Goal: Task Accomplishment & Management: Manage account settings

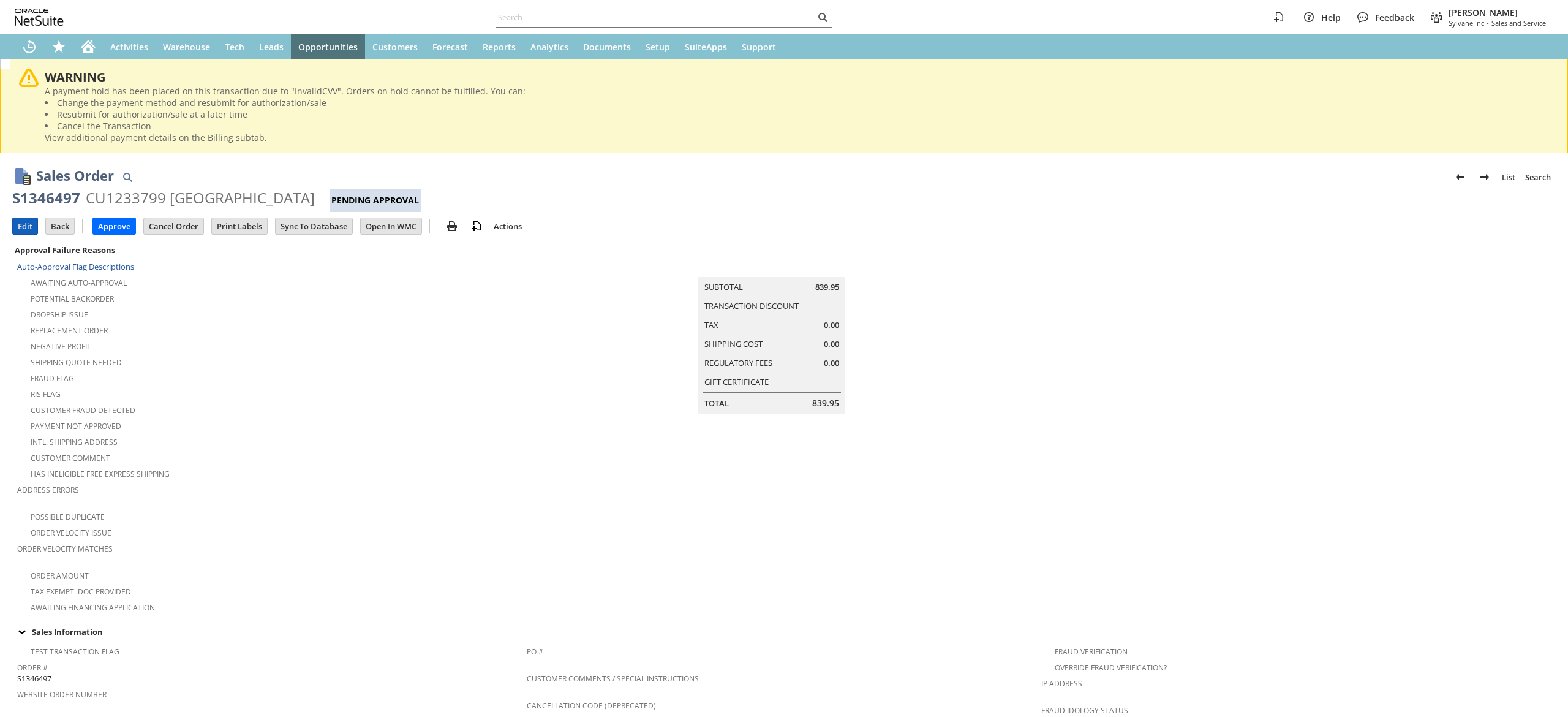
click at [30, 218] on input "Edit" at bounding box center [25, 226] width 25 height 16
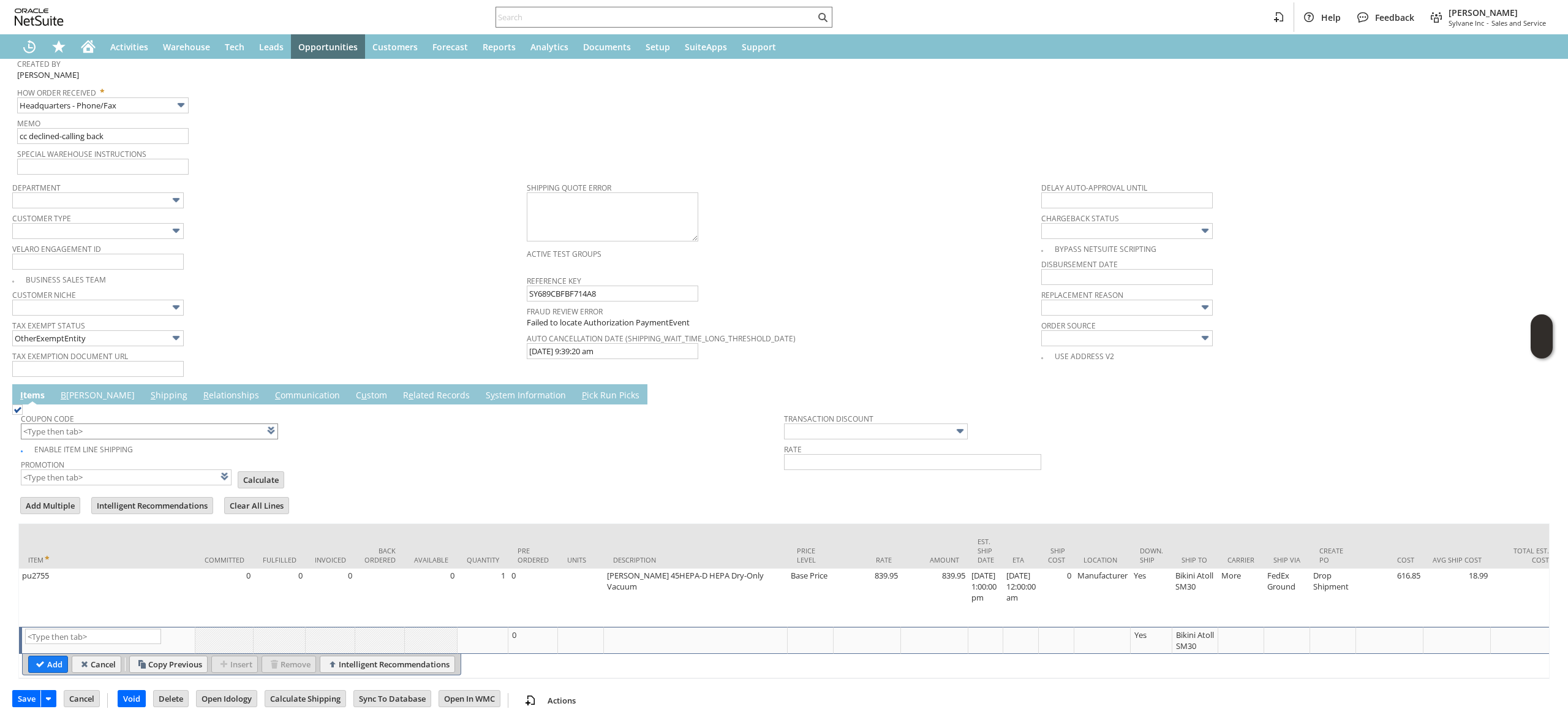
scroll to position [883, 0]
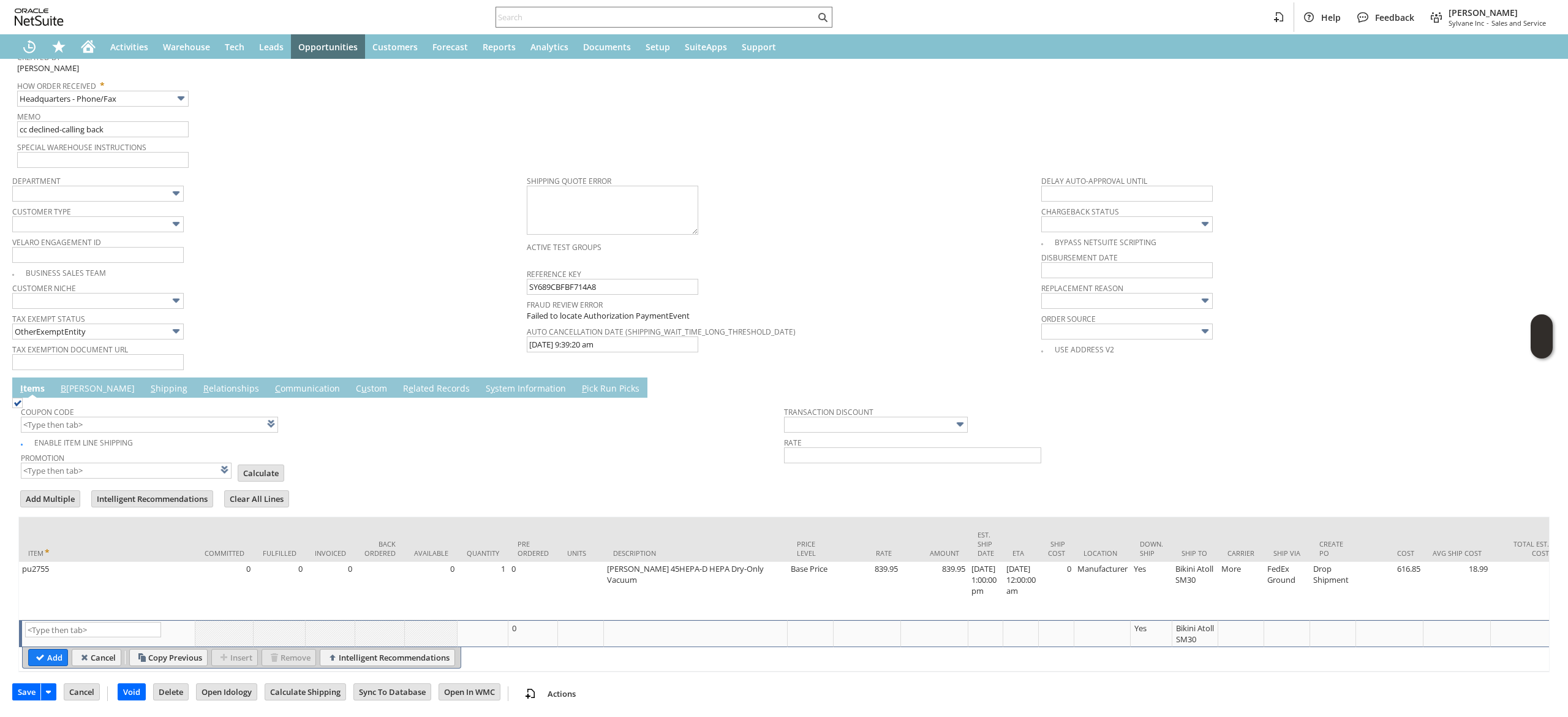
type input "Intelligent Recommendations ⁰"
click at [89, 377] on td "B illing" at bounding box center [98, 387] width 90 height 20
click at [83, 383] on link "B illing" at bounding box center [98, 389] width 80 height 14
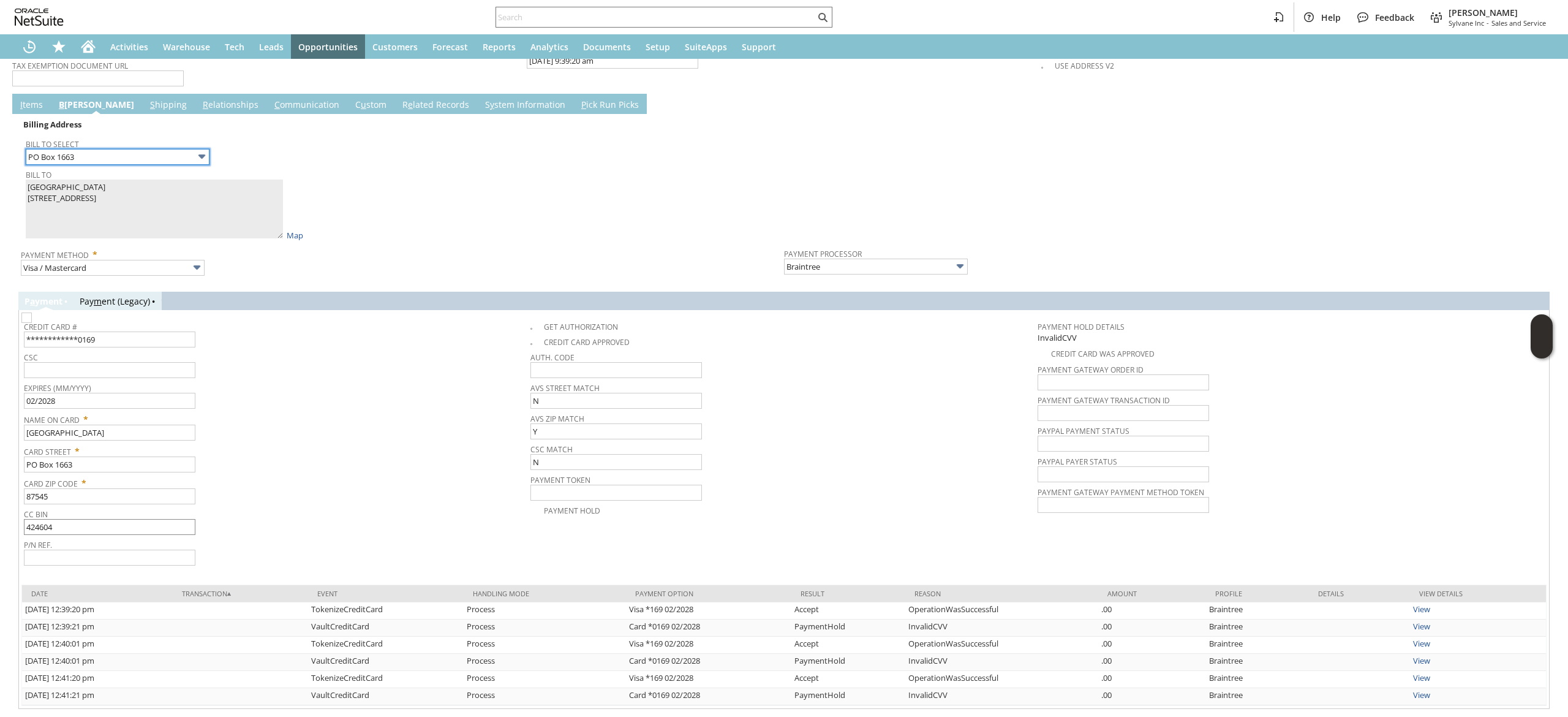
scroll to position [1176, 0]
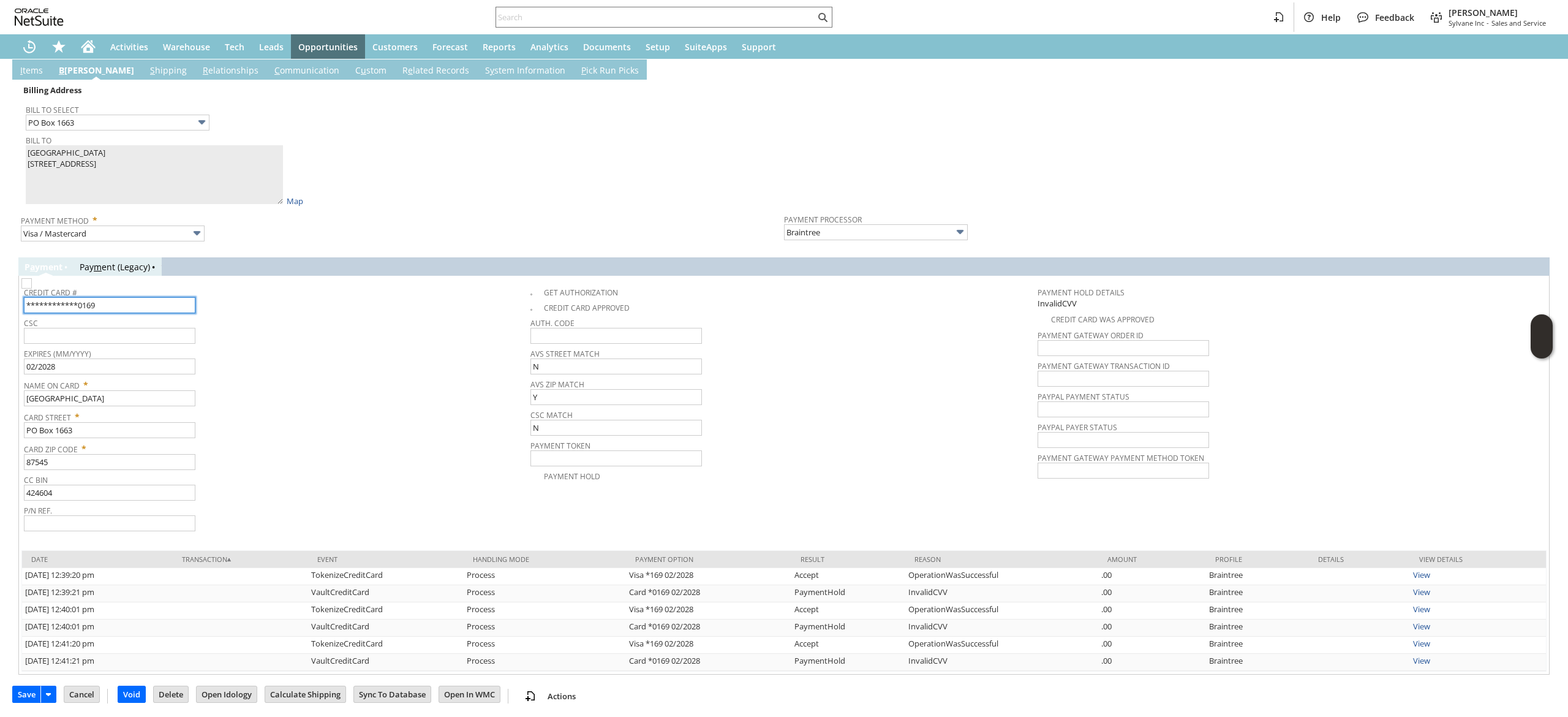
click at [133, 306] on input "**********" at bounding box center [110, 304] width 172 height 16
type input "4246044654670169"
click at [158, 337] on input "text" at bounding box center [110, 335] width 172 height 16
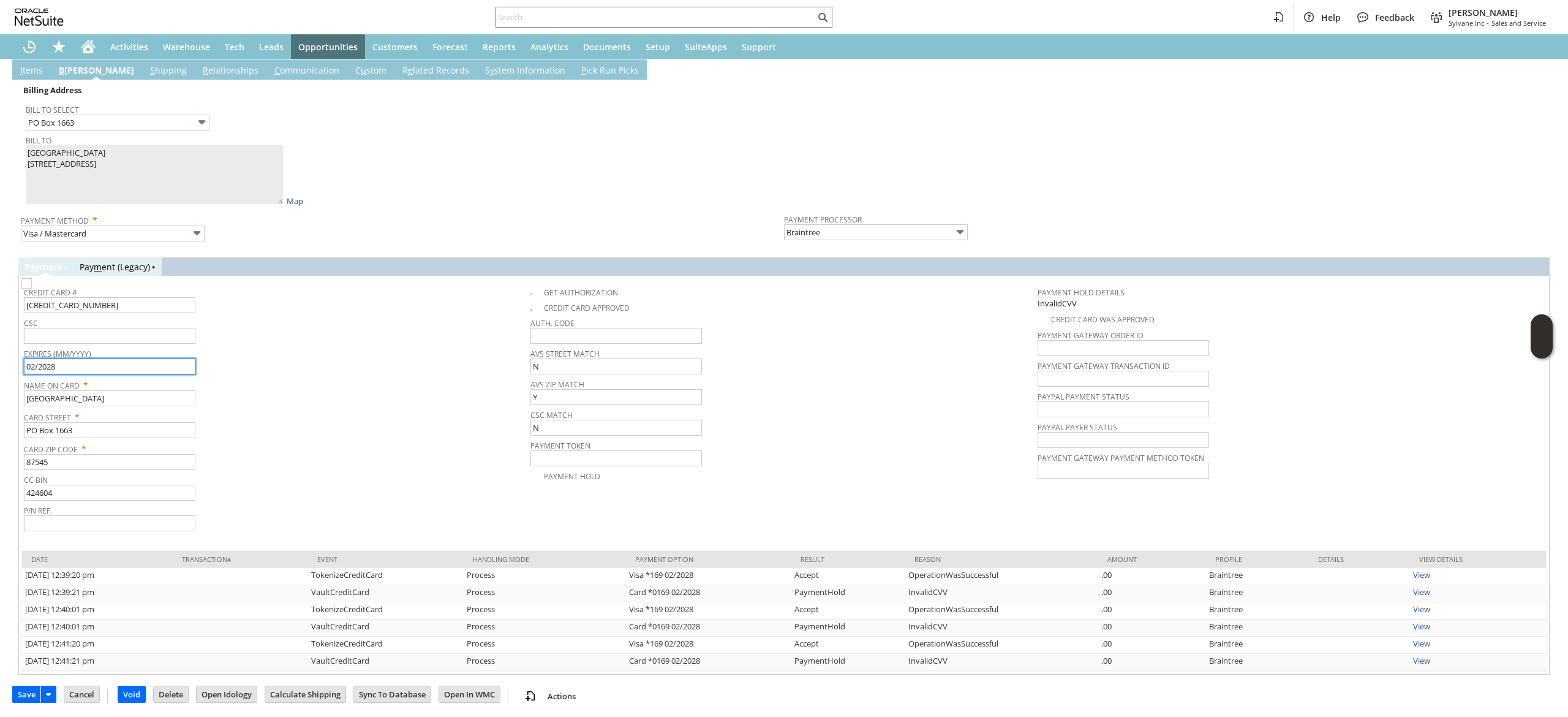
click at [151, 365] on input "02/2028" at bounding box center [110, 365] width 172 height 16
type input "02/2029"
click at [163, 316] on span "CSC" at bounding box center [274, 321] width 500 height 14
click at [163, 328] on input "text" at bounding box center [110, 335] width 172 height 16
type input "179"
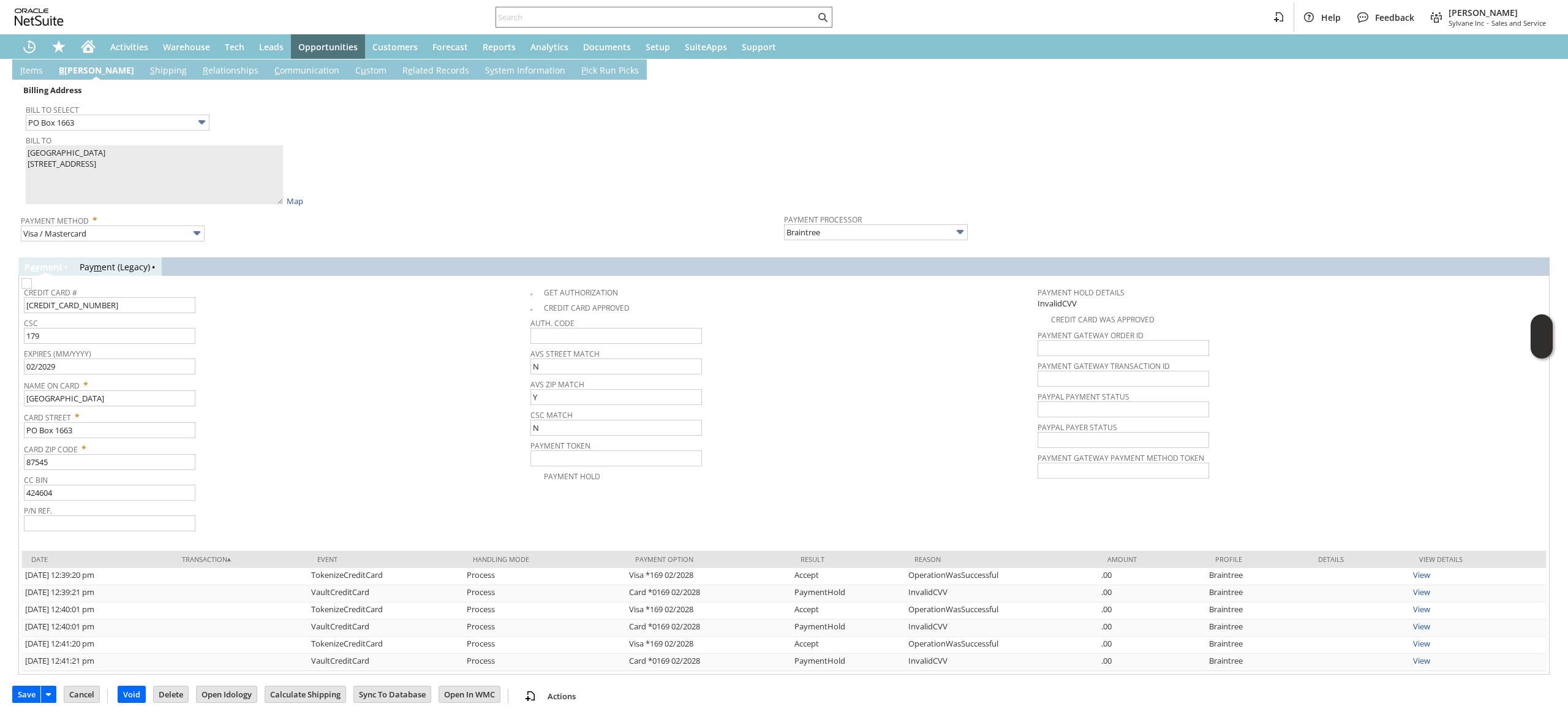
click at [32, 284] on img at bounding box center [26, 283] width 10 height 10
checkbox input "true"
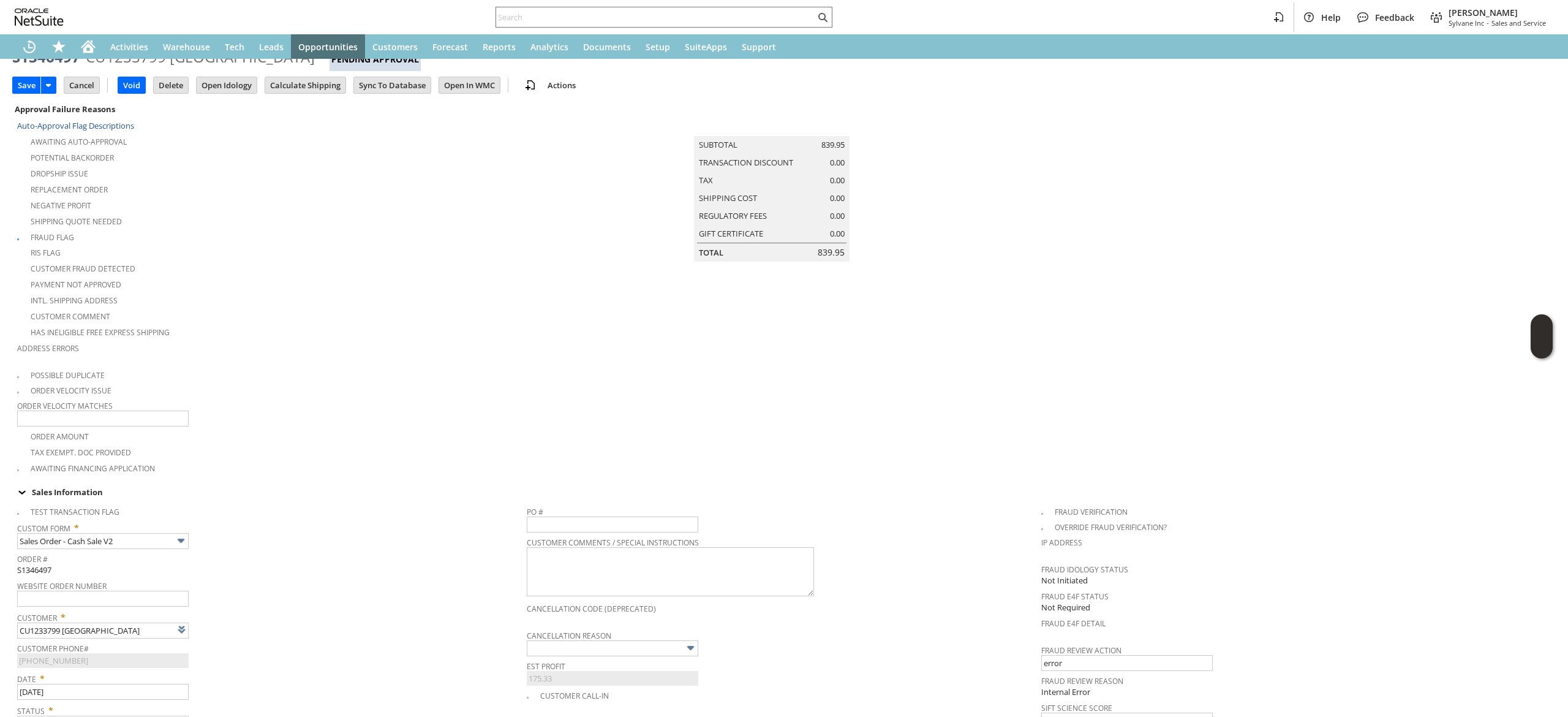
scroll to position [0, 0]
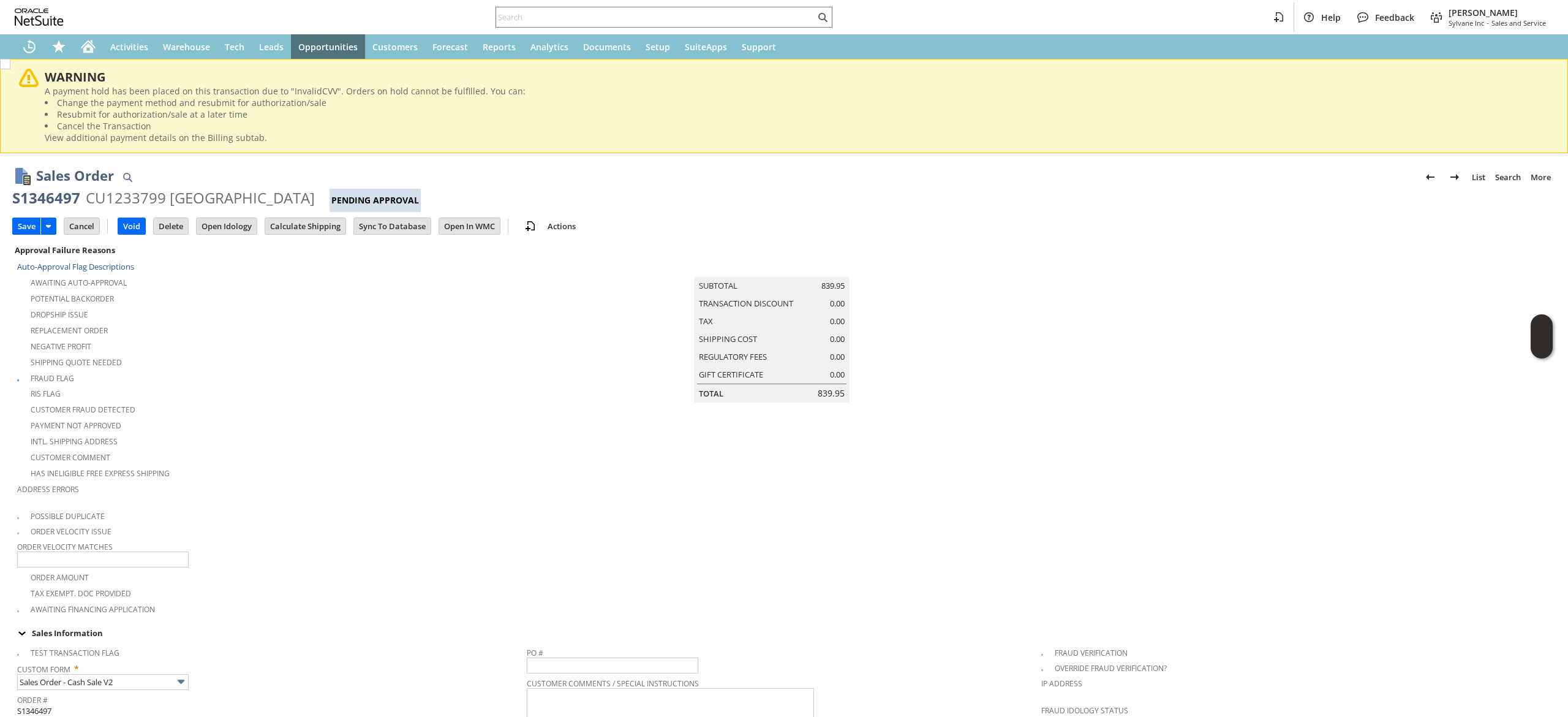
click at [20, 218] on input "Save" at bounding box center [26, 226] width 27 height 16
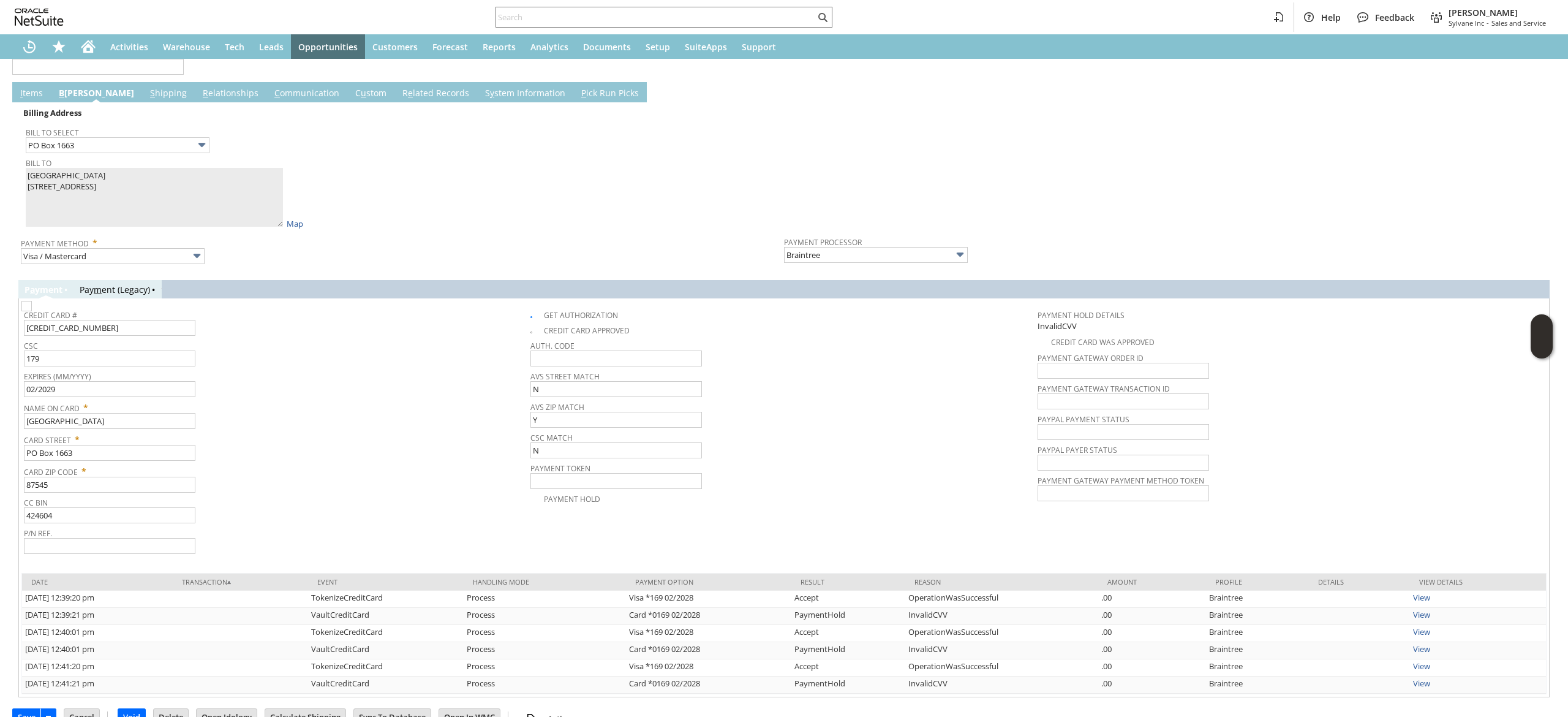
scroll to position [1176, 0]
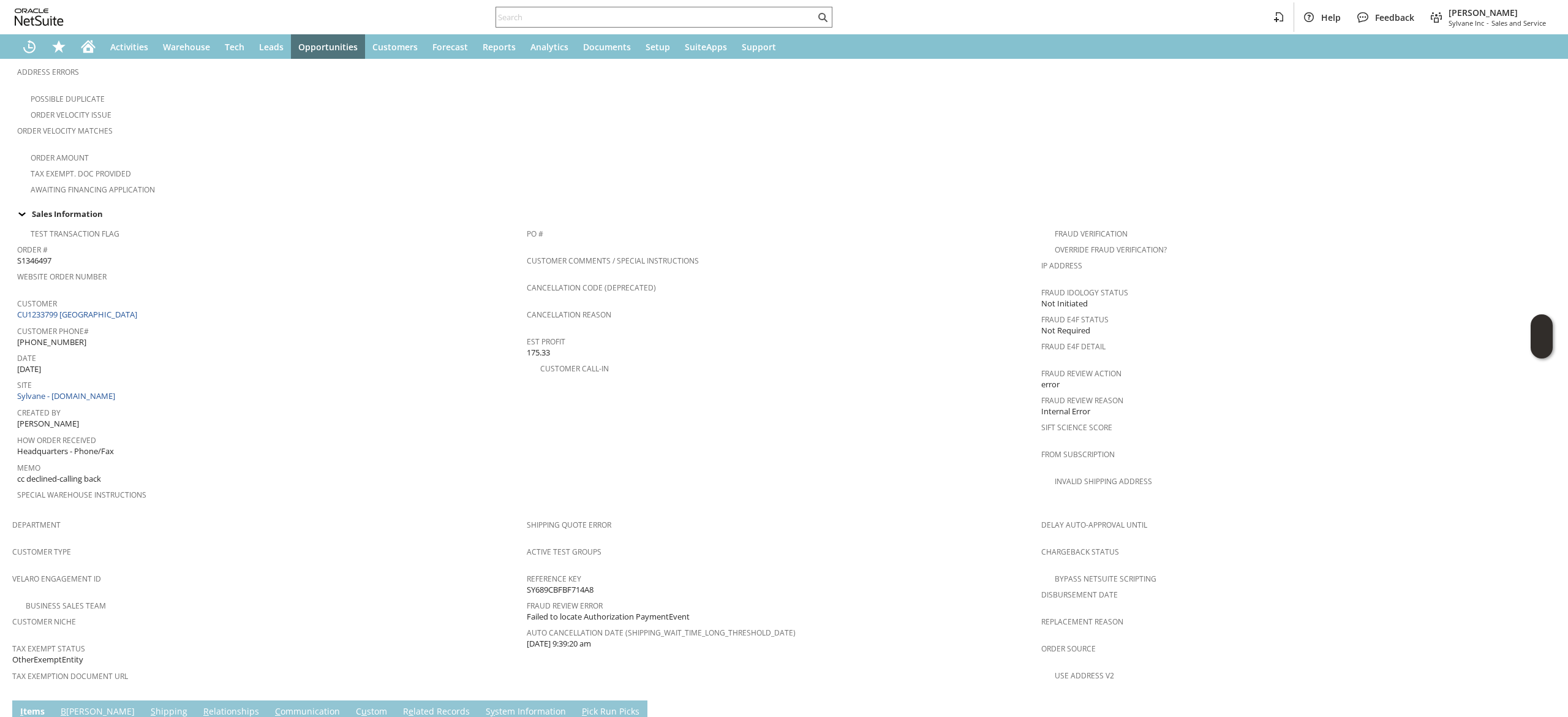
scroll to position [490, 0]
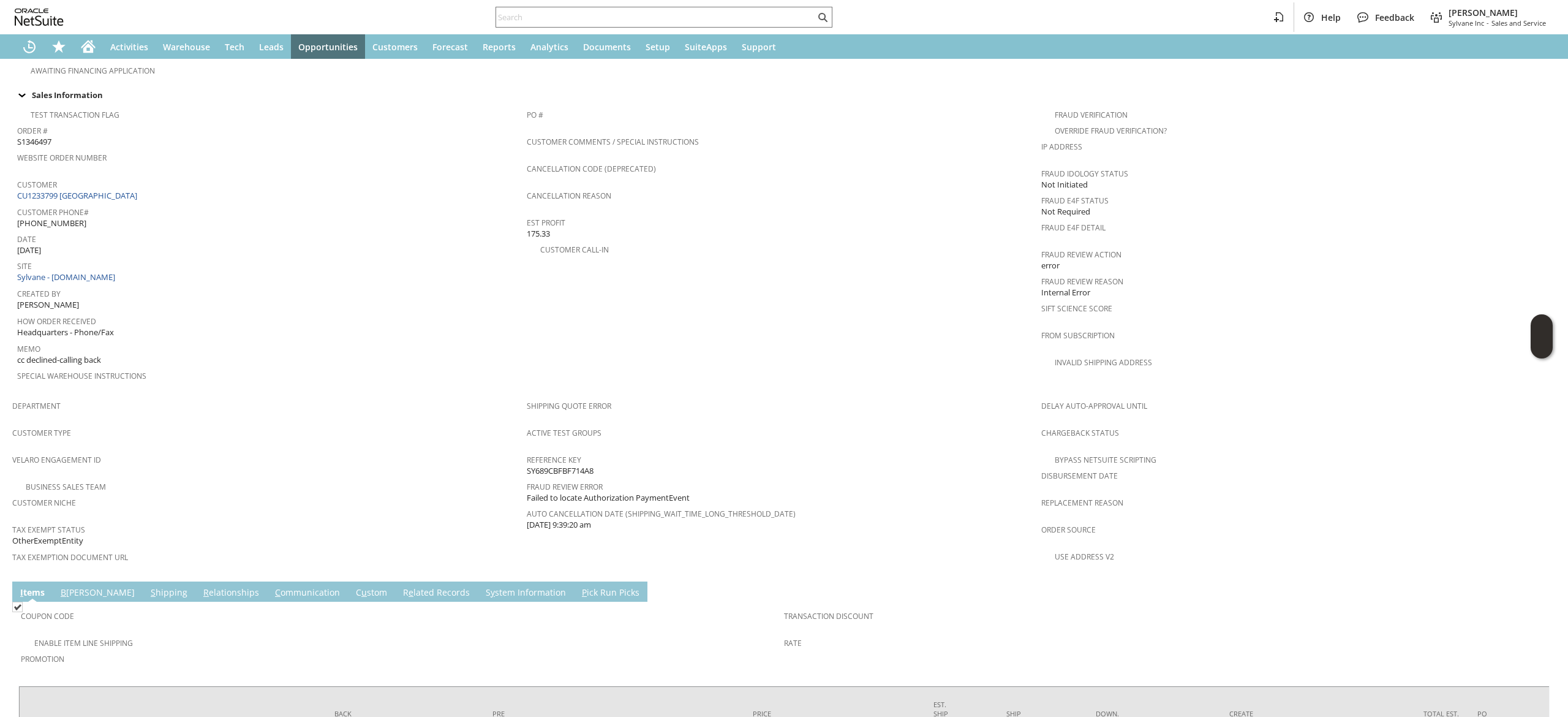
click at [272, 586] on link "C ommunication" at bounding box center [308, 593] width 71 height 14
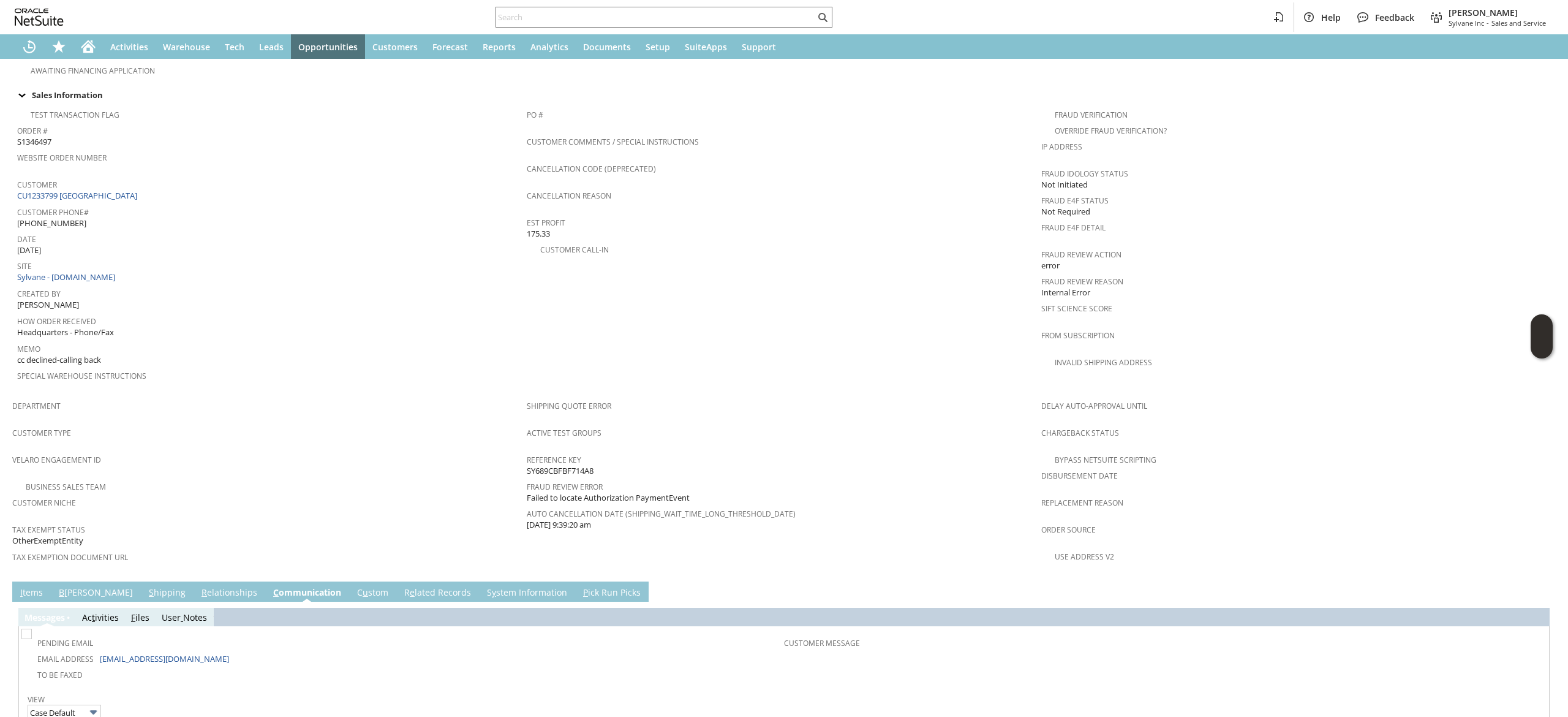
scroll to position [582, 0]
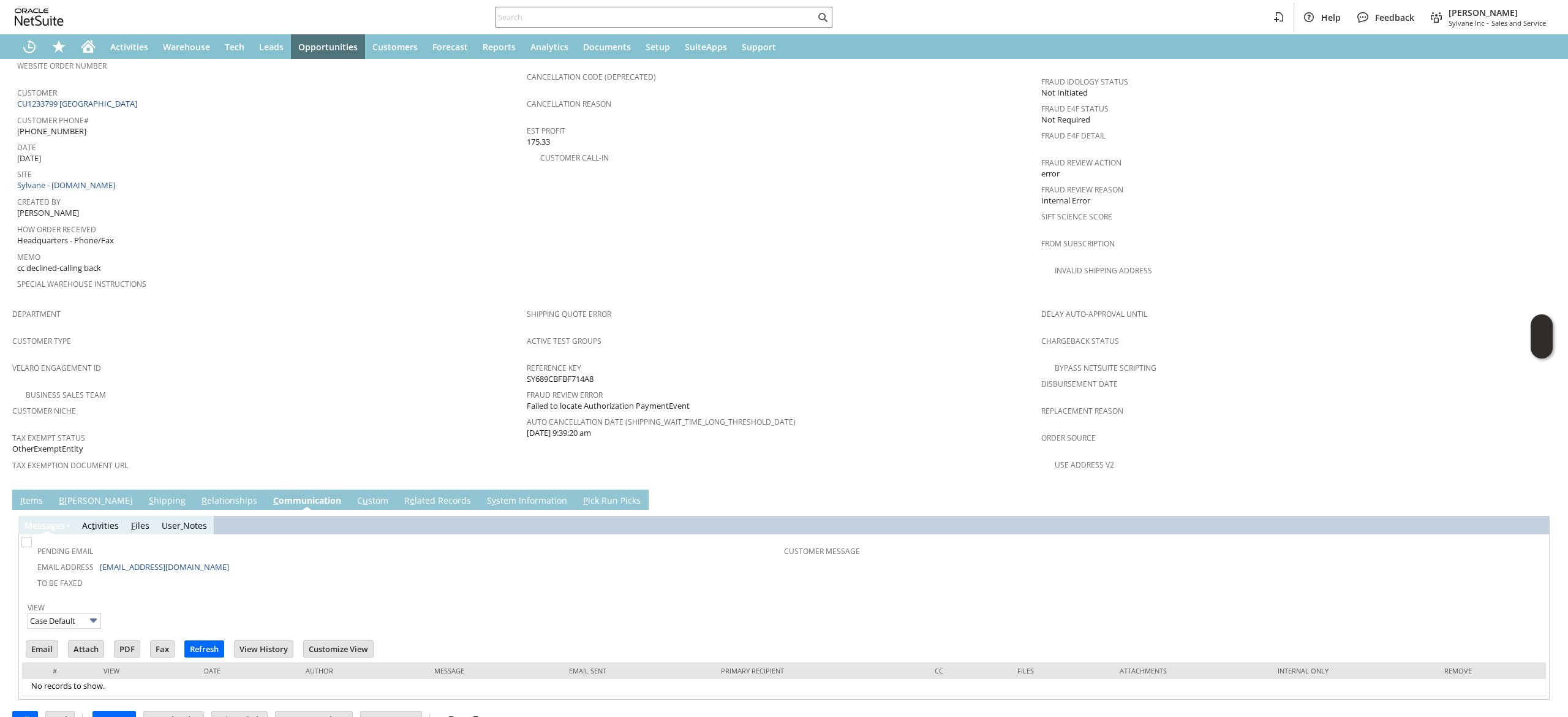
click at [49, 639] on td "Email" at bounding box center [46, 650] width 42 height 23
click at [46, 641] on input "Email" at bounding box center [42, 648] width 31 height 16
click at [933, 261] on td "PO # Customer Comments / Special Instructions Cancellation Code (deprecated) Ca…" at bounding box center [784, 156] width 515 height 291
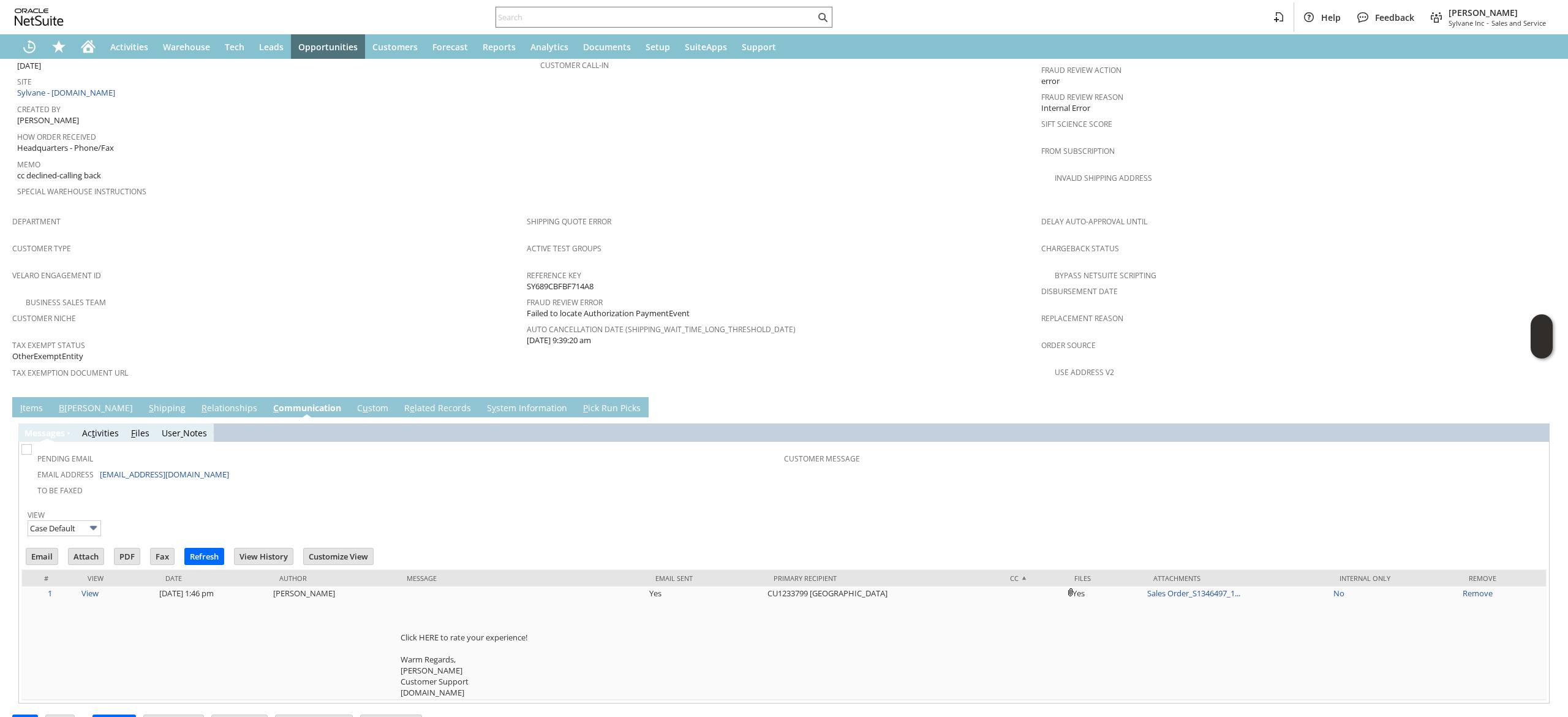
click at [27, 402] on link "I tems" at bounding box center [32, 408] width 29 height 14
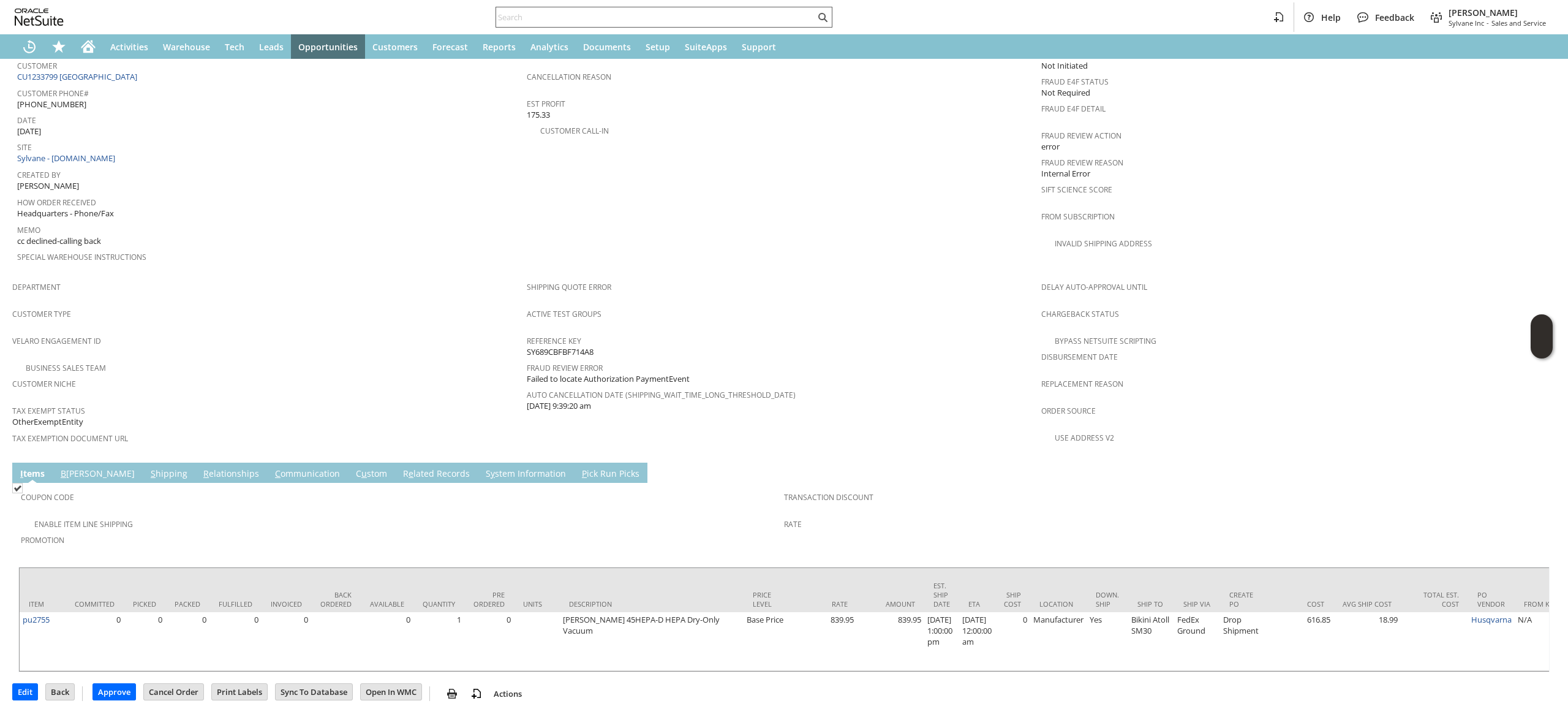
click at [669, 10] on input "text" at bounding box center [656, 17] width 320 height 15
paste input "SY6873AB3054BE9"
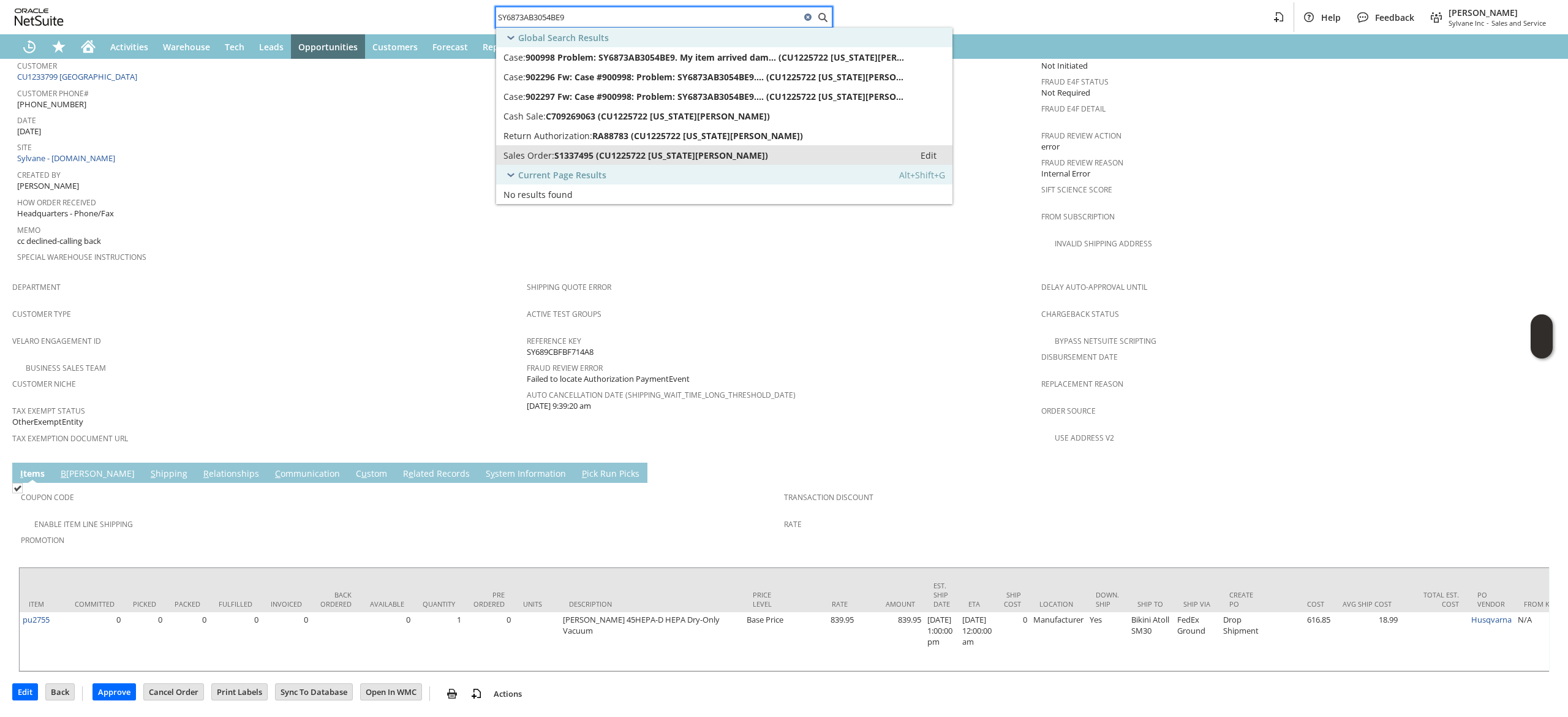
type input "SY6873AB3054BE9"
click at [640, 152] on span "S1337495 (CU1225722 Virginia Marshall)" at bounding box center [661, 155] width 214 height 12
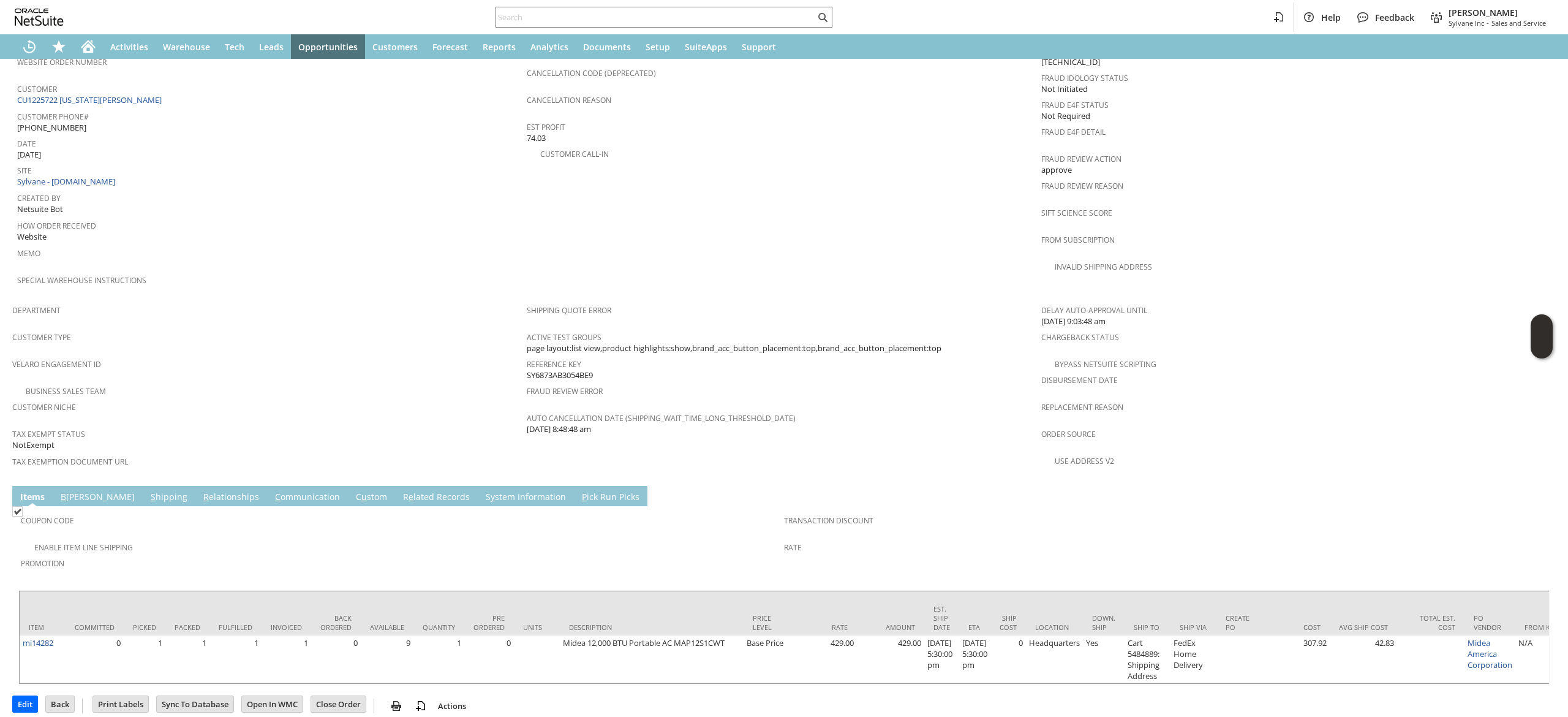
click at [272, 490] on link "C ommunication" at bounding box center [308, 497] width 71 height 14
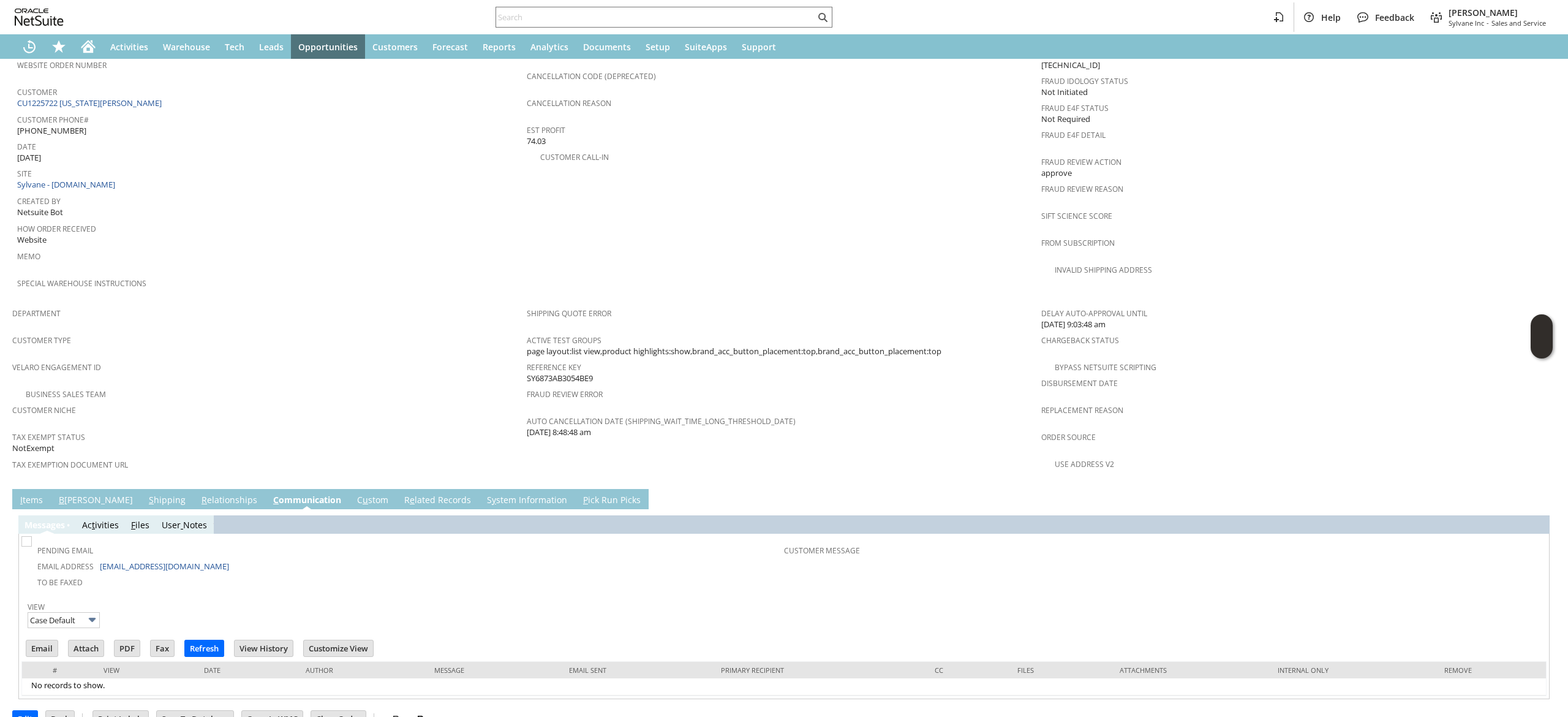
click at [42, 494] on link "I tems" at bounding box center [32, 501] width 29 height 14
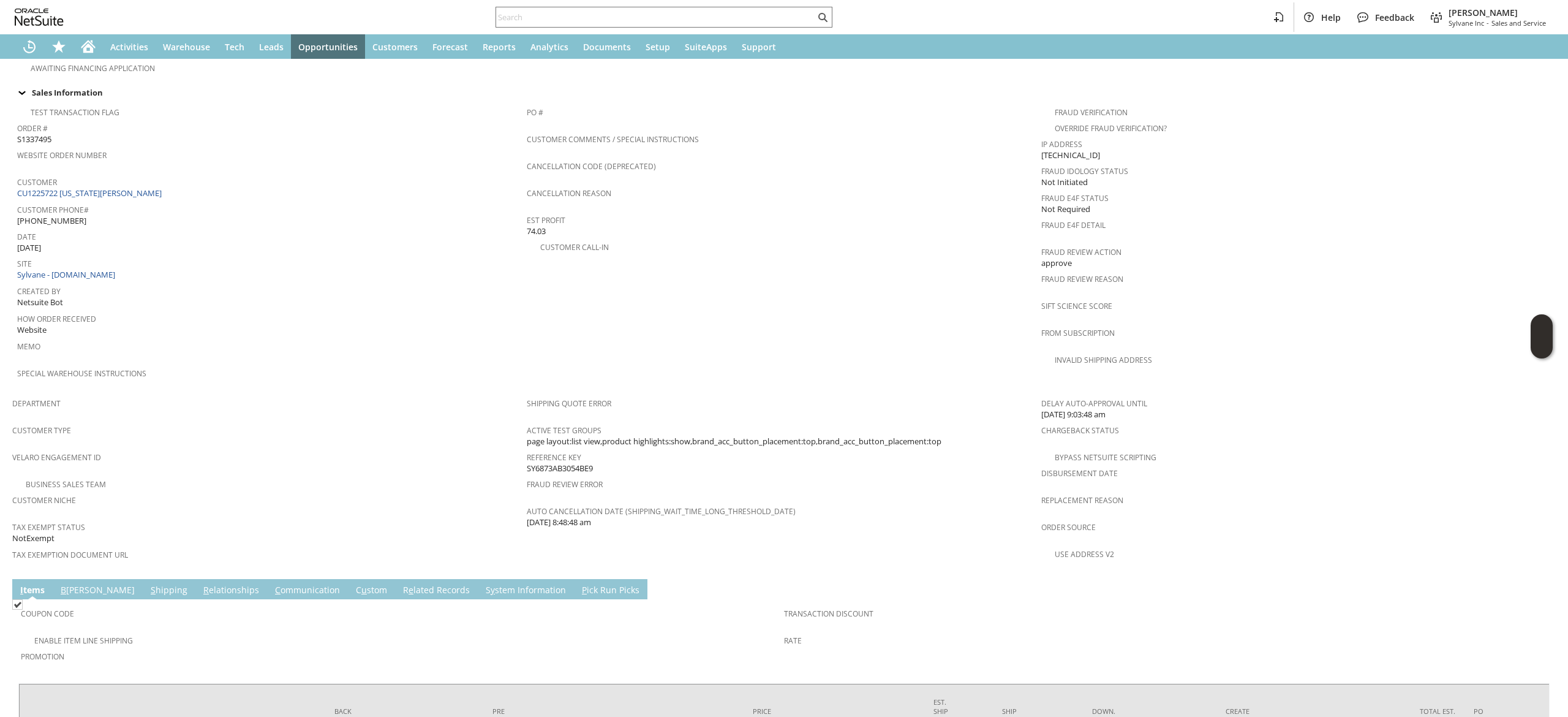
scroll to position [538, 0]
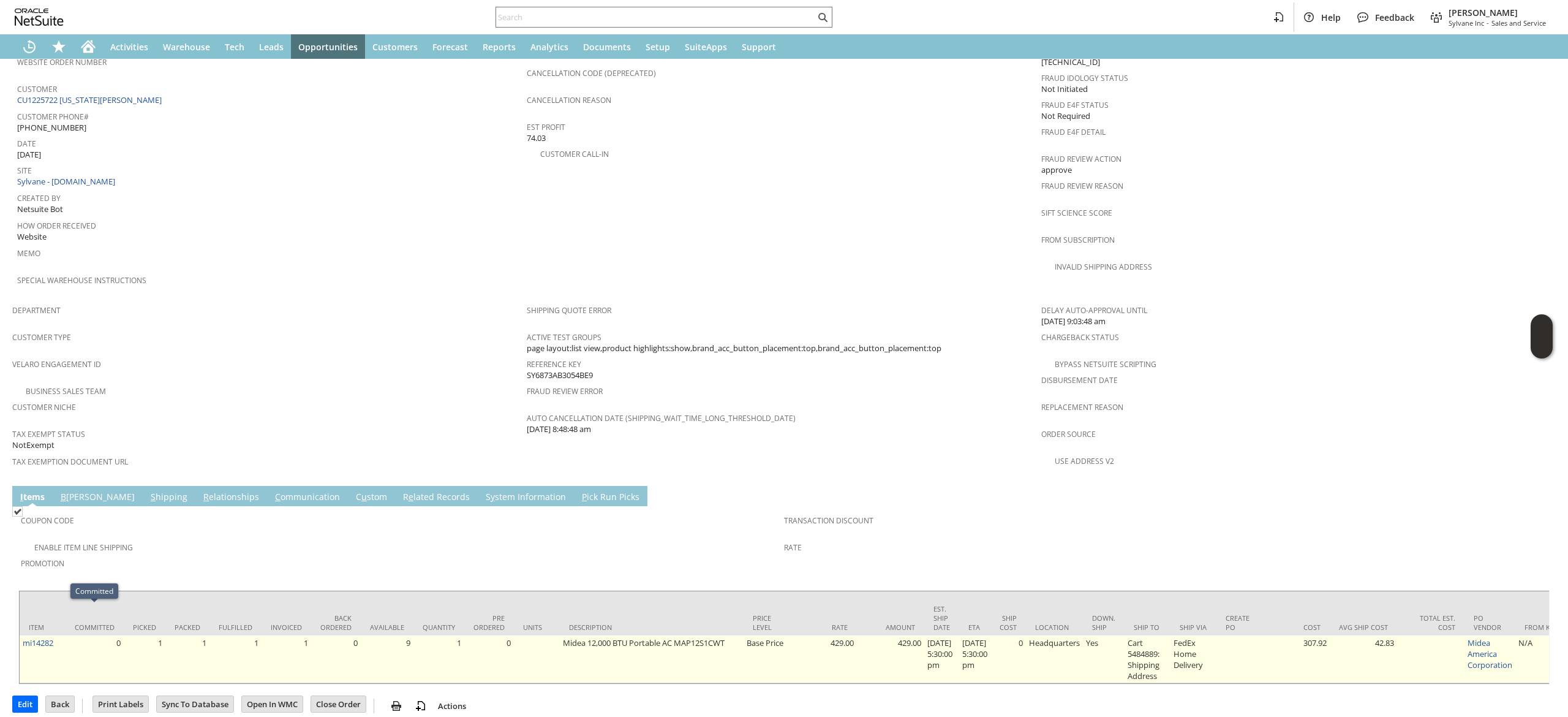
click at [69, 636] on td "0" at bounding box center [95, 659] width 58 height 47
click at [42, 638] on link "mi14282" at bounding box center [38, 643] width 31 height 11
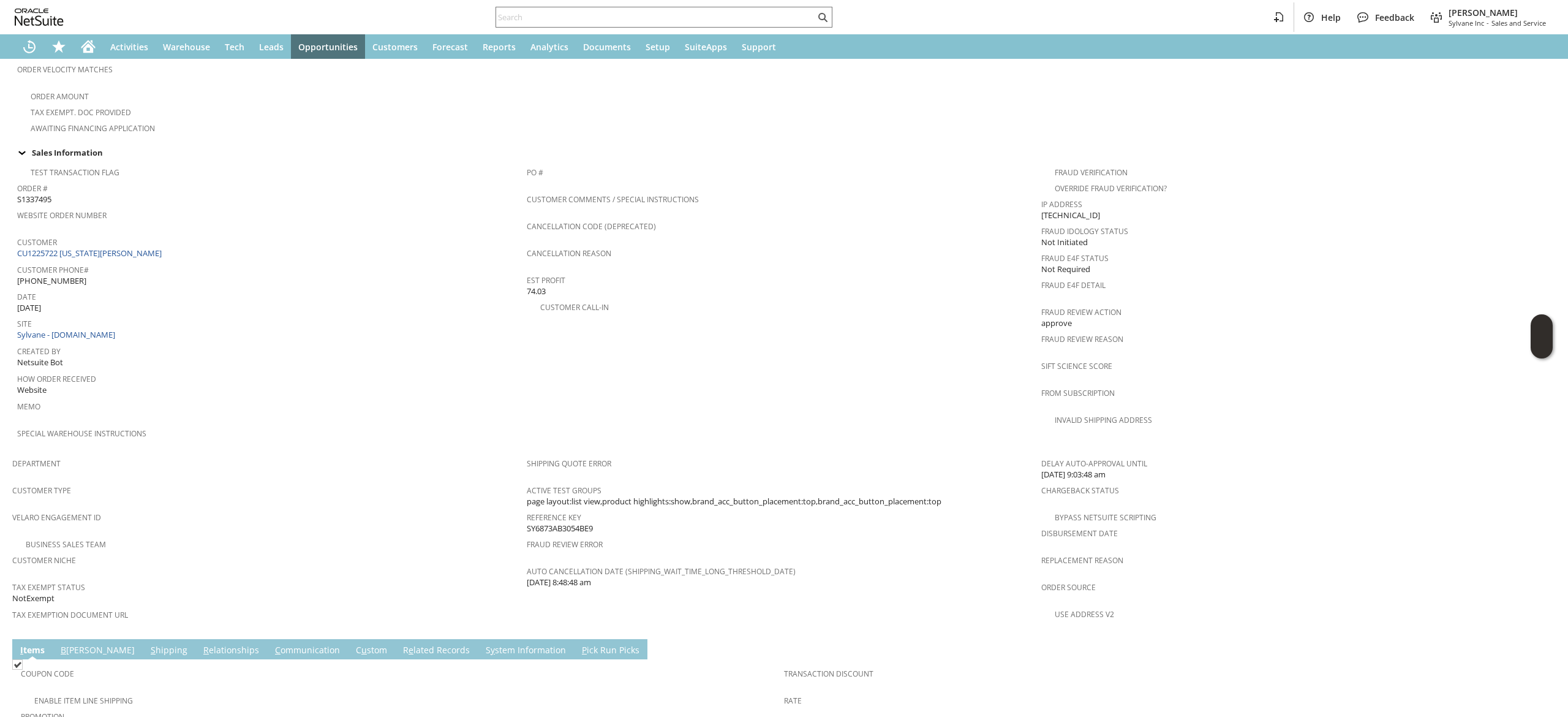
scroll to position [293, 0]
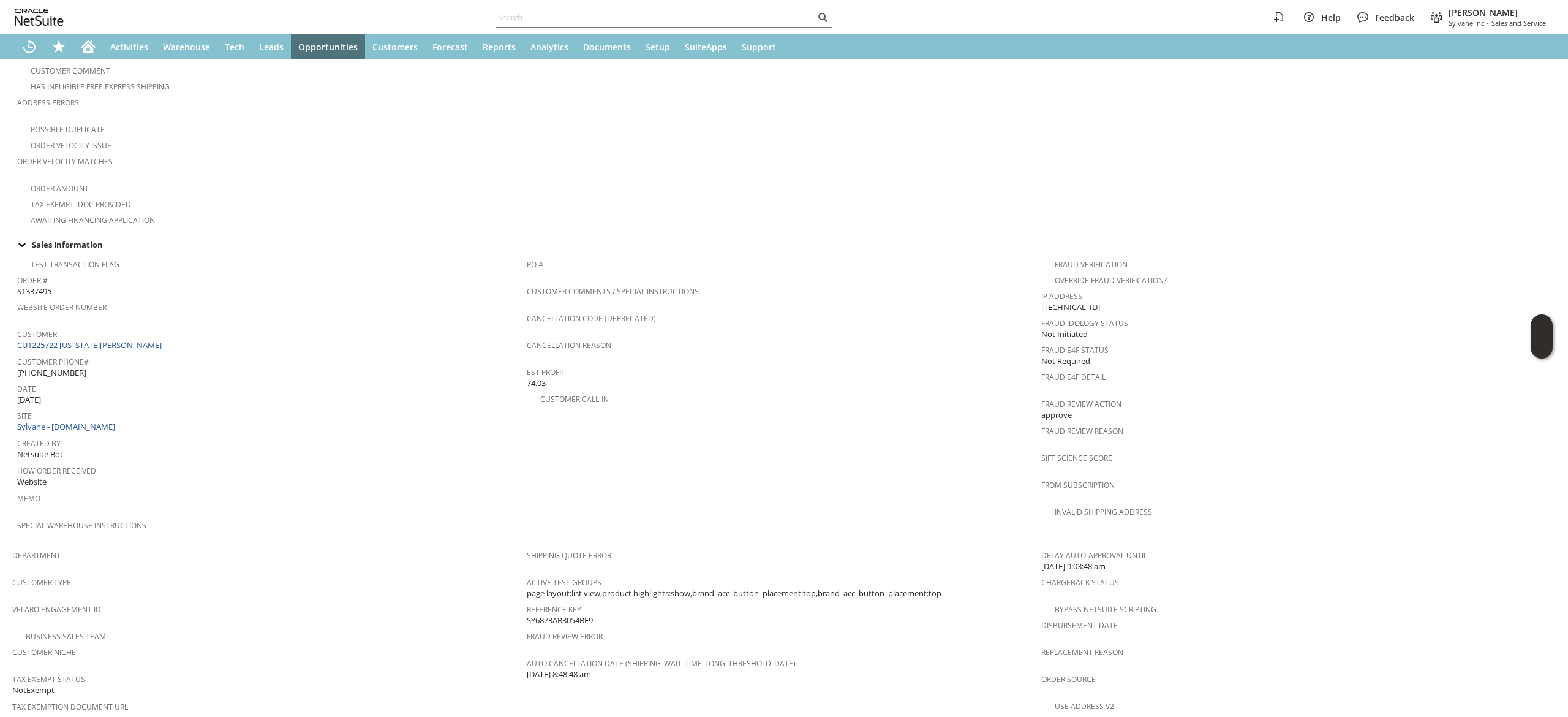
drag, startPoint x: 89, startPoint y: 320, endPoint x: 91, endPoint y: 336, distance: 16.1
click at [89, 325] on span "Customer" at bounding box center [268, 332] width 503 height 14
click at [93, 338] on td "Customer CU1225722 Virginia Marshall" at bounding box center [272, 339] width 510 height 27
click at [104, 340] on link "CU1225722 Virginia Marshall" at bounding box center [91, 345] width 148 height 11
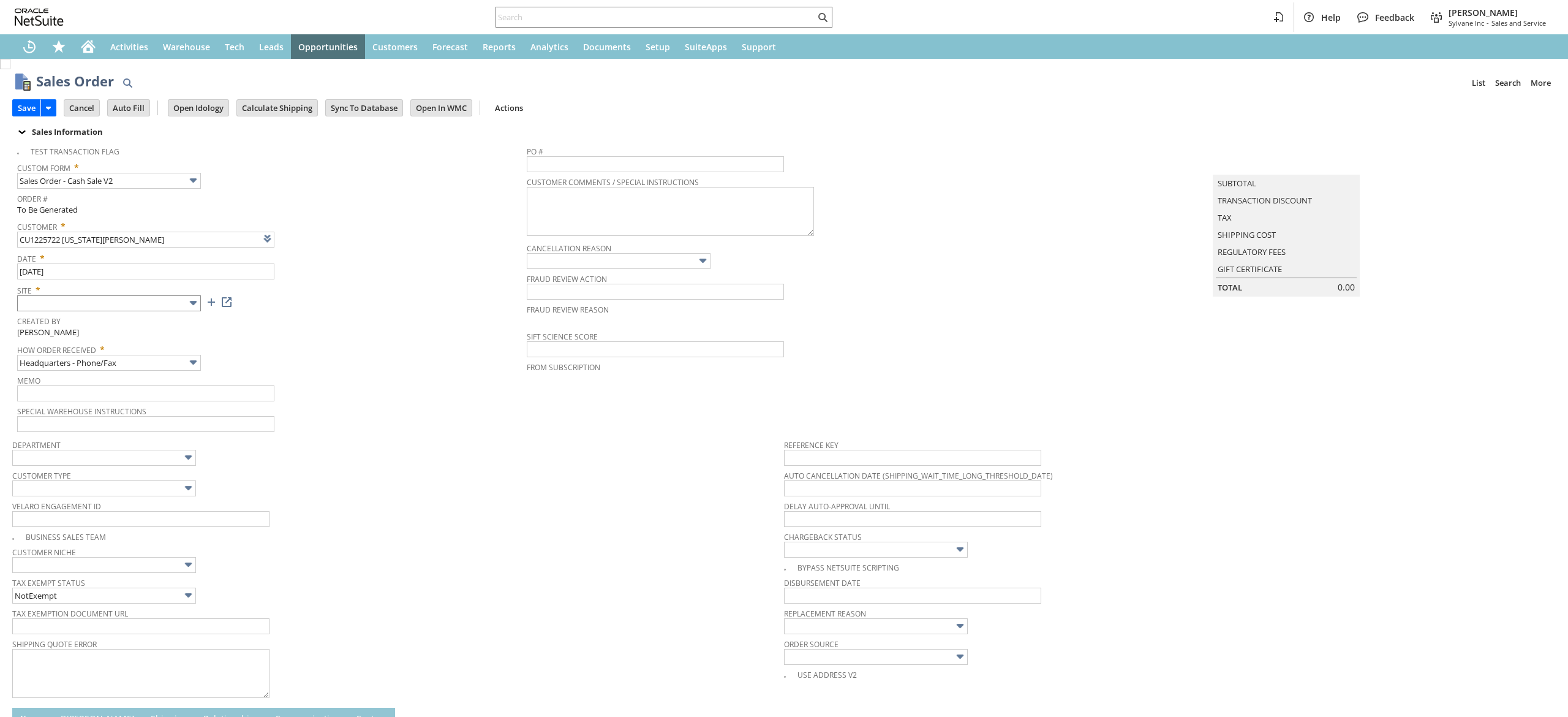
type input "Add"
type input "Copy Previous"
click at [141, 308] on input "text" at bounding box center [109, 302] width 184 height 16
type input "Intelligent Recommendations ⁰"
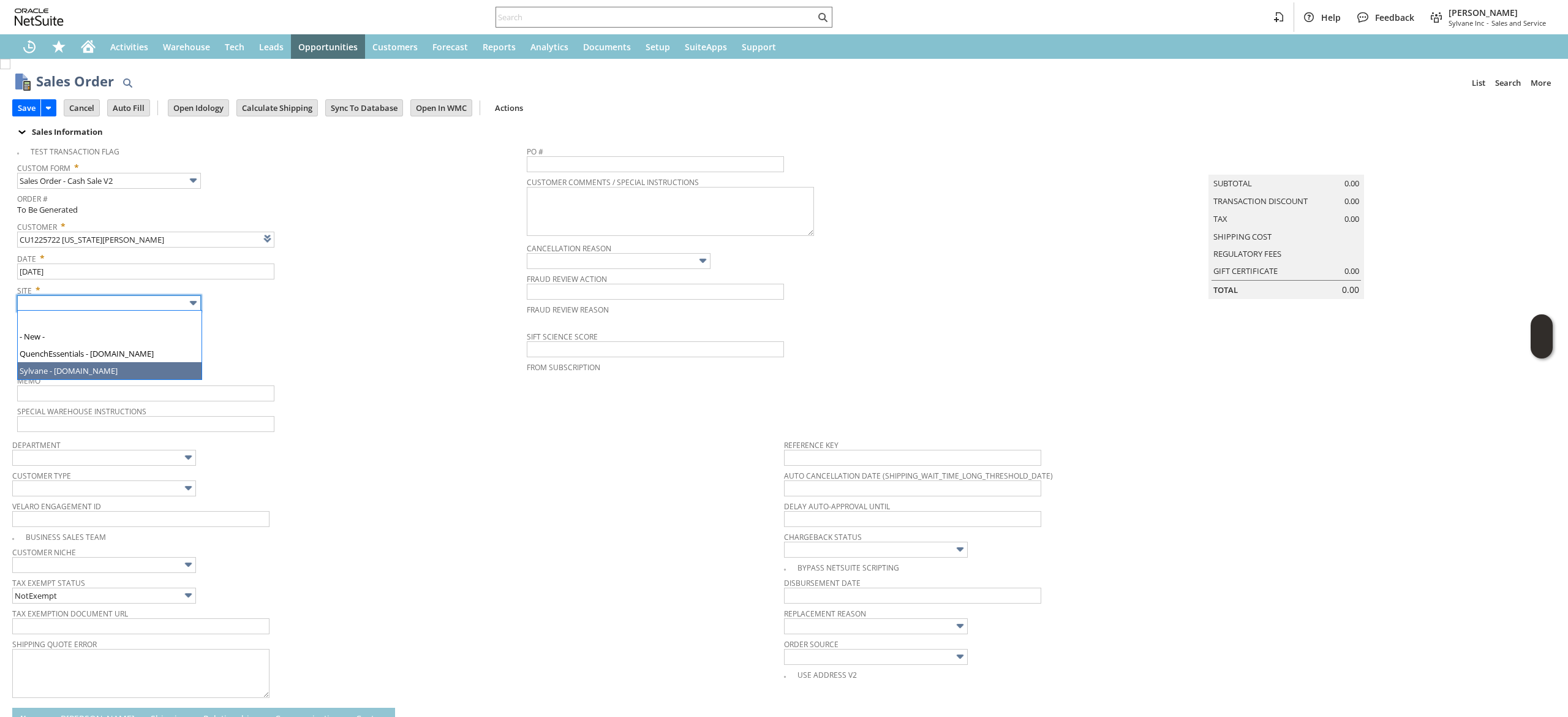
type input "Sylvane - [DOMAIN_NAME]"
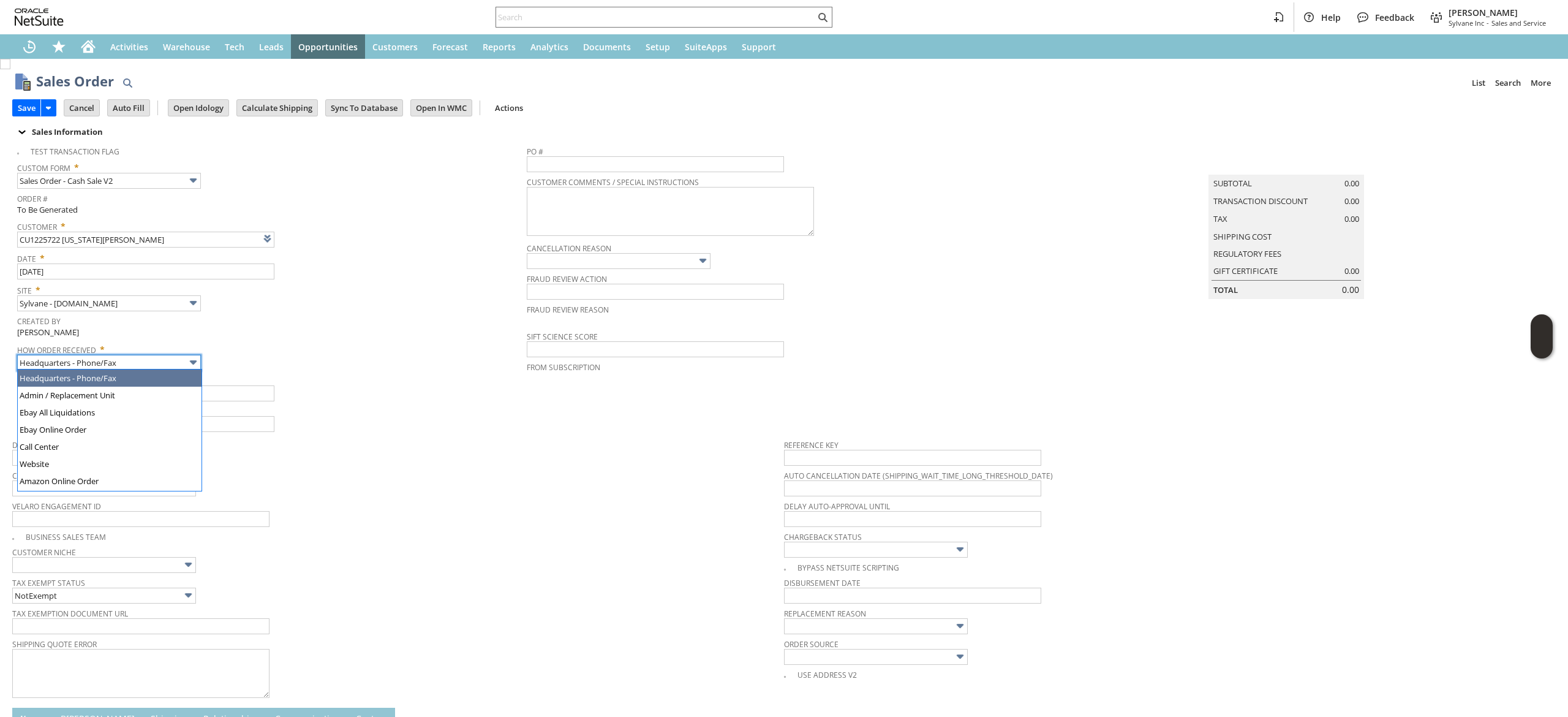
click at [132, 364] on input "Headquarters - Phone/Fax" at bounding box center [109, 362] width 184 height 16
type input "Admin / Replacement Unit"
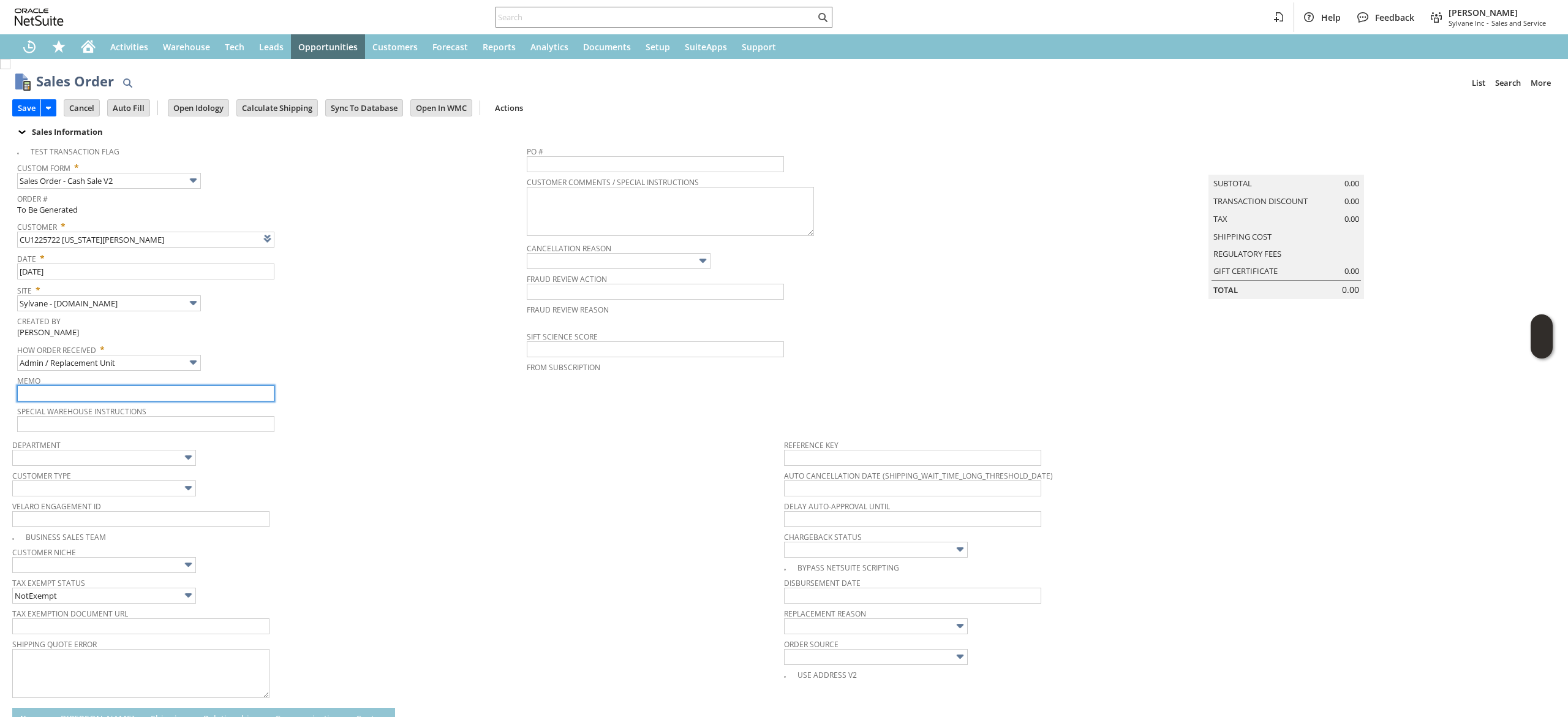
click at [128, 392] on input "text" at bounding box center [146, 393] width 258 height 16
type input "items damaged in transit req replacement"
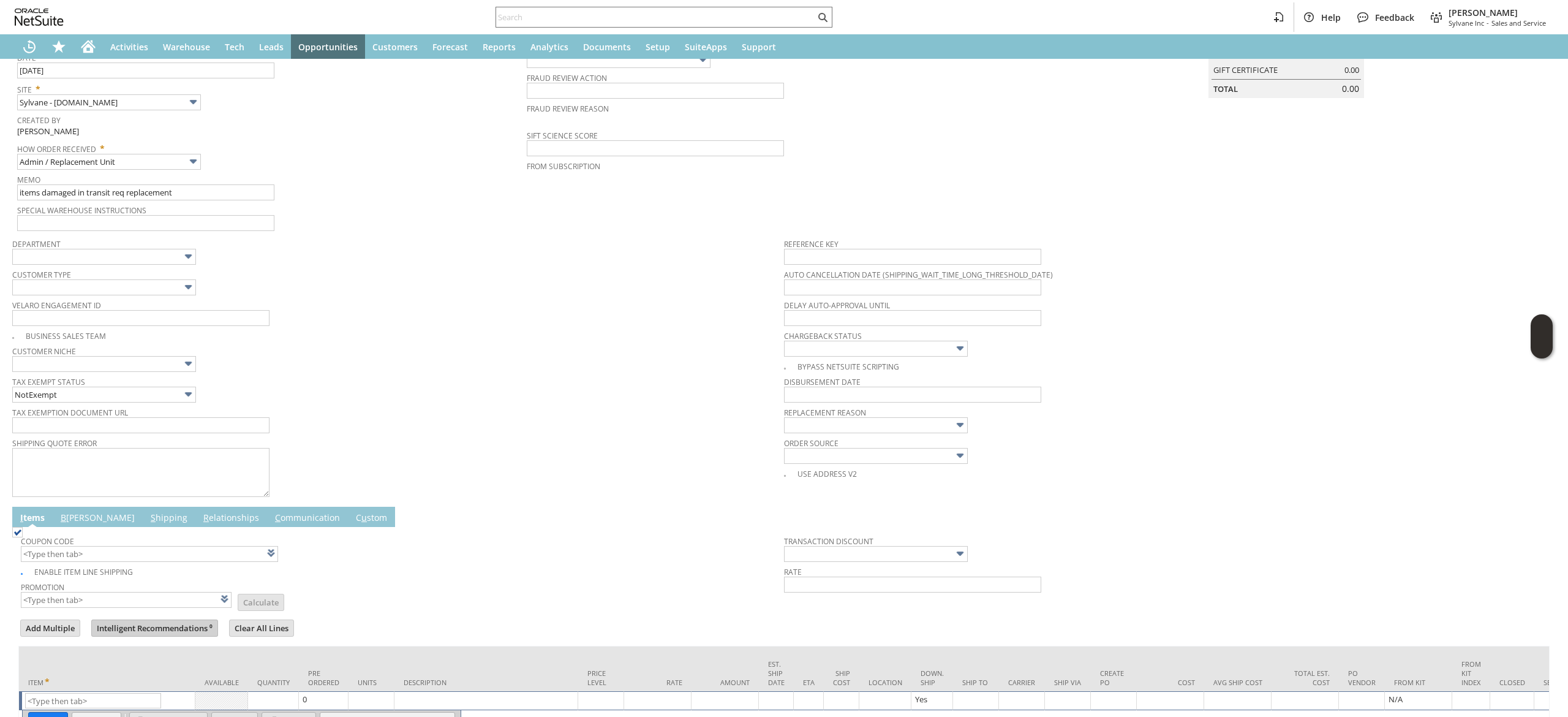
scroll to position [287, 0]
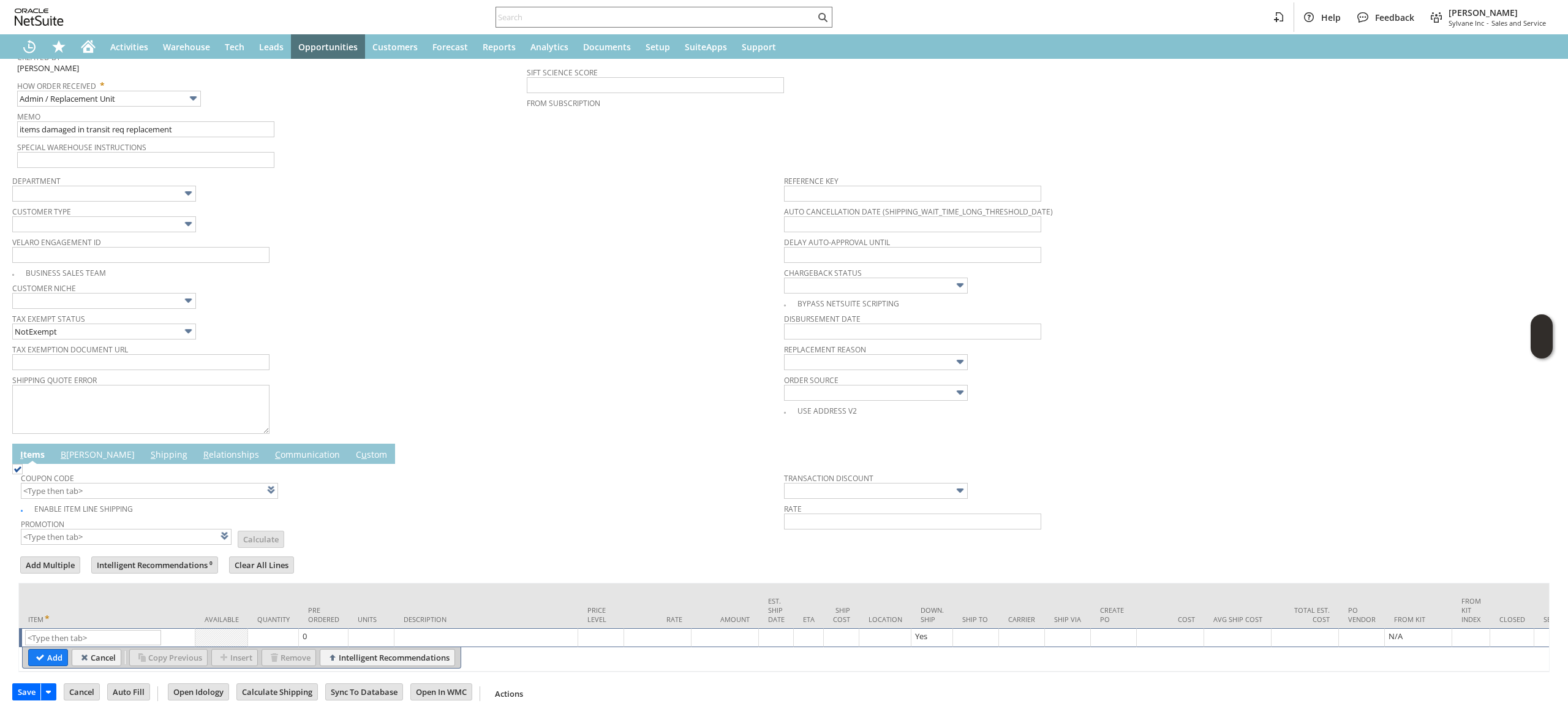
click at [94, 613] on div "Item" at bounding box center [107, 618] width 158 height 11
click at [93, 607] on td "Item" at bounding box center [107, 606] width 176 height 45
click at [89, 630] on input "text" at bounding box center [93, 638] width 136 height 16
paste input "SY6873AB3054BE9"
click at [101, 630] on input "SY6873AB3054BE9" at bounding box center [93, 638] width 136 height 16
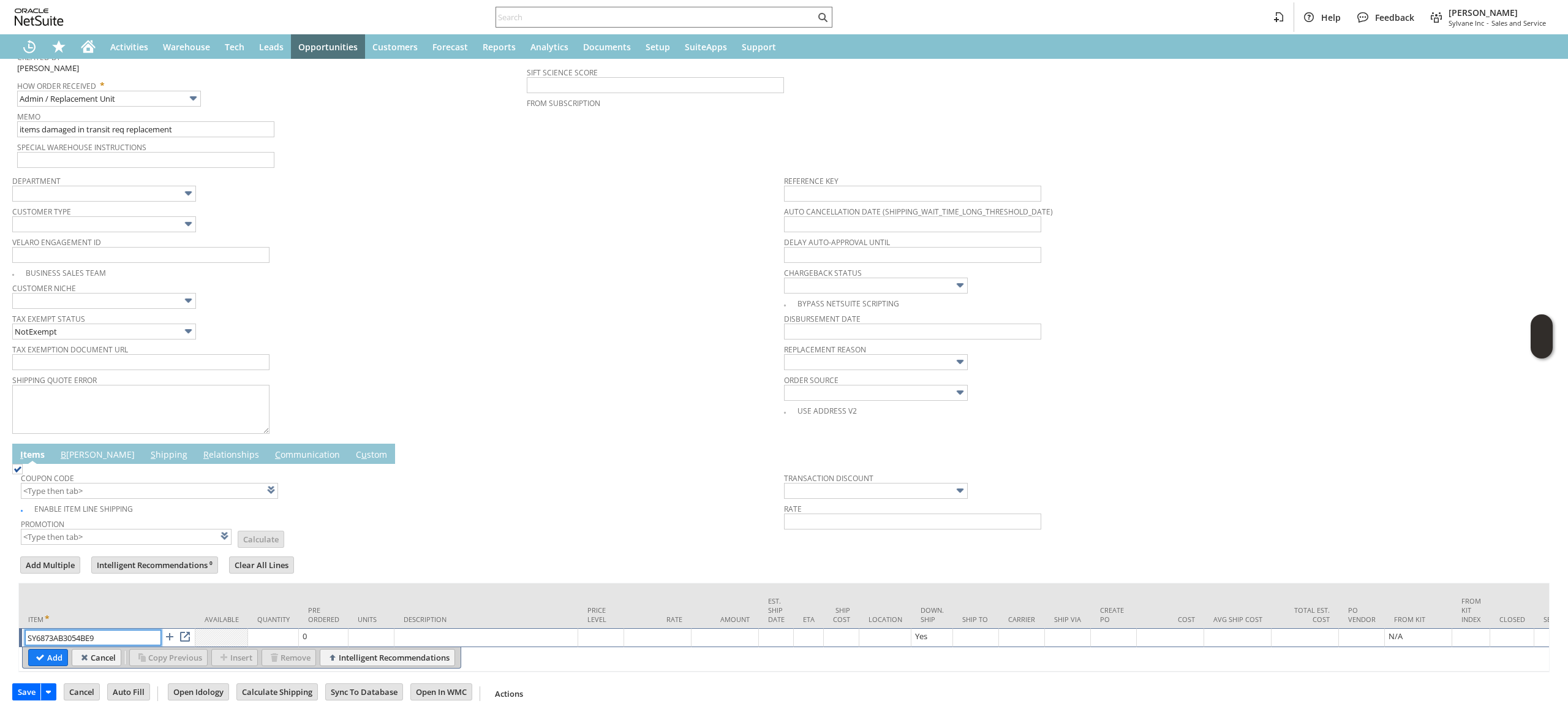
click at [101, 630] on input "SY6873AB3054BE9" at bounding box center [93, 638] width 136 height 16
click at [103, 630] on input "SY6873AB3054BE9" at bounding box center [93, 638] width 136 height 16
click at [128, 647] on table "Add Cancel Copy Previous Insert Remove Intelligent Recommendations" at bounding box center [241, 657] width 439 height 21
click at [116, 630] on input "SY6873AB3054BE" at bounding box center [93, 638] width 136 height 16
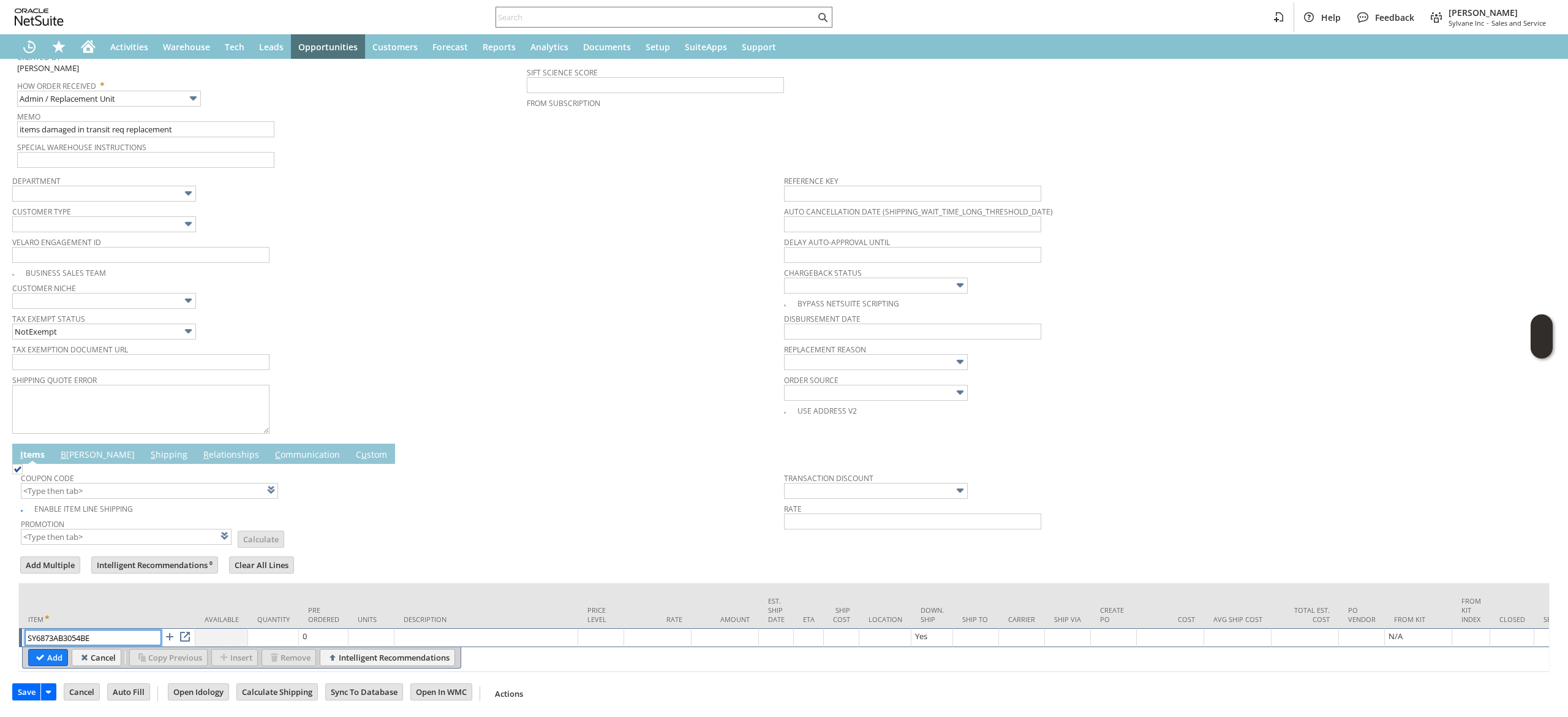
click at [116, 630] on input "SY6873AB3054BE" at bounding box center [93, 638] width 136 height 16
paste input "mi14282"
drag, startPoint x: 96, startPoint y: 639, endPoint x: 17, endPoint y: 599, distance: 88.5
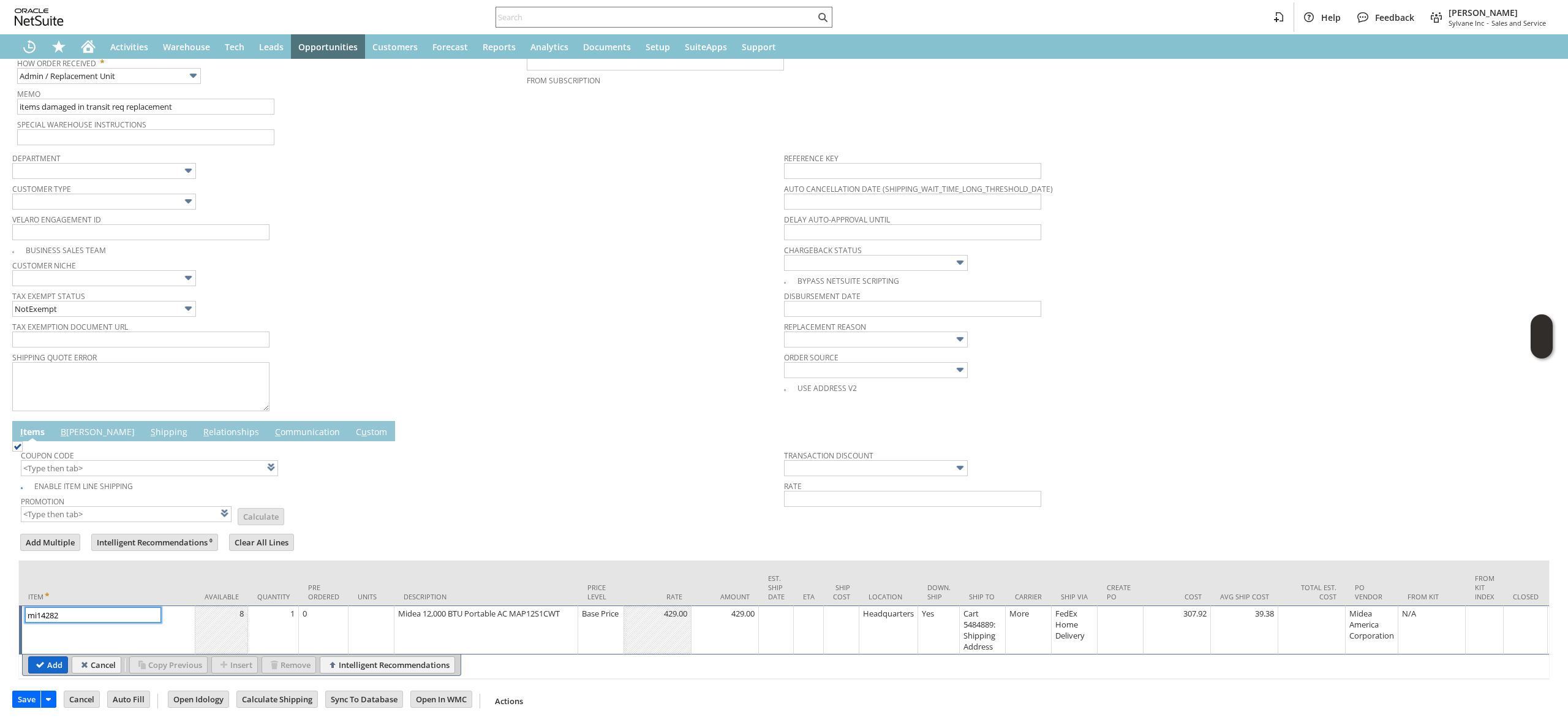
type input "mi14282"
click at [43, 666] on input "Add" at bounding box center [48, 664] width 38 height 16
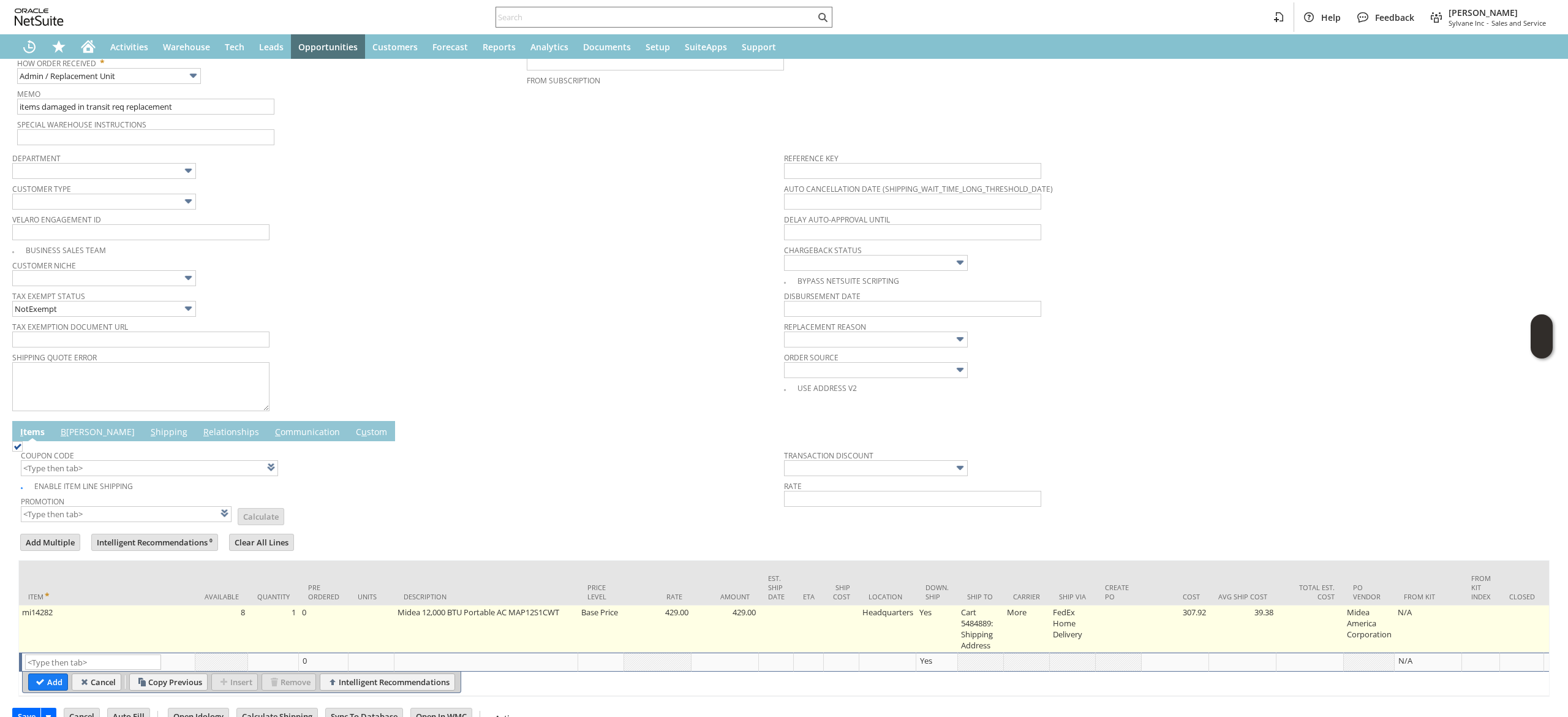
click at [611, 623] on td "Base Price" at bounding box center [601, 629] width 46 height 47
type input "Base Price"
type input "mi14282"
type input "OK"
type input "Make Copy"
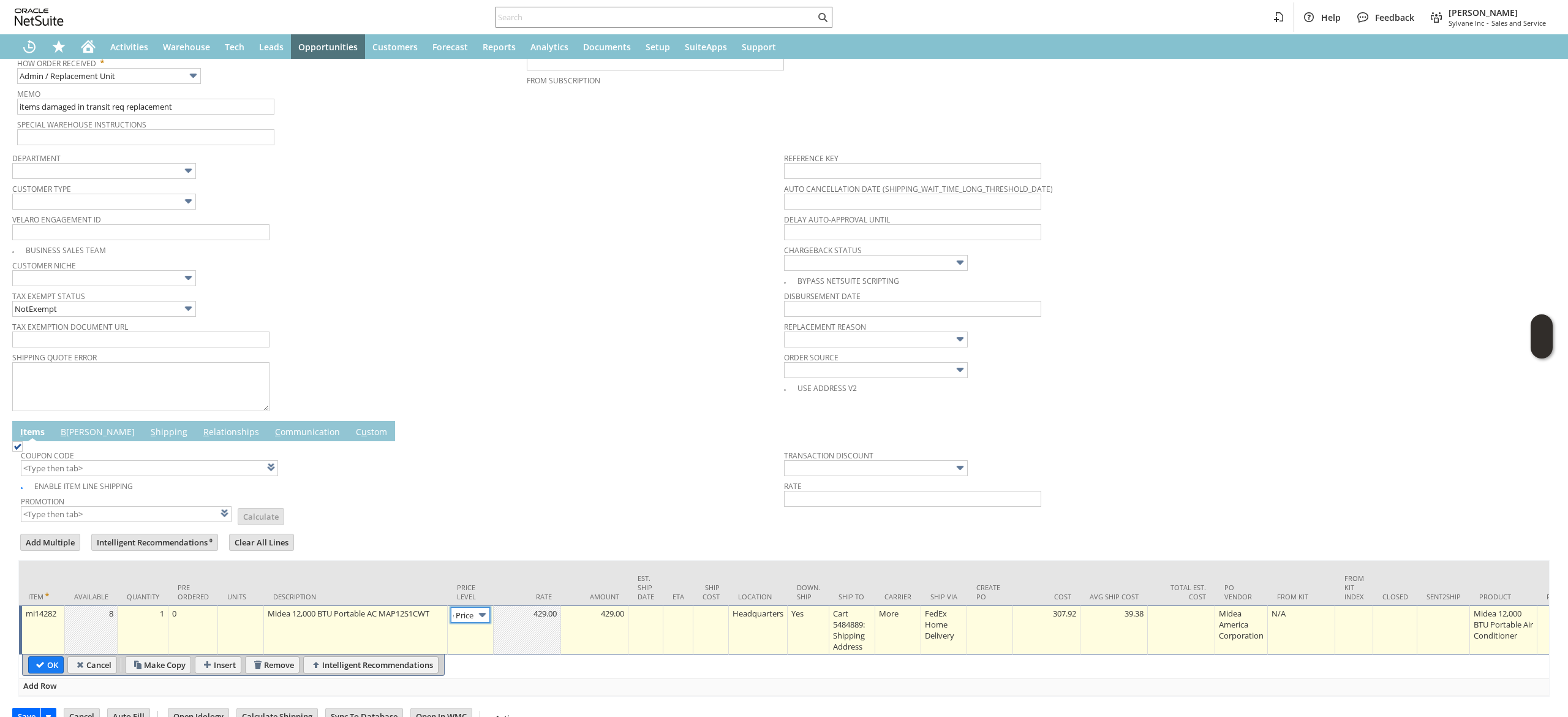
scroll to position [0, 18]
click at [464, 612] on input "Base Price" at bounding box center [470, 615] width 39 height 16
type input "Base Price"
click at [494, 627] on td "429.00" at bounding box center [528, 630] width 68 height 49
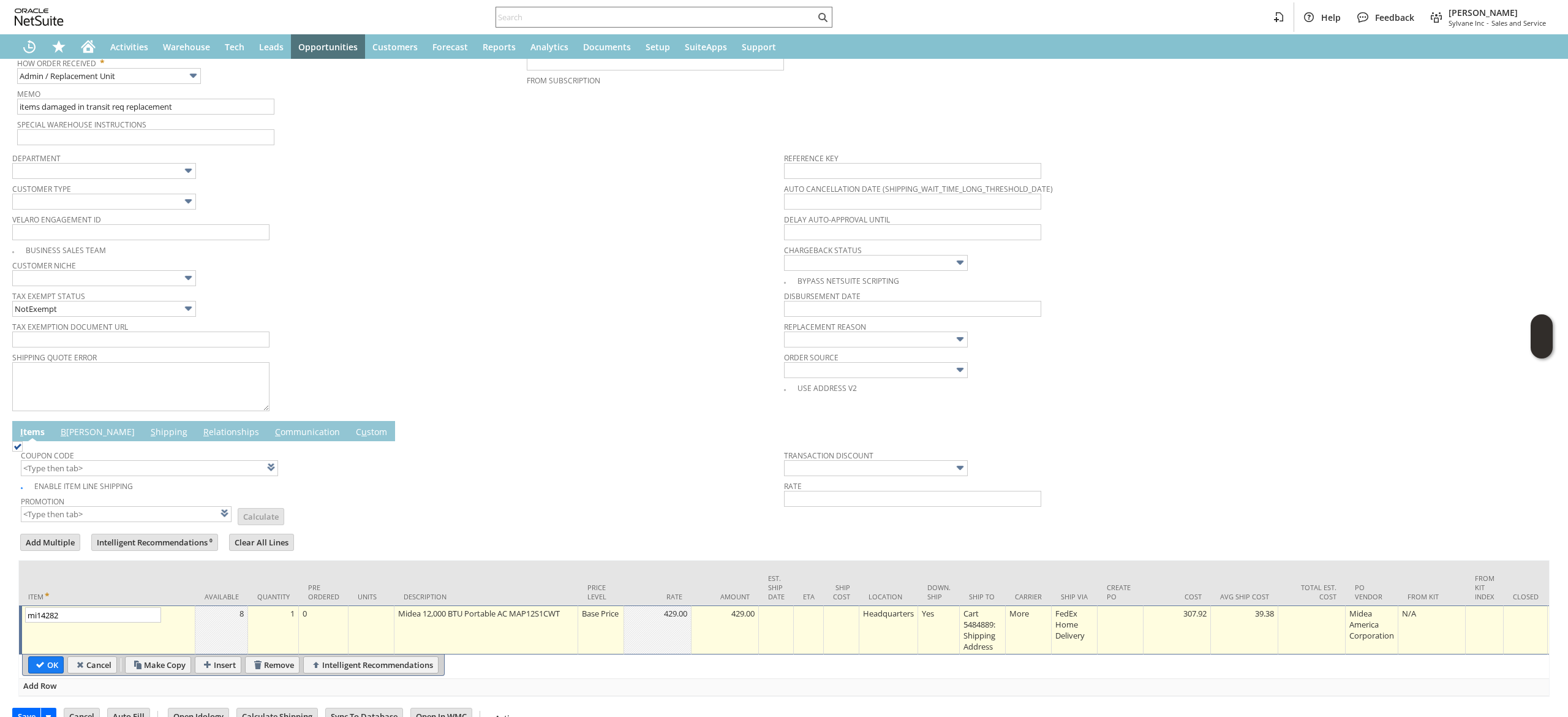
click at [476, 619] on div "Midea 12,000 BTU Portable AC MAP12S1CWT" at bounding box center [486, 613] width 177 height 12
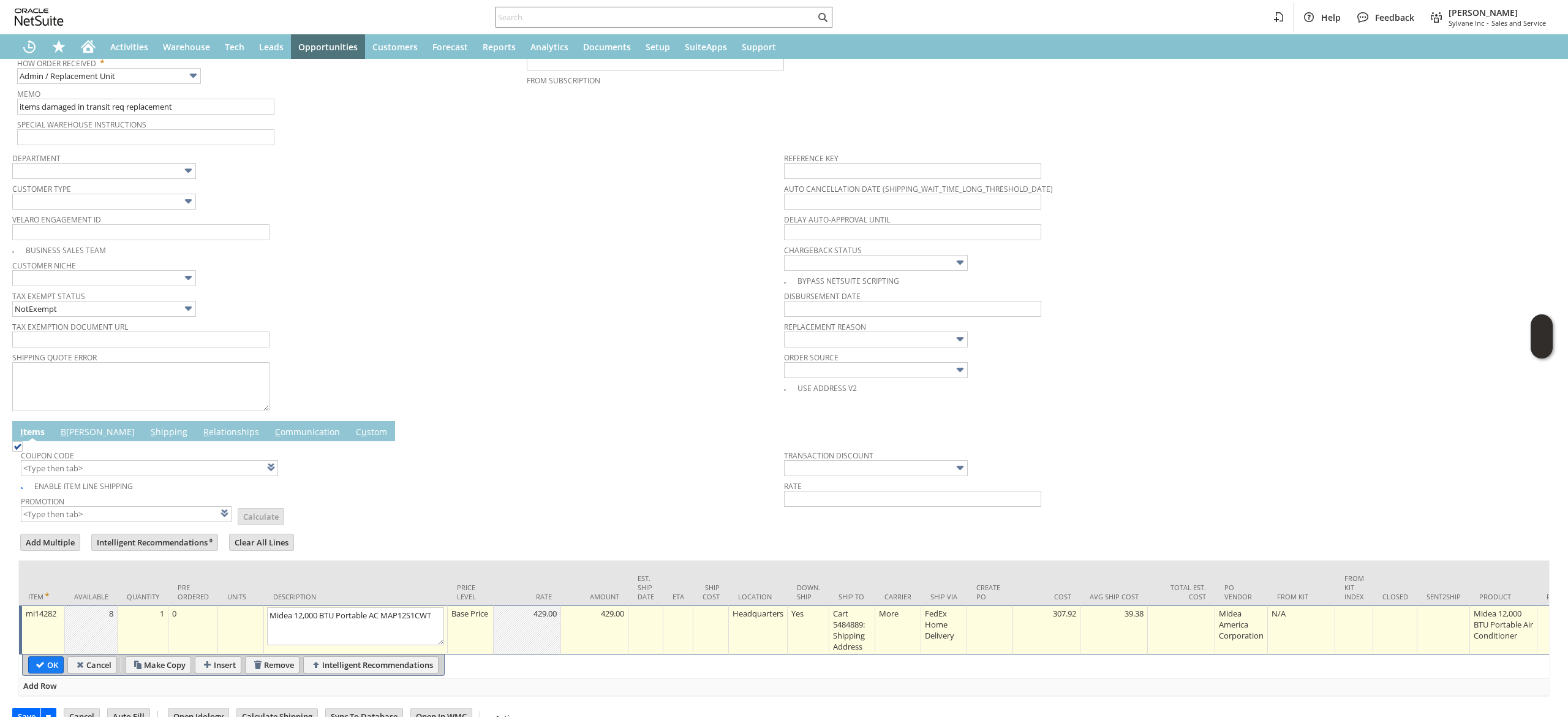
click at [485, 619] on div "Base Price" at bounding box center [470, 613] width 39 height 12
click at [490, 606] on td "Price Level" at bounding box center [470, 583] width 46 height 45
click at [478, 619] on img at bounding box center [482, 614] width 14 height 14
type input "Custom"
click at [519, 642] on td at bounding box center [528, 630] width 68 height 49
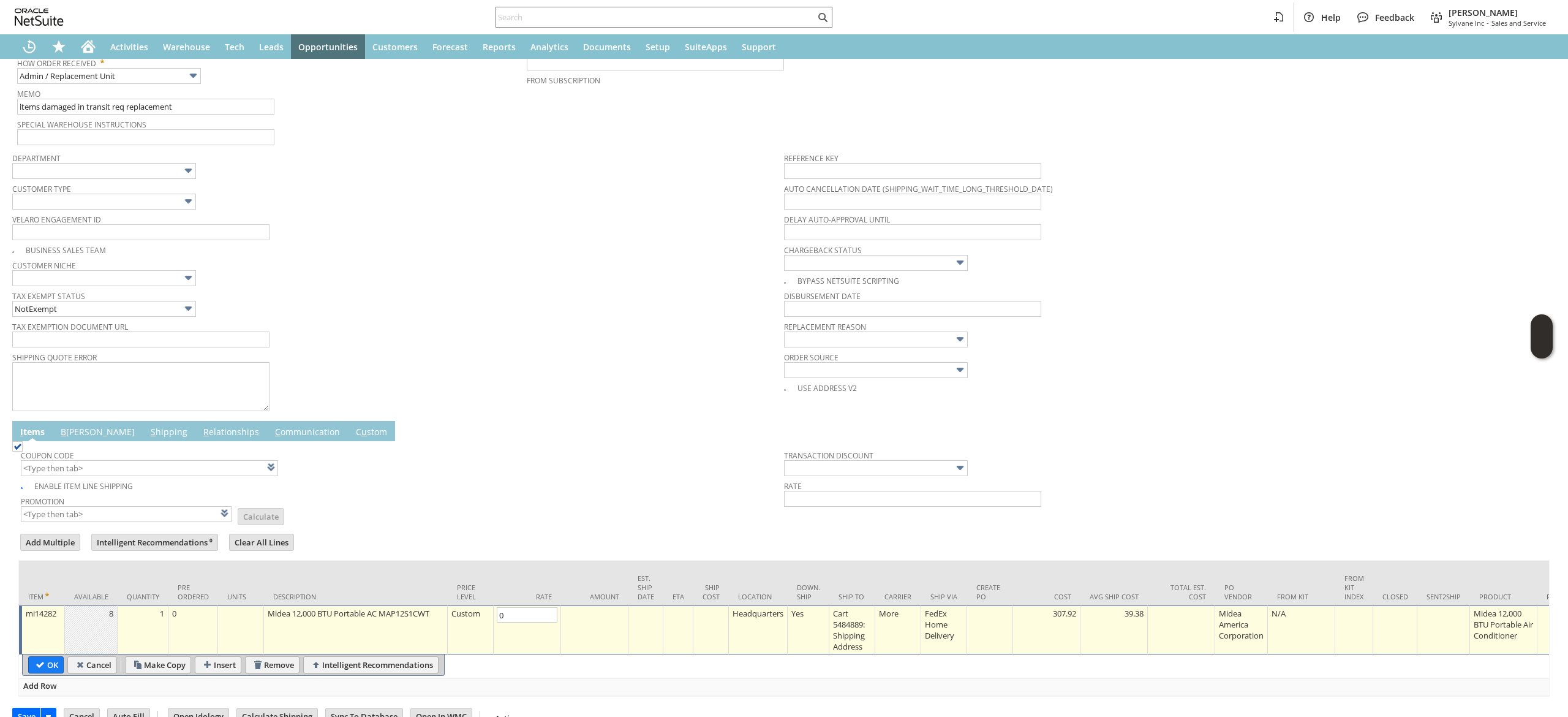
type input "0.00"
click at [40, 660] on input "OK" at bounding box center [47, 664] width 35 height 16
type input "Add"
type input "Copy Previous"
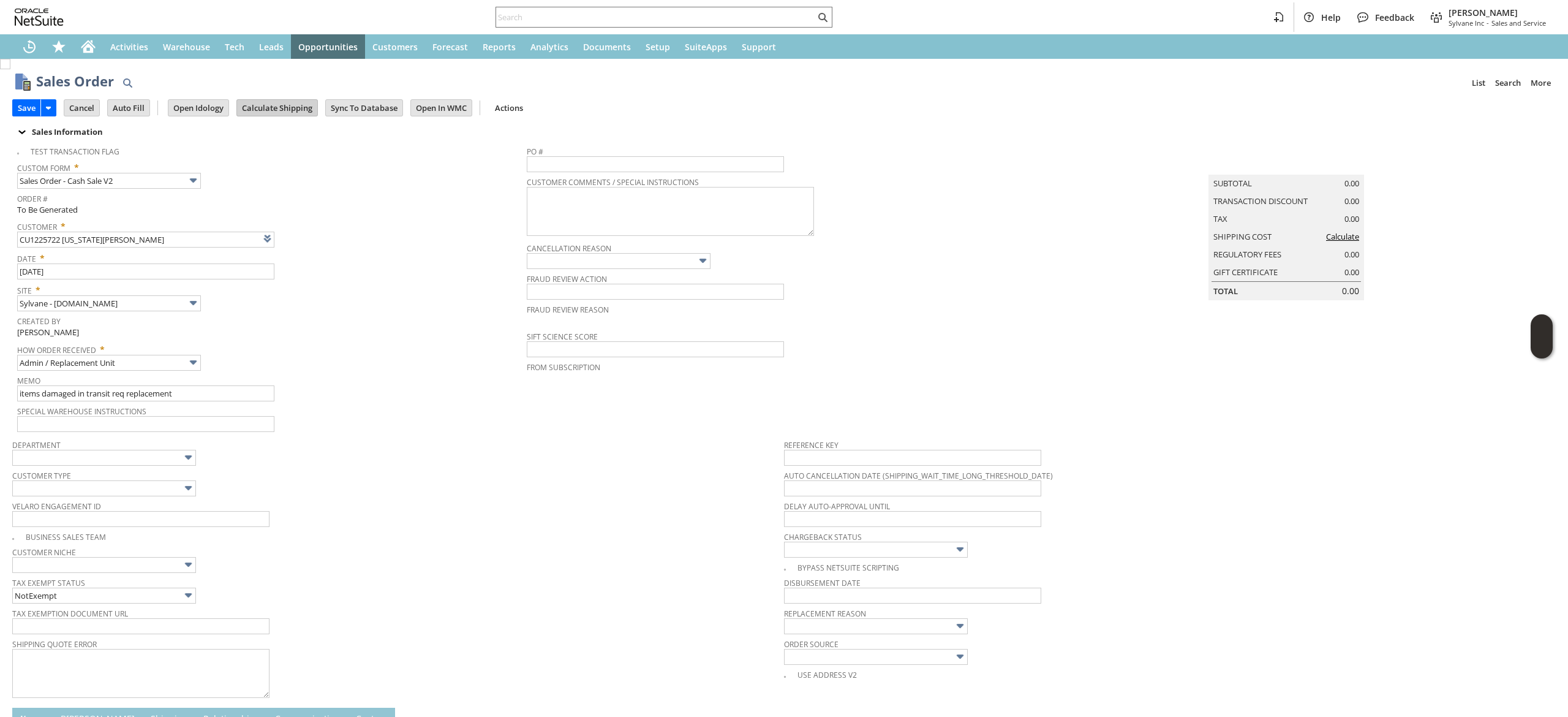
click at [286, 107] on input "Calculate Shipping" at bounding box center [278, 107] width 80 height 16
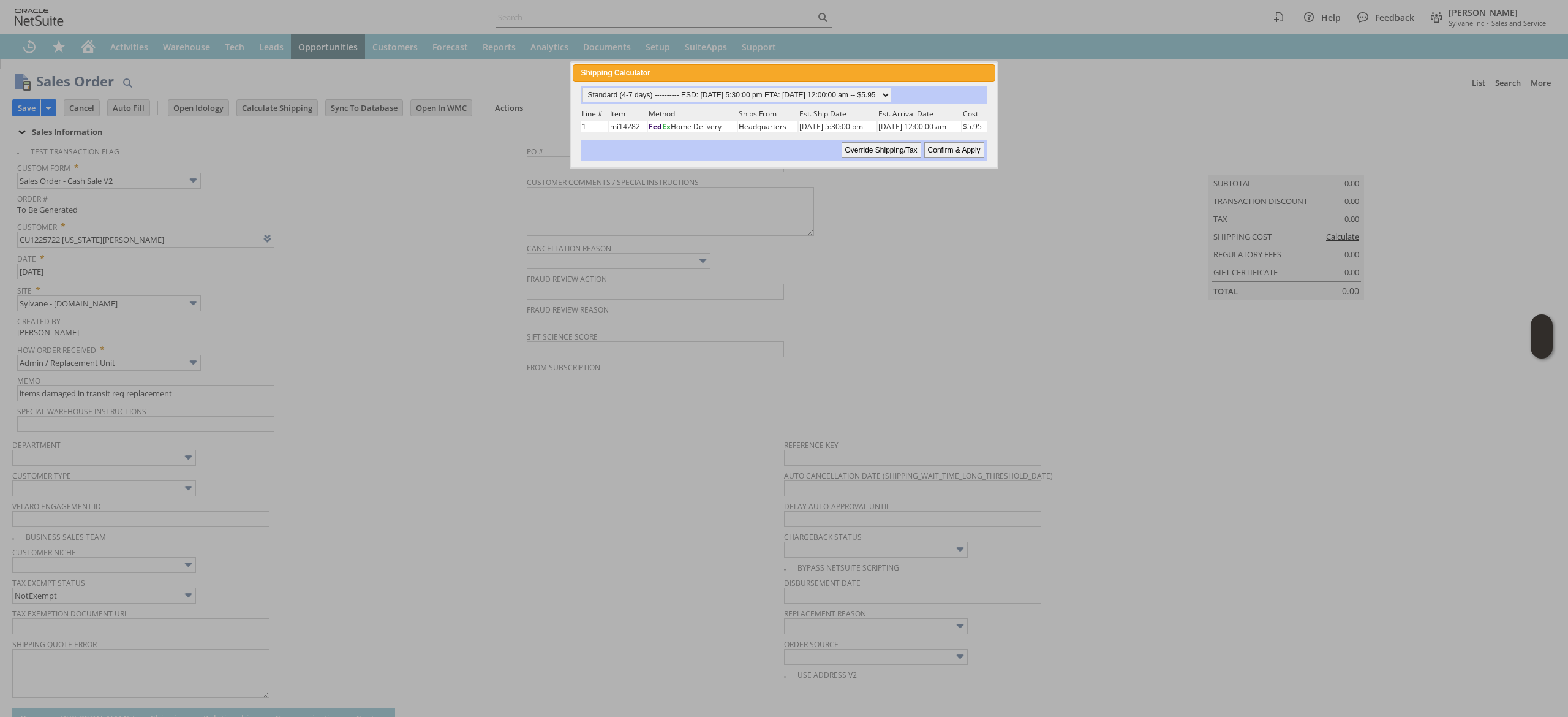
click at [838, 87] on div "Standard (4-7 days) ---------- ESD: 08/13/2025 5:30:00 pm ETA: 08/15/2025 12:00…" at bounding box center [784, 95] width 405 height 17
click at [856, 94] on select "Standard (4-7 days) ---------- ESD: 08/13/2025 5:30:00 pm ETA: 08/15/2025 12:00…" at bounding box center [737, 95] width 309 height 15
select select "2 Day ------------------------ ESD: 08/13/2025 5:30:00 pm ETA: 08/15/2025 12:00…"
click at [583, 88] on select "Standard (4-7 days) ---------- ESD: 08/13/2025 5:30:00 pm ETA: 08/15/2025 12:00…" at bounding box center [737, 95] width 309 height 15
click at [980, 140] on div "Override Shipping/Tax Confirm & Apply" at bounding box center [784, 150] width 405 height 21
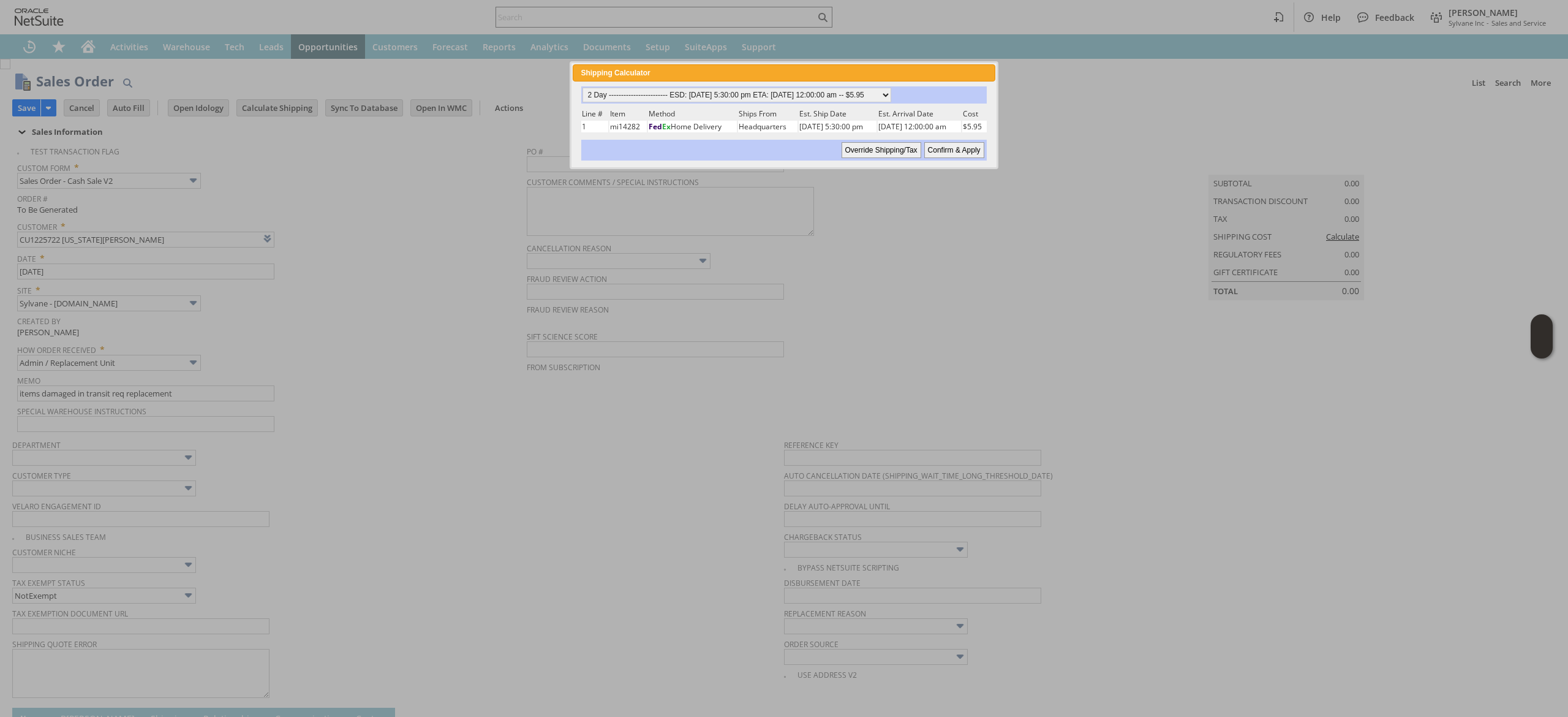
click at [973, 144] on input "Confirm & Apply" at bounding box center [954, 150] width 60 height 16
type input "Add"
type input "Copy Previous"
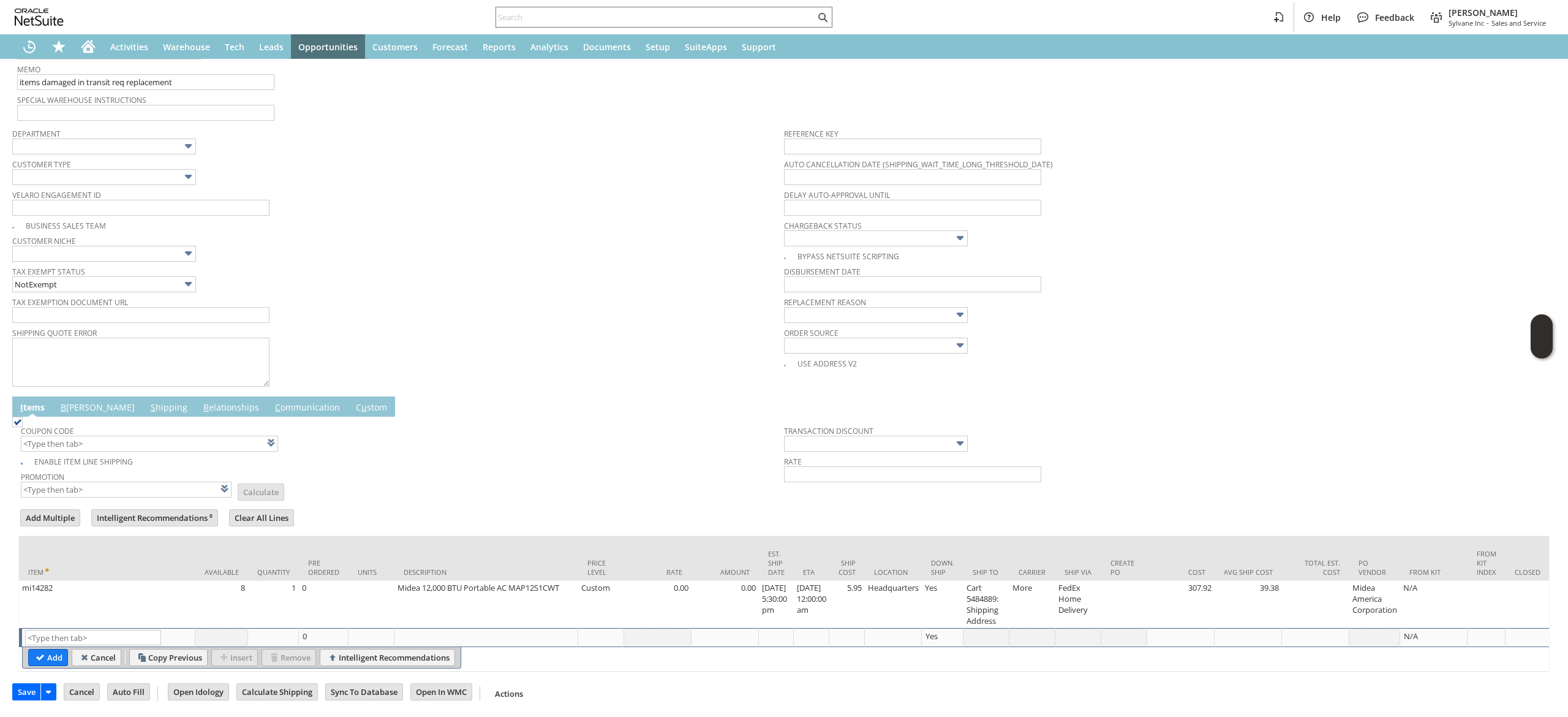
scroll to position [332, 0]
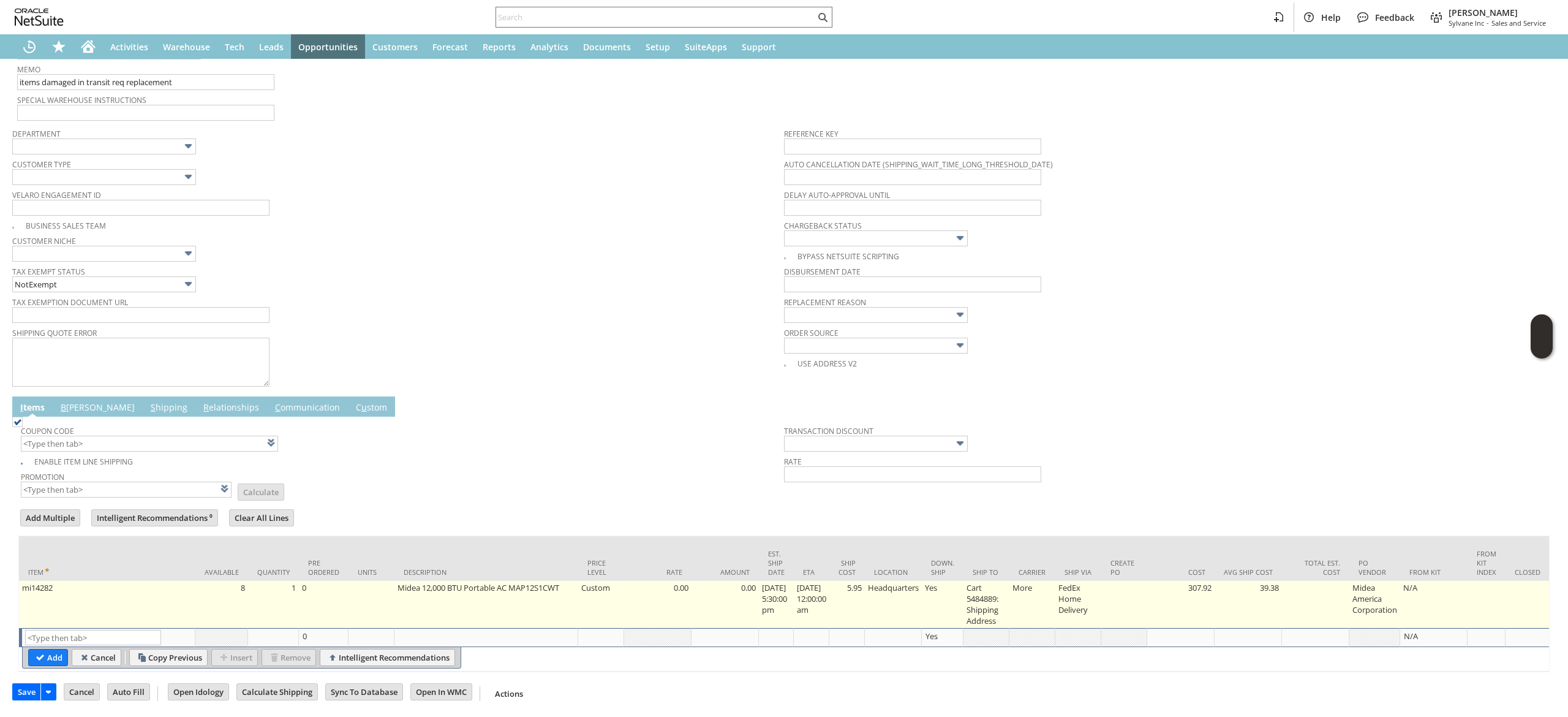
click at [885, 582] on td "Headquarters" at bounding box center [893, 605] width 57 height 47
type input "5.95"
type input "Headquarters"
type input "OK"
type input "Make Copy"
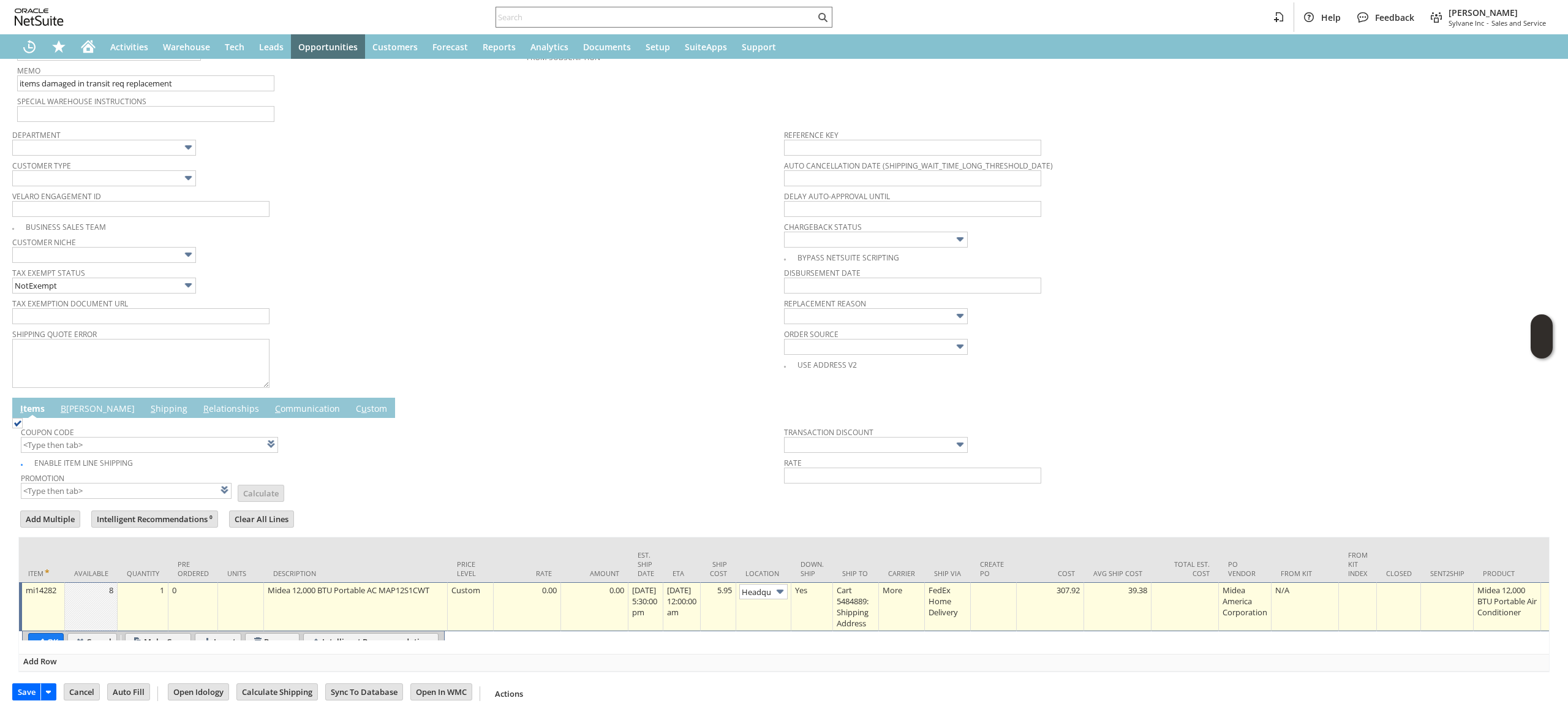
scroll to position [0, 22]
click at [700, 595] on td "[DATE] 12:00:00 am" at bounding box center [682, 606] width 37 height 49
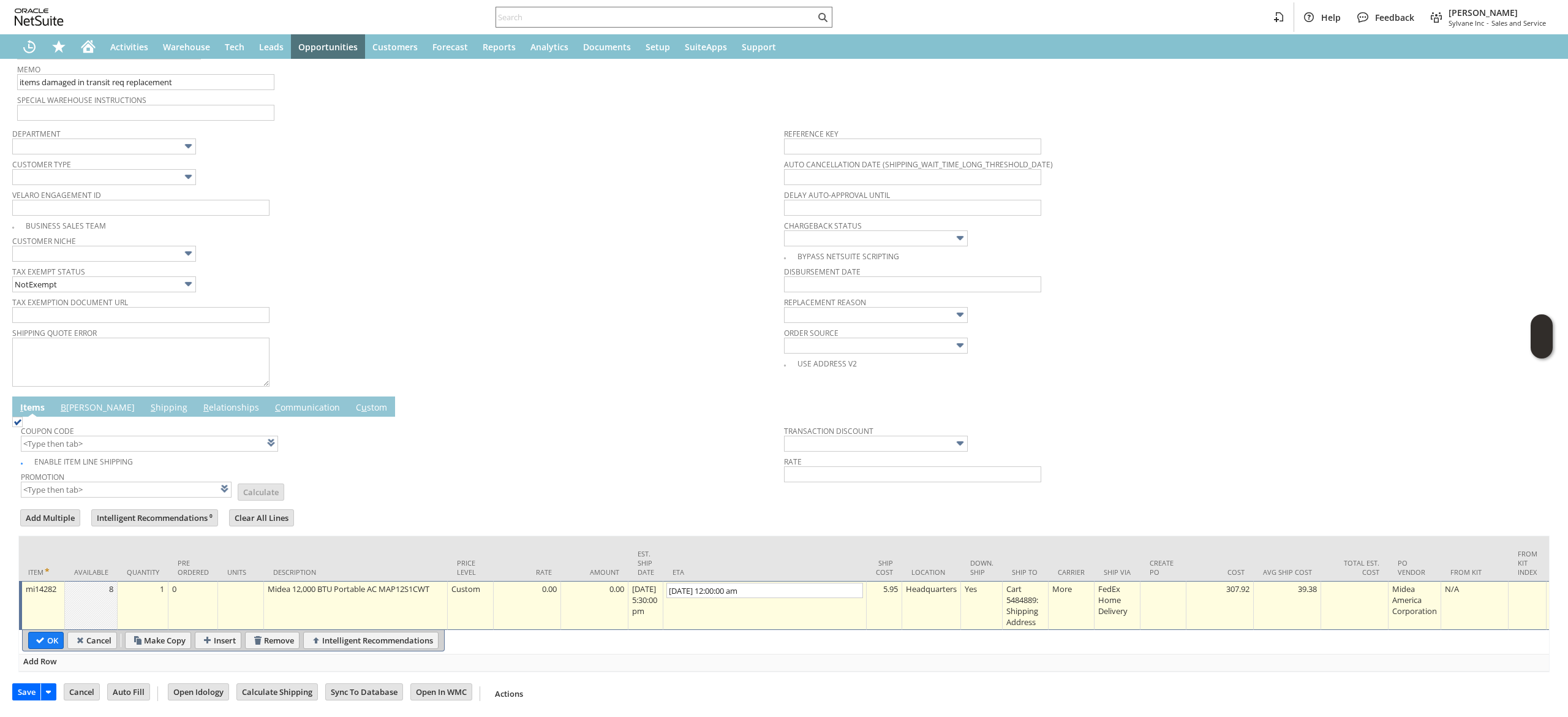
click at [861, 596] on td "[DATE] 12:00:00 am" at bounding box center [765, 606] width 204 height 49
click at [885, 583] on div "5.95" at bounding box center [885, 588] width 29 height 12
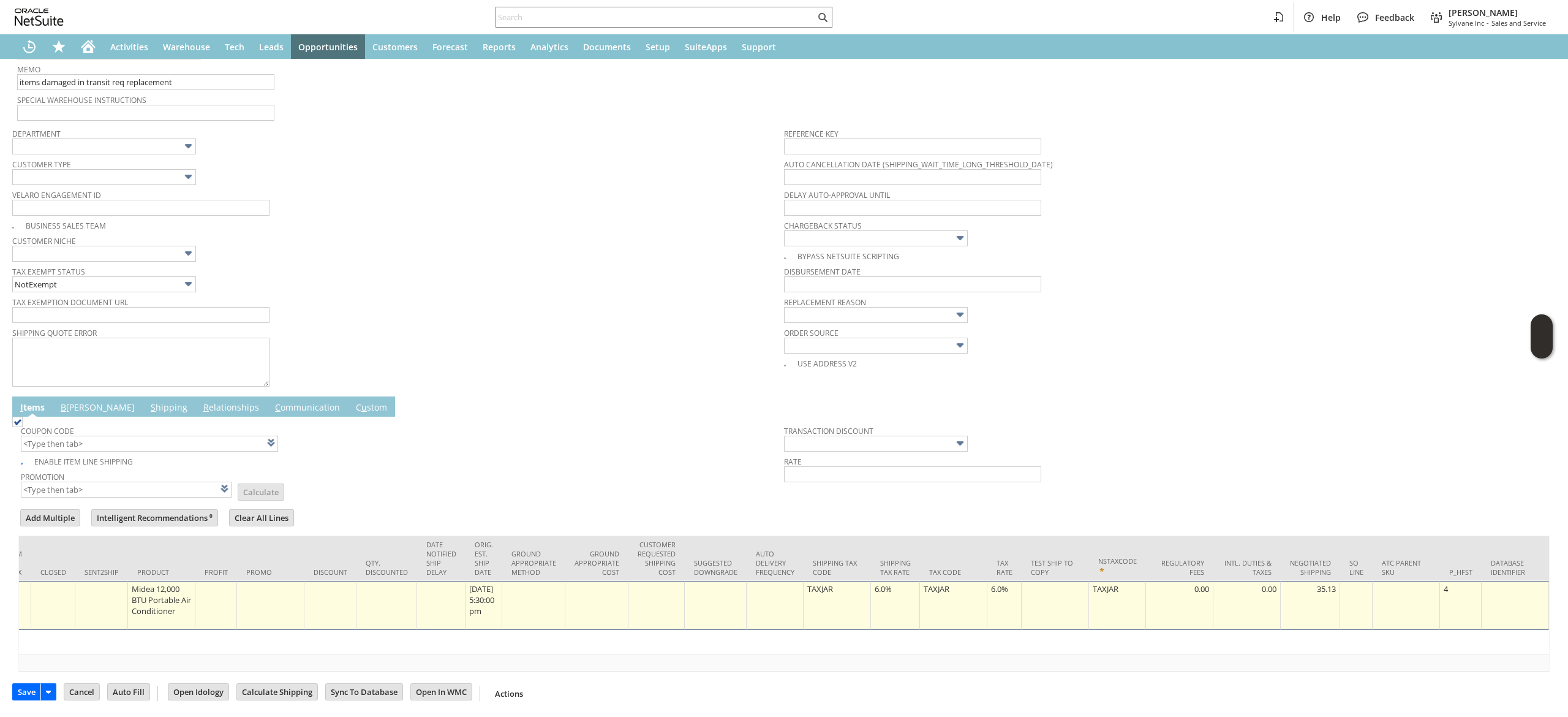
type input "0"
click at [871, 588] on td "6.0%" at bounding box center [896, 606] width 49 height 49
type input "0.0%"
click at [991, 583] on div "6.0%" at bounding box center [1005, 588] width 27 height 12
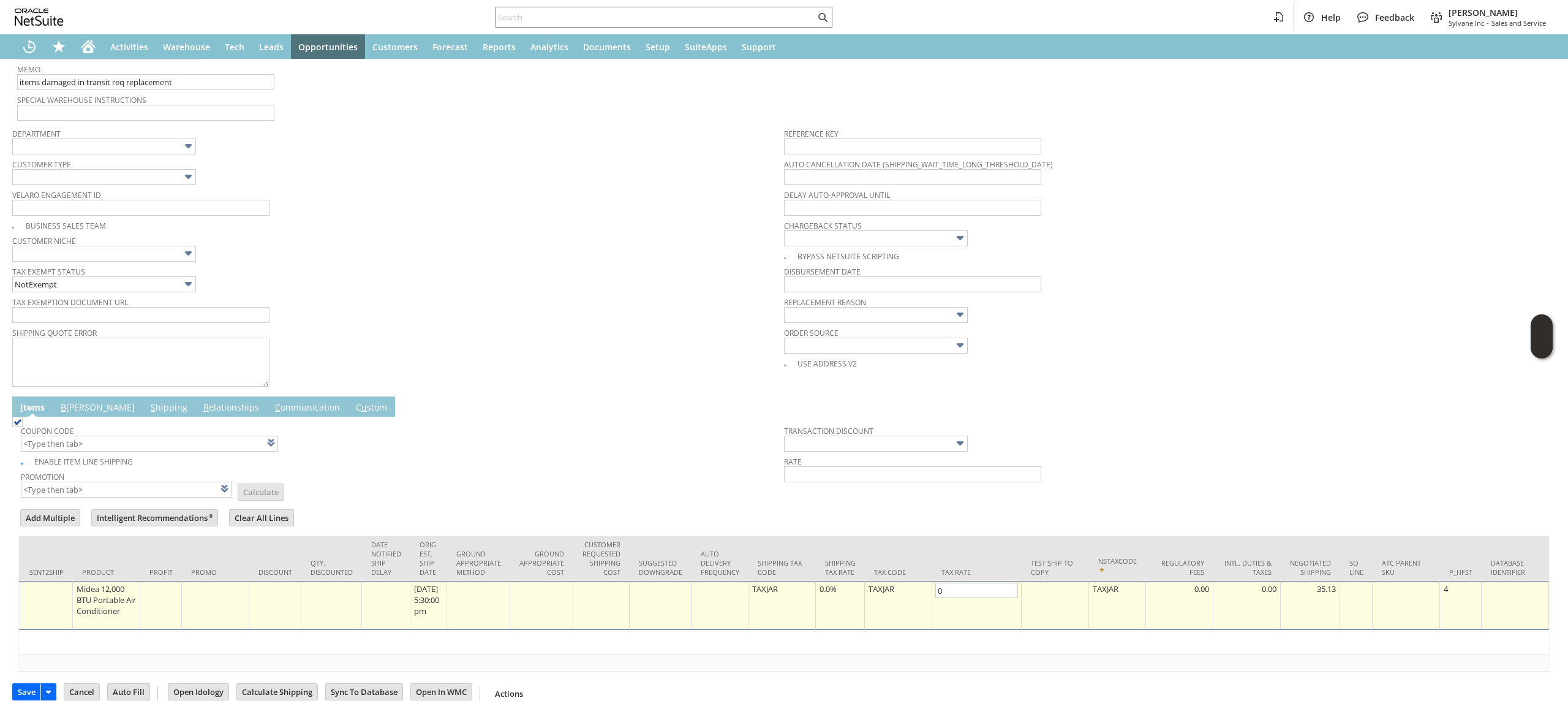
scroll to position [0, 0]
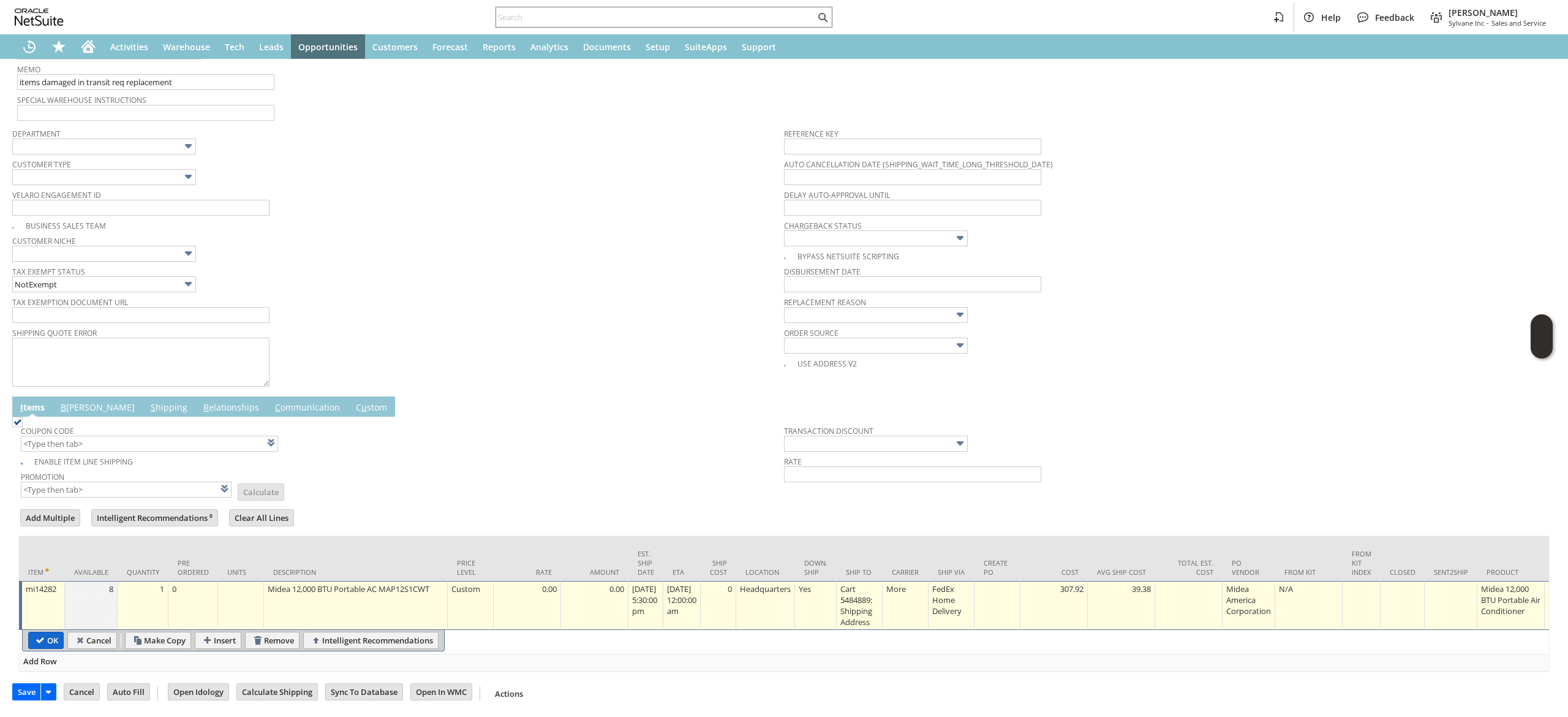
type input "0.0%"
drag, startPoint x: 35, startPoint y: 619, endPoint x: 105, endPoint y: 408, distance: 222.3
click at [35, 632] on input "OK" at bounding box center [47, 639] width 35 height 16
type input "Add"
type input "Copy Previous"
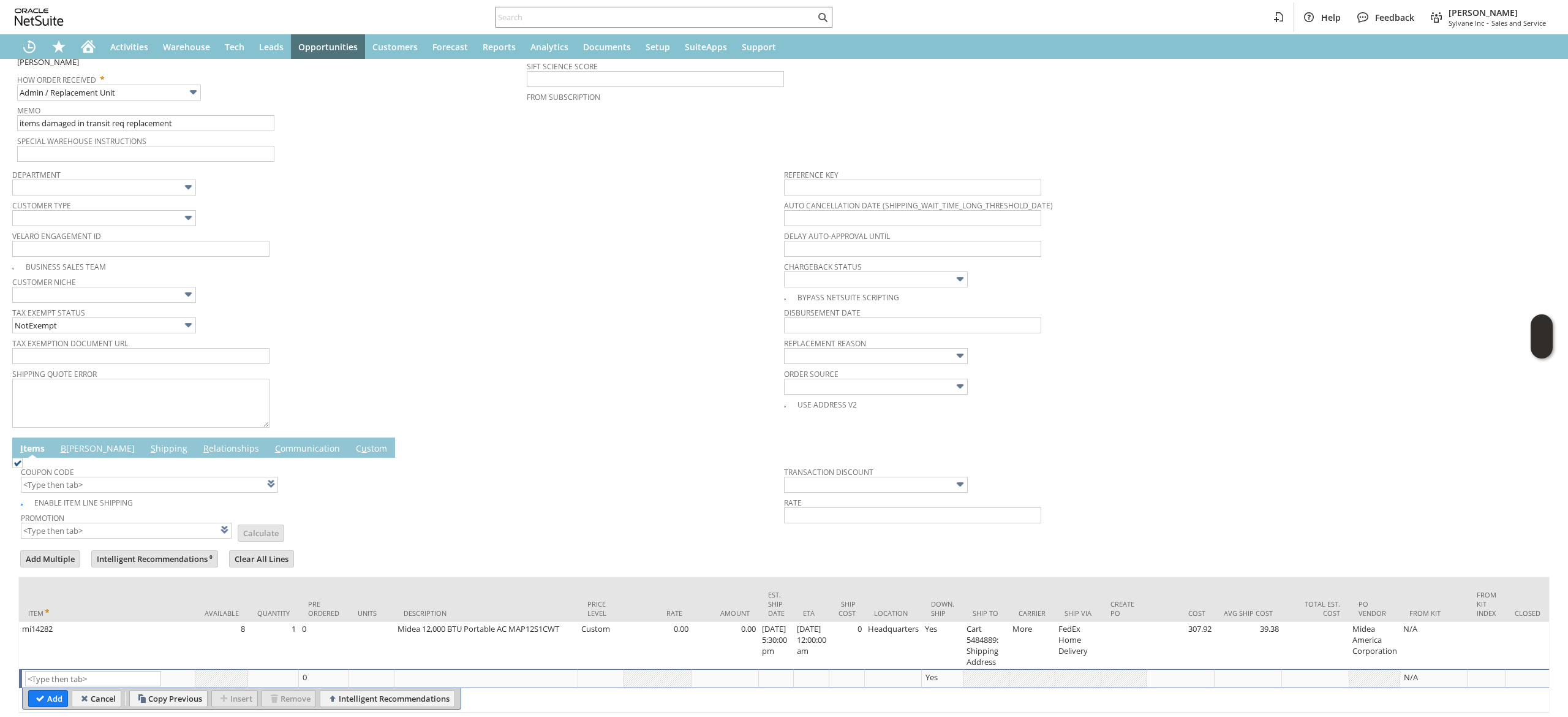
scroll to position [332, 0]
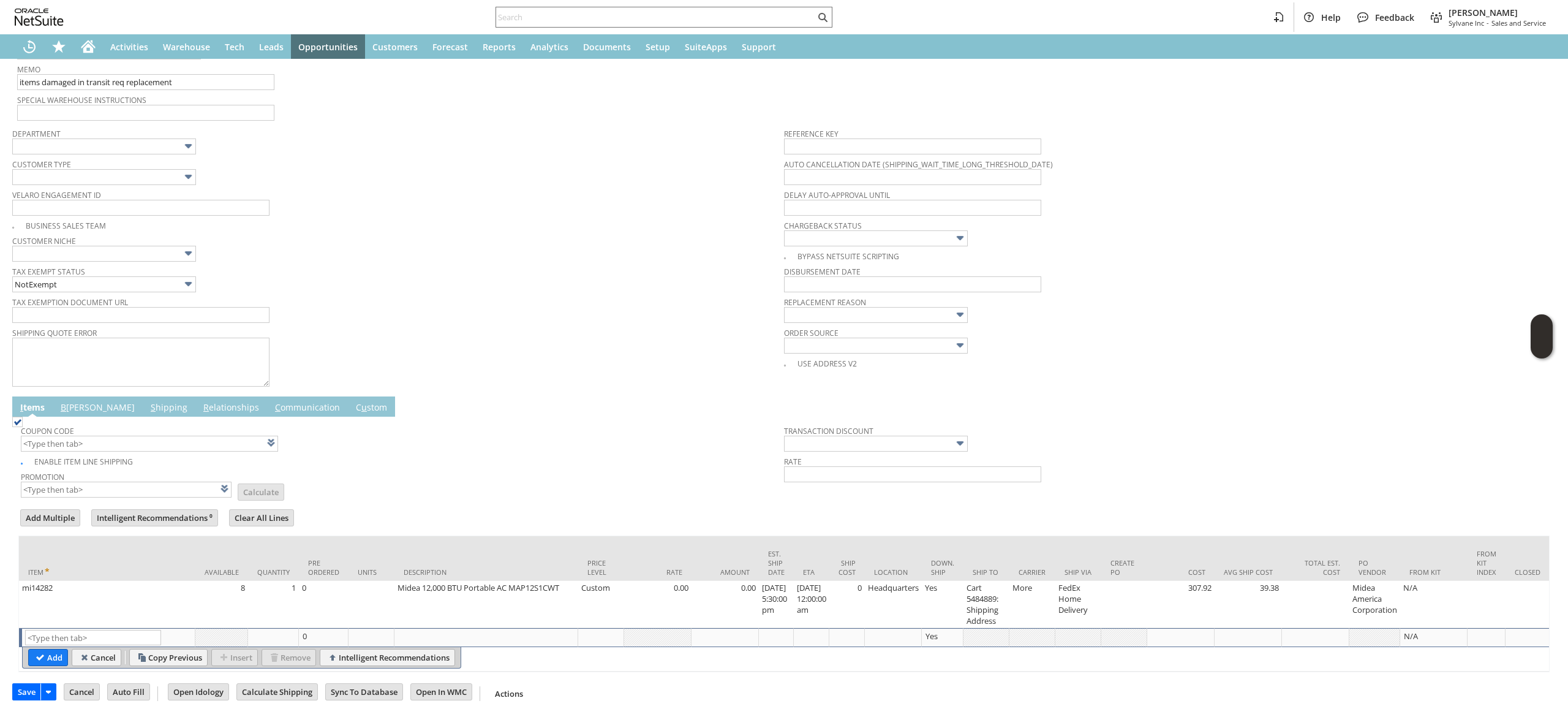
click at [75, 422] on span "Coupon Code" at bounding box center [399, 428] width 757 height 14
click at [73, 401] on link "B [PERSON_NAME]" at bounding box center [98, 407] width 80 height 14
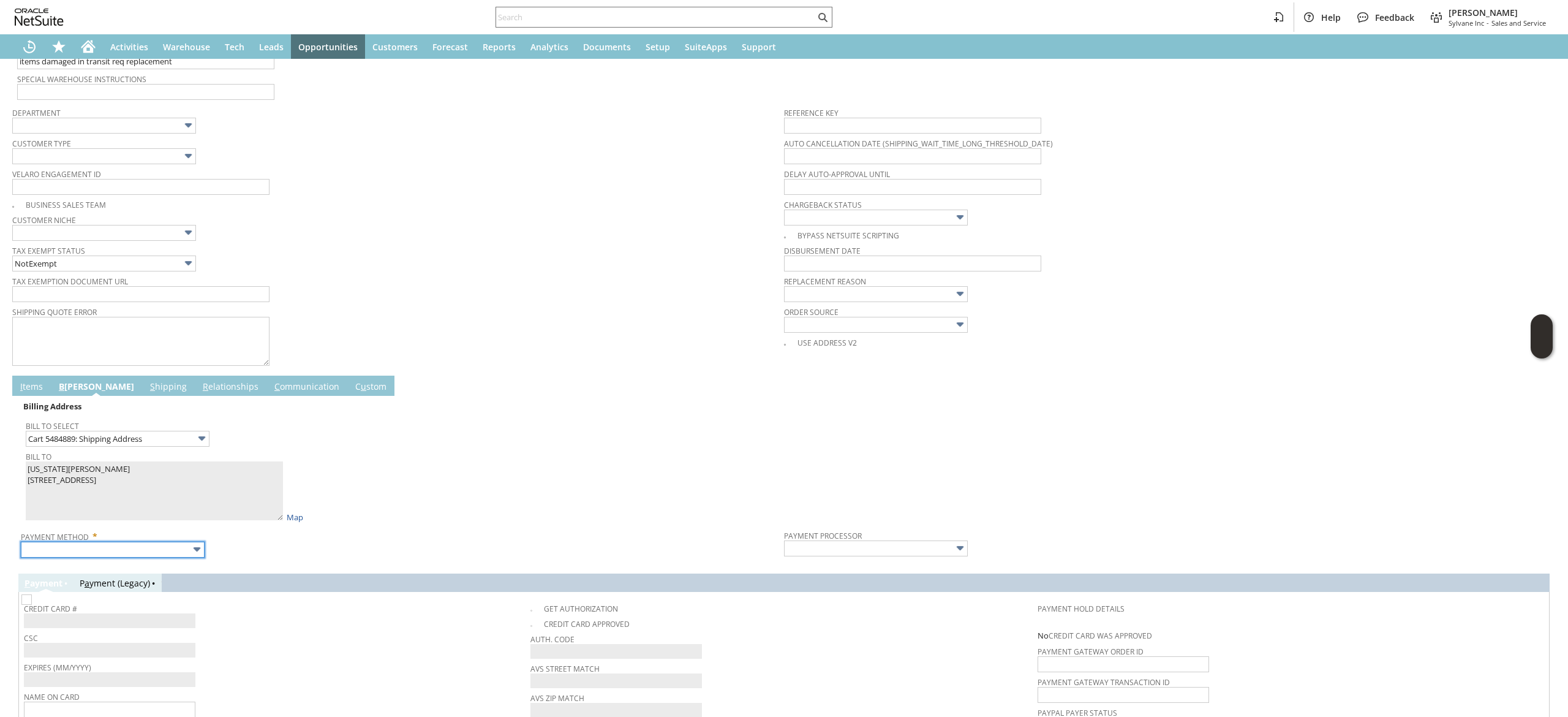
click at [153, 544] on input "text" at bounding box center [112, 549] width 184 height 16
type input "Visa / Mastercard"
type input "Braintree"
click at [32, 605] on img at bounding box center [26, 599] width 10 height 10
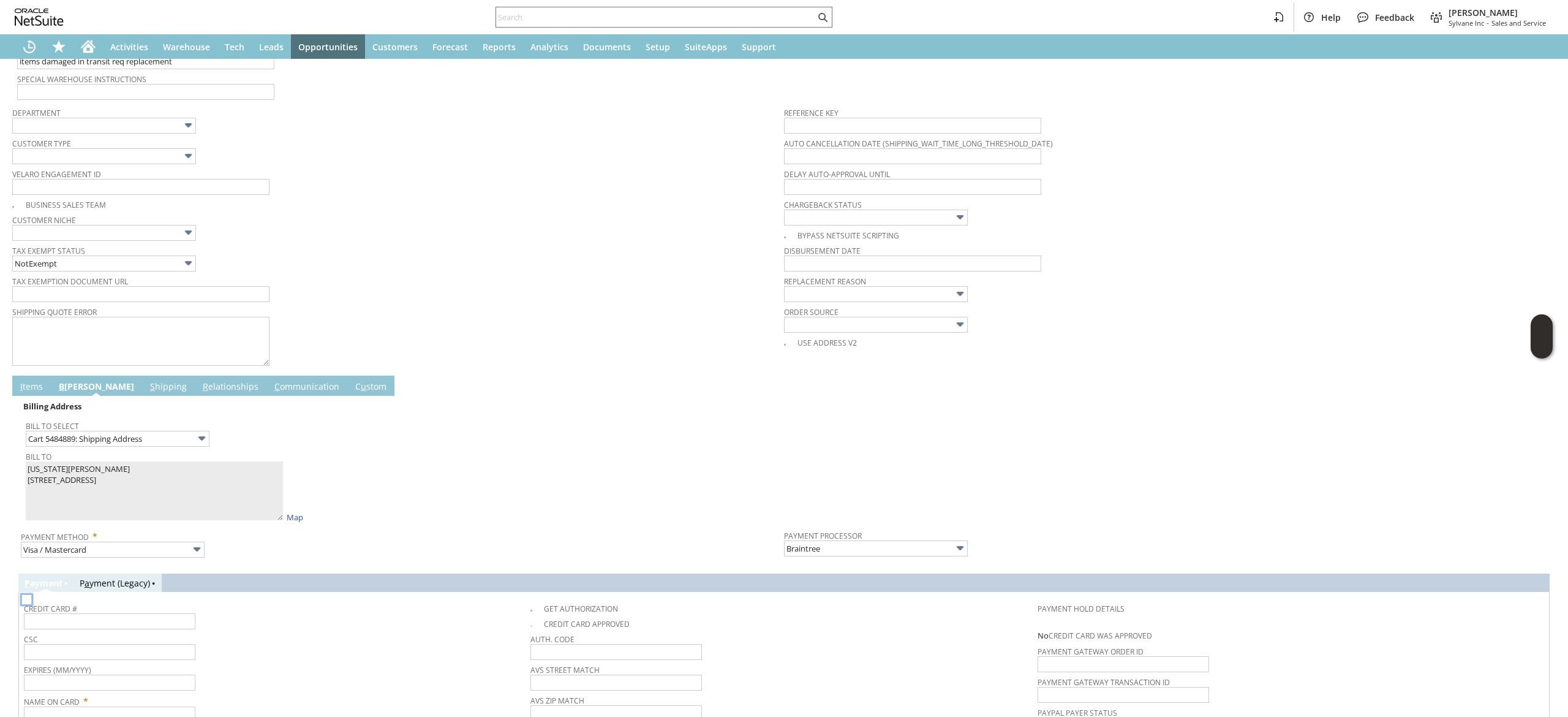
checkbox input "false"
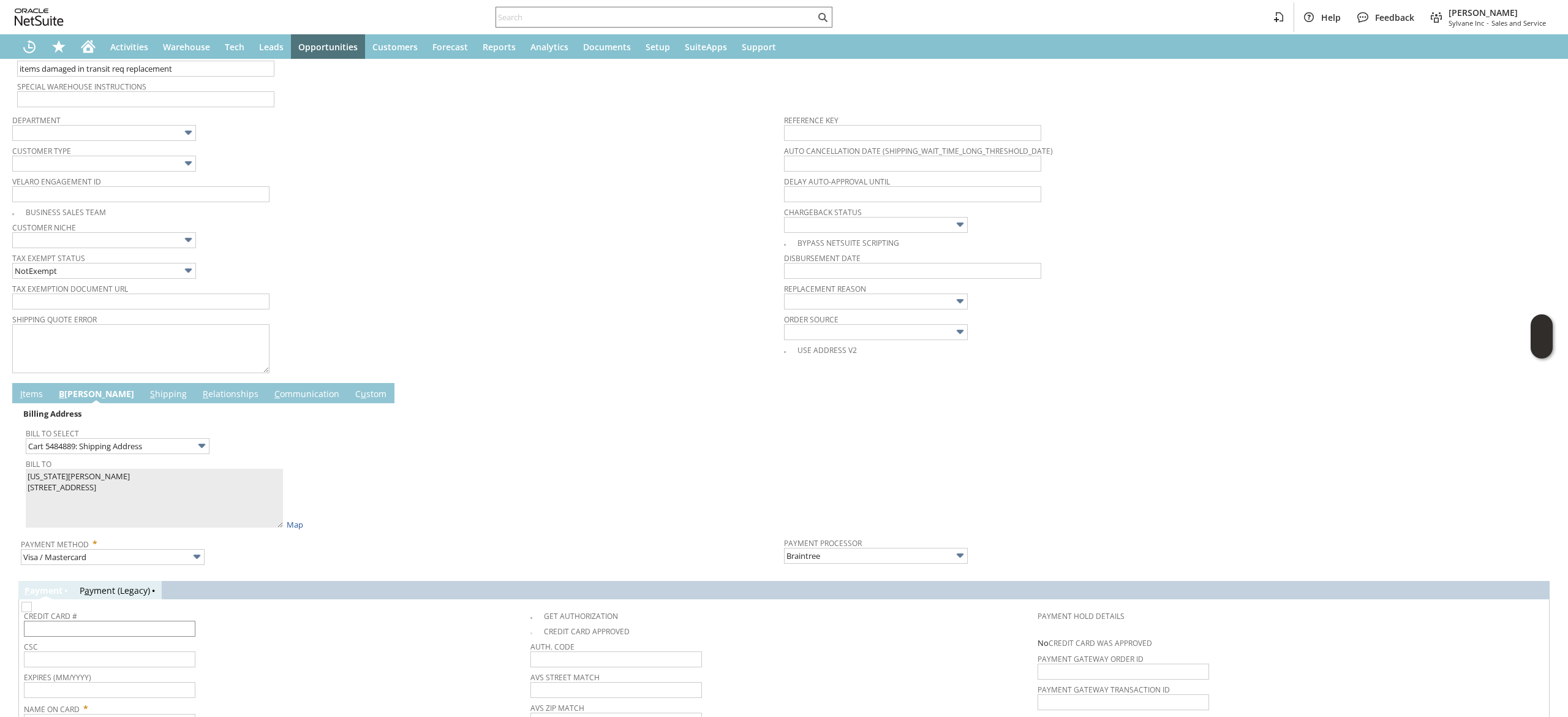
scroll to position [369, 0]
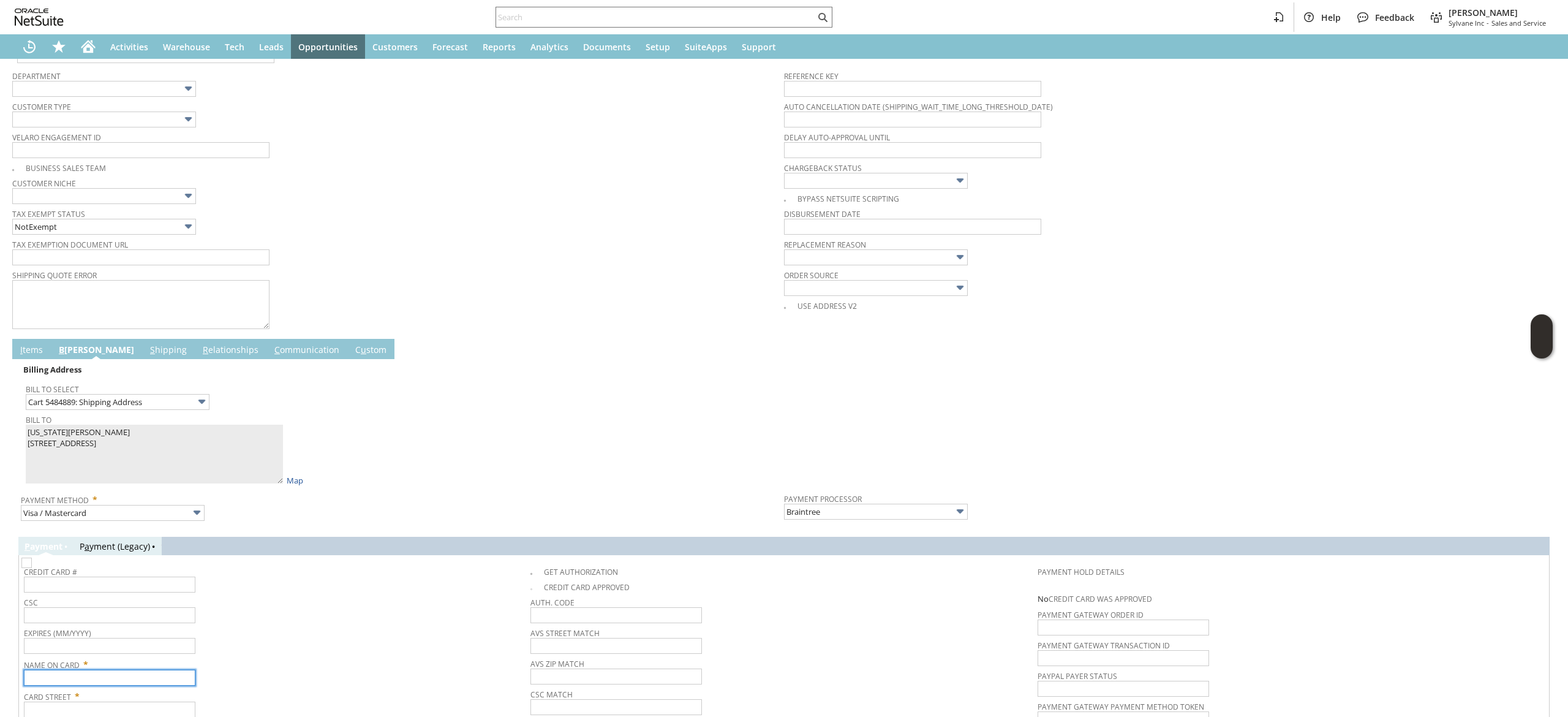
click at [150, 683] on input "text" at bounding box center [110, 677] width 172 height 16
paste input "Virginia Marshall"
type input "Virginia Marshall"
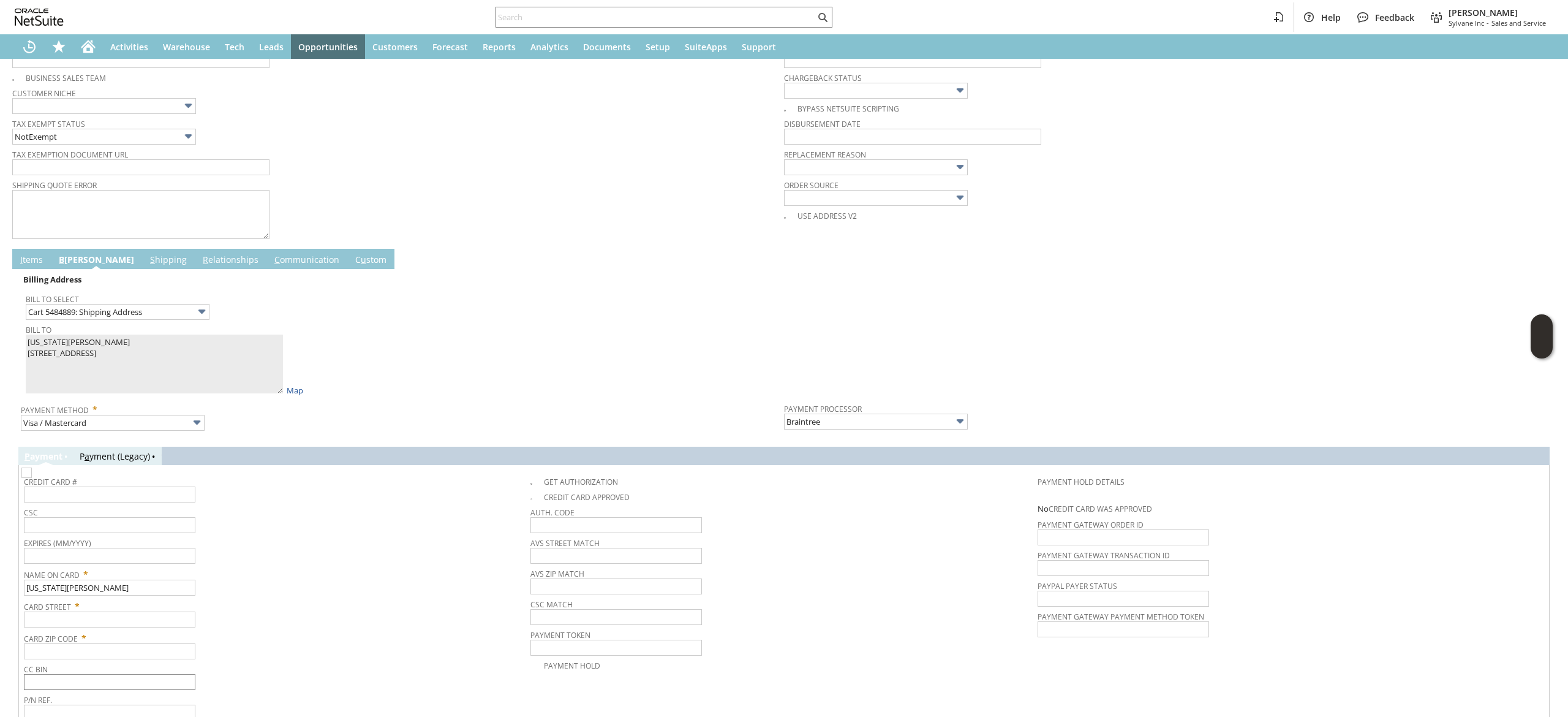
scroll to position [517, 0]
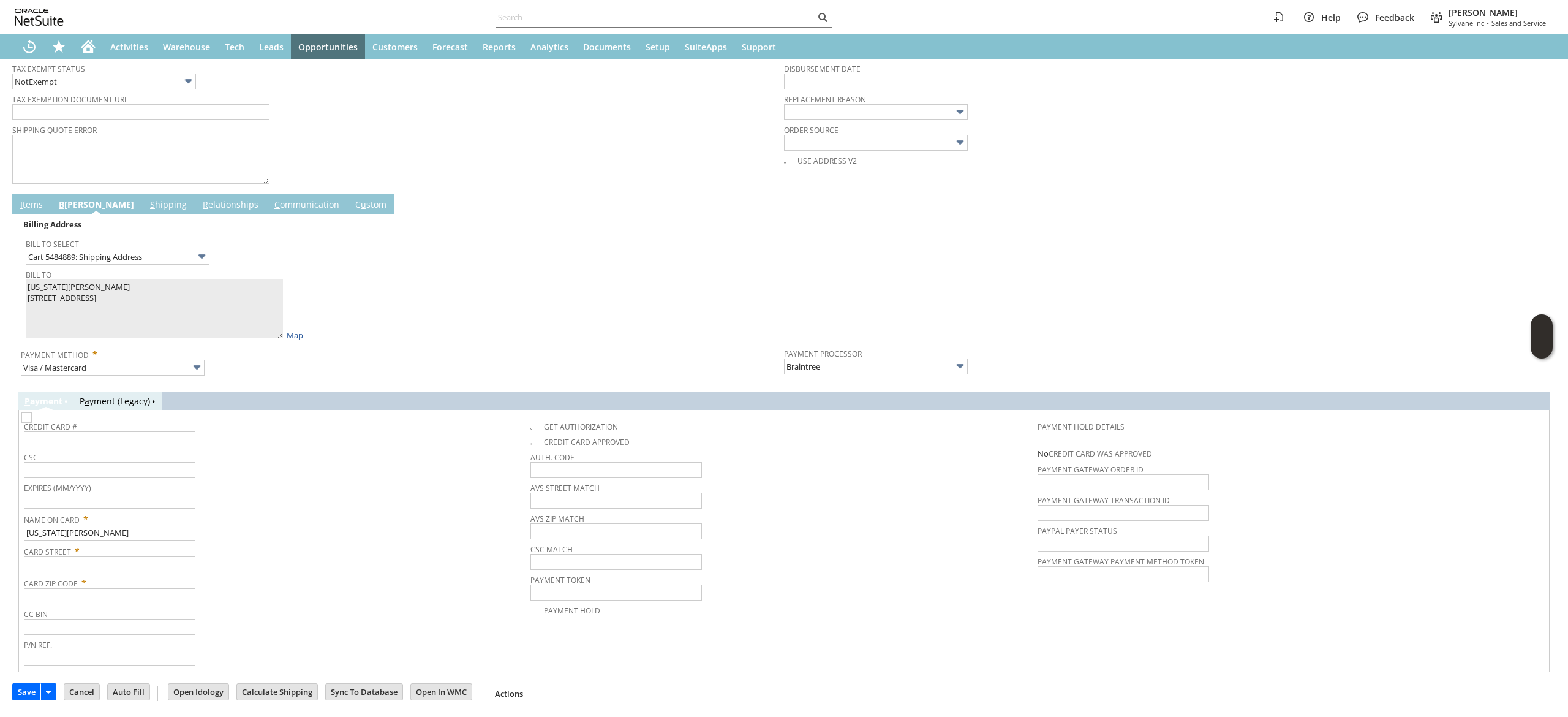
click at [139, 578] on span "Card Zip Code *" at bounding box center [274, 581] width 500 height 15
click at [140, 571] on input "text" at bounding box center [110, 564] width 172 height 16
paste input "243 37th St"
type input "243 37th St"
click at [132, 595] on input "text" at bounding box center [110, 596] width 172 height 16
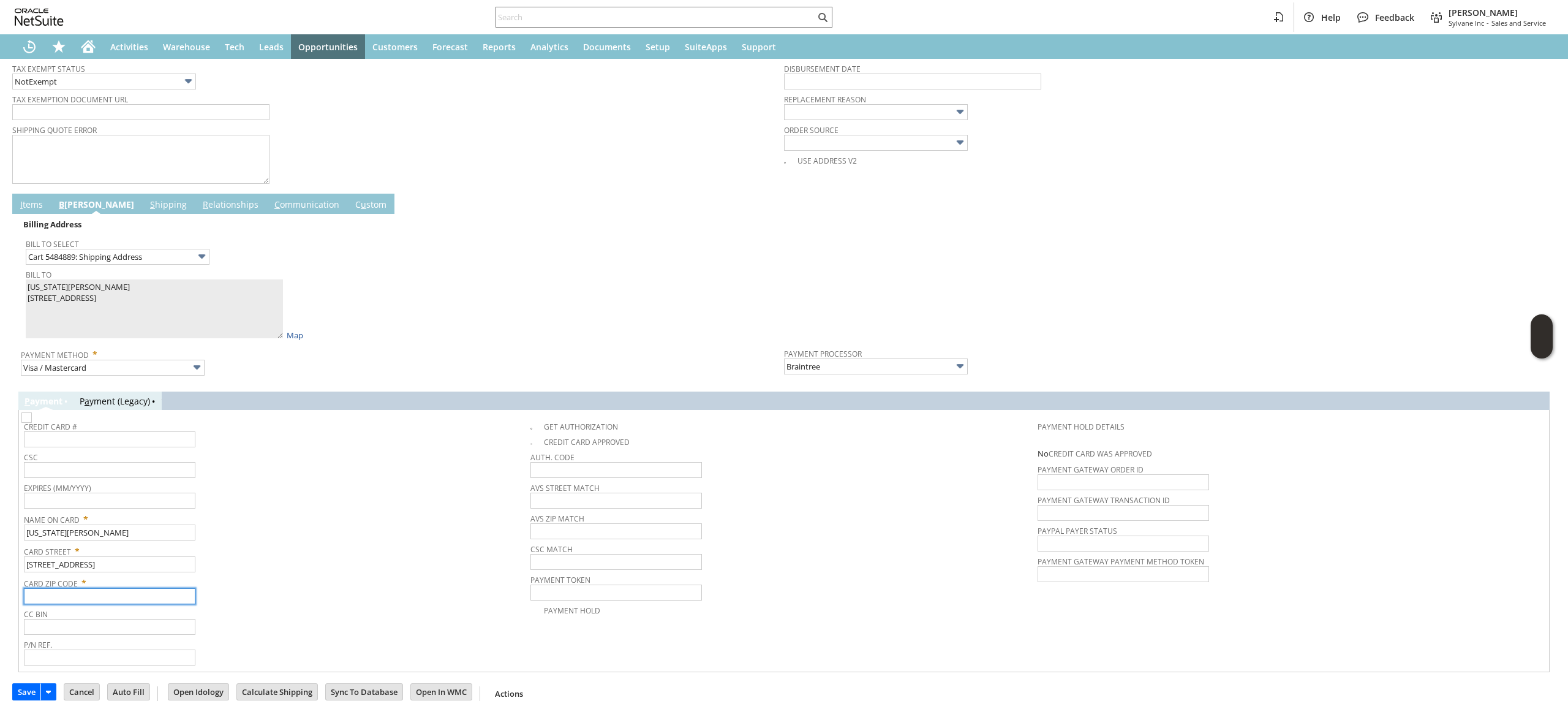
paste input "15201"
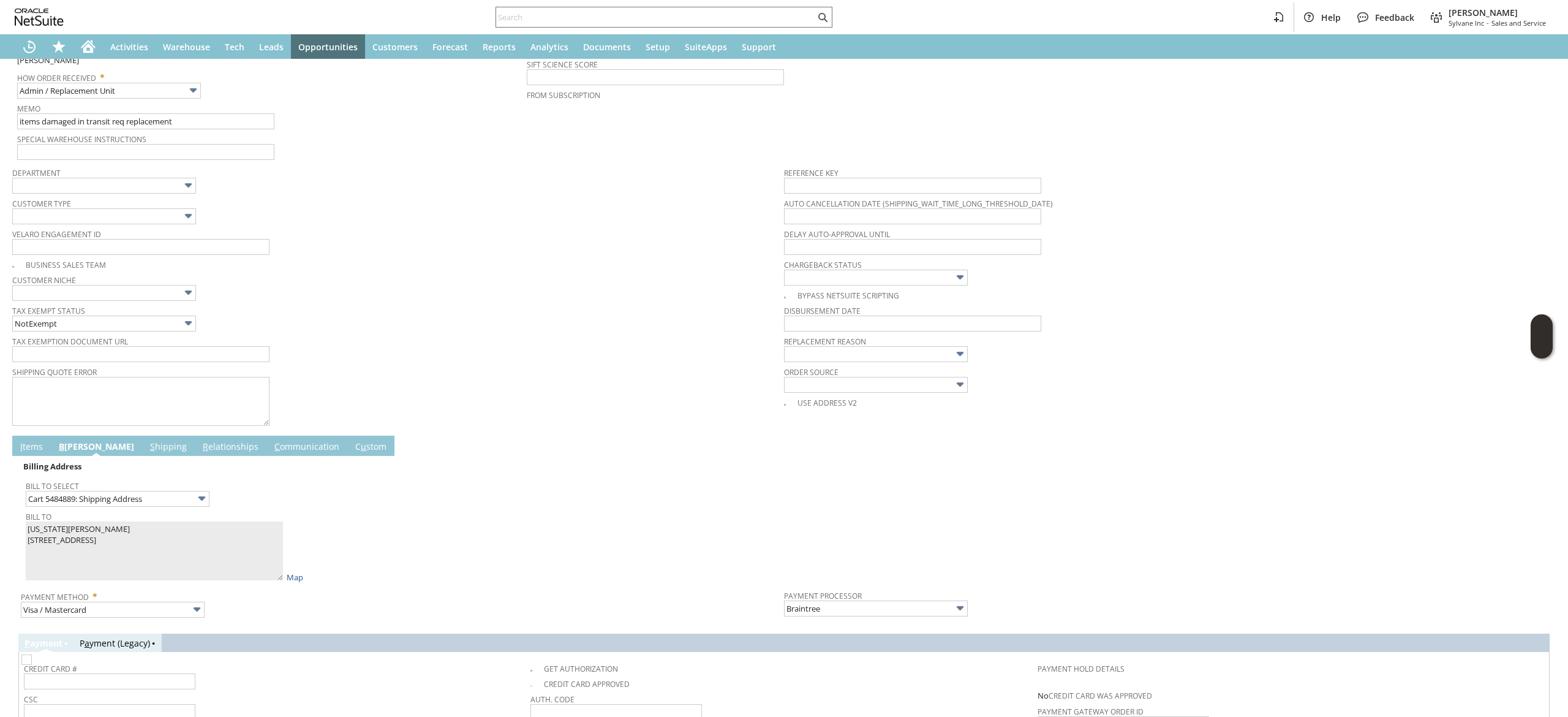
scroll to position [27, 0]
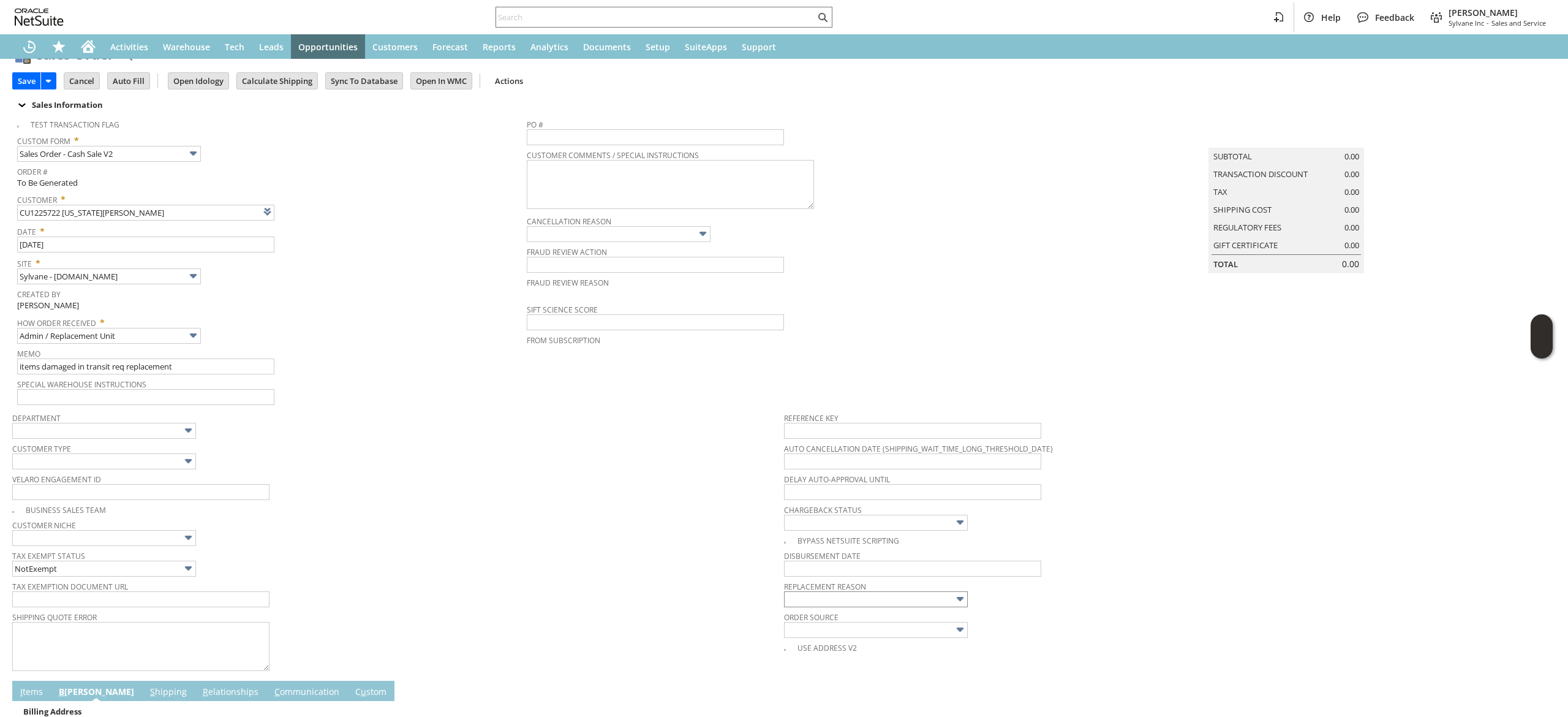
type input "15201"
click at [859, 596] on input "text" at bounding box center [876, 598] width 184 height 16
type input "Damaged shipment"
drag, startPoint x: 476, startPoint y: 504, endPoint x: 89, endPoint y: 228, distance: 475.3
click at [471, 501] on div "Business Sales Team" at bounding box center [397, 508] width 772 height 14
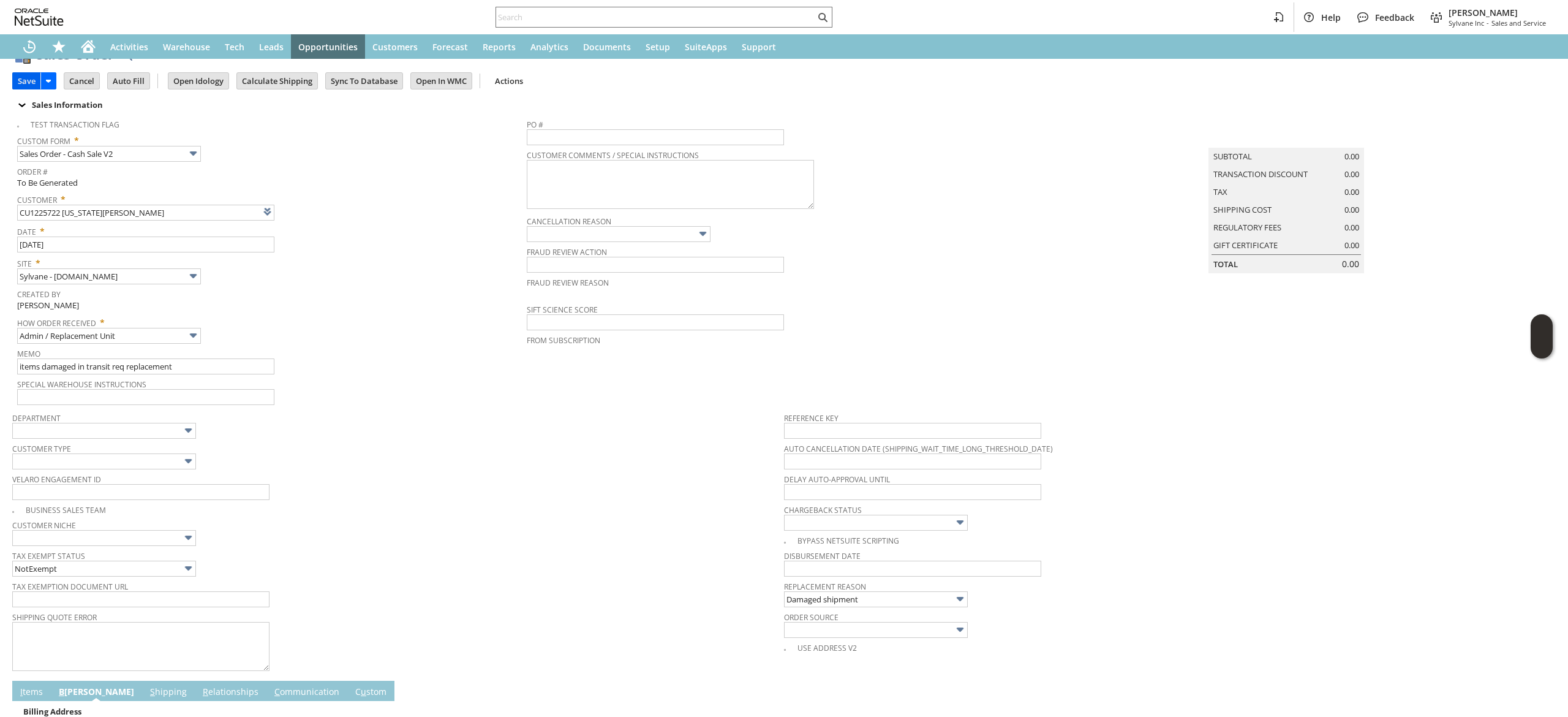
click at [23, 81] on input "Save" at bounding box center [26, 80] width 27 height 16
click at [299, 206] on link at bounding box center [298, 211] width 14 height 14
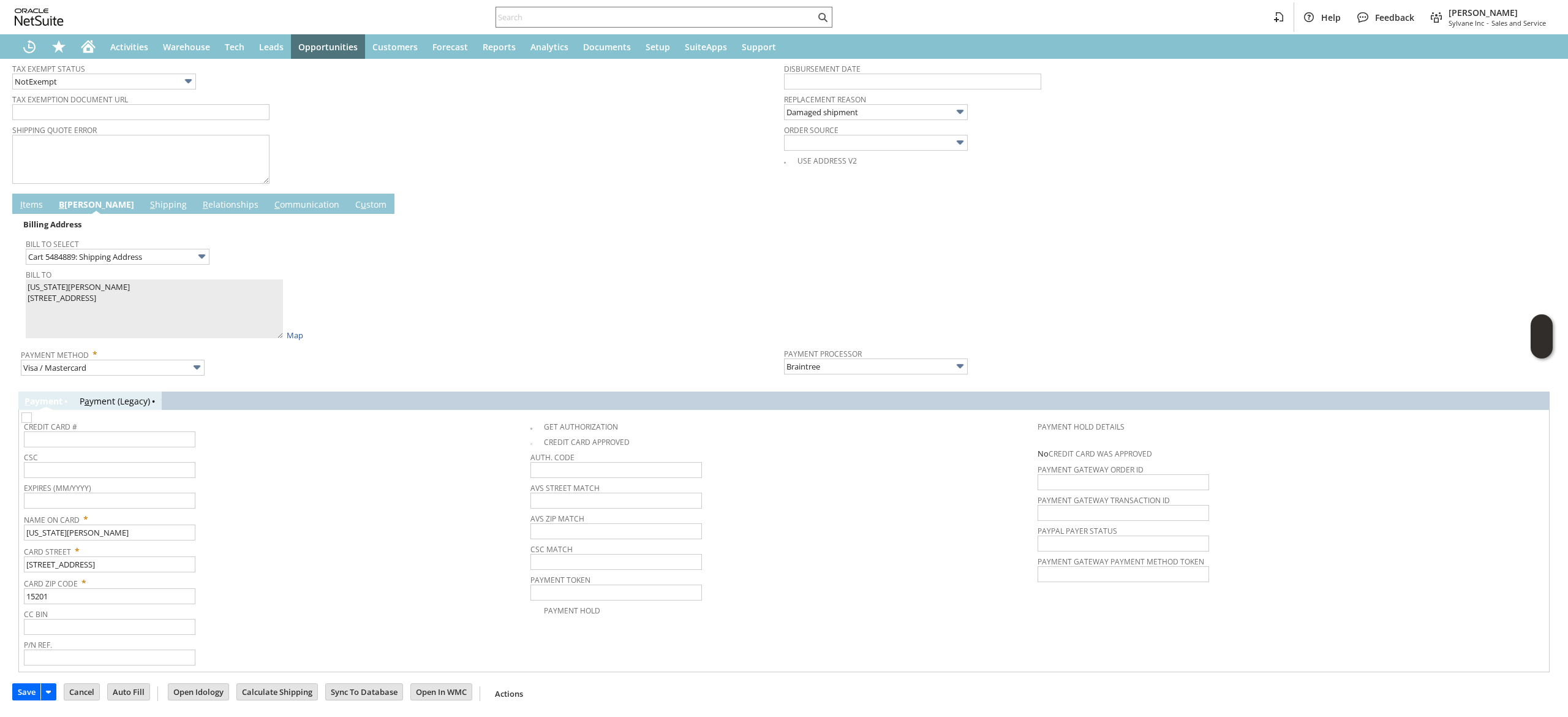
click at [30, 211] on link "I tems" at bounding box center [32, 205] width 29 height 14
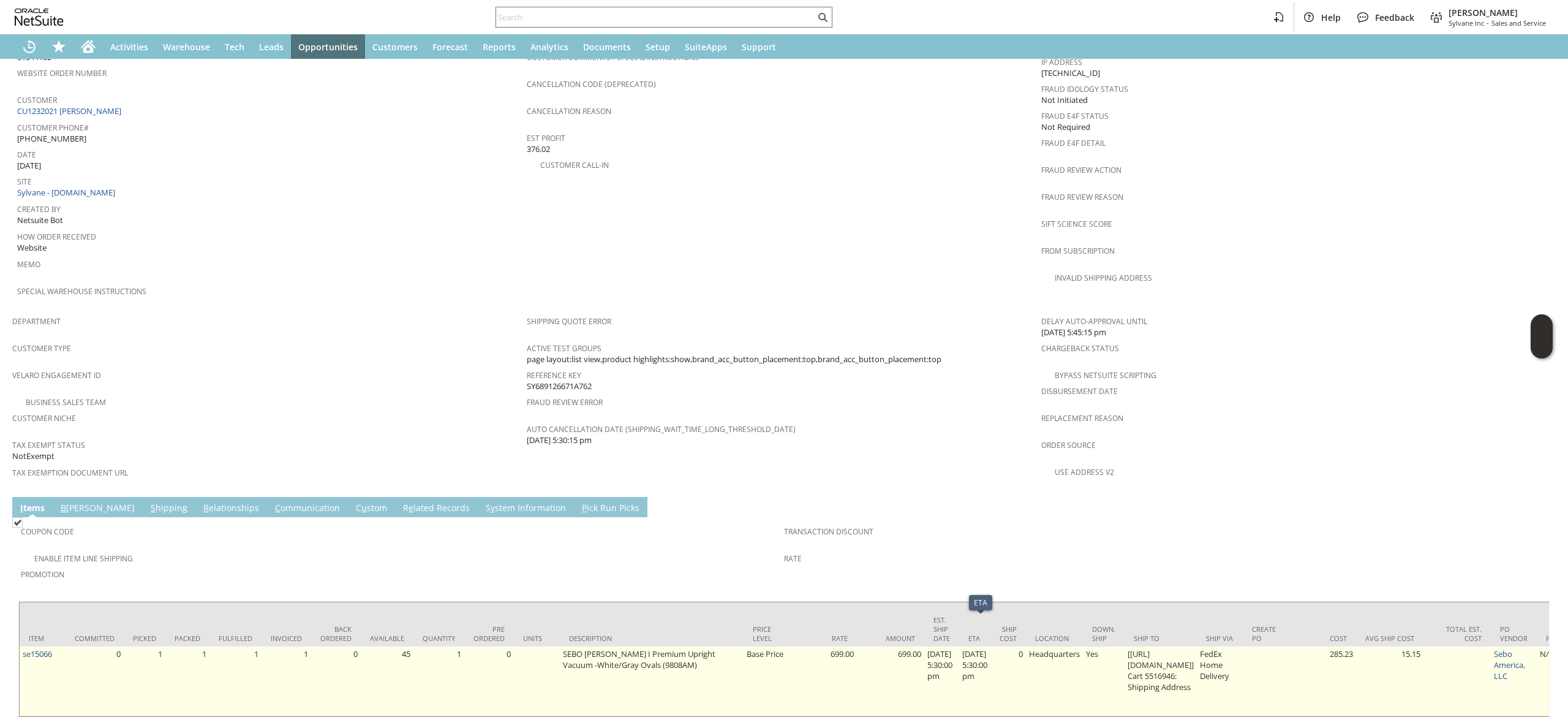
click at [33, 647] on td "se15066" at bounding box center [42, 681] width 46 height 69
click at [29, 648] on link "se15066" at bounding box center [37, 654] width 29 height 11
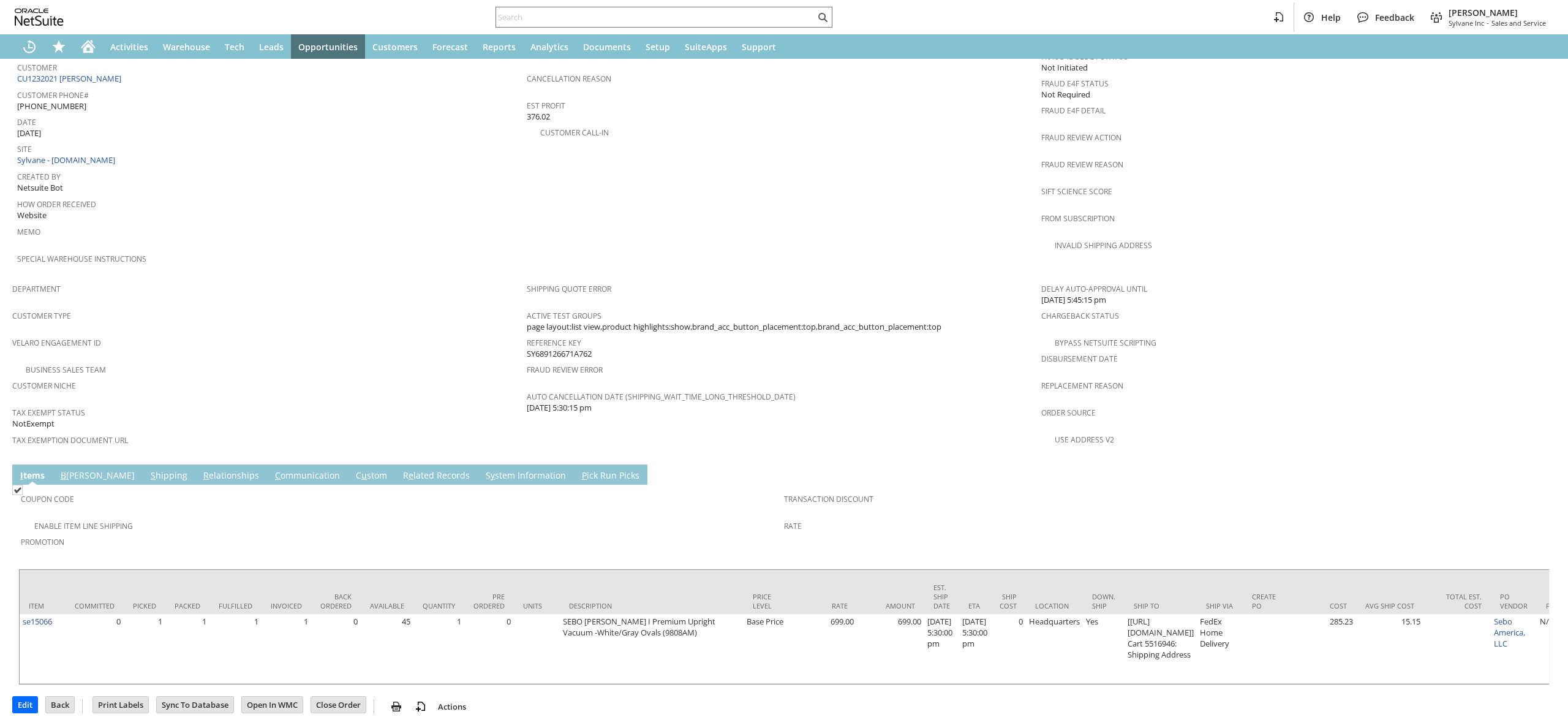
click at [272, 469] on link "C ommunication" at bounding box center [308, 476] width 71 height 14
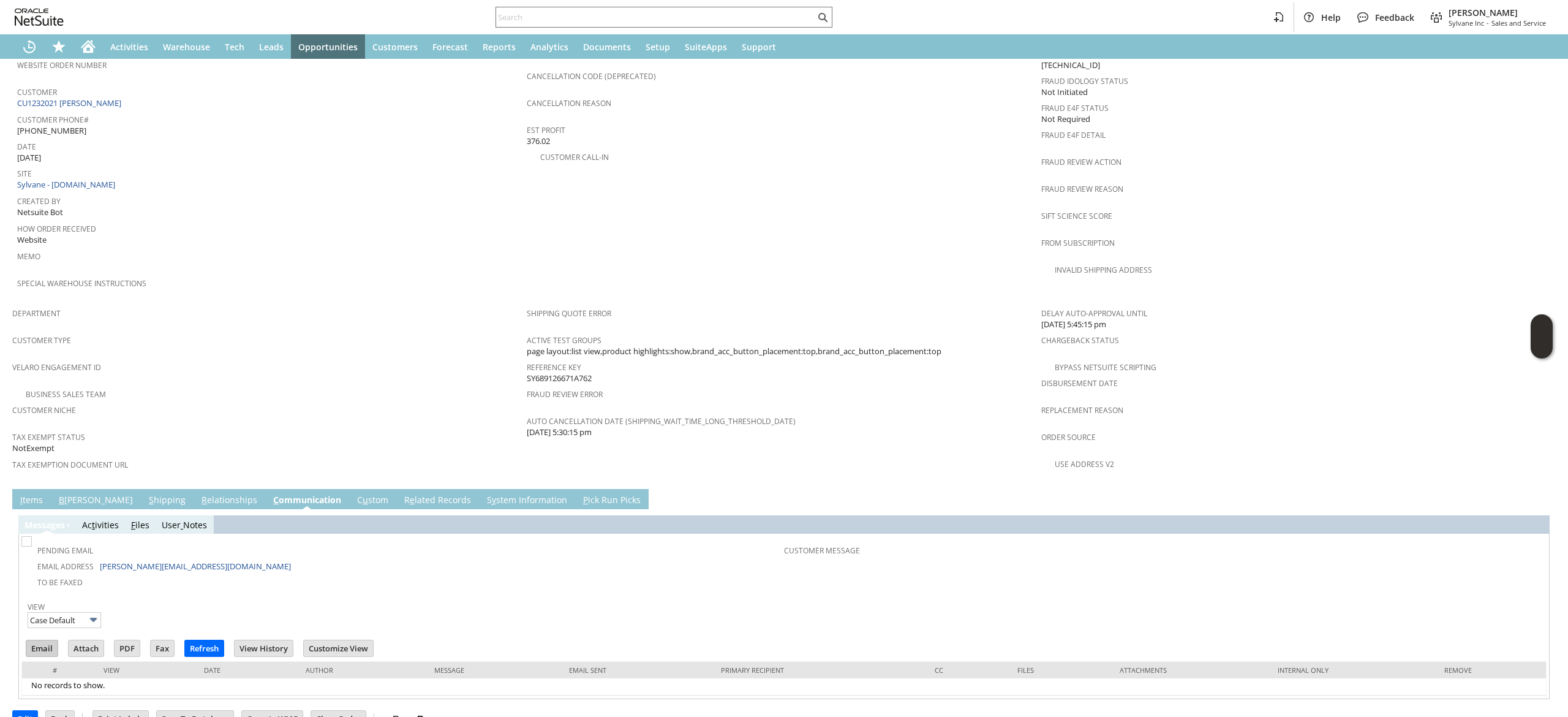
click at [40, 640] on input "Email" at bounding box center [42, 648] width 31 height 16
drag, startPoint x: 982, startPoint y: 184, endPoint x: 589, endPoint y: 7, distance: 431.0
click at [980, 181] on td "PO # Customer Comments / Special Instructions Cancellation Code (deprecated) Ca…" at bounding box center [784, 155] width 515 height 291
drag, startPoint x: 104, startPoint y: 57, endPoint x: 90, endPoint y: 56, distance: 14.0
click at [103, 57] on div "Activities" at bounding box center [130, 47] width 53 height 25
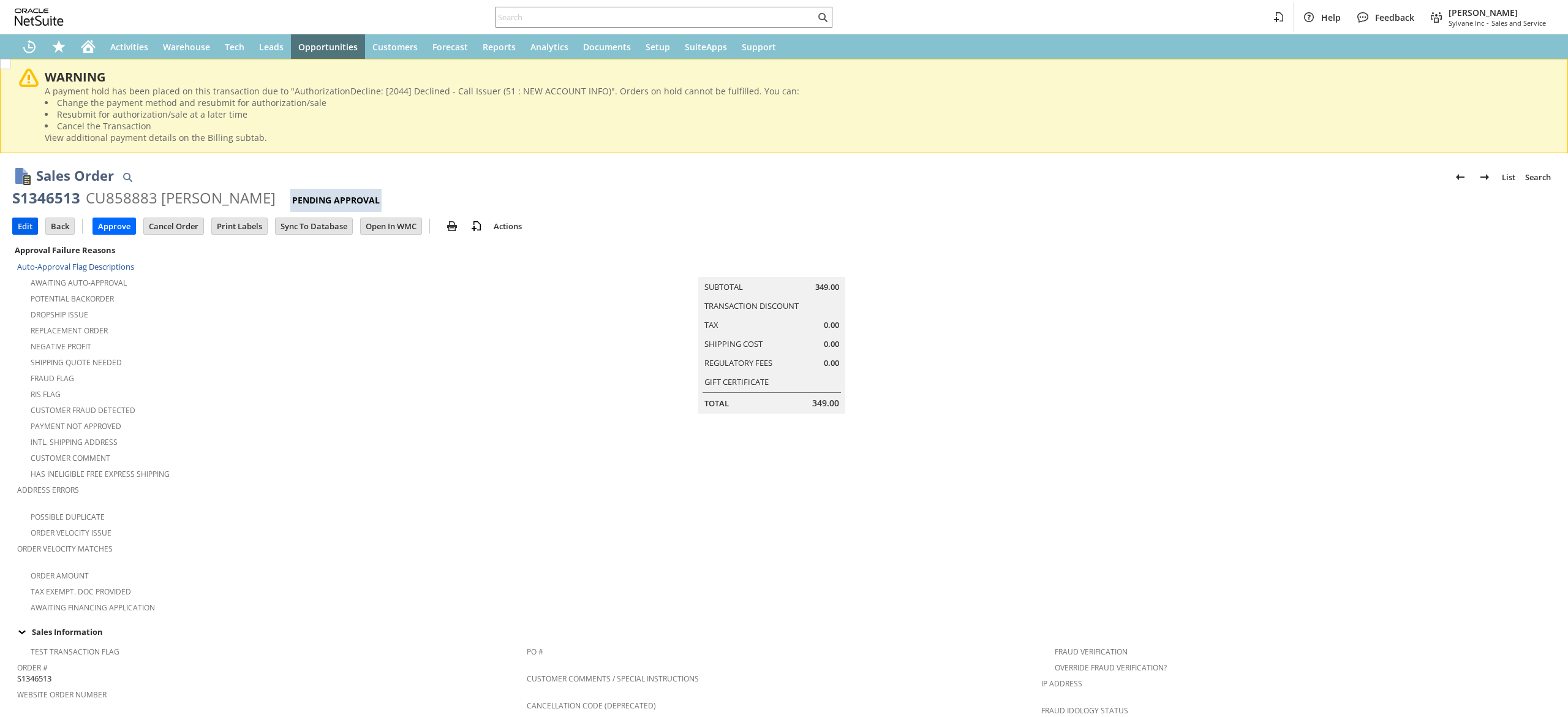
click at [30, 218] on input "Edit" at bounding box center [25, 226] width 25 height 16
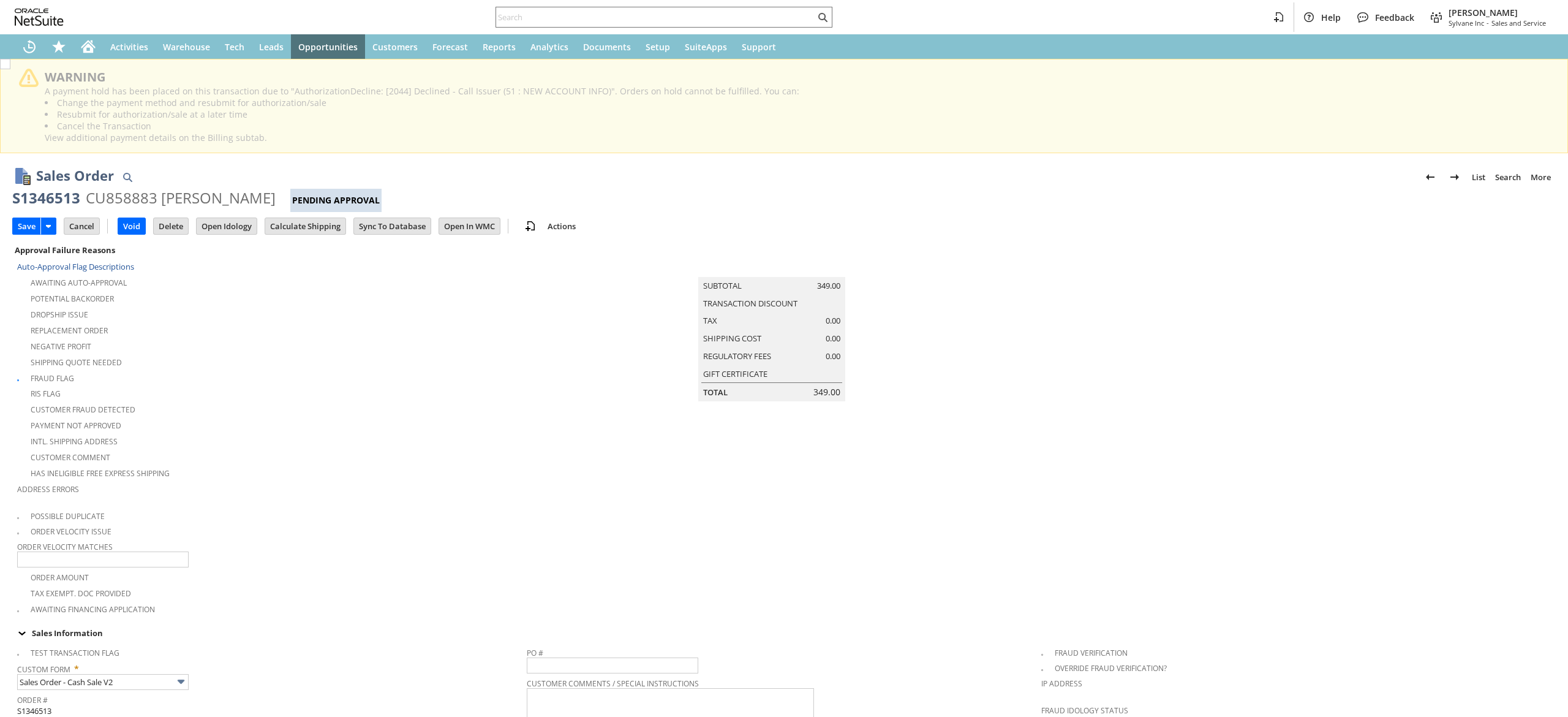
type input "Add"
type input "Copy Previous"
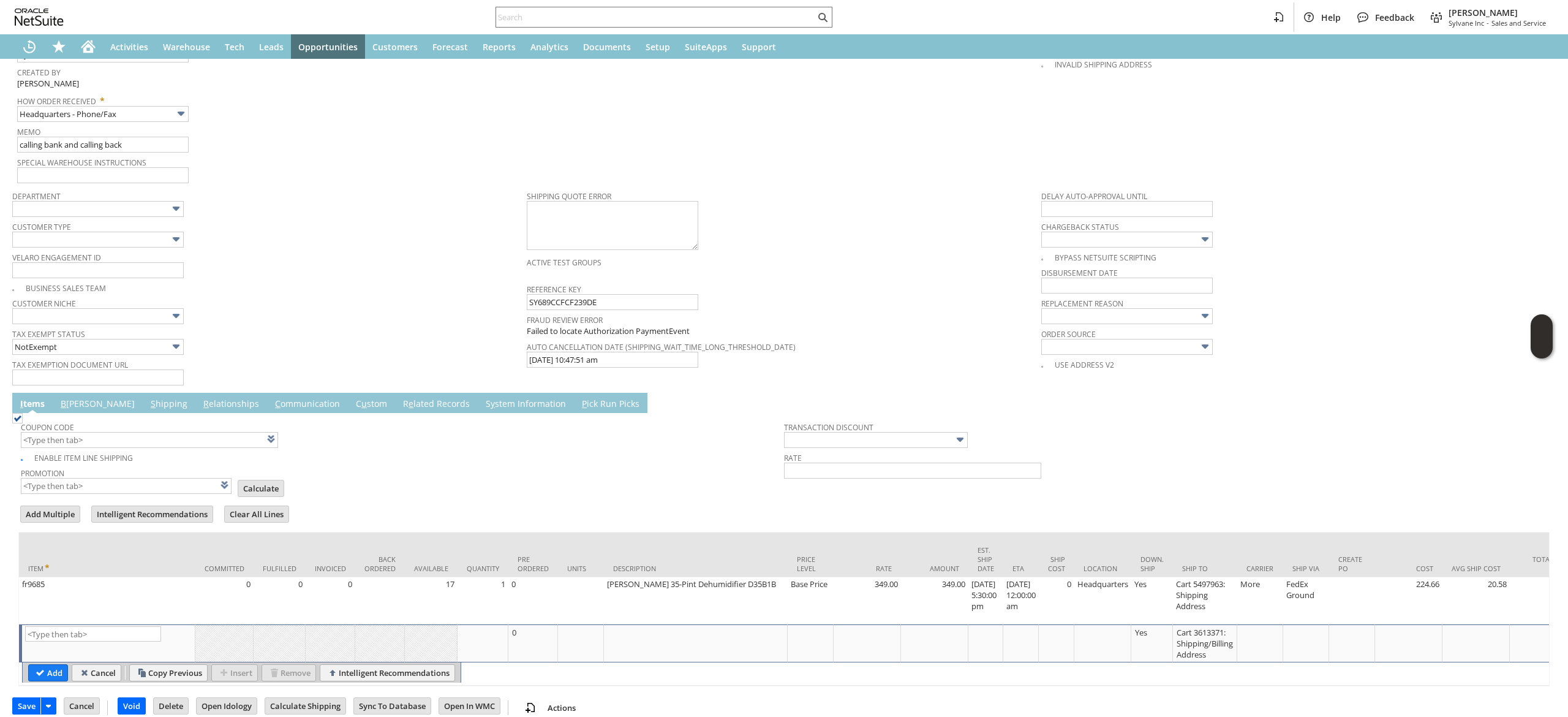
scroll to position [860, 0]
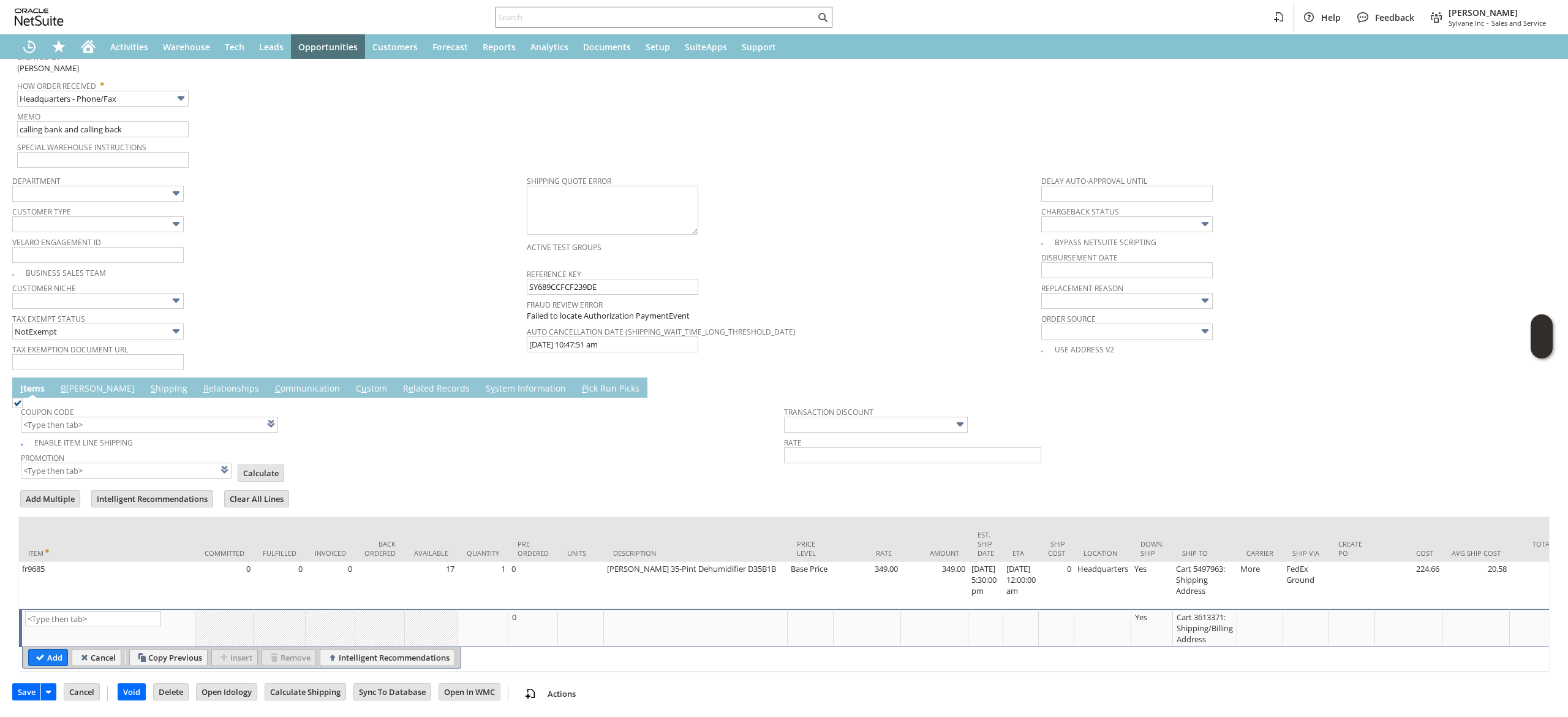
type input "Intelligent Recommendations¹⁰"
click at [71, 391] on td "B illing" at bounding box center [98, 387] width 90 height 20
click at [76, 390] on td "B illing" at bounding box center [98, 387] width 90 height 20
click at [79, 383] on link "B illing" at bounding box center [98, 389] width 80 height 14
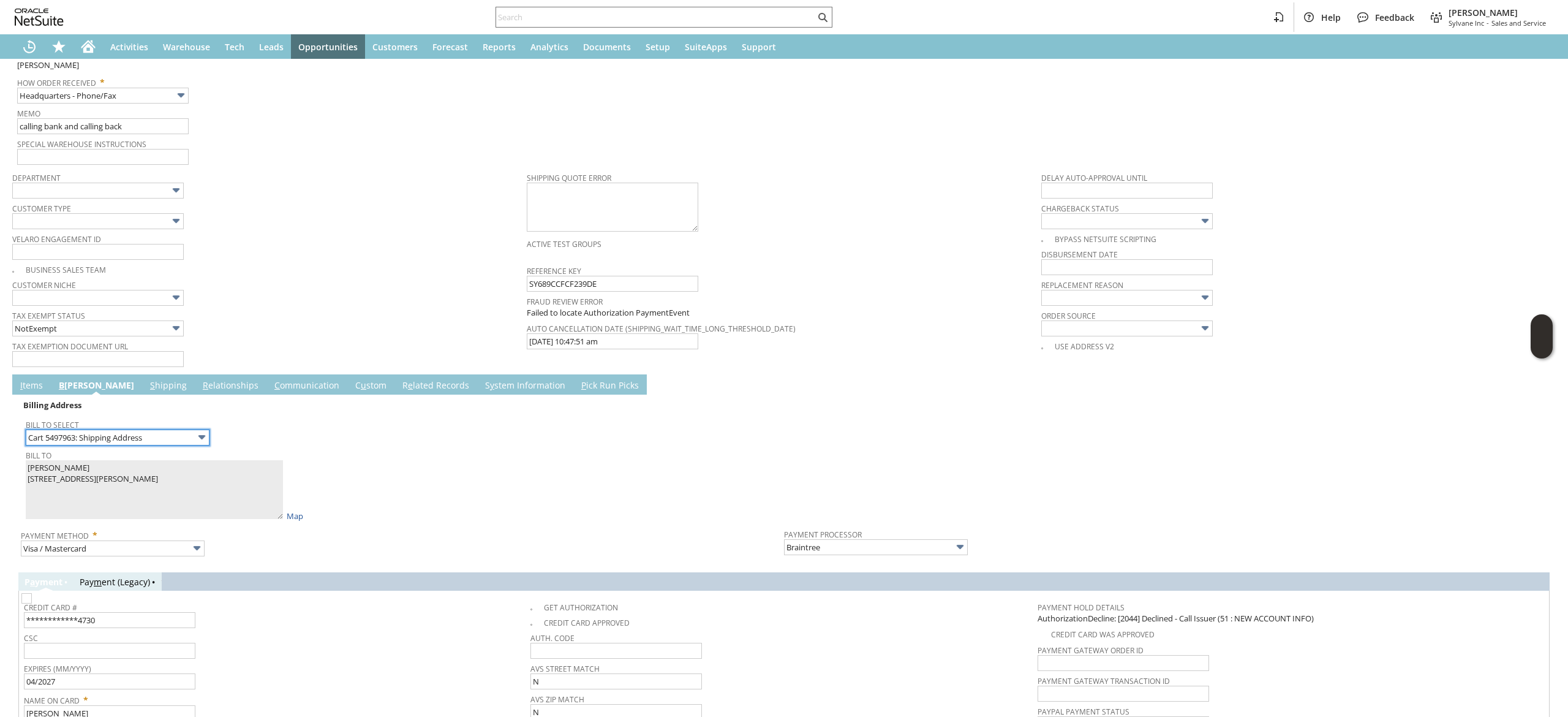
scroll to position [1107, 0]
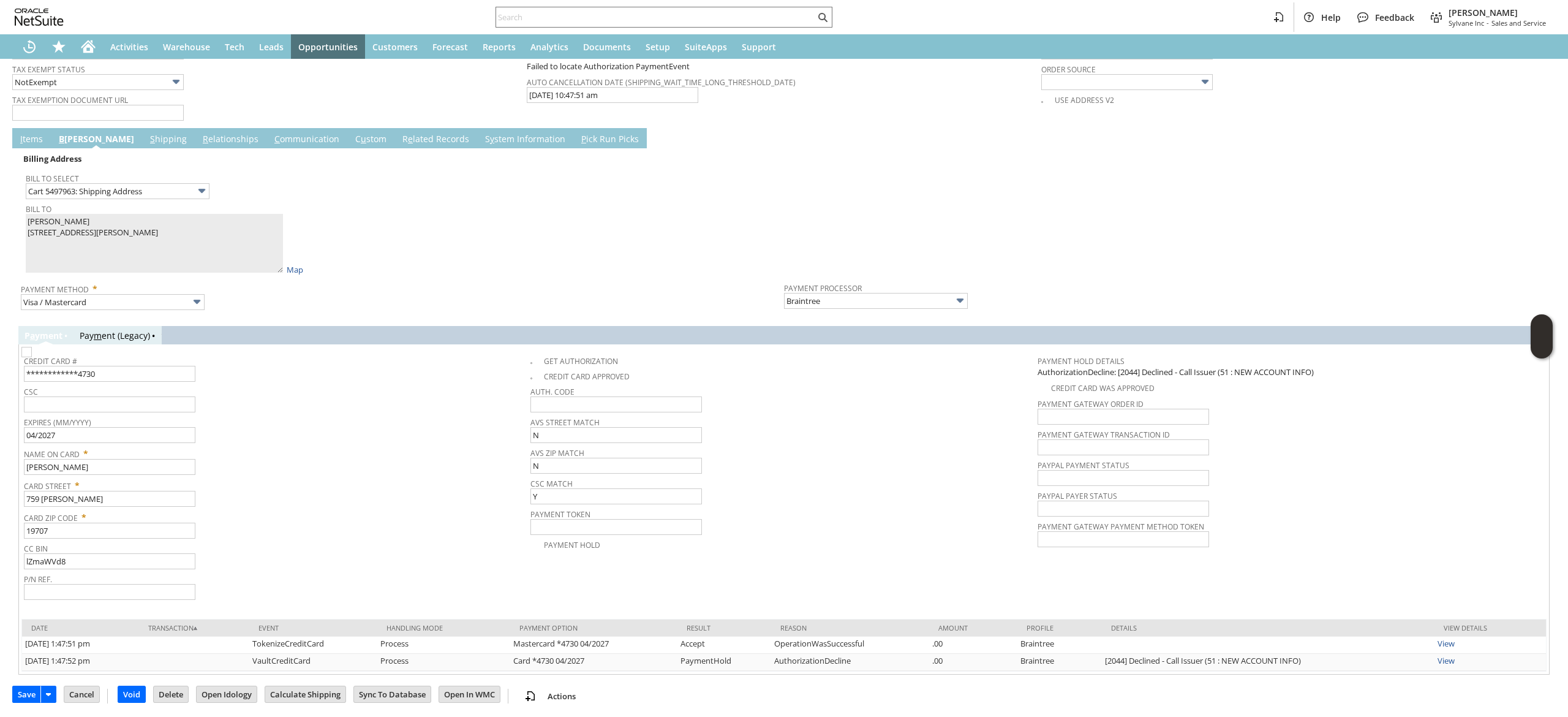
click at [32, 355] on img at bounding box center [26, 352] width 10 height 10
checkbox input "true"
click at [126, 370] on input "**********" at bounding box center [110, 373] width 172 height 16
click at [129, 370] on input "**********" at bounding box center [110, 373] width 172 height 16
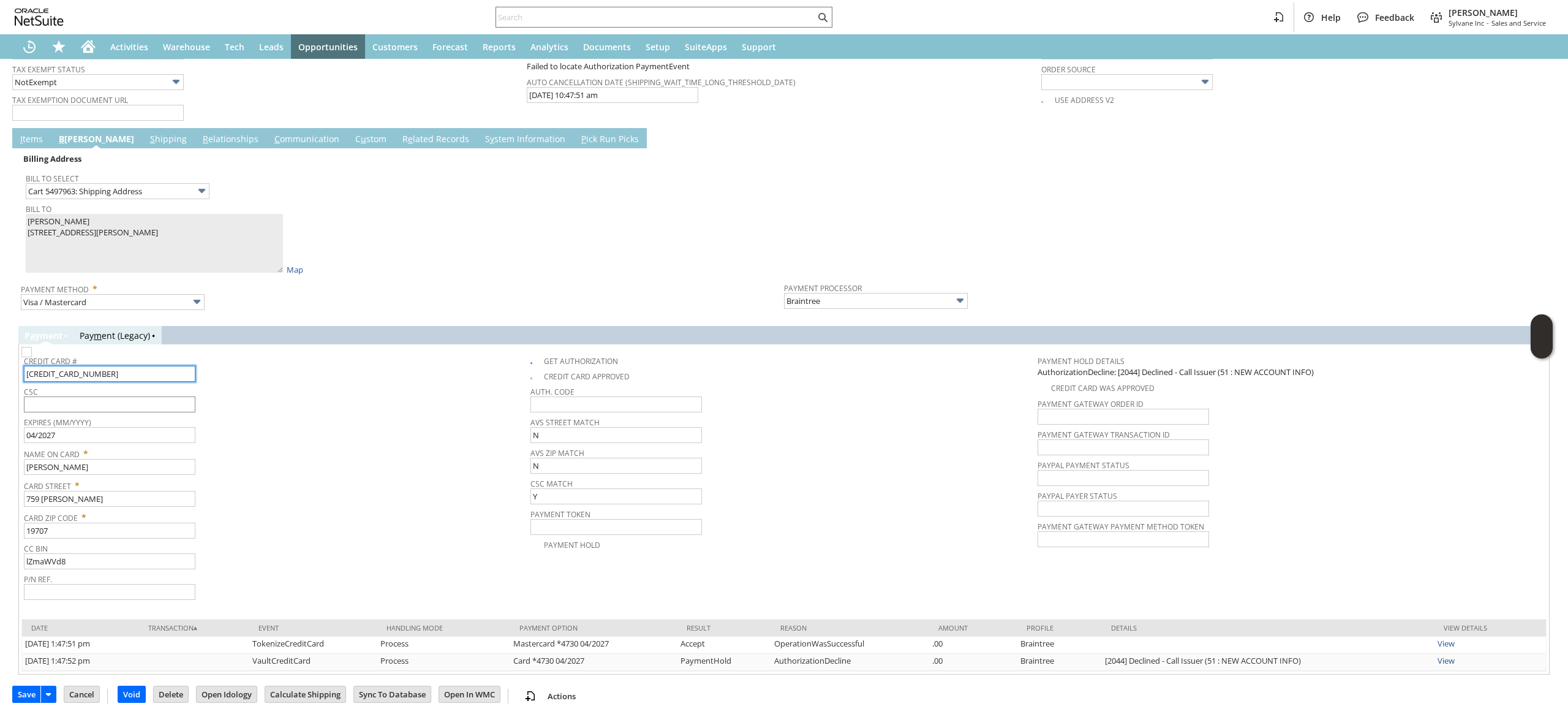
type input "[CREDIT_CARD_NUMBER]"
click at [119, 401] on input "text" at bounding box center [110, 404] width 172 height 16
type input "153"
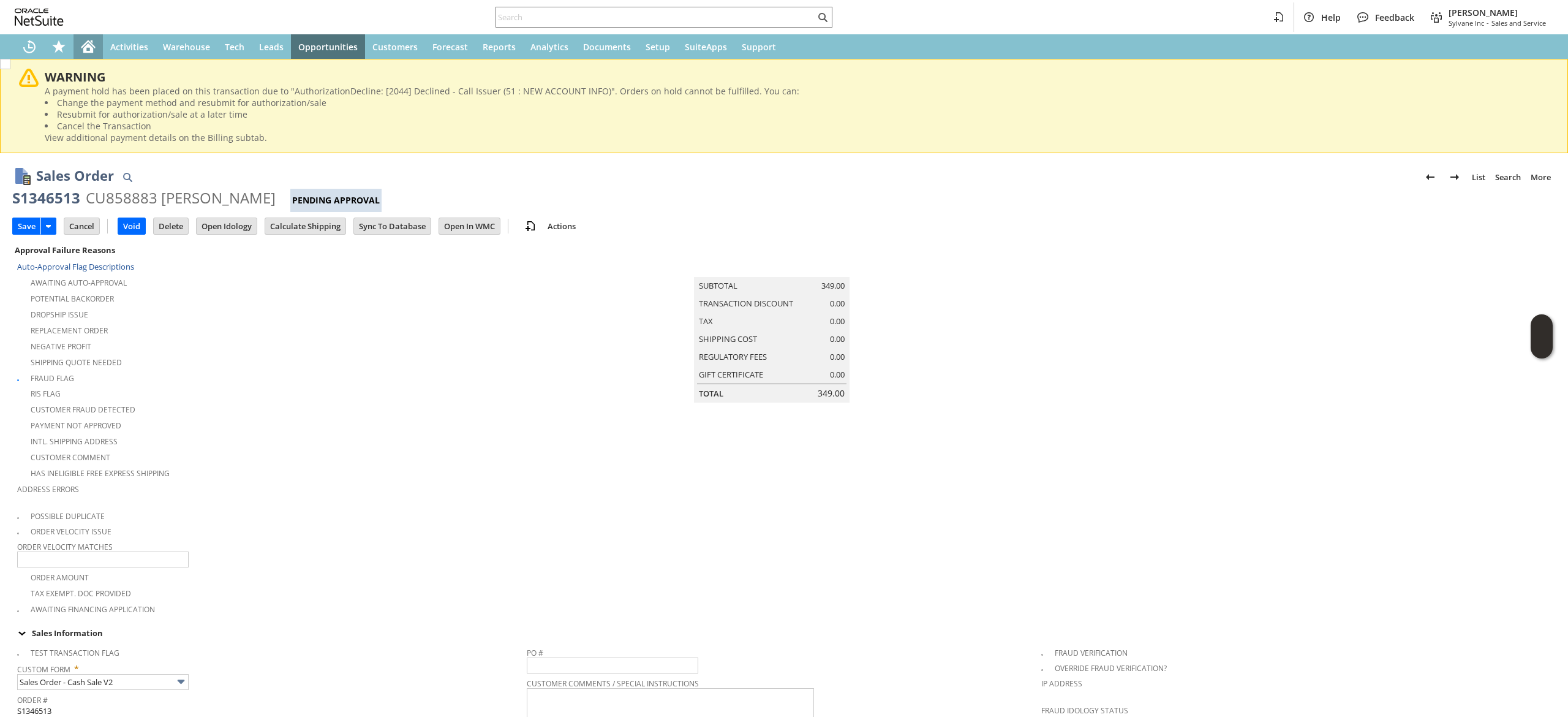
click at [87, 47] on icon "Home" at bounding box center [88, 48] width 10 height 9
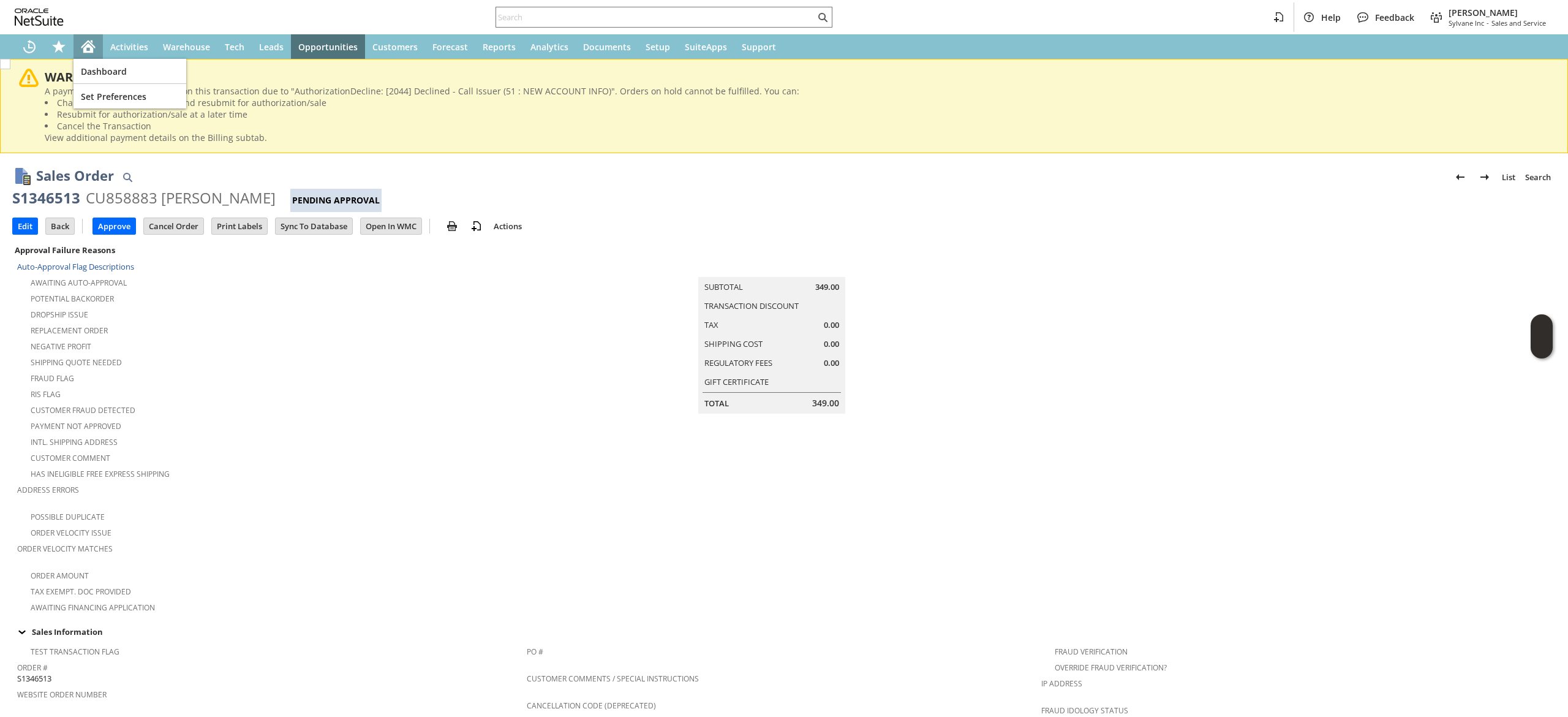
click at [79, 56] on div "Home" at bounding box center [88, 47] width 29 height 25
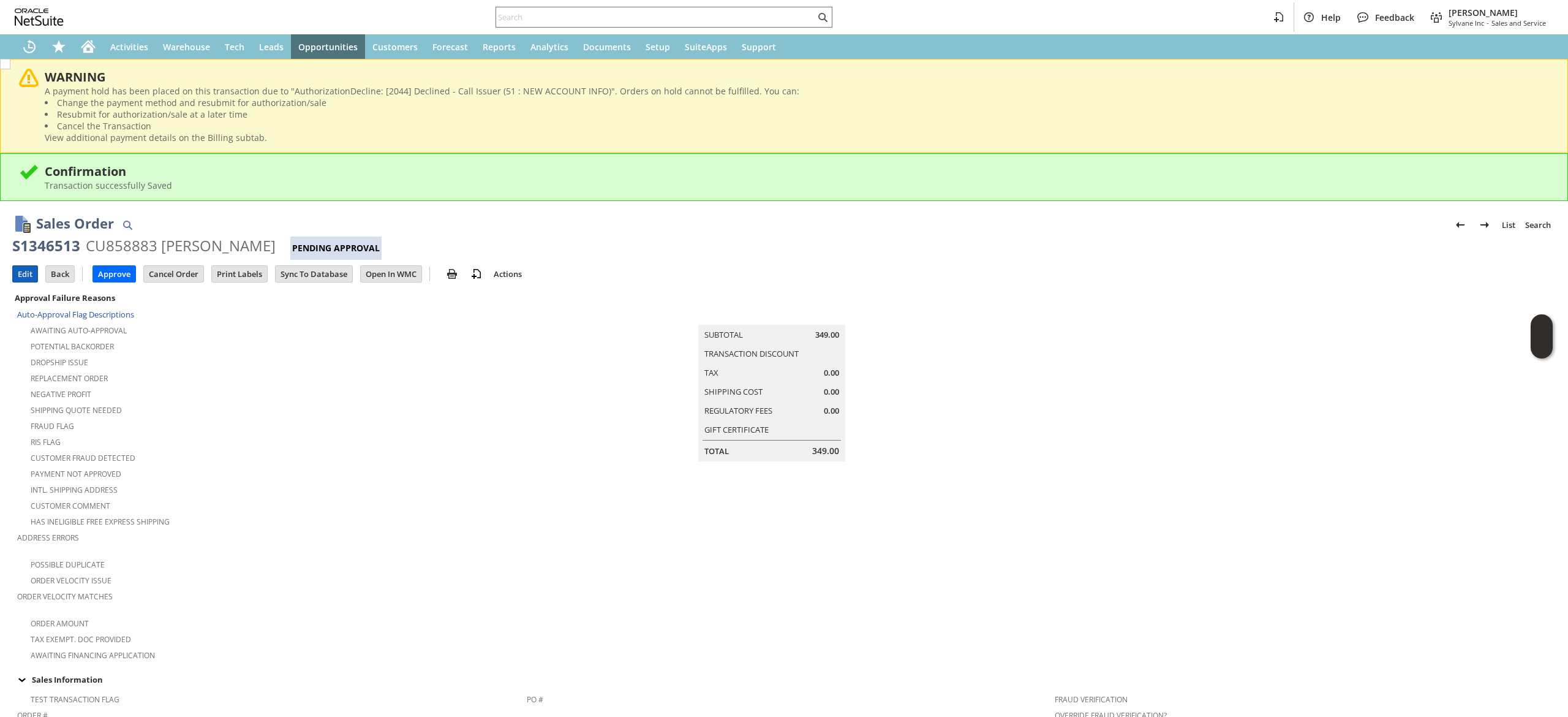
click at [28, 274] on input "Edit" at bounding box center [25, 273] width 25 height 16
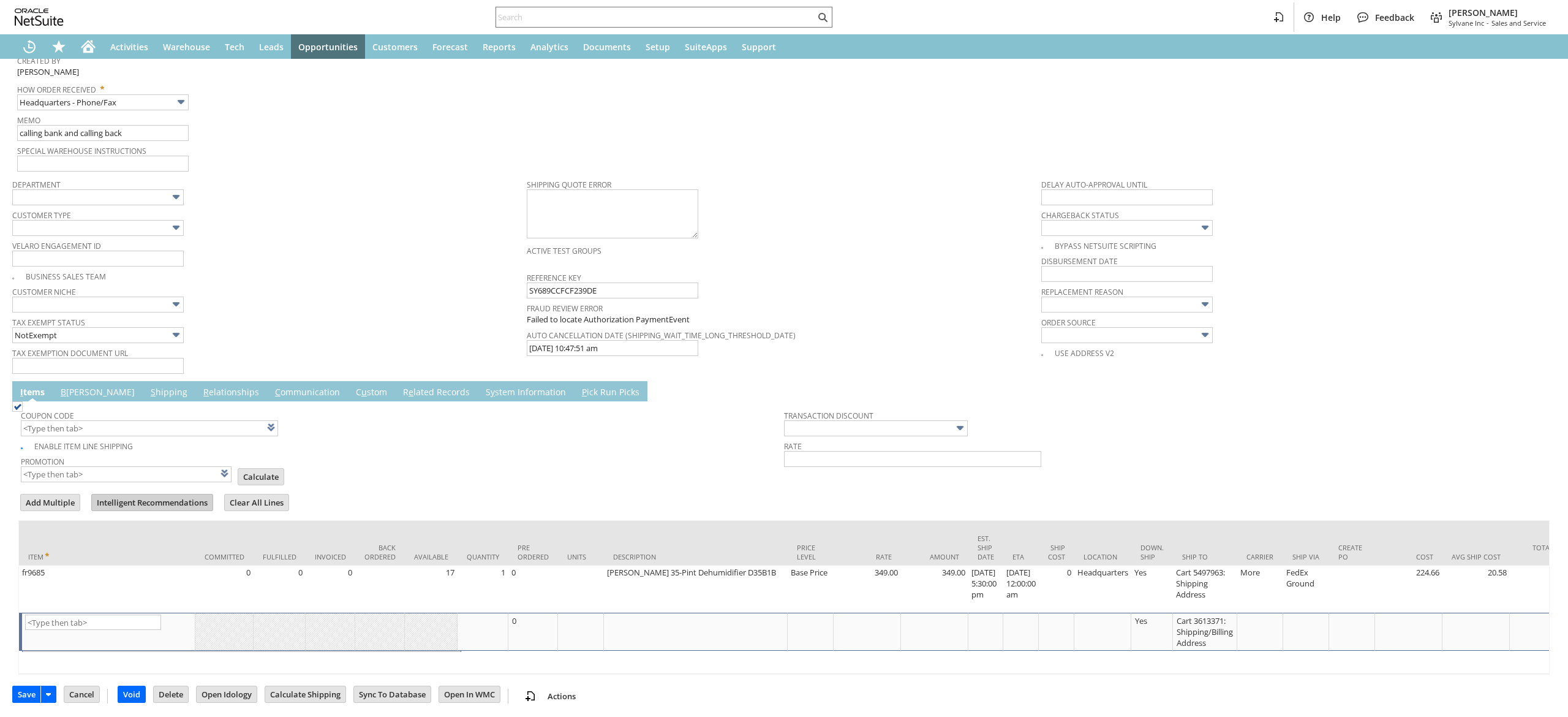
scroll to position [860, 0]
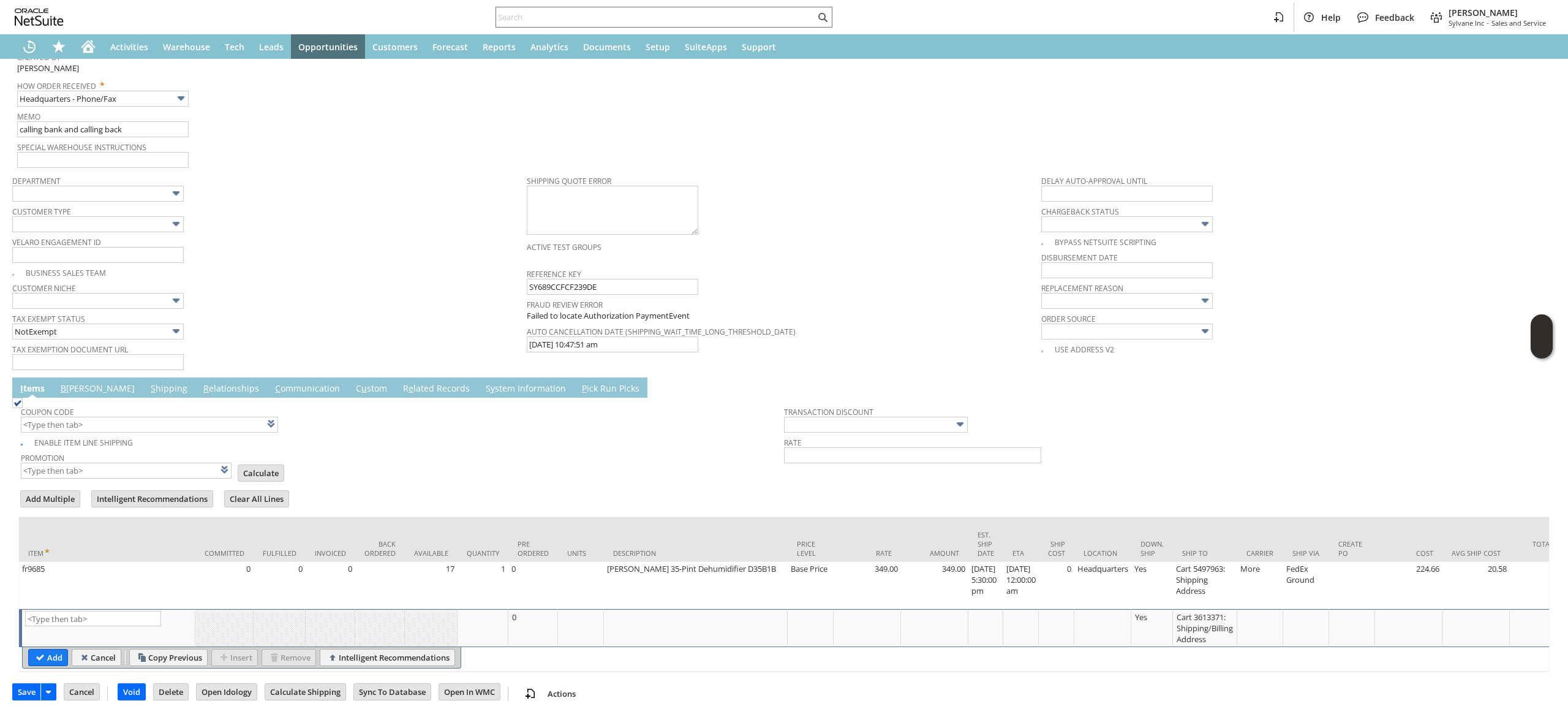
type input "Intelligent Recommendations¹⁰"
click at [79, 386] on link "B illing" at bounding box center [98, 389] width 80 height 14
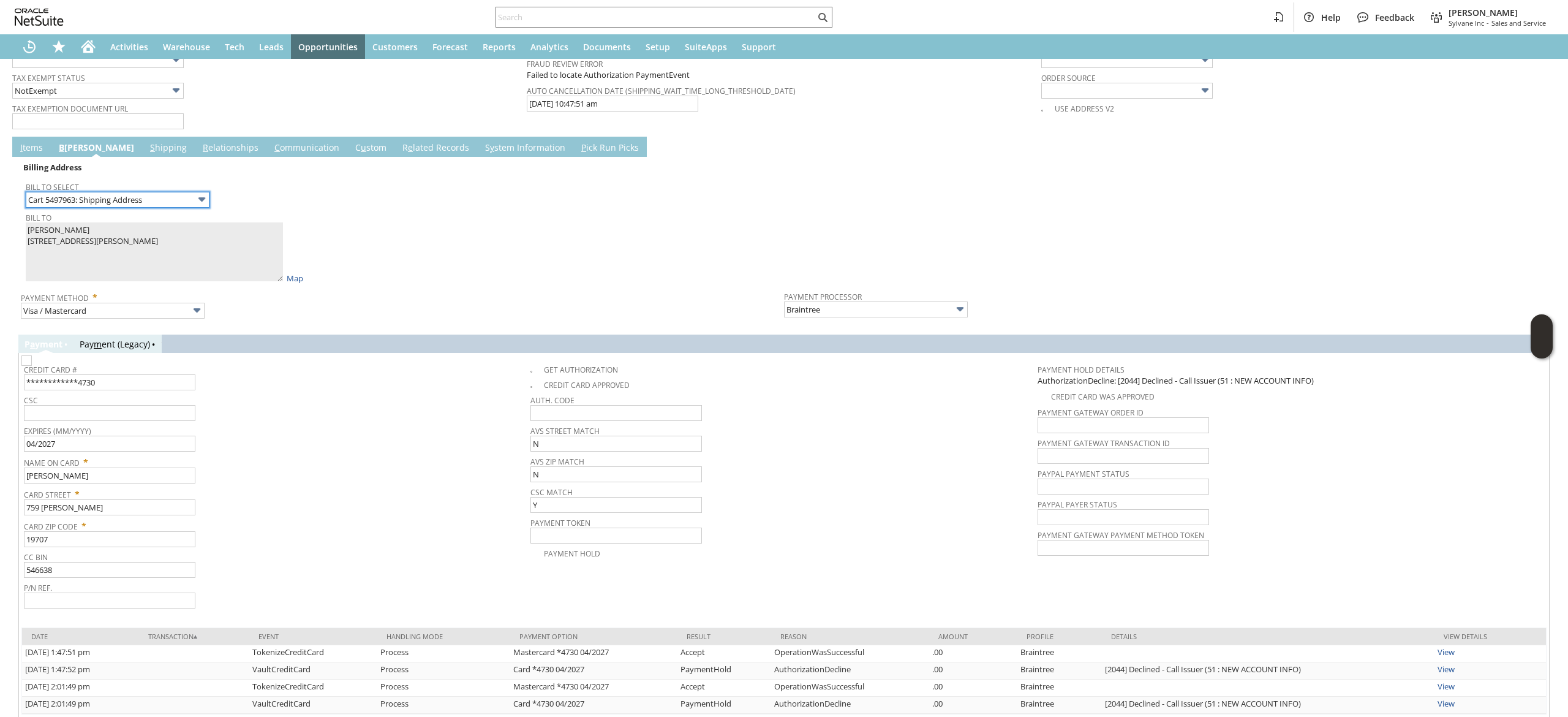
scroll to position [1141, 0]
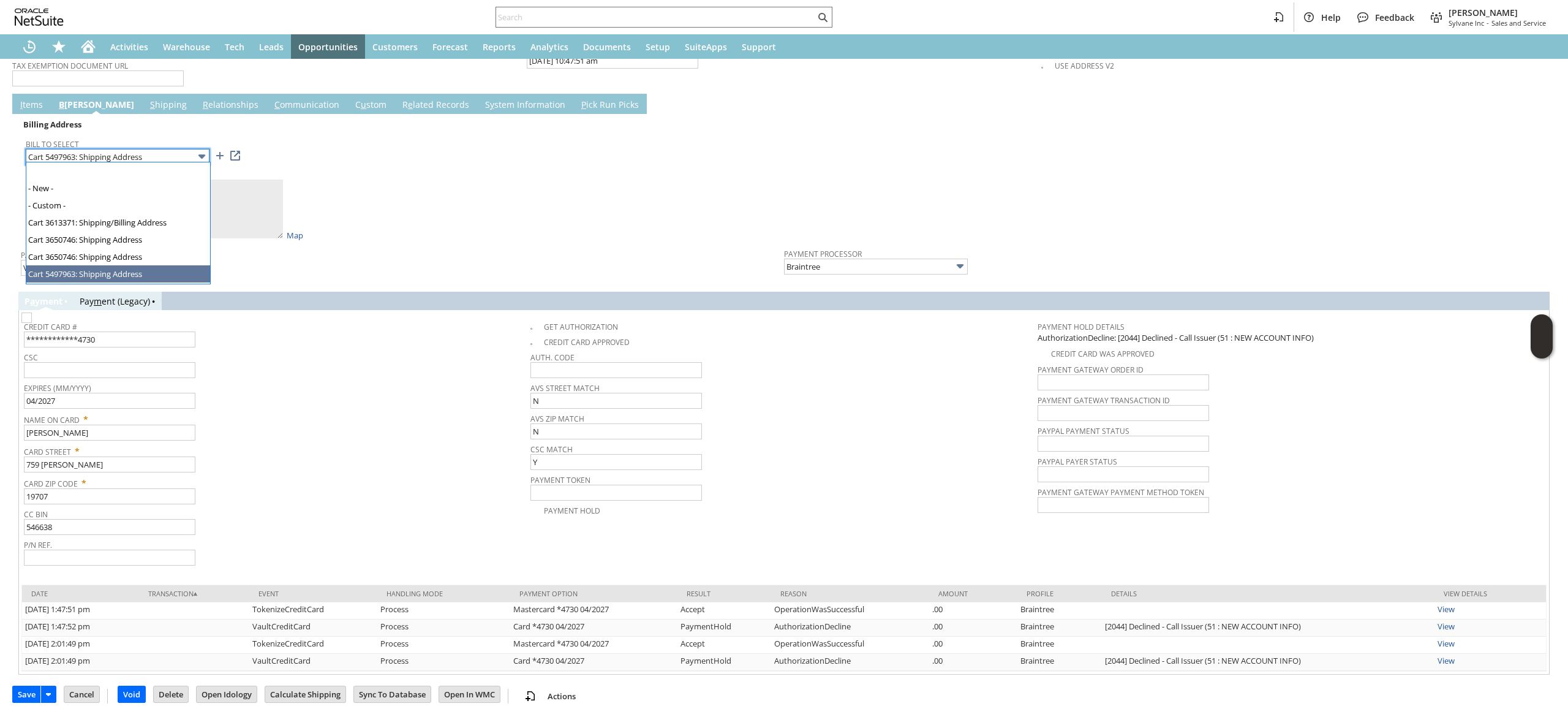
click at [158, 149] on input "Cart 5497963: Shipping Address" at bounding box center [117, 156] width 184 height 16
click at [489, 185] on div "Bill To Carl R Wolf 759 Benge Rd PO 92 2288314 Hockessin DE 19707 United States…" at bounding box center [402, 204] width 752 height 75
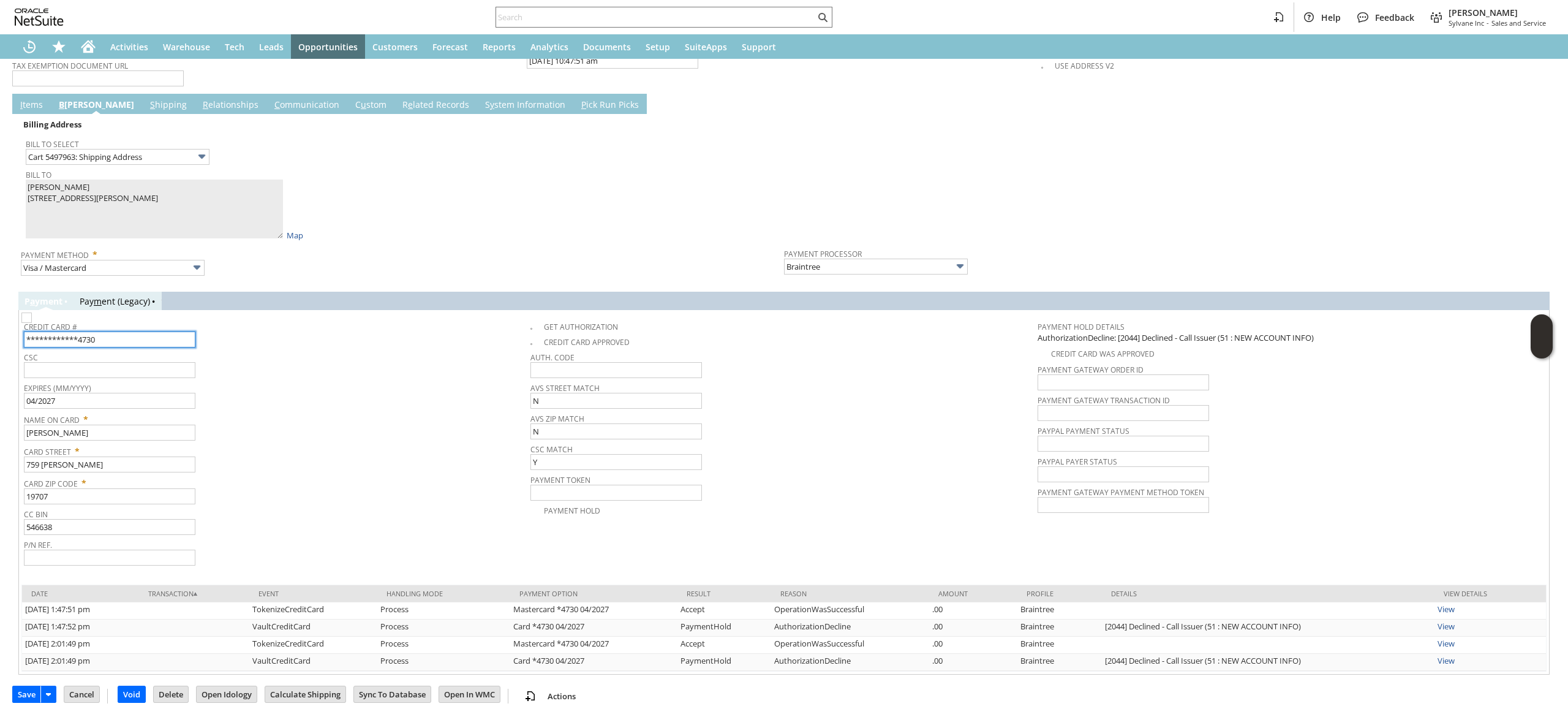
click at [161, 332] on input "**********" at bounding box center [110, 339] width 172 height 16
click at [522, 318] on td "**********" at bounding box center [277, 332] width 507 height 34
click at [32, 318] on img at bounding box center [26, 317] width 10 height 10
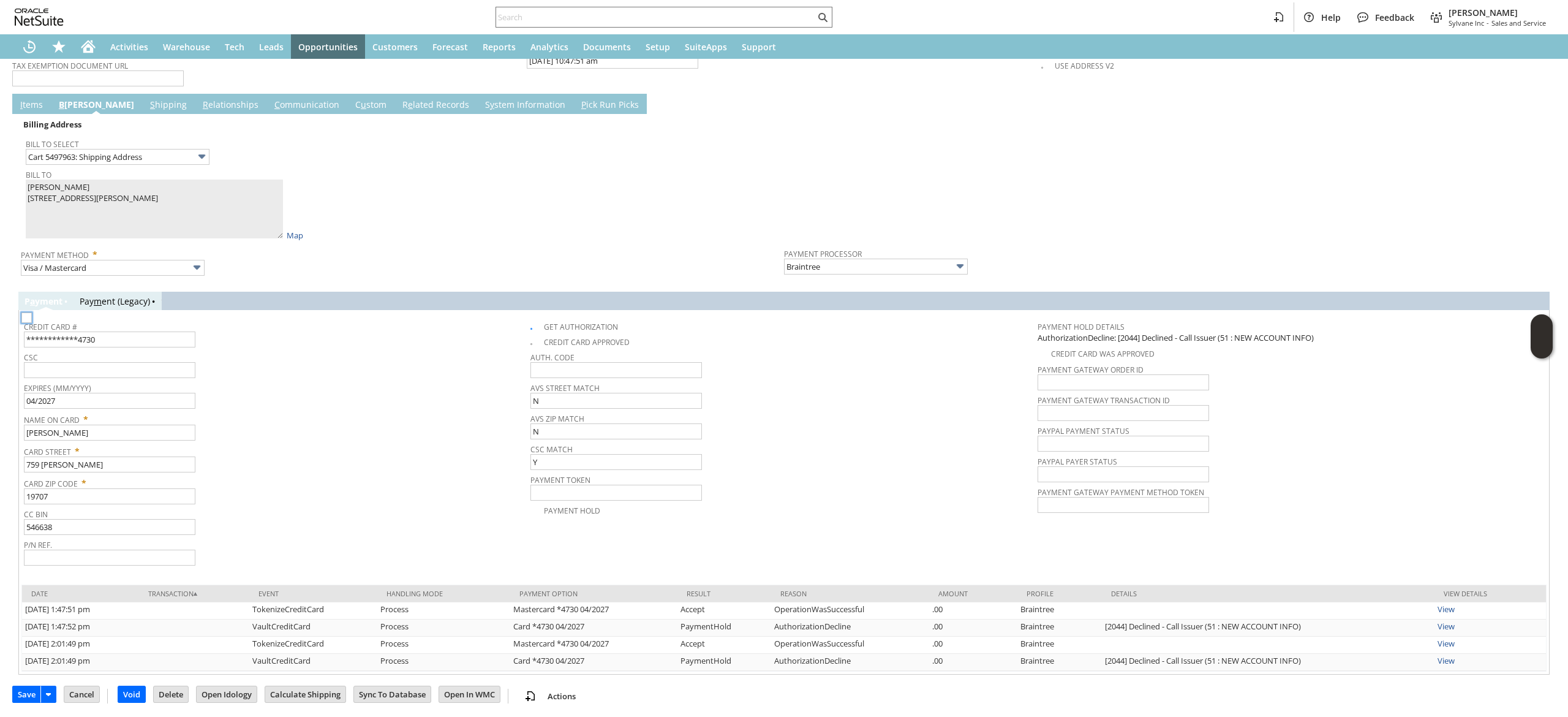
checkbox input "true"
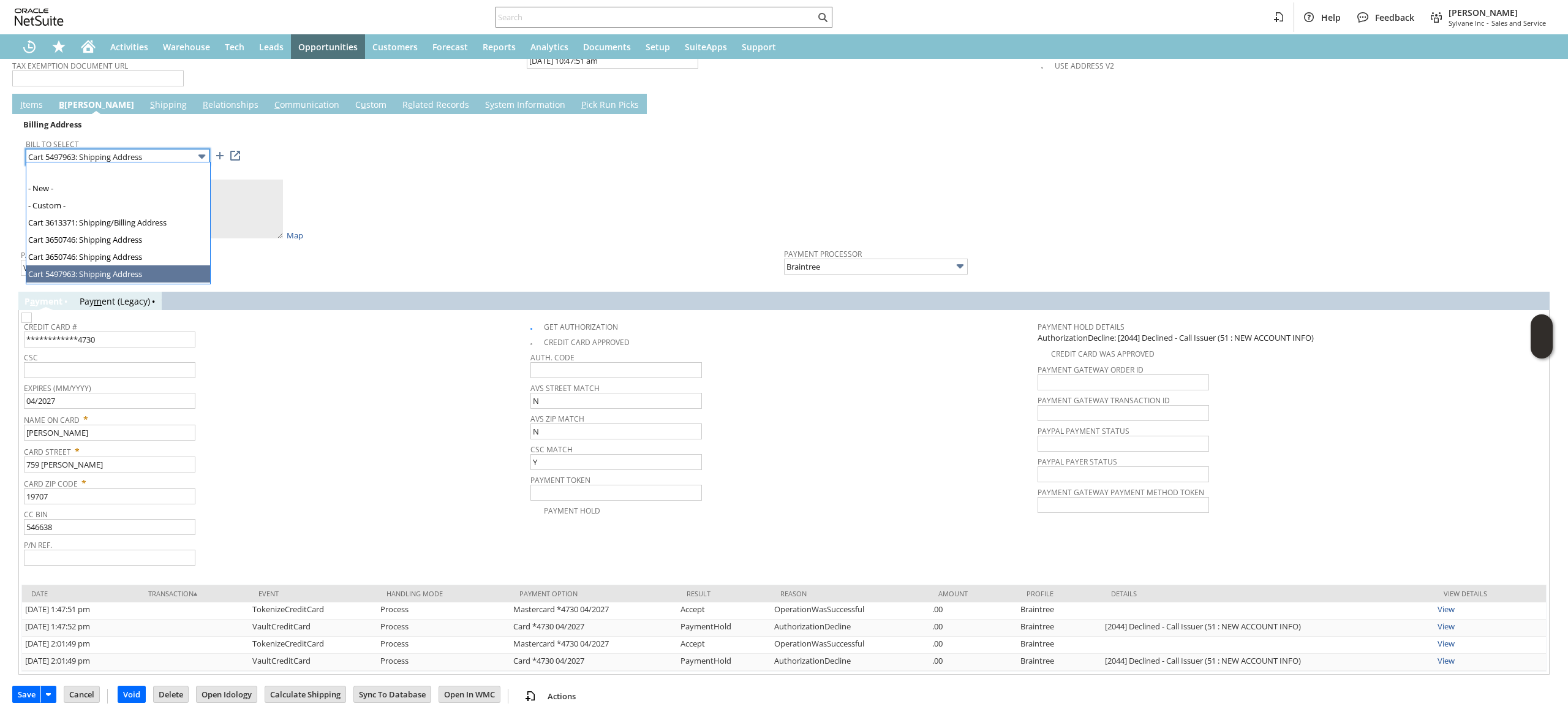
click at [161, 152] on input "Cart 5497963: Shipping Address" at bounding box center [117, 156] width 184 height 16
drag, startPoint x: 369, startPoint y: 247, endPoint x: 338, endPoint y: 269, distance: 38.0
click at [370, 247] on span "Payment Method *" at bounding box center [399, 252] width 757 height 15
click at [111, 157] on input "Cart 5497963: Shipping Address" at bounding box center [117, 156] width 184 height 16
click at [308, 256] on div "Payment Method * Visa / Mastercard" at bounding box center [399, 260] width 757 height 31
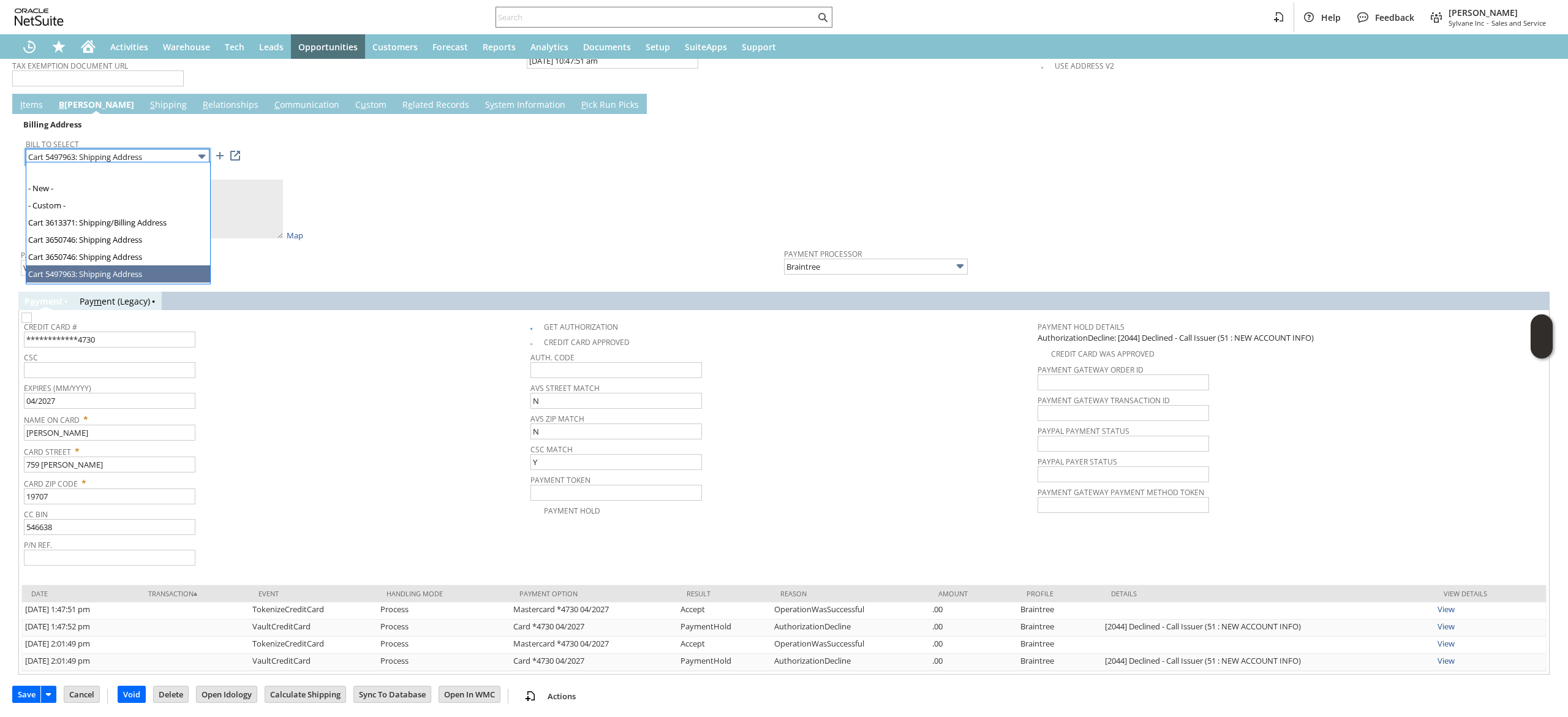
click at [145, 153] on input "Cart 5497963: Shipping Address" at bounding box center [117, 156] width 184 height 16
click at [456, 322] on span "Credit Card #" at bounding box center [274, 324] width 500 height 14
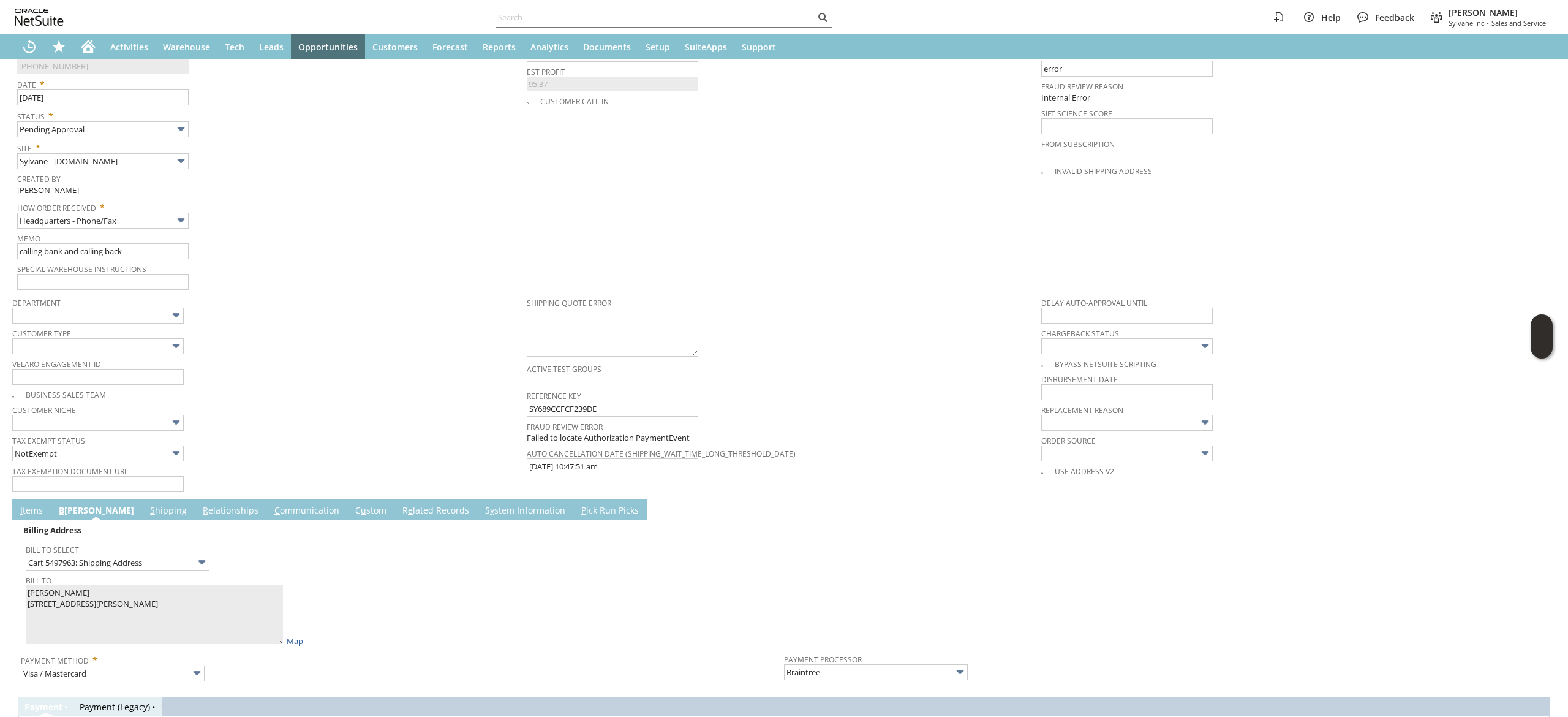
scroll to position [1141, 0]
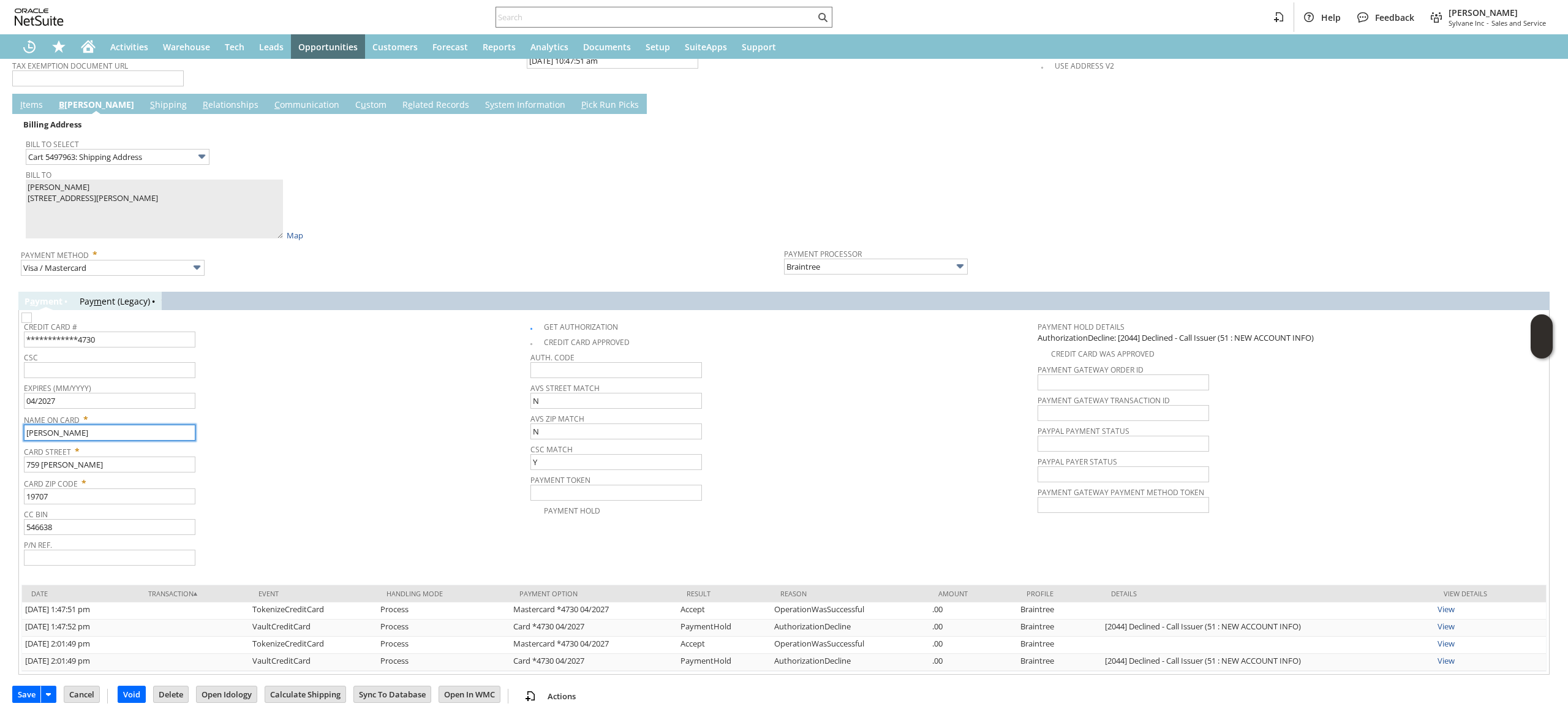
click at [114, 433] on input "Carl R Wolf" at bounding box center [110, 432] width 172 height 16
click at [138, 466] on input "759 Benge Rd" at bounding box center [110, 464] width 172 height 16
paste input "PO 92"
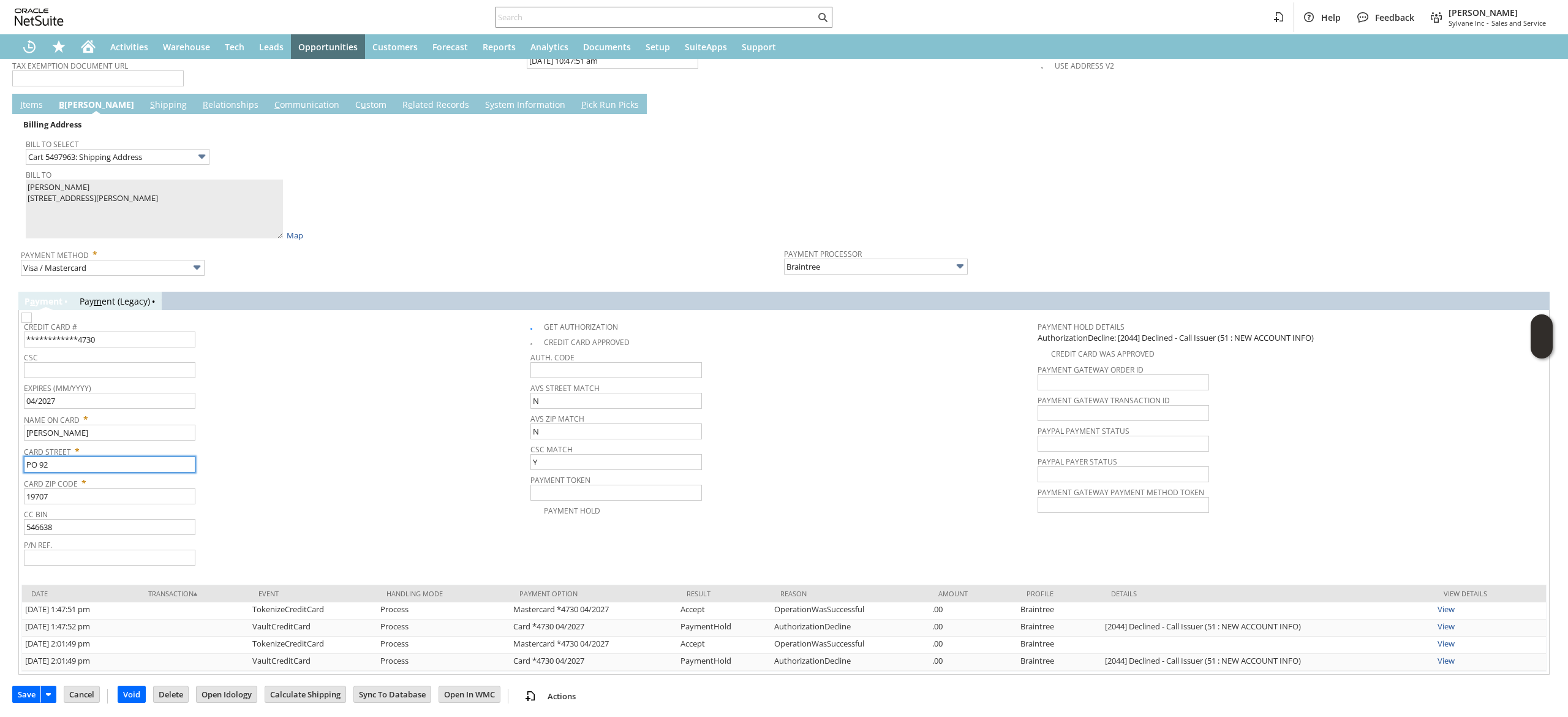
click at [40, 465] on input "PO 92" at bounding box center [110, 464] width 172 height 16
type input "PO Boc 92"
drag, startPoint x: 419, startPoint y: 434, endPoint x: 409, endPoint y: 435, distance: 10.0
click at [420, 434] on div "Name On Card * Carl R Wolf" at bounding box center [274, 426] width 500 height 31
click at [180, 336] on input "**********" at bounding box center [110, 339] width 172 height 16
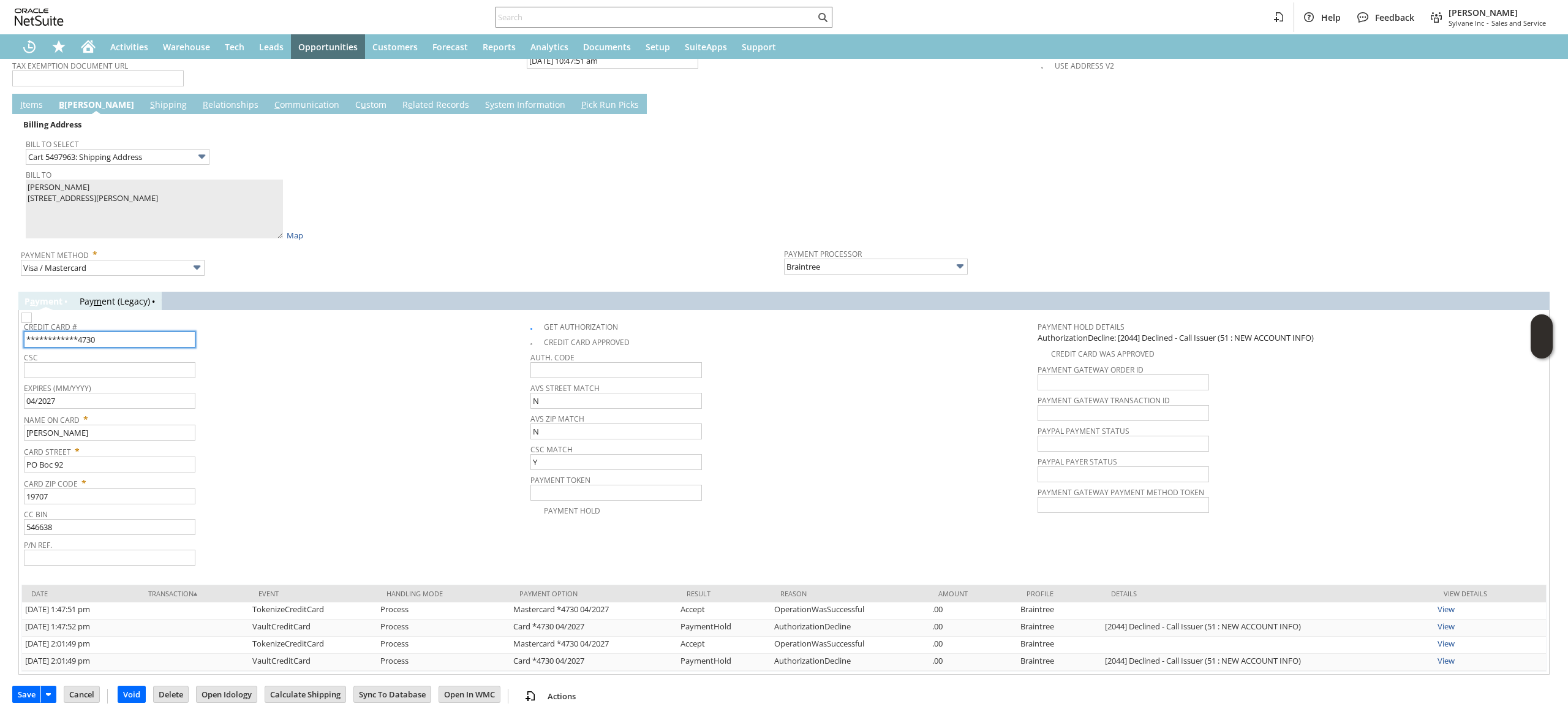
click at [180, 336] on input "**********" at bounding box center [110, 339] width 172 height 16
type input "5466388443254730"
click at [40, 402] on input "04/2027" at bounding box center [110, 400] width 172 height 16
type input "04/2027"
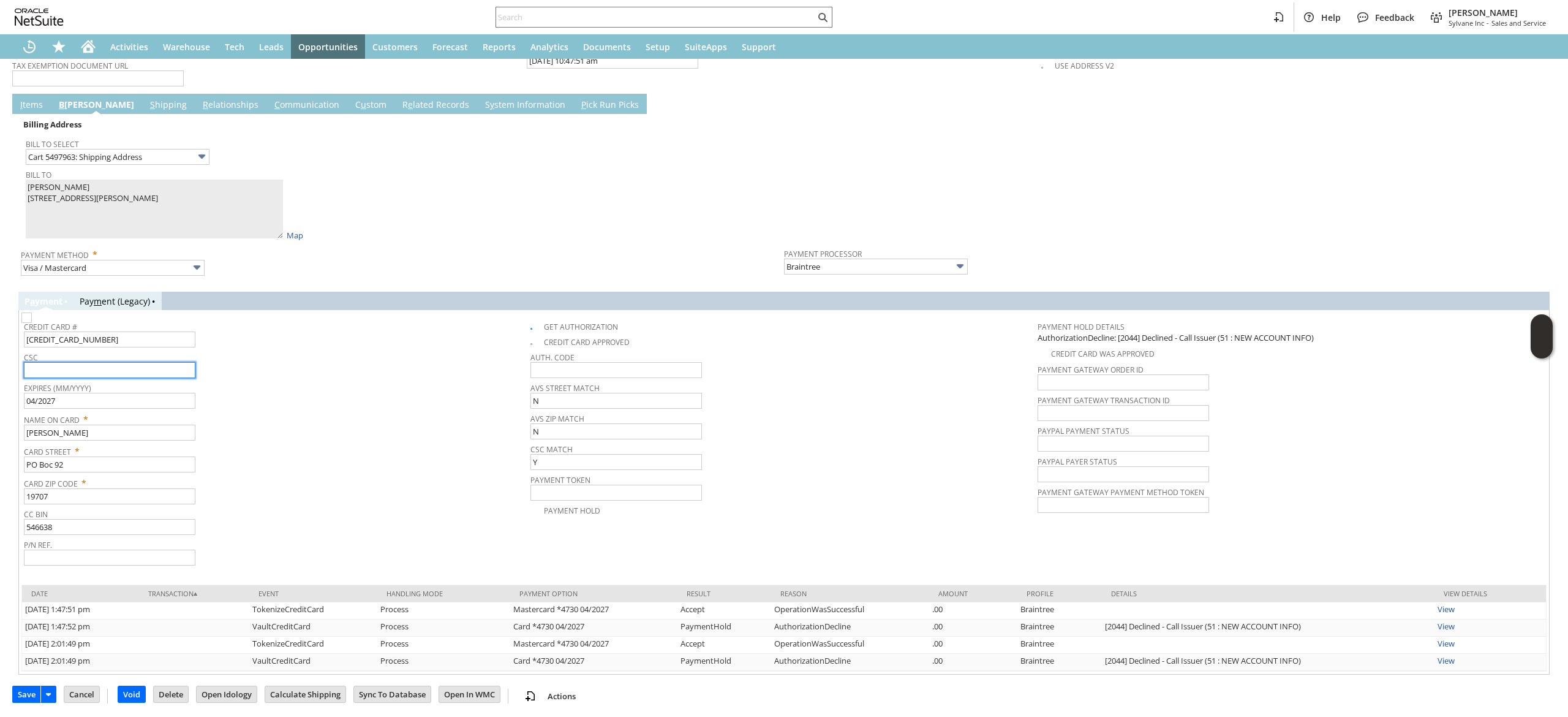
click at [111, 374] on input "text" at bounding box center [110, 369] width 172 height 16
type input "153"
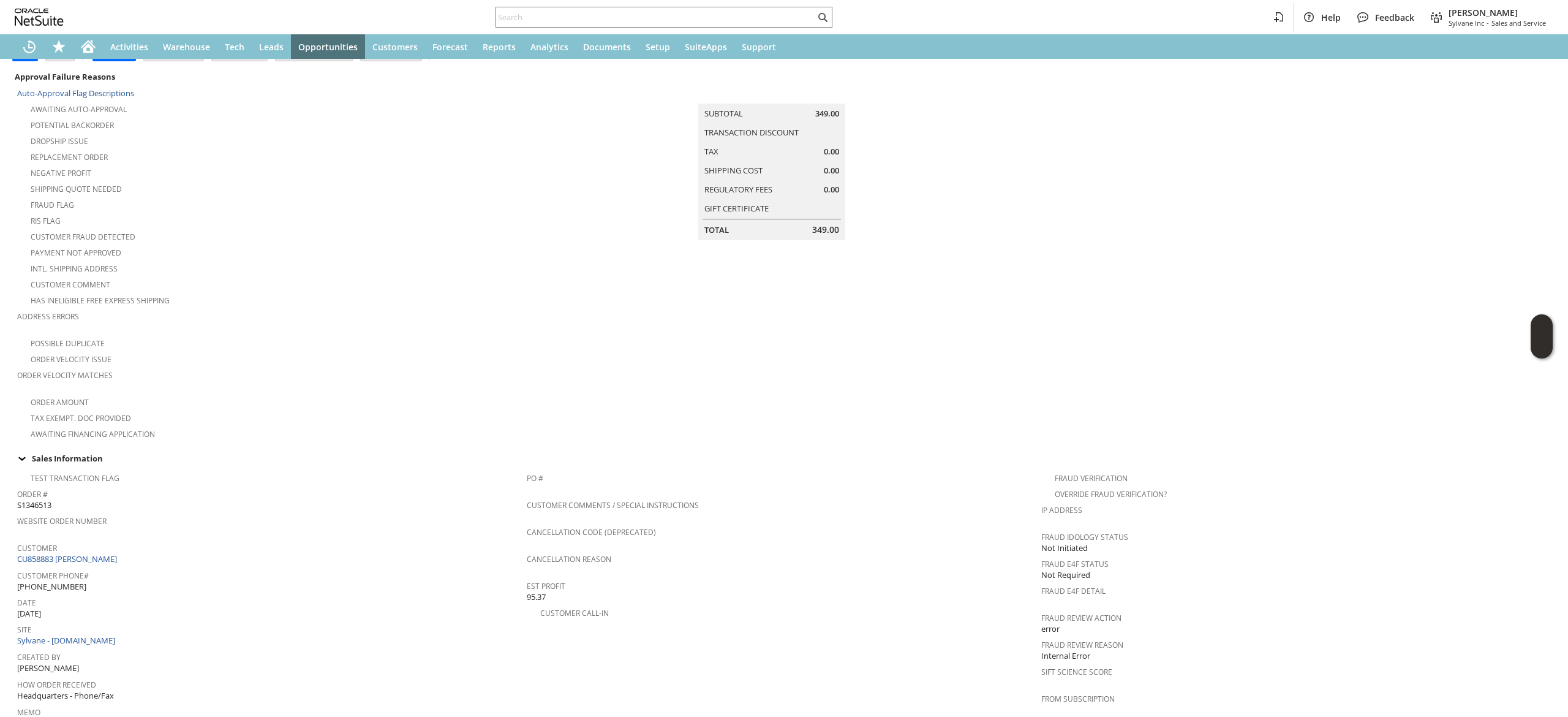
scroll to position [680, 0]
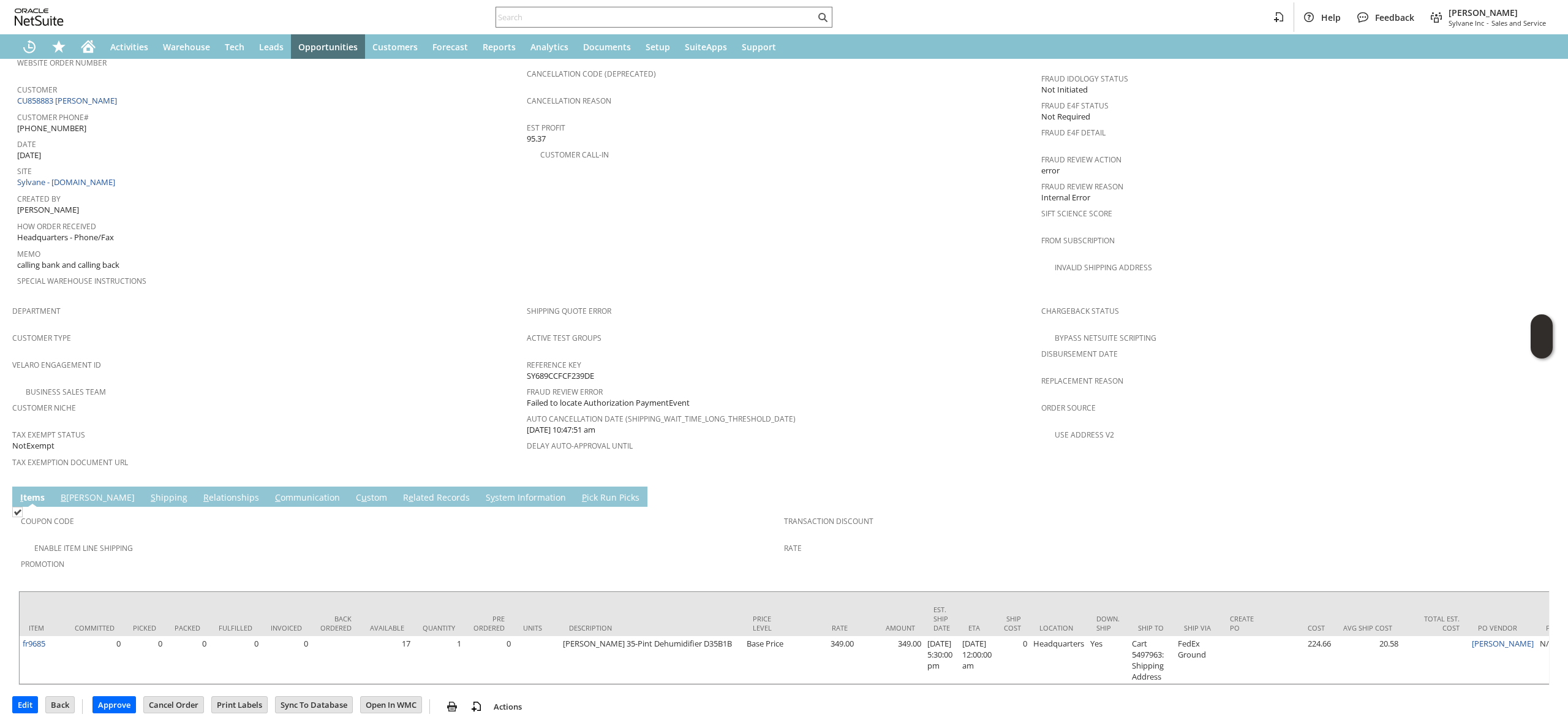
click at [151, 491] on span "S" at bounding box center [153, 497] width 5 height 12
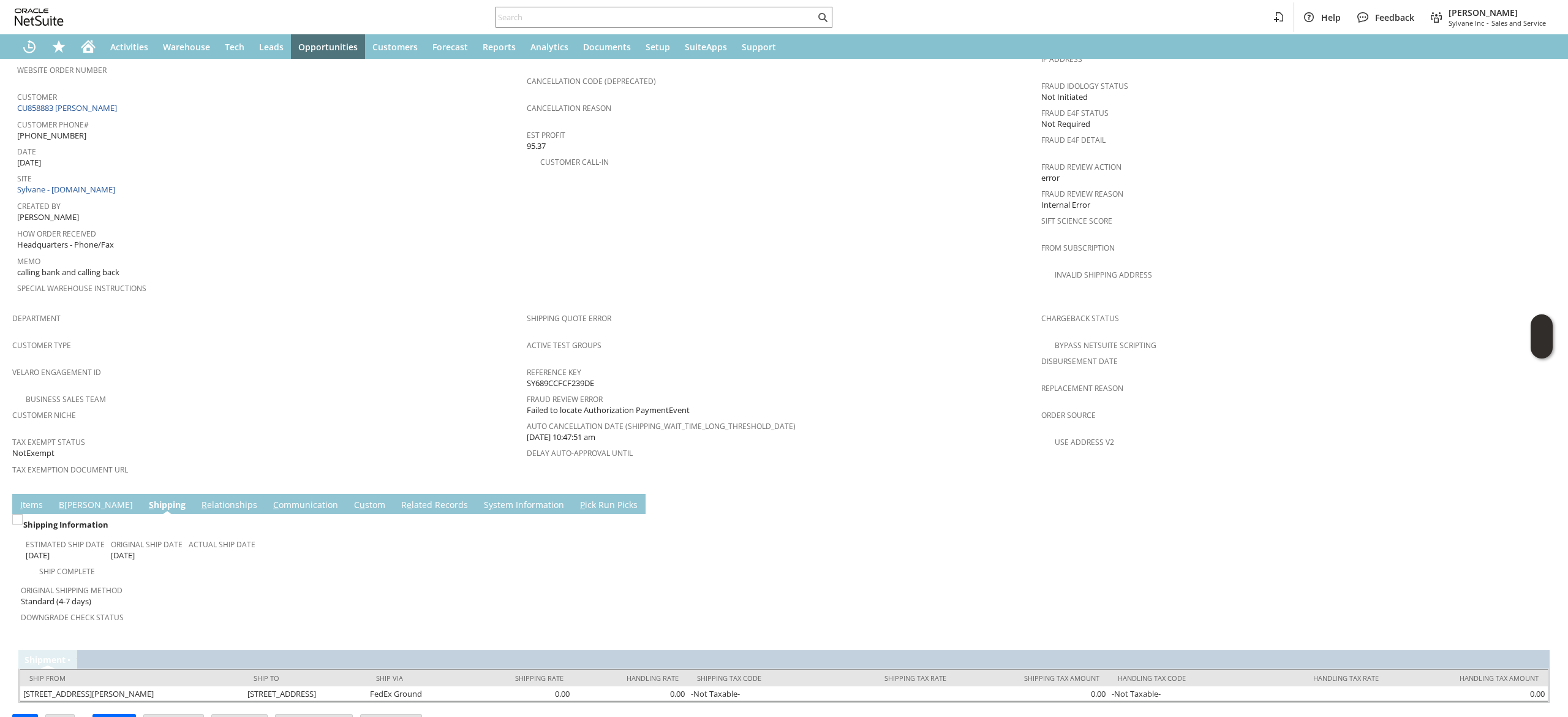
click at [77, 517] on div "Shipping Information" at bounding box center [400, 524] width 758 height 16
click at [79, 499] on link "B [PERSON_NAME]" at bounding box center [96, 505] width 80 height 14
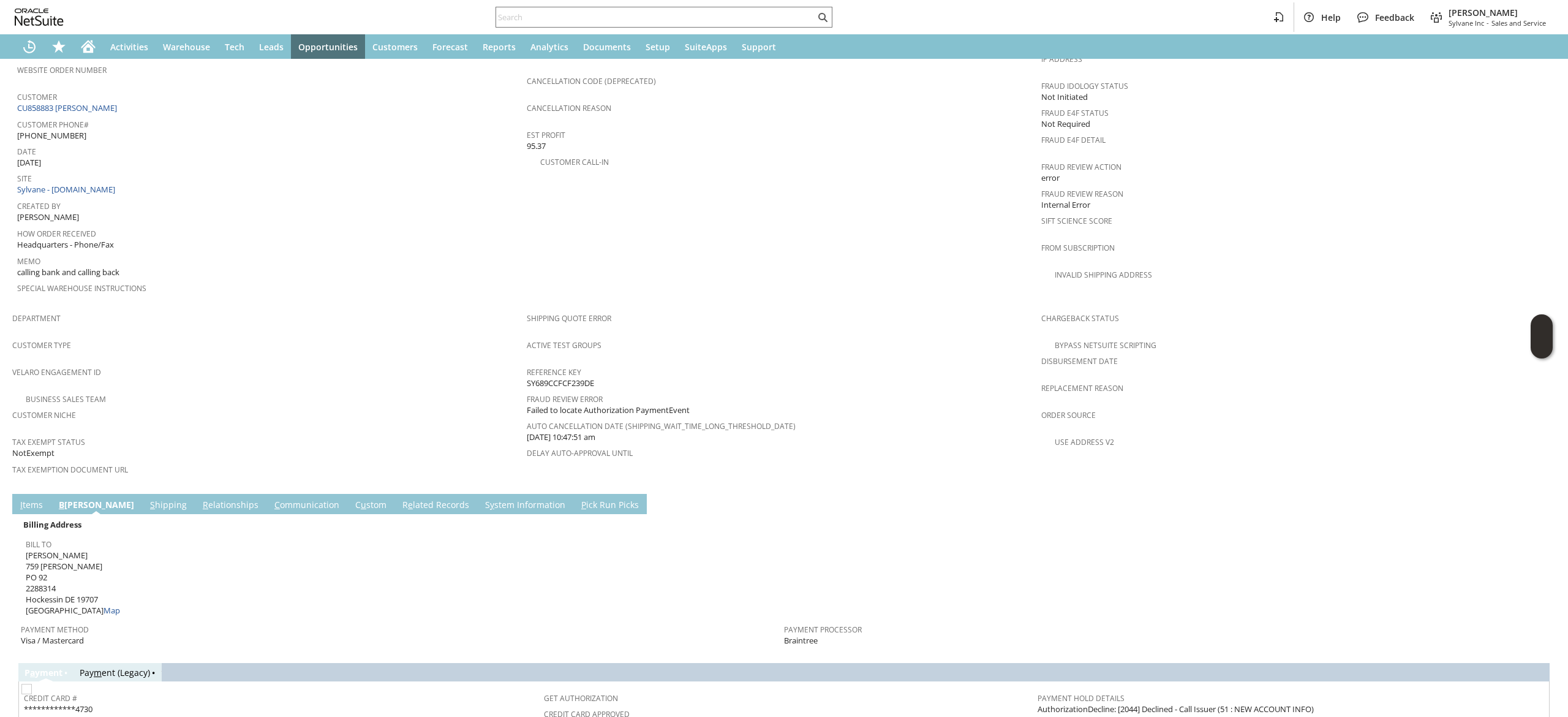
click at [32, 494] on td "I tems" at bounding box center [31, 504] width 38 height 20
click at [33, 494] on td "I tems" at bounding box center [31, 504] width 38 height 20
click at [35, 499] on link "I tems" at bounding box center [32, 505] width 29 height 14
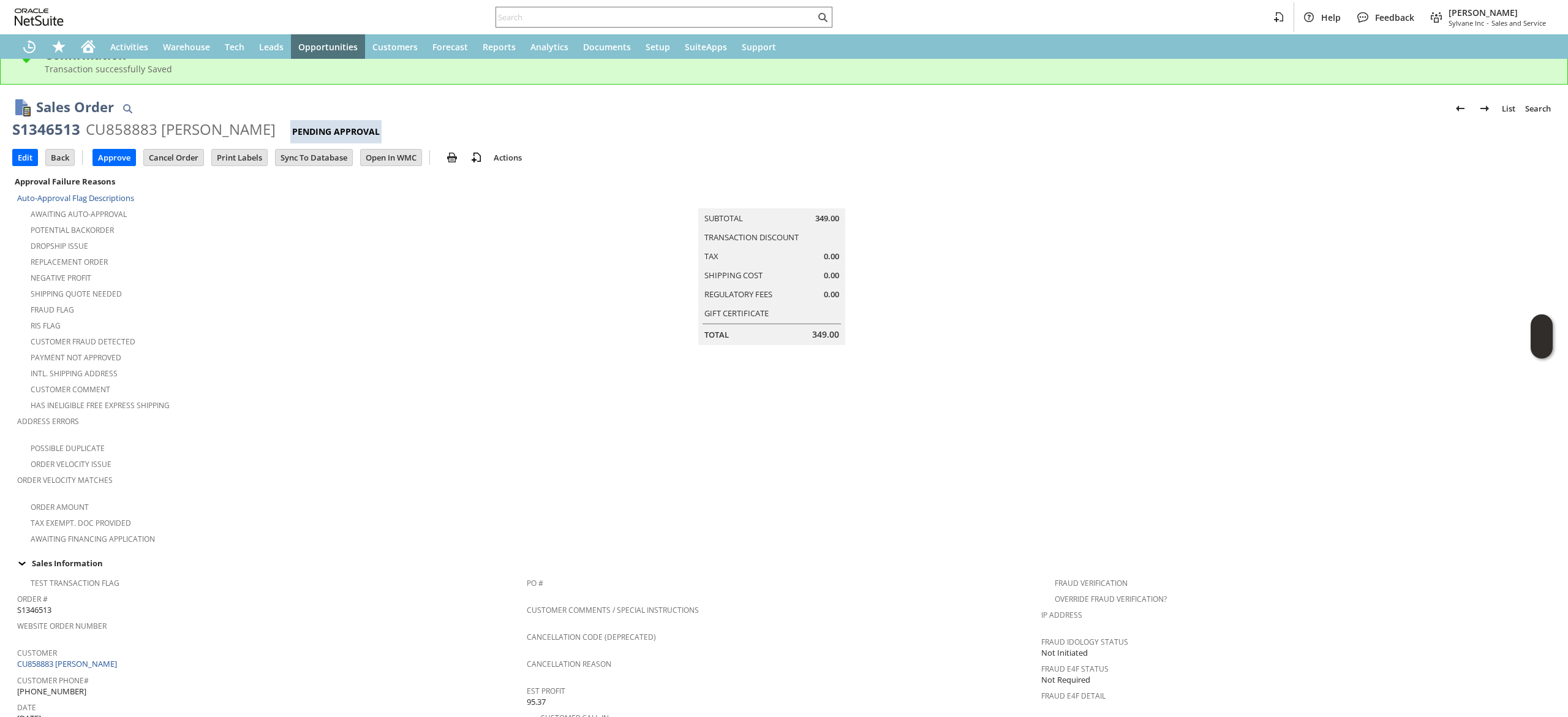
scroll to position [59, 0]
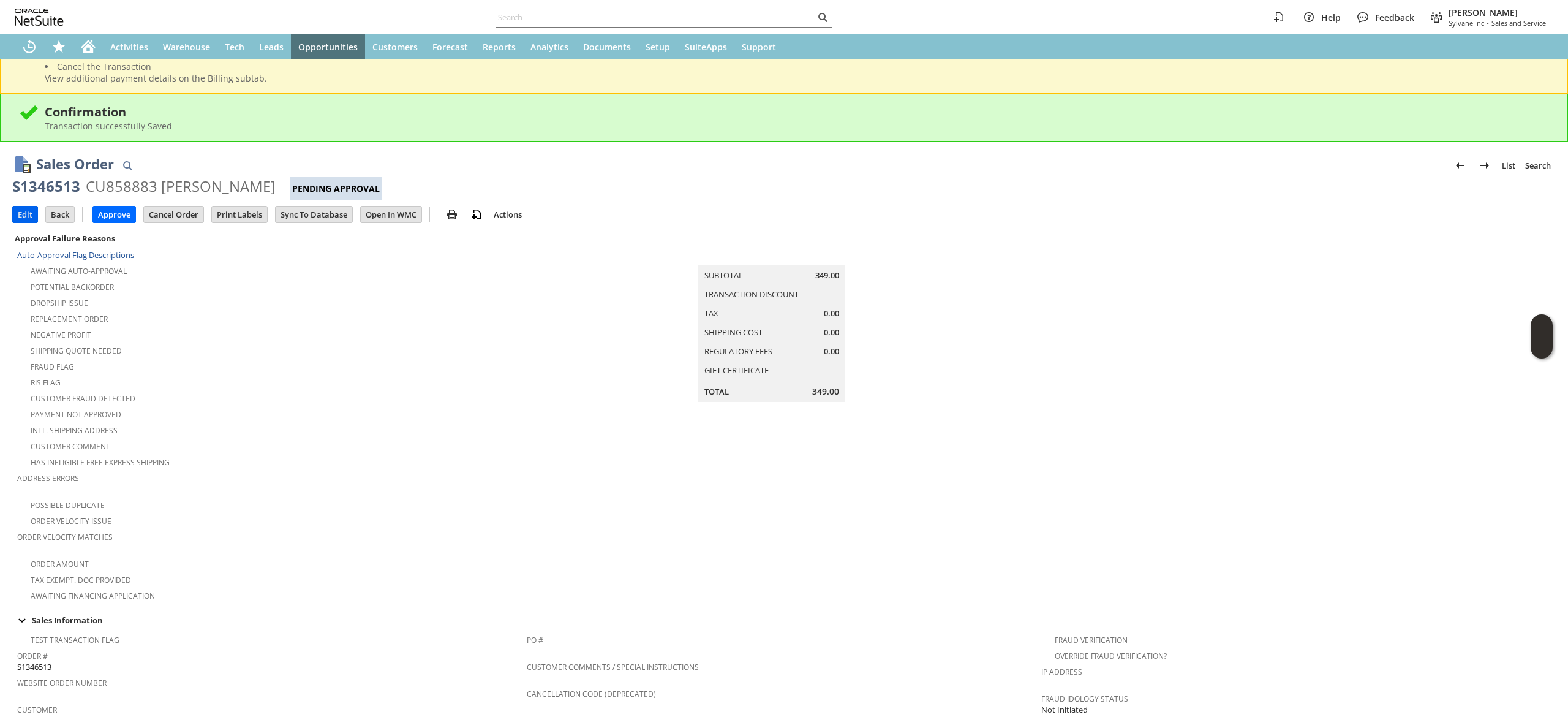
click at [35, 216] on input "Edit" at bounding box center [25, 214] width 25 height 16
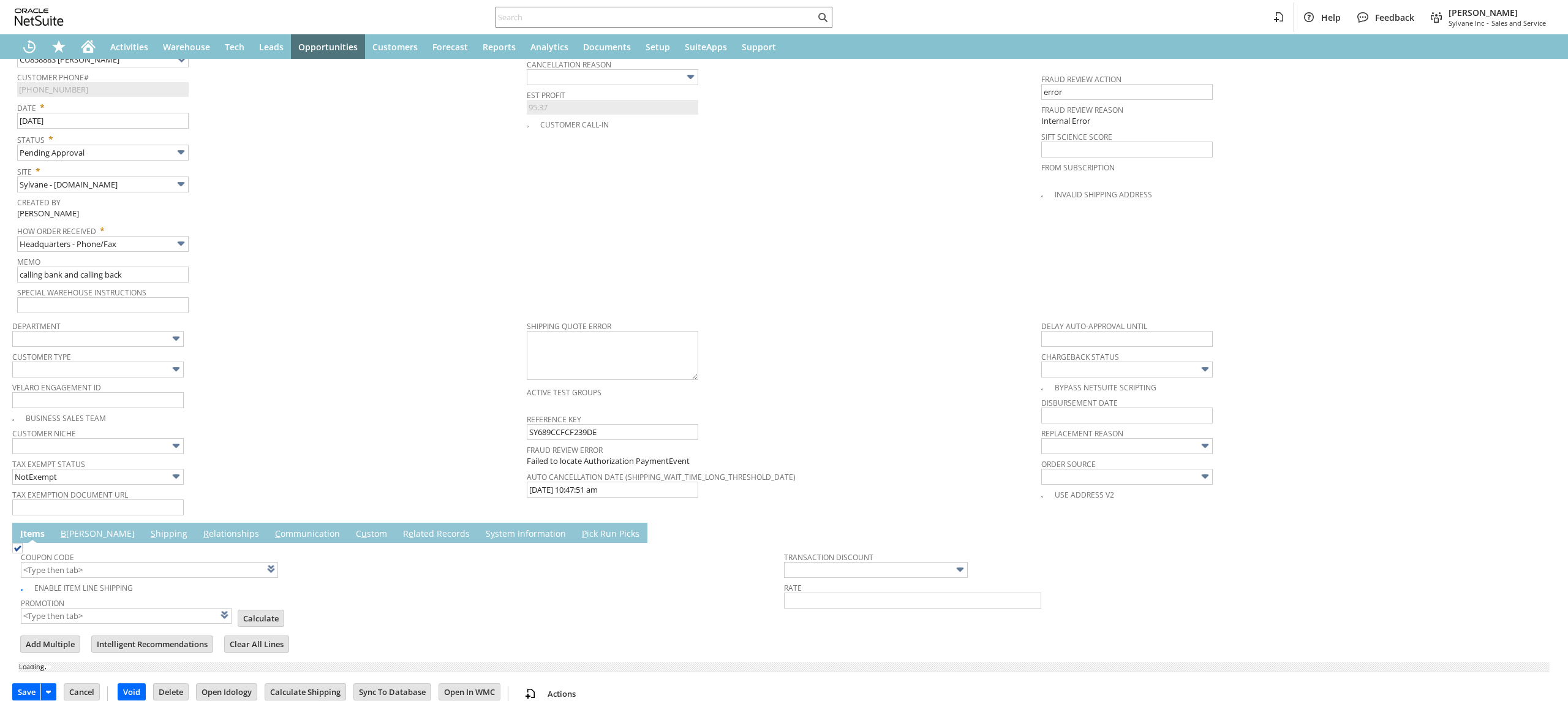
type input "Add"
type input "Copy Previous"
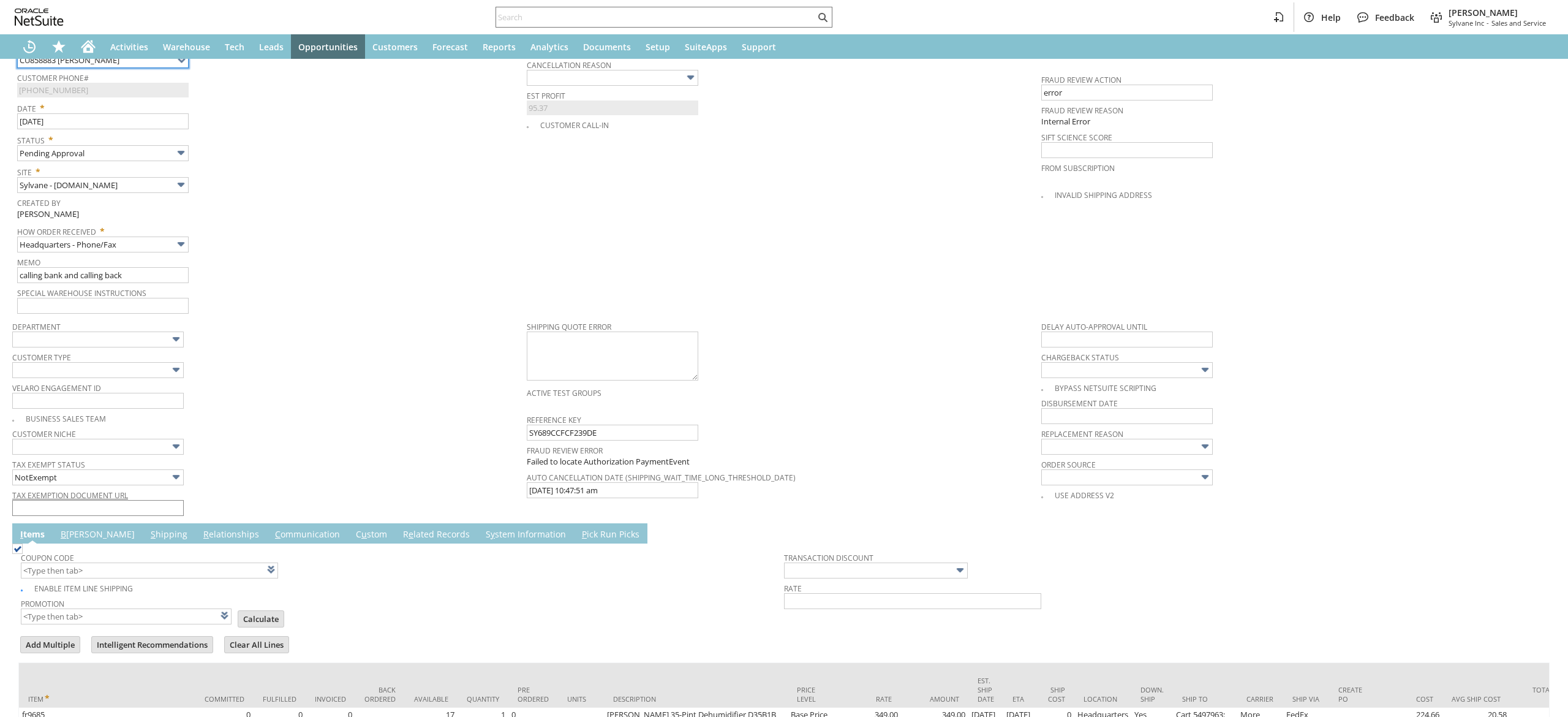
scroll to position [697, 0]
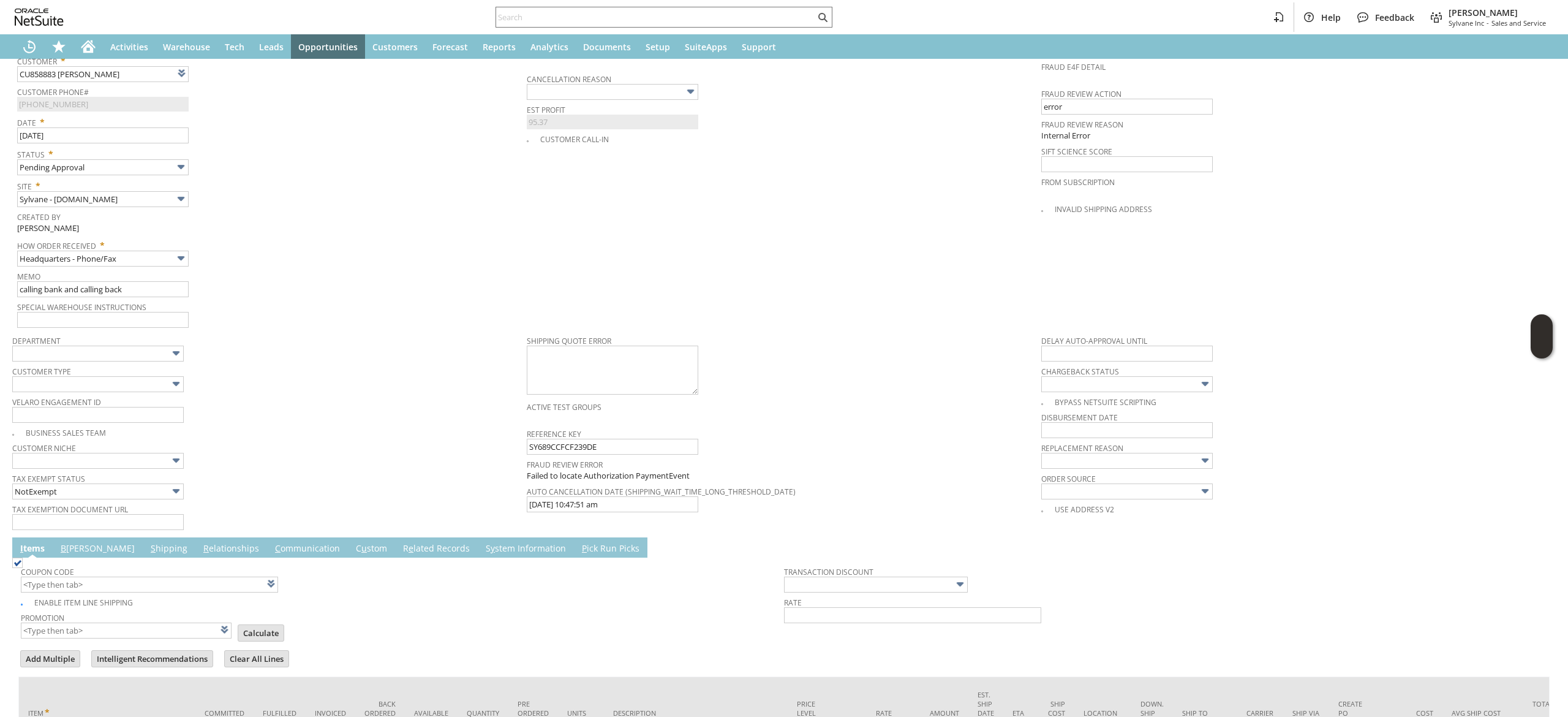
click at [75, 543] on link "B [PERSON_NAME]" at bounding box center [98, 549] width 80 height 14
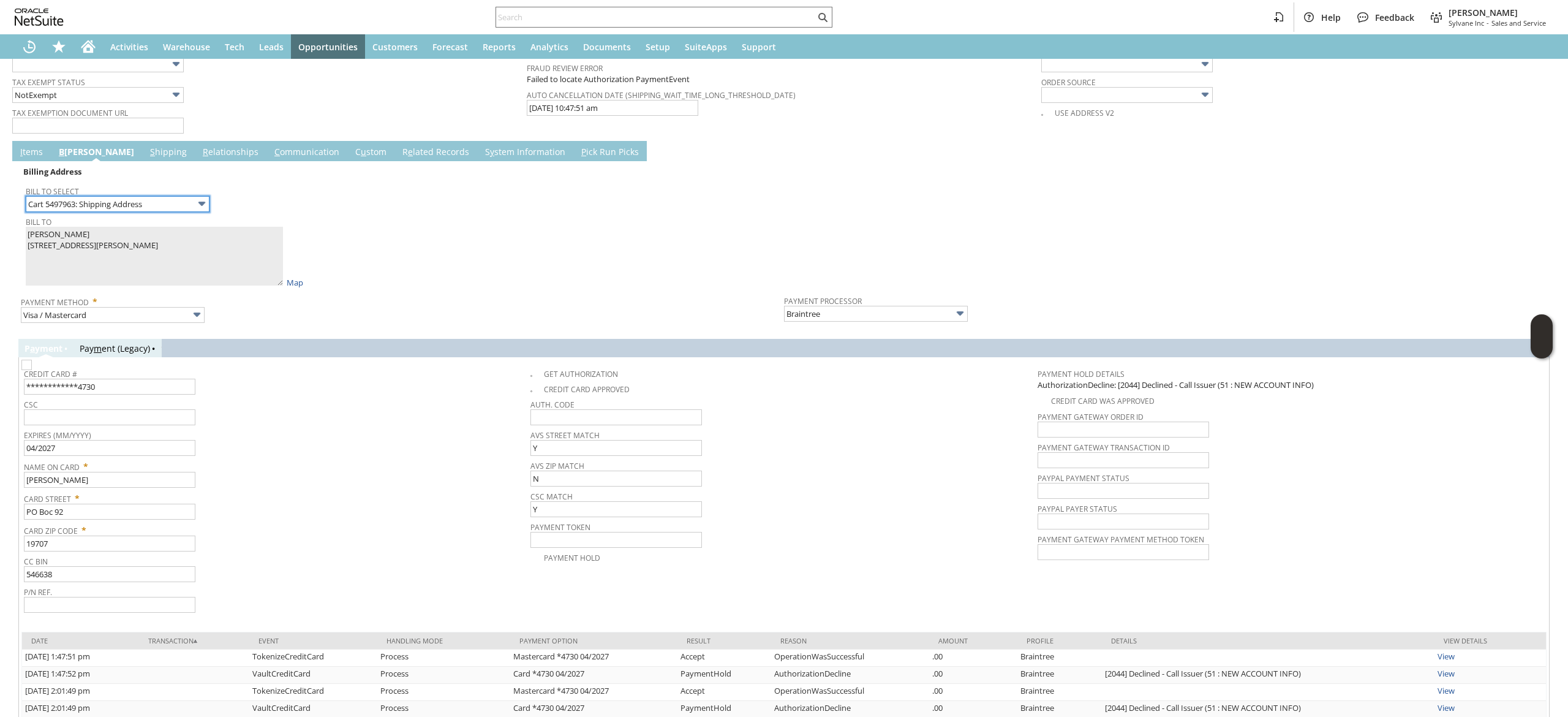
scroll to position [1176, 0]
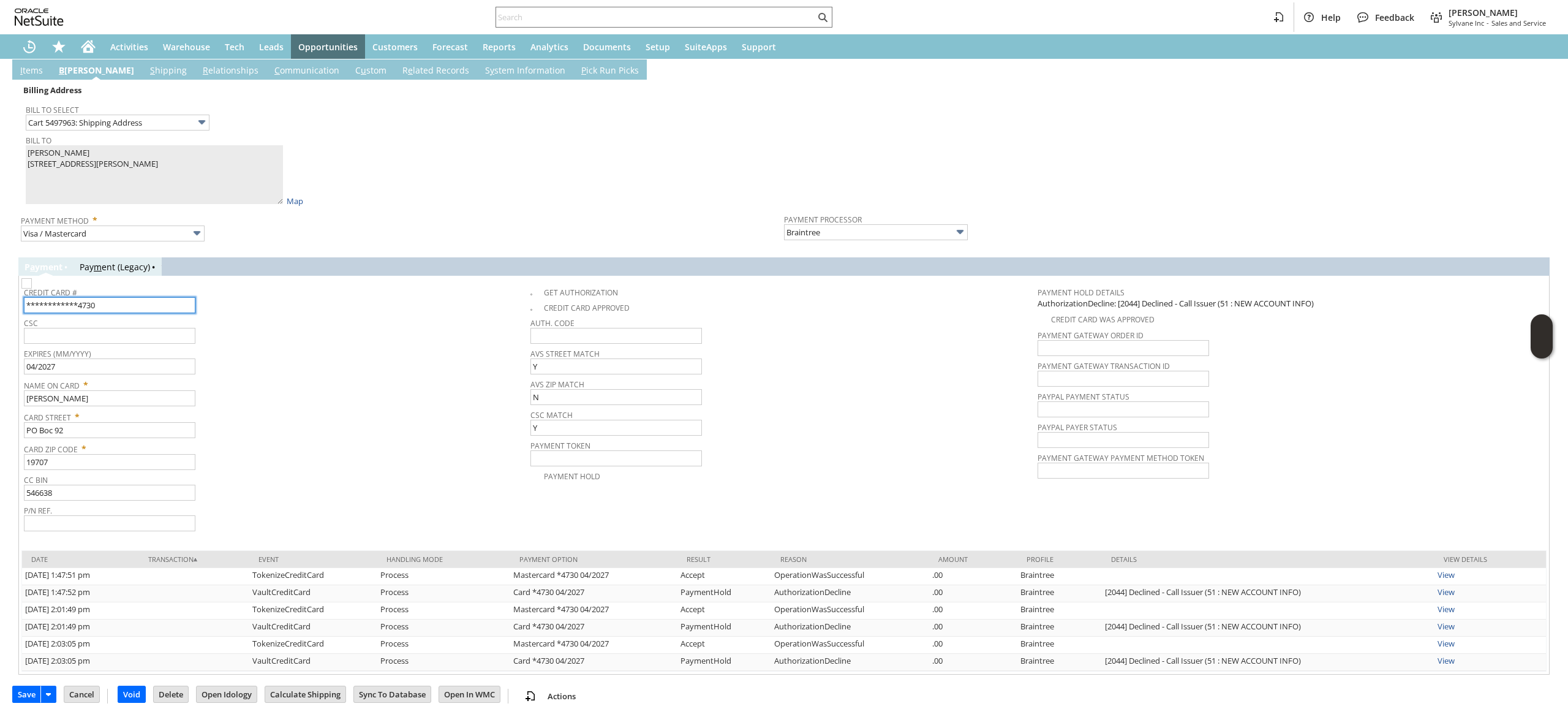
click at [133, 305] on input "**********" at bounding box center [110, 304] width 172 height 16
click at [133, 304] on input "**********" at bounding box center [110, 304] width 172 height 16
type input "4400661436723792"
click at [154, 360] on input "04/2027" at bounding box center [110, 365] width 172 height 16
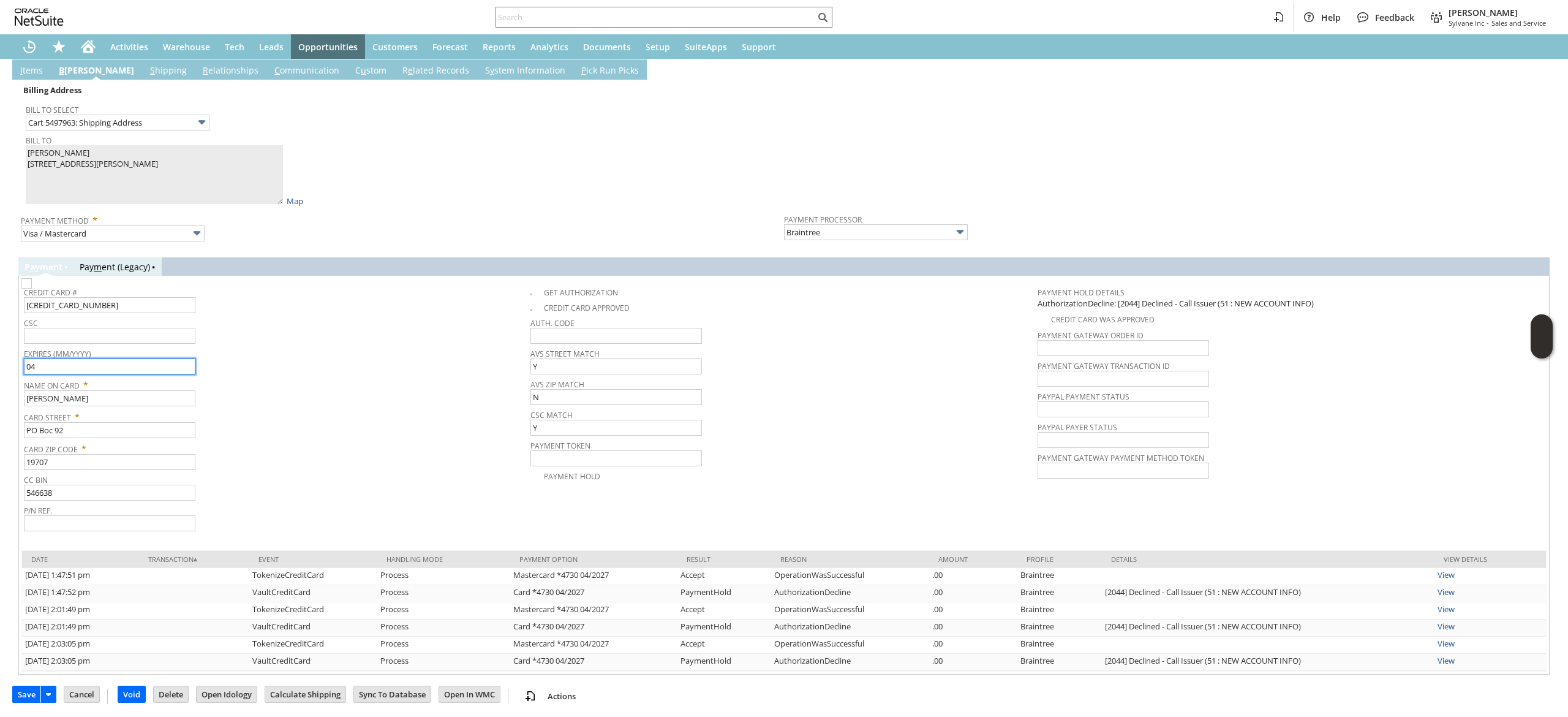
type input "0"
type input "02/2029"
click at [142, 331] on input "text" at bounding box center [110, 335] width 172 height 16
type input "159"
click at [351, 416] on span "Card Street *" at bounding box center [274, 415] width 500 height 15
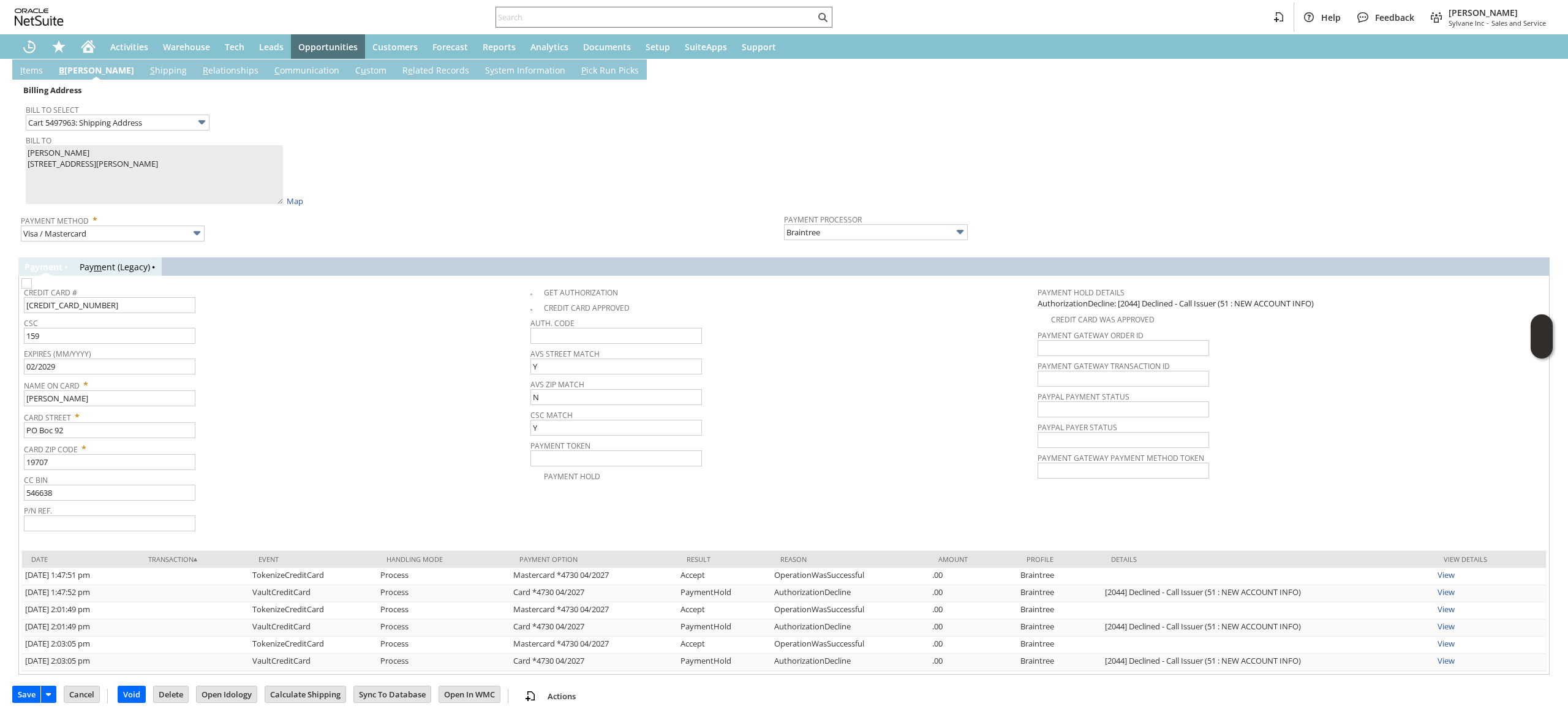
click at [523, 287] on td "Credit Card # 4400661436723792" at bounding box center [277, 297] width 507 height 34
click at [32, 289] on img at bounding box center [26, 283] width 10 height 10
checkbox input "true"
click at [52, 424] on input "PO Boc 92" at bounding box center [110, 429] width 172 height 16
type input "PO Box 92"
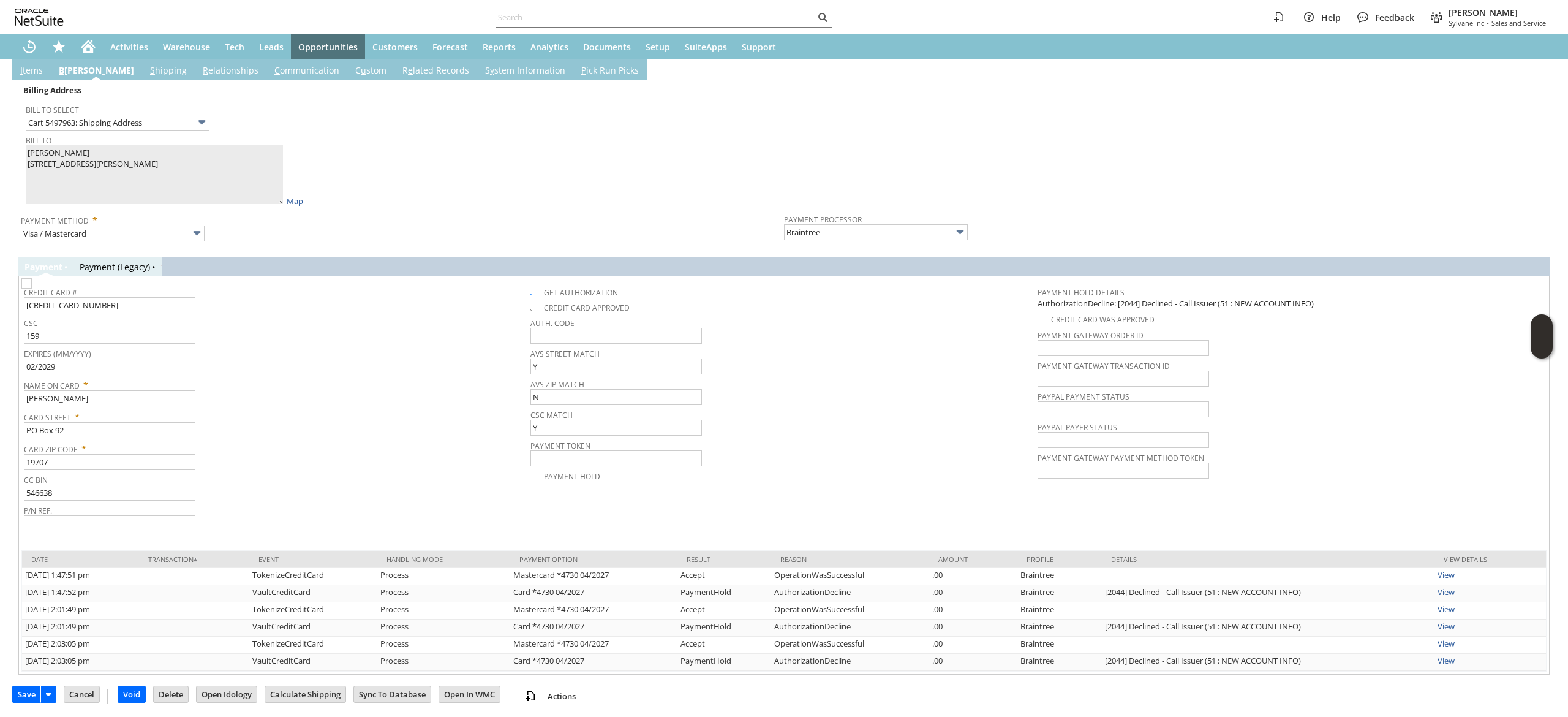
click at [243, 431] on div "Card Street * PO Box 92" at bounding box center [274, 423] width 500 height 31
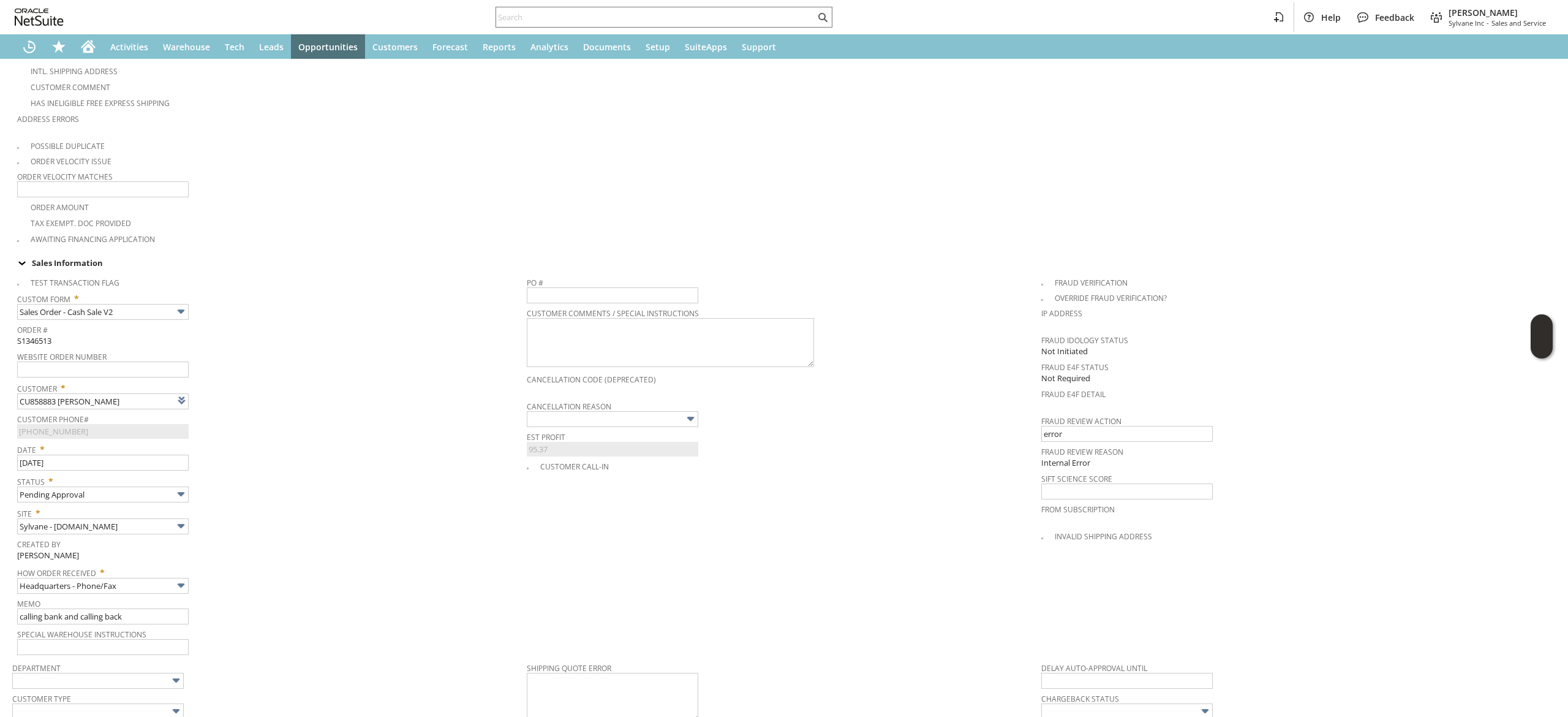
scroll to position [72, 0]
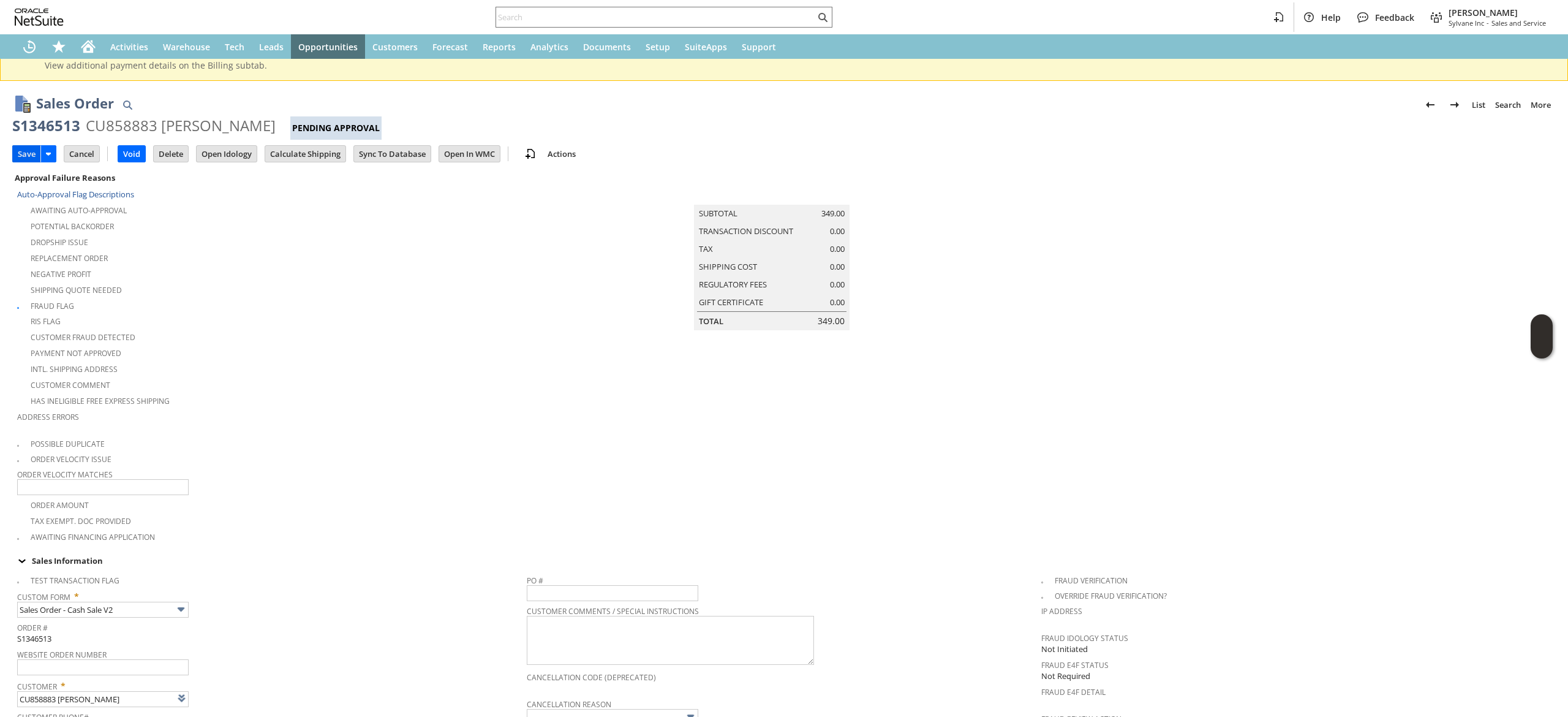
click at [28, 159] on input "Save" at bounding box center [26, 153] width 27 height 16
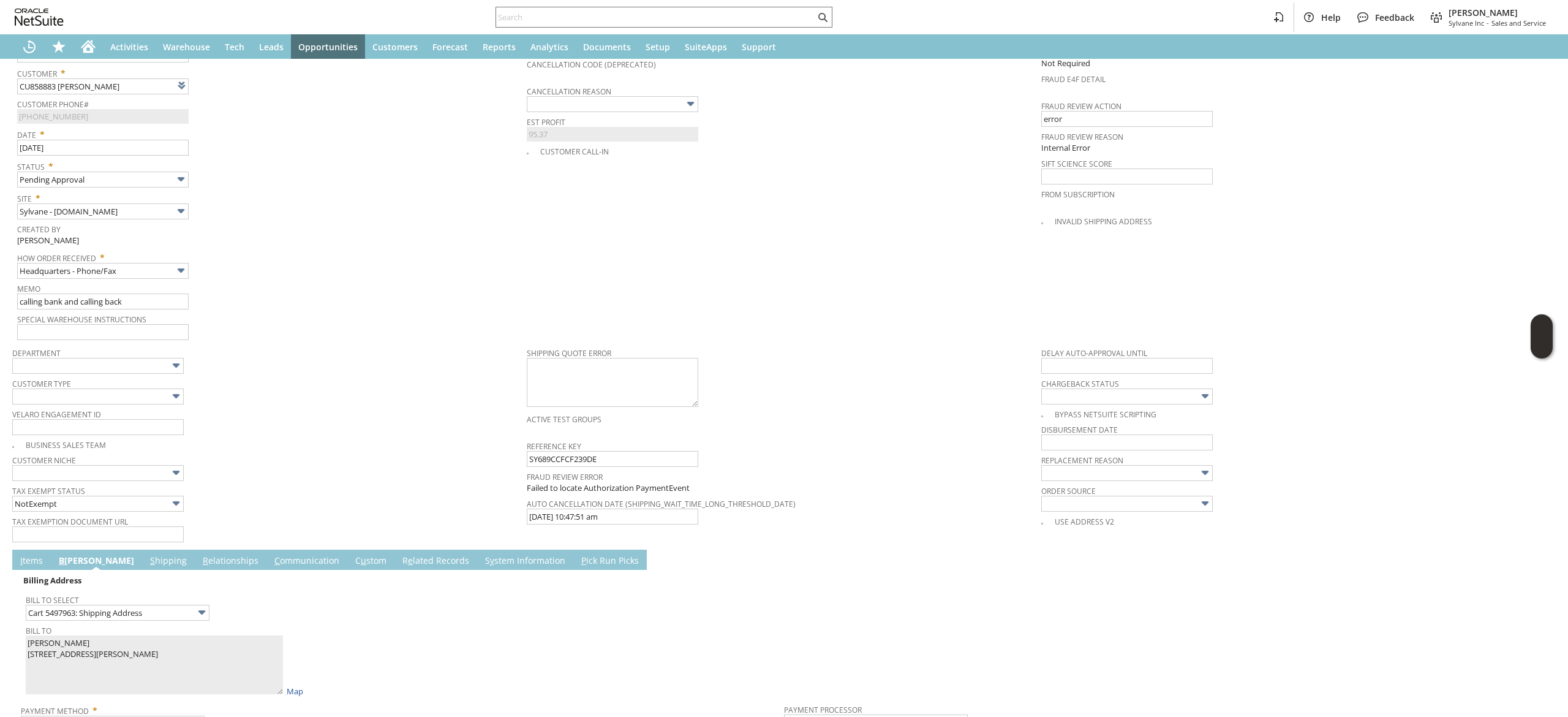
scroll to position [1176, 0]
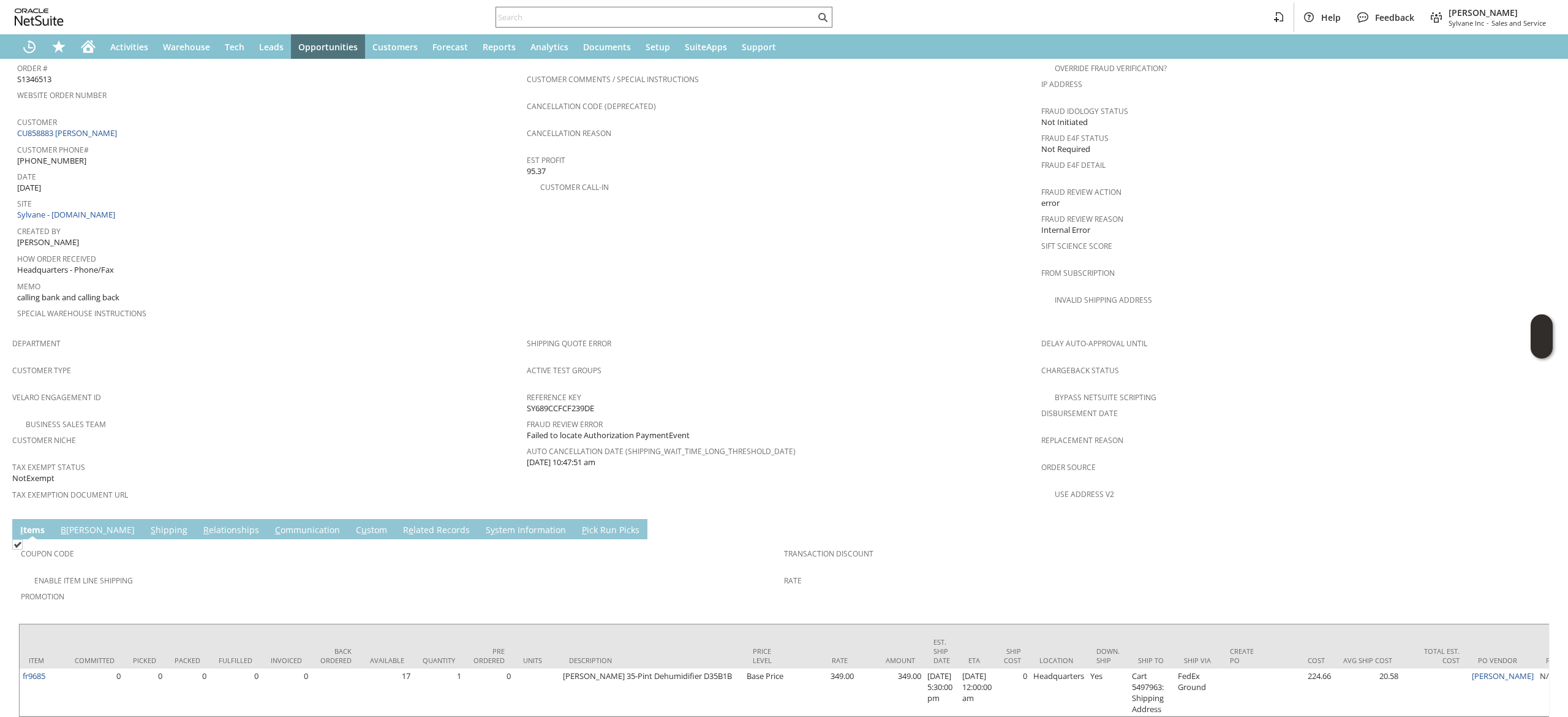
scroll to position [585, 0]
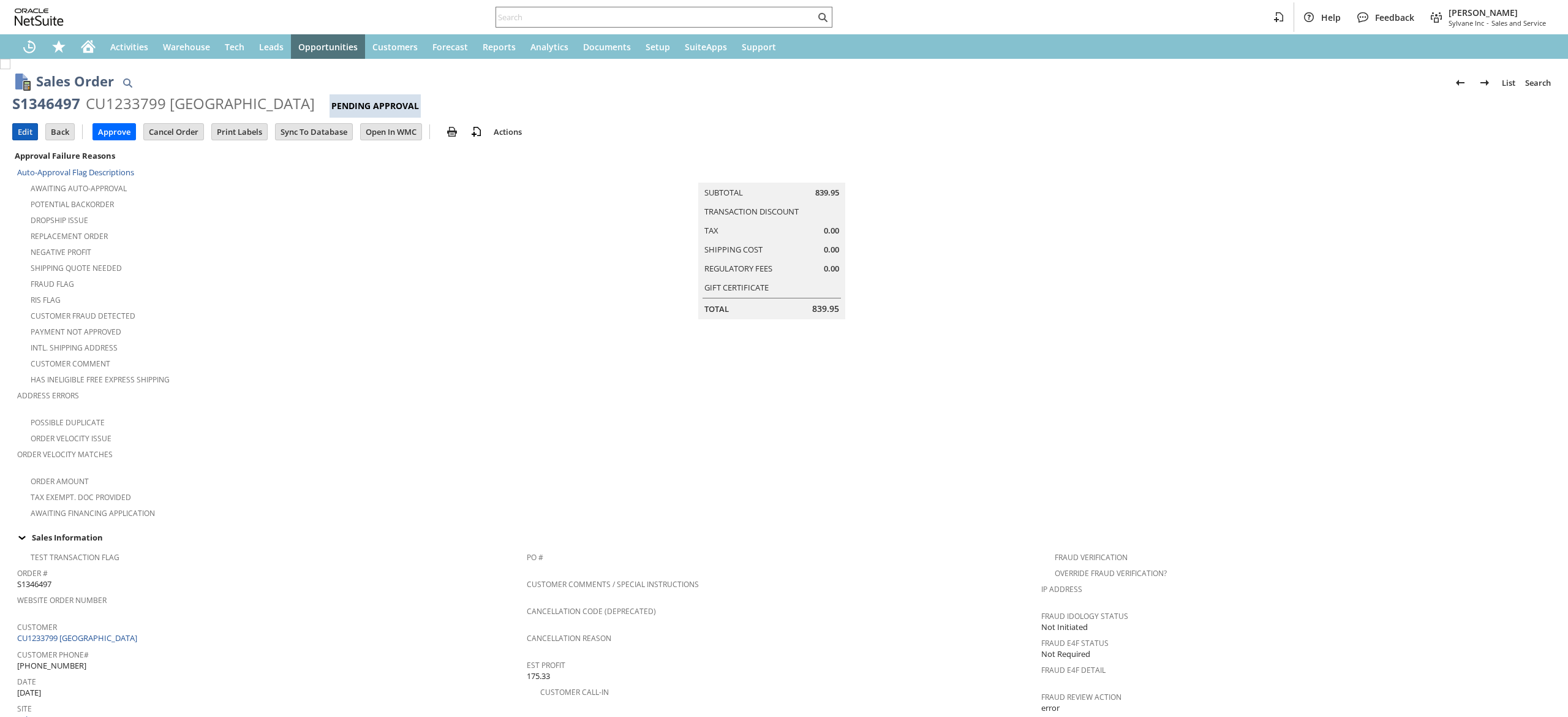
click at [23, 137] on input "Edit" at bounding box center [25, 132] width 25 height 16
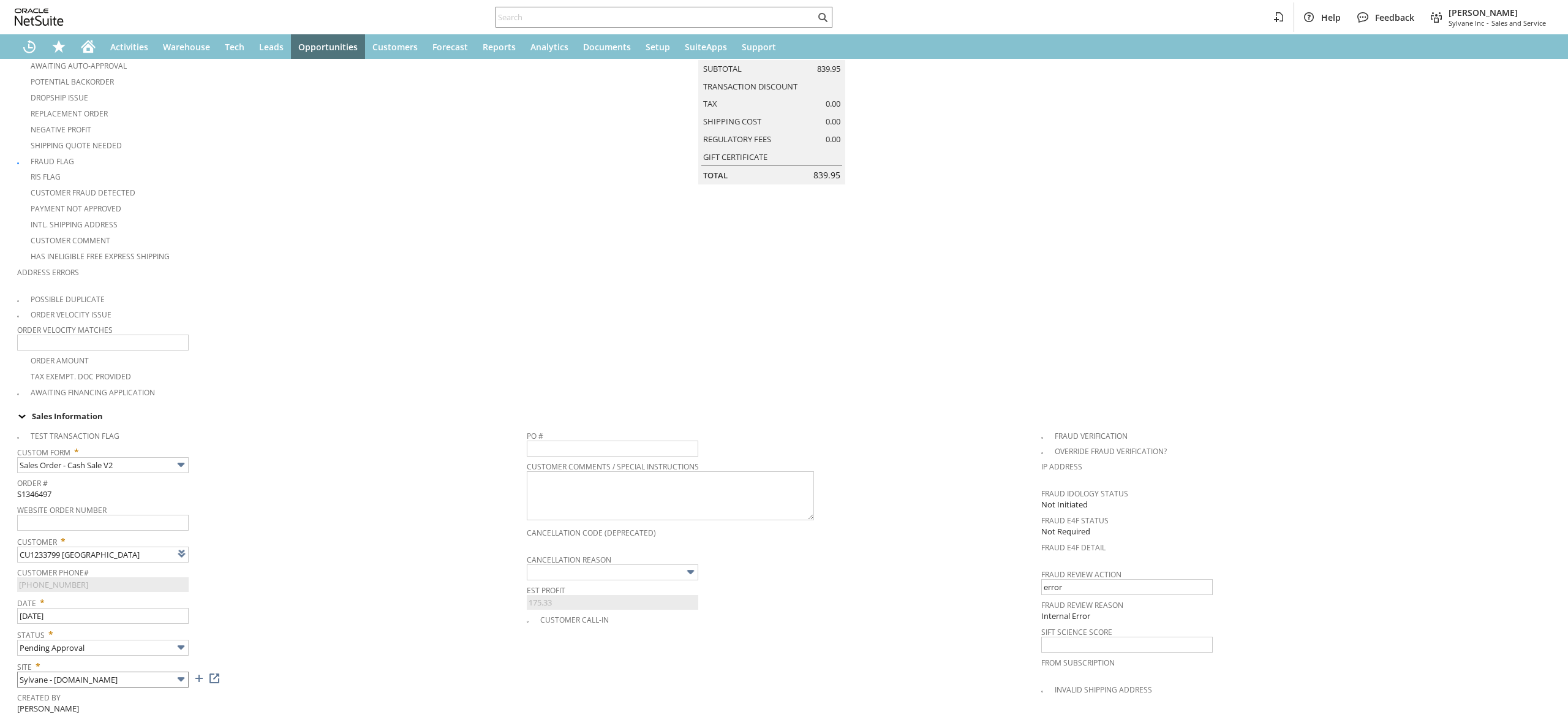
type input "Add"
type input "Copy Previous"
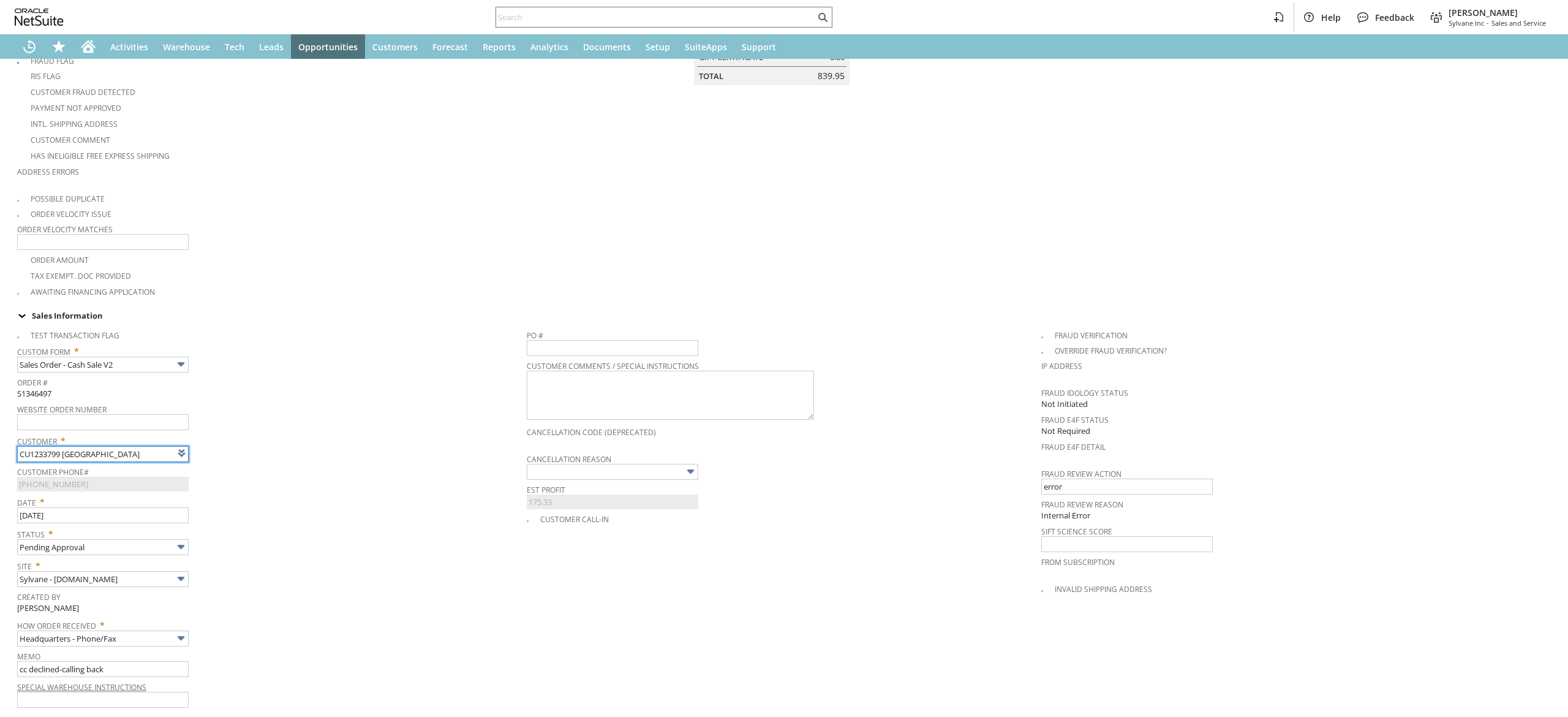
scroll to position [245, 0]
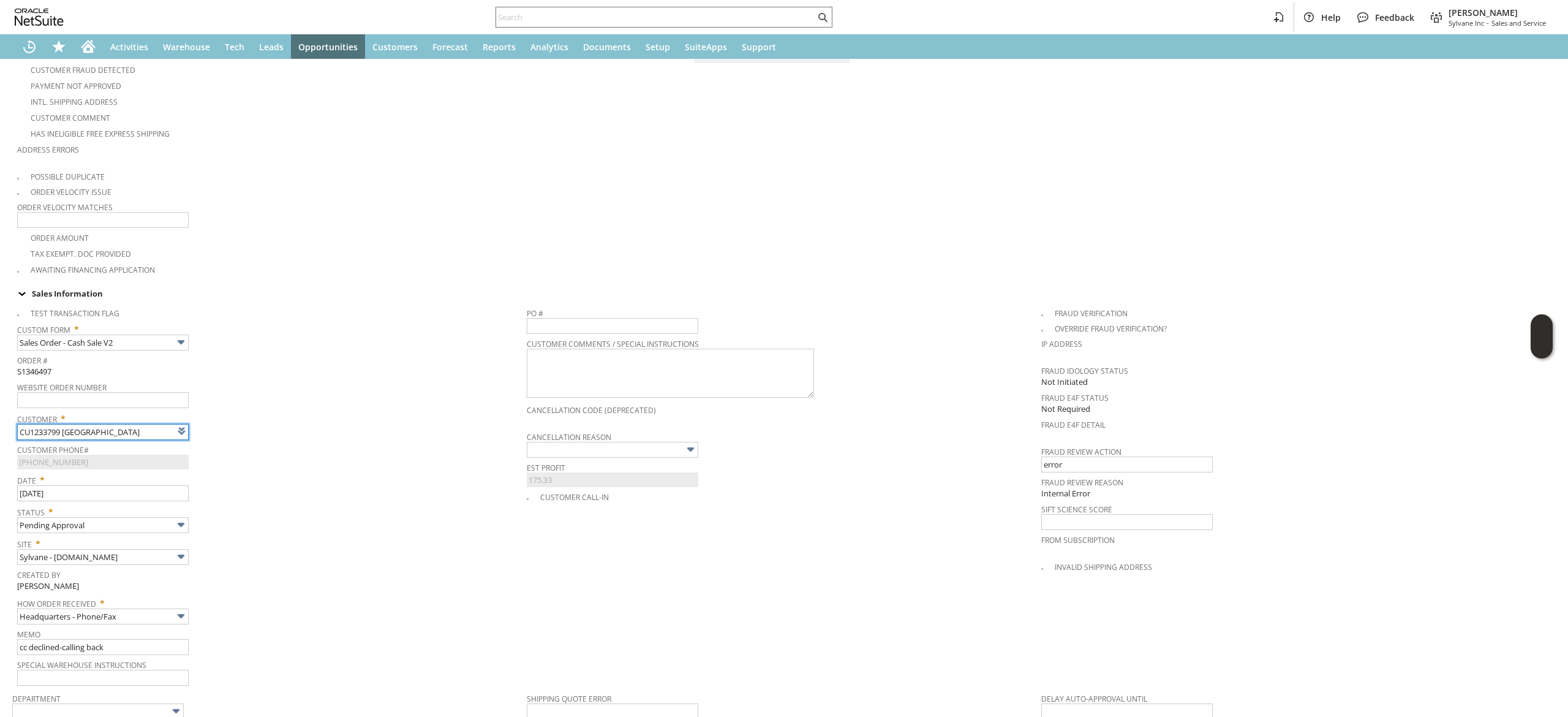
type input "Intelligent Recommendations ⁰"
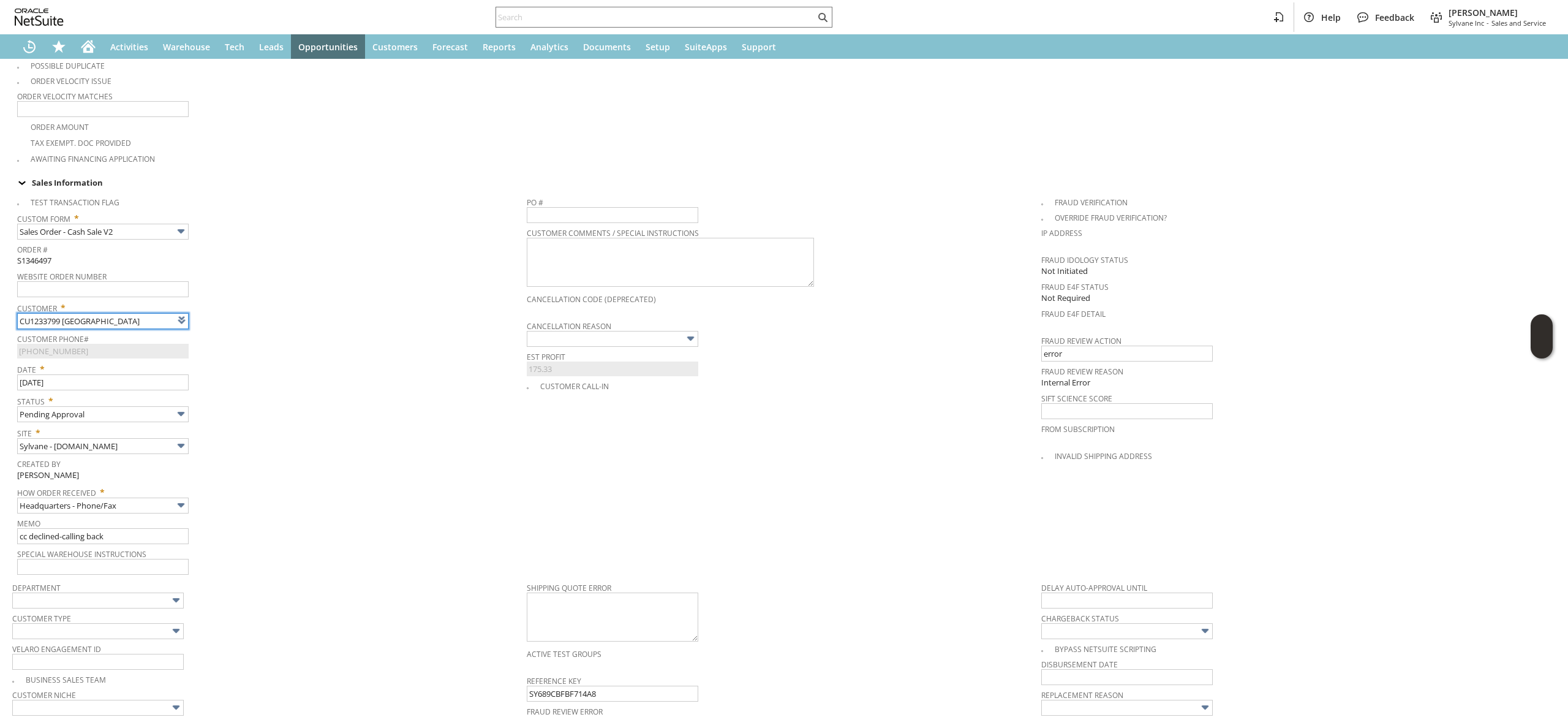
scroll to position [490, 0]
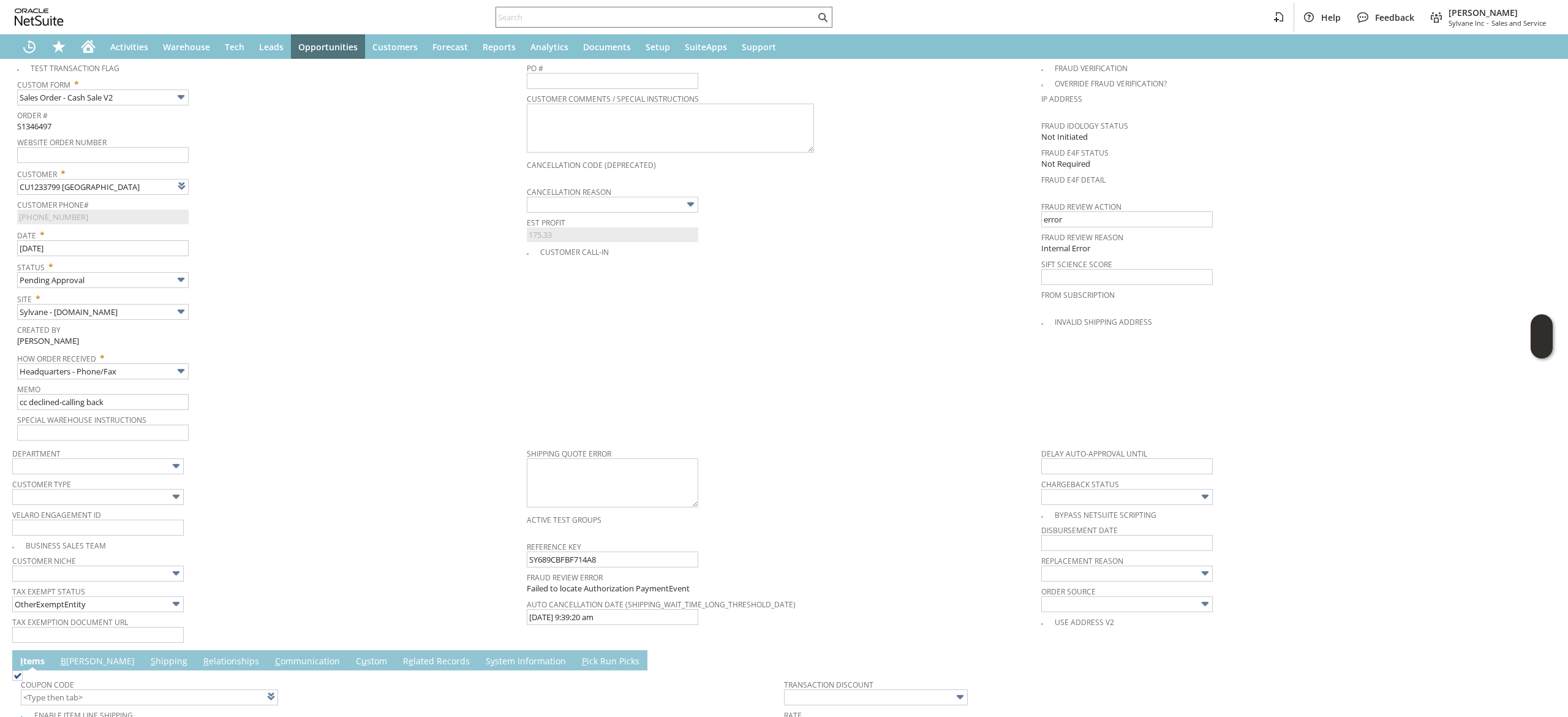
click at [125, 404] on td "Memo cc declined-calling back" at bounding box center [272, 396] width 510 height 31
click at [123, 394] on input "cc declined-calling back" at bounding box center [103, 401] width 172 height 16
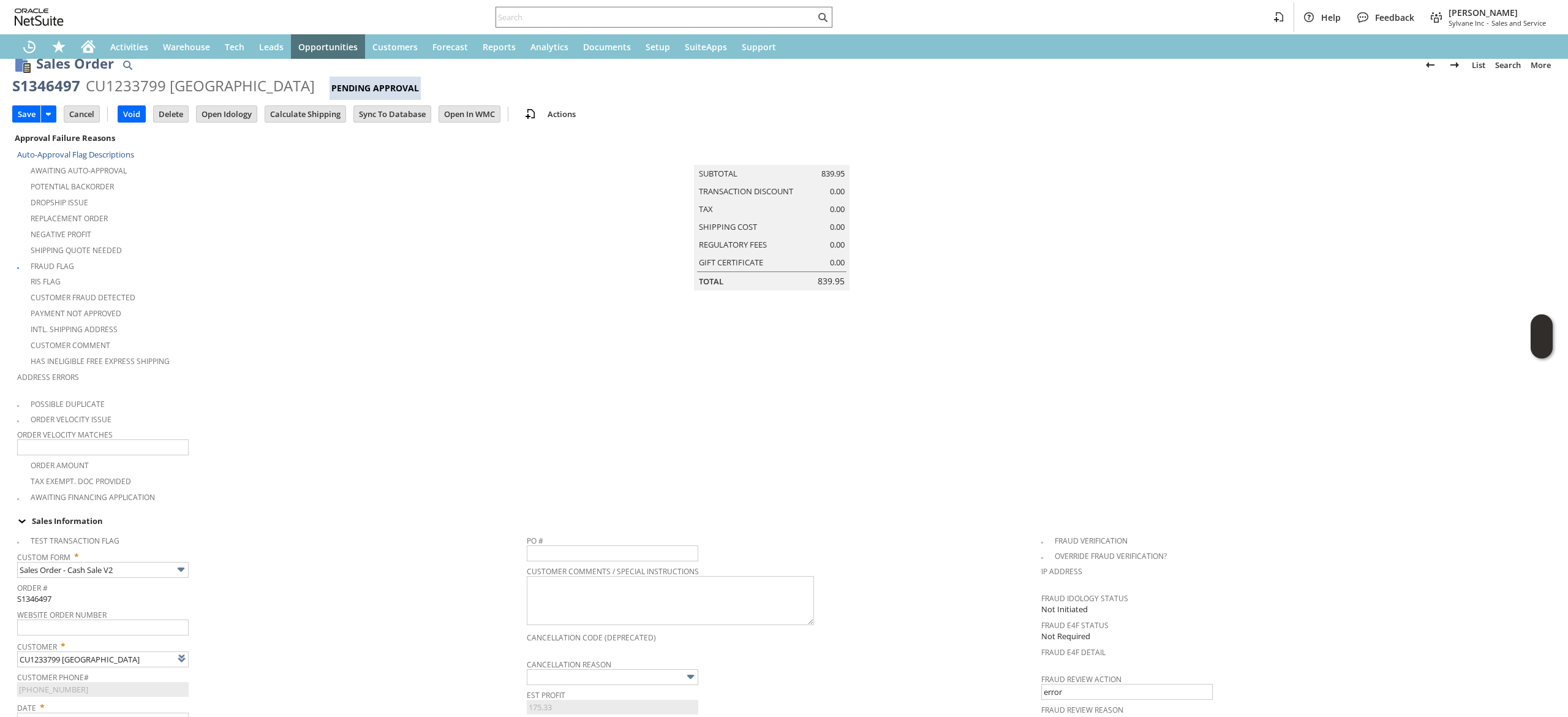
scroll to position [0, 0]
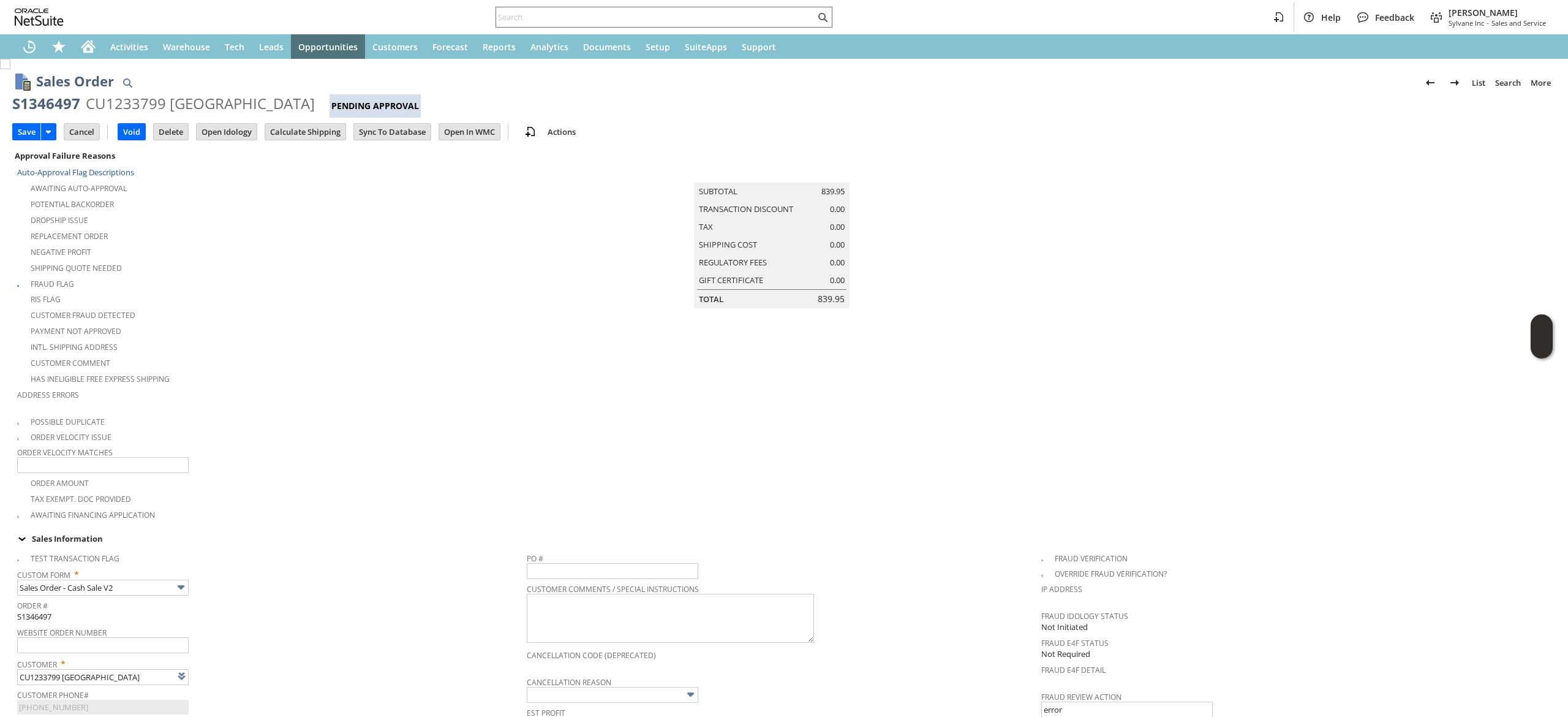
click at [17, 128] on input "Save" at bounding box center [26, 132] width 27 height 16
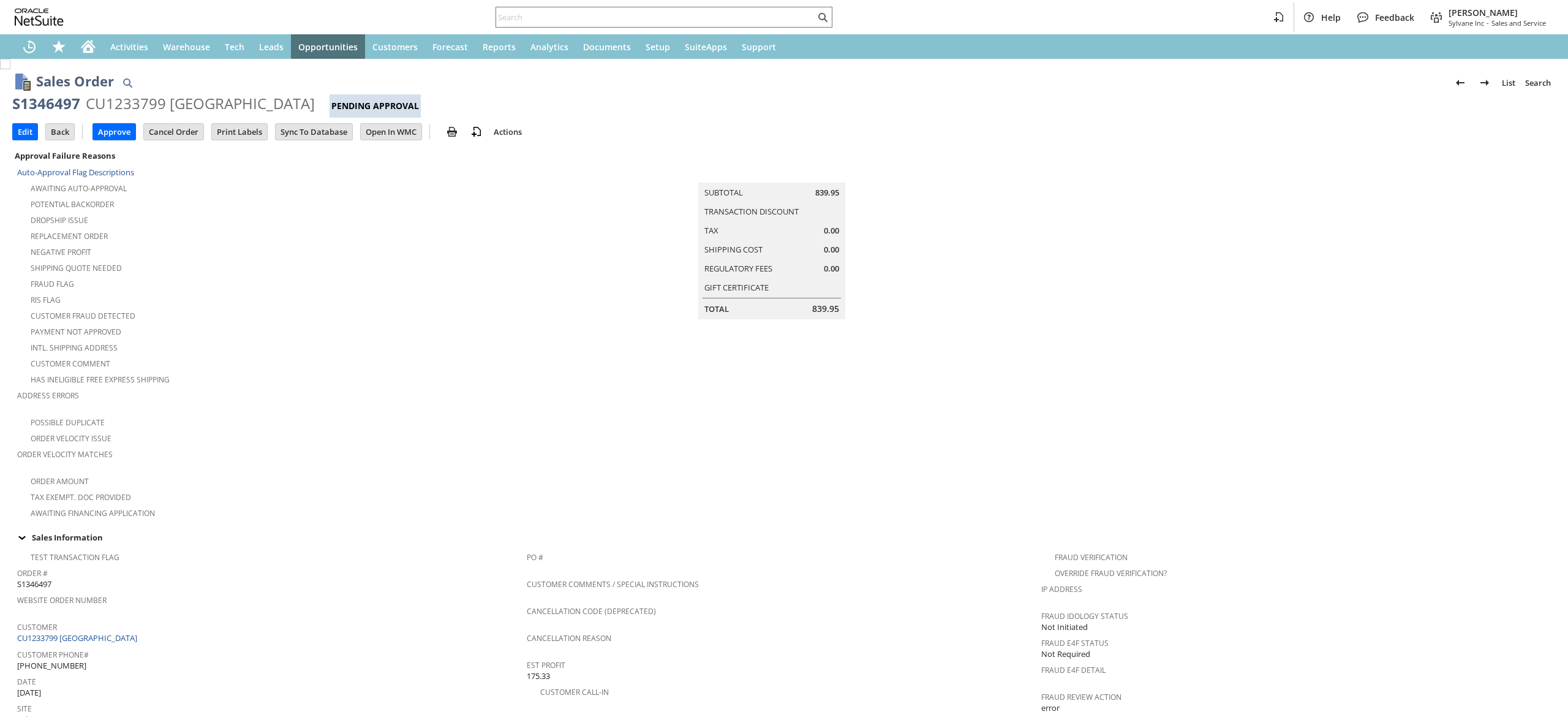
scroll to position [581, 0]
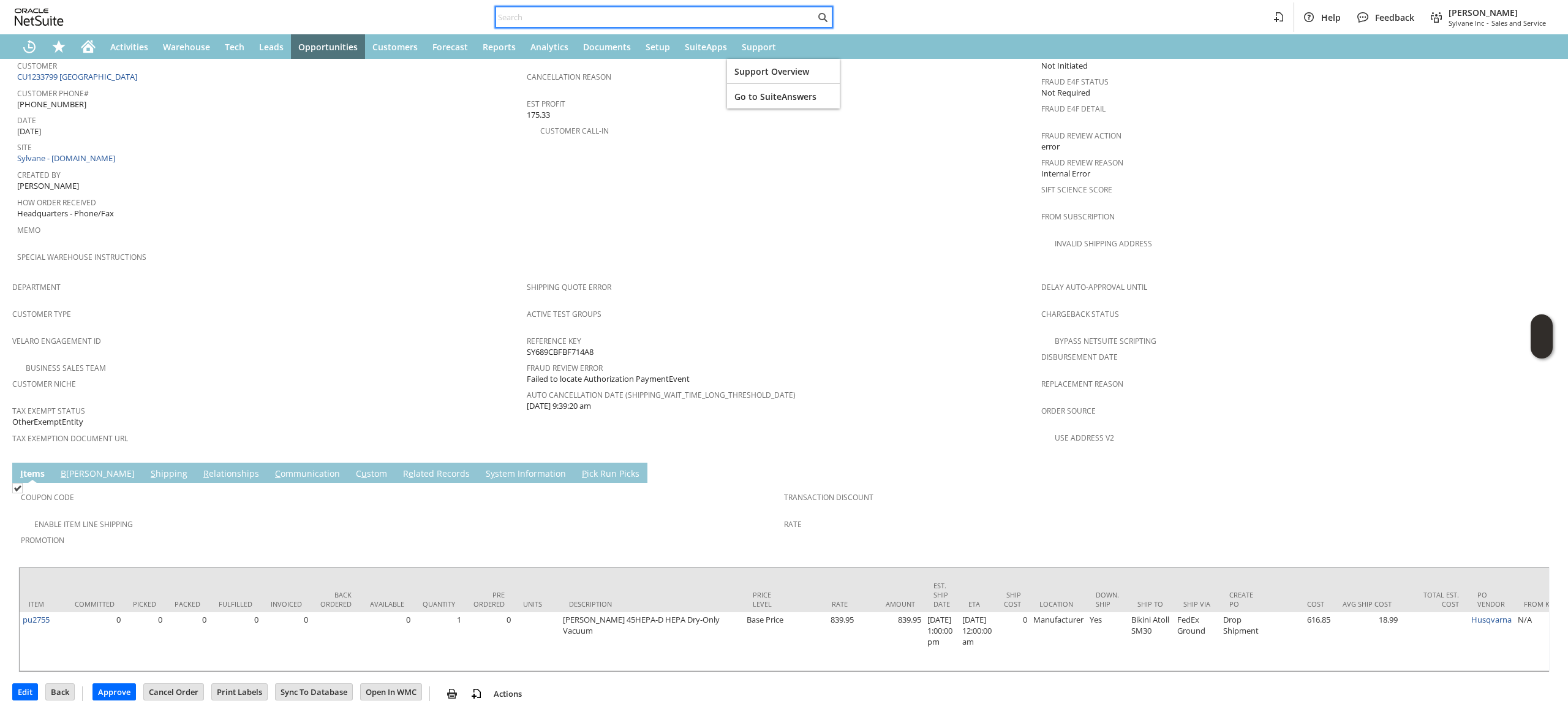
click at [724, 21] on input "text" at bounding box center [656, 17] width 320 height 15
paste input "8169852339"
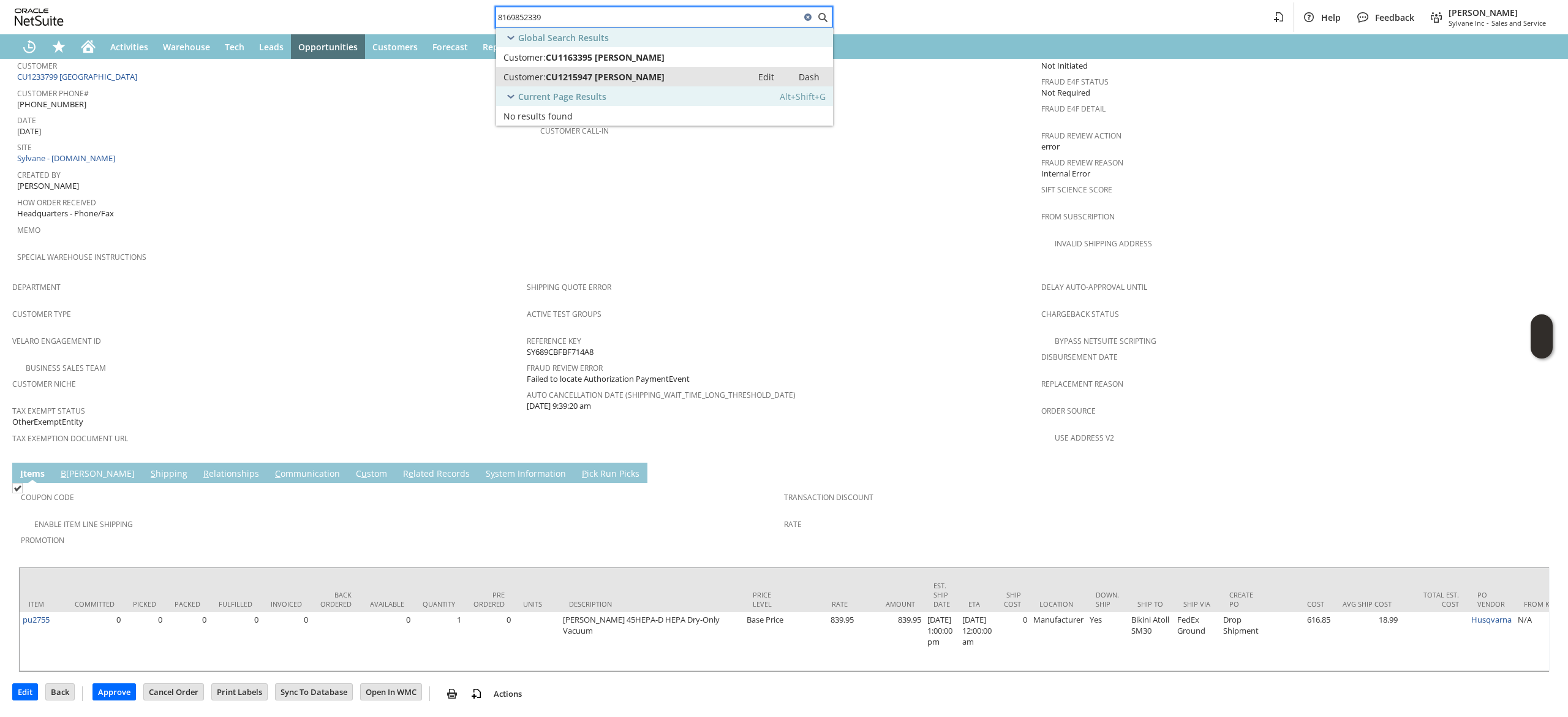
type input "8169852339"
click at [687, 71] on div "Customer: CU1215947 [PERSON_NAME]" at bounding box center [624, 77] width 241 height 12
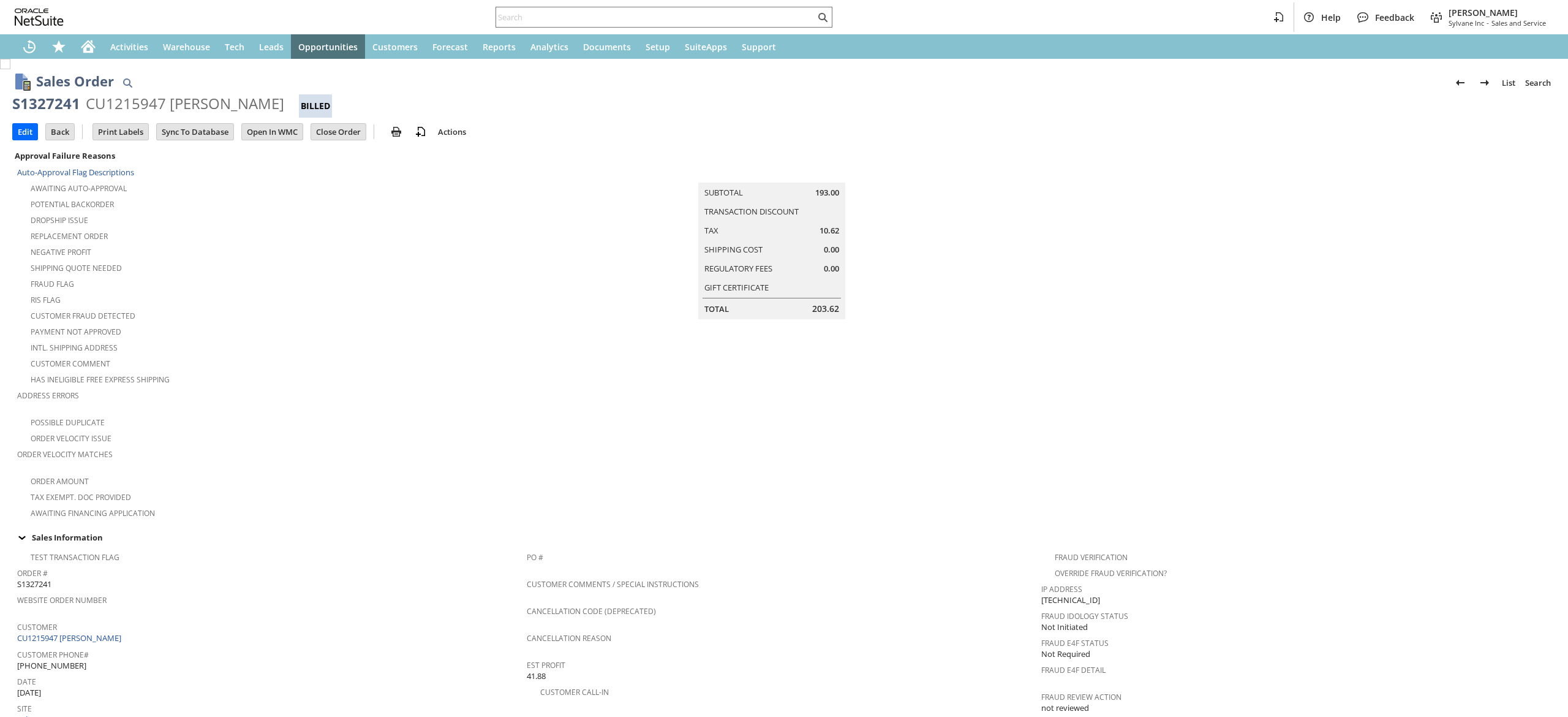
scroll to position [691, 0]
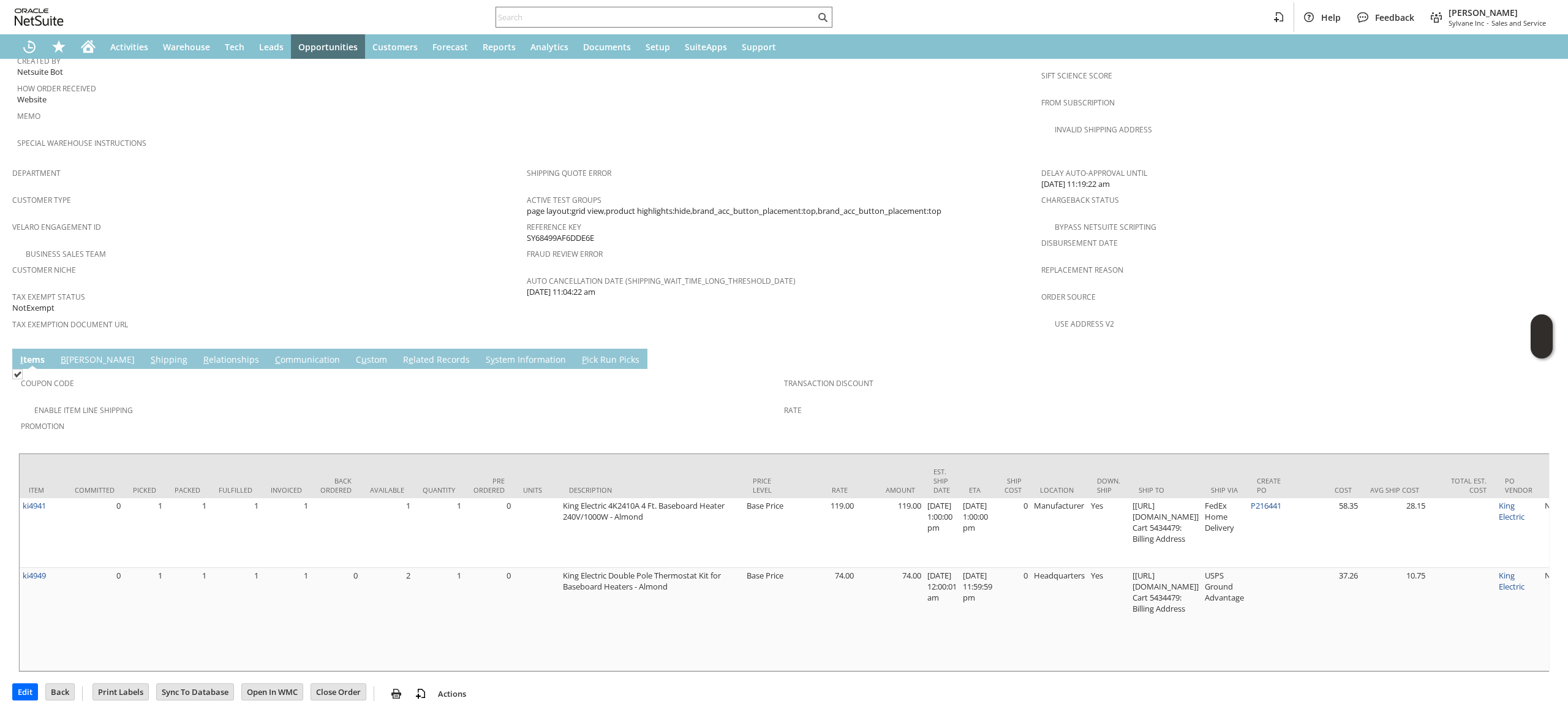
drag, startPoint x: 594, startPoint y: 673, endPoint x: 792, endPoint y: 683, distance: 198.3
click at [792, 683] on div "Edit Back New Make Copy Print Print Picking Ticket" at bounding box center [784, 689] width 1543 height 33
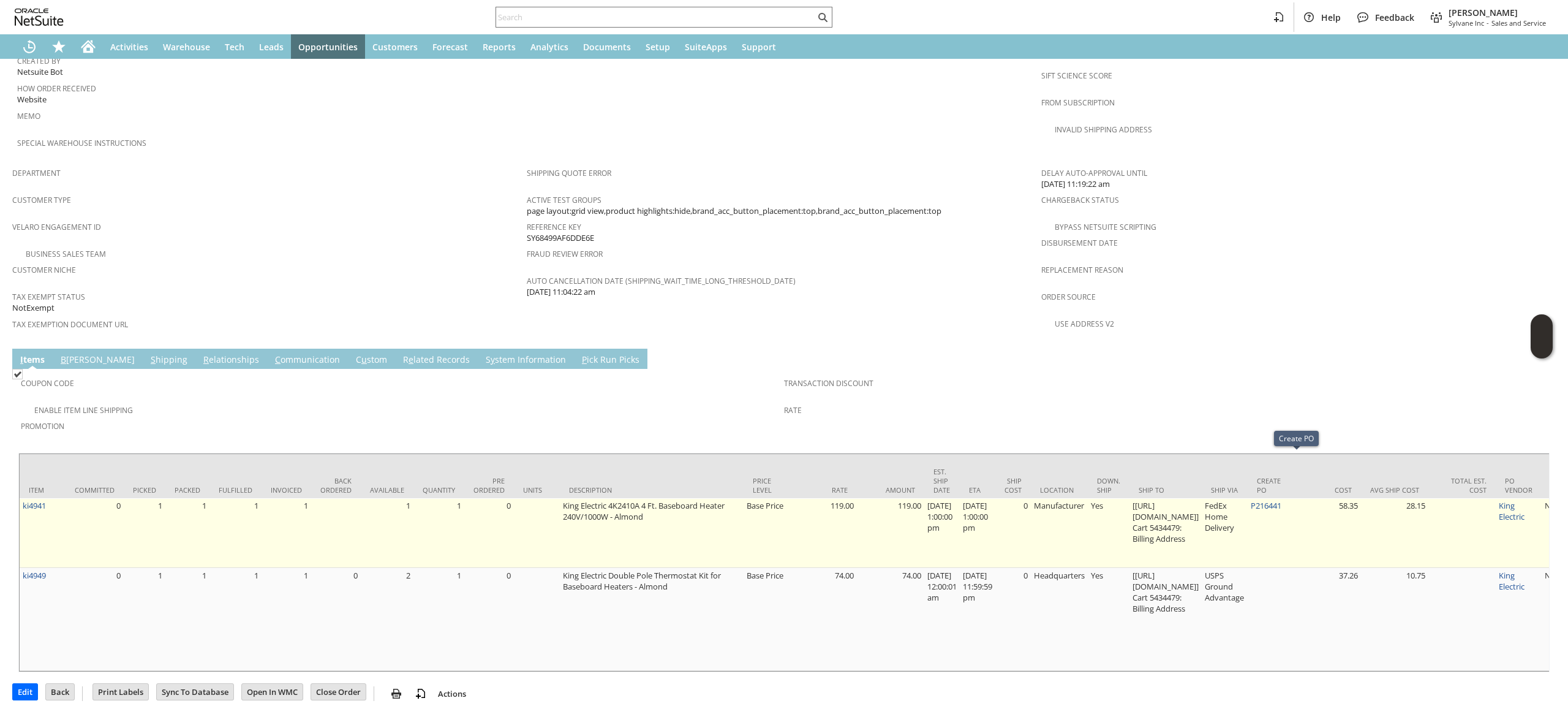
click at [1247, 498] on td "FedEx Home Delivery" at bounding box center [1225, 532] width 46 height 69
click at [1281, 500] on link "P216441" at bounding box center [1267, 505] width 31 height 11
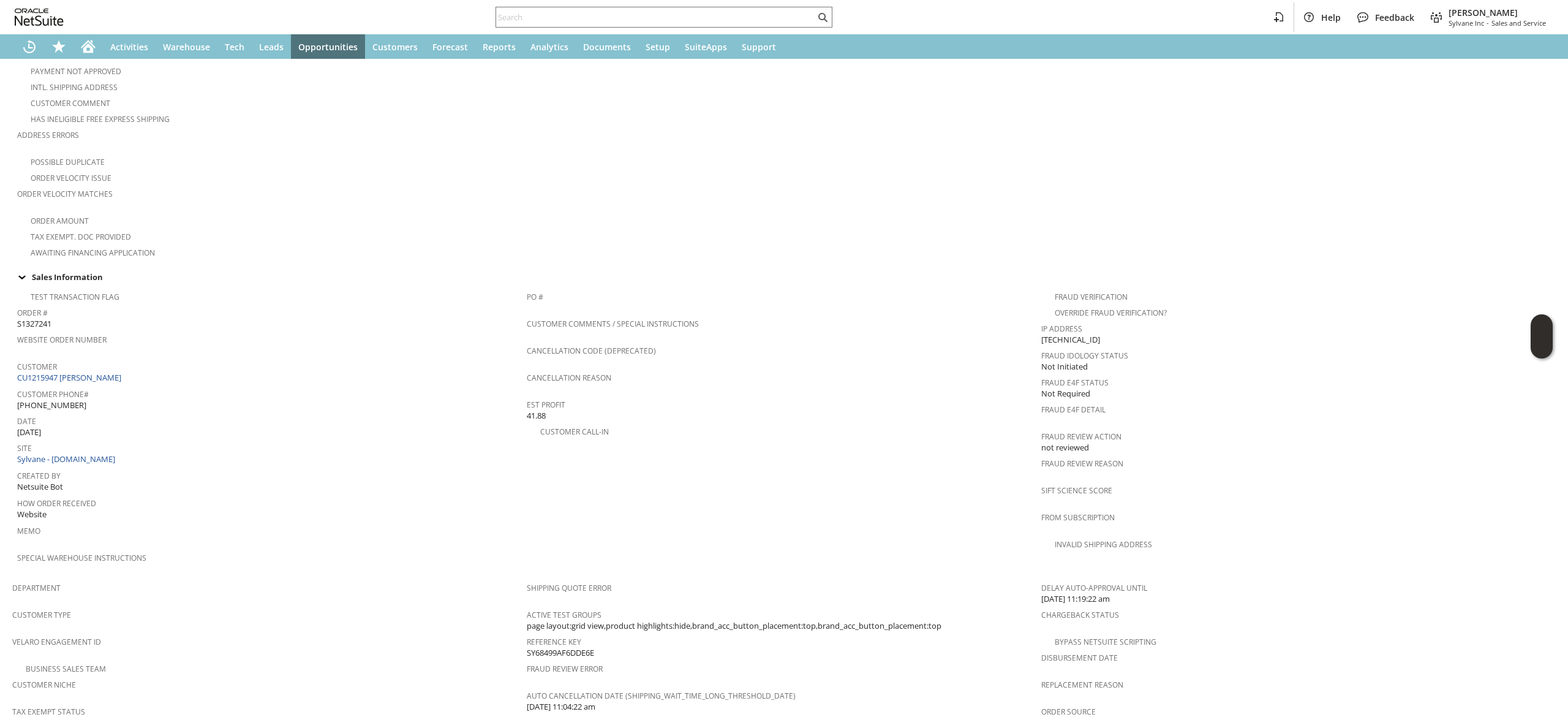
scroll to position [79, 0]
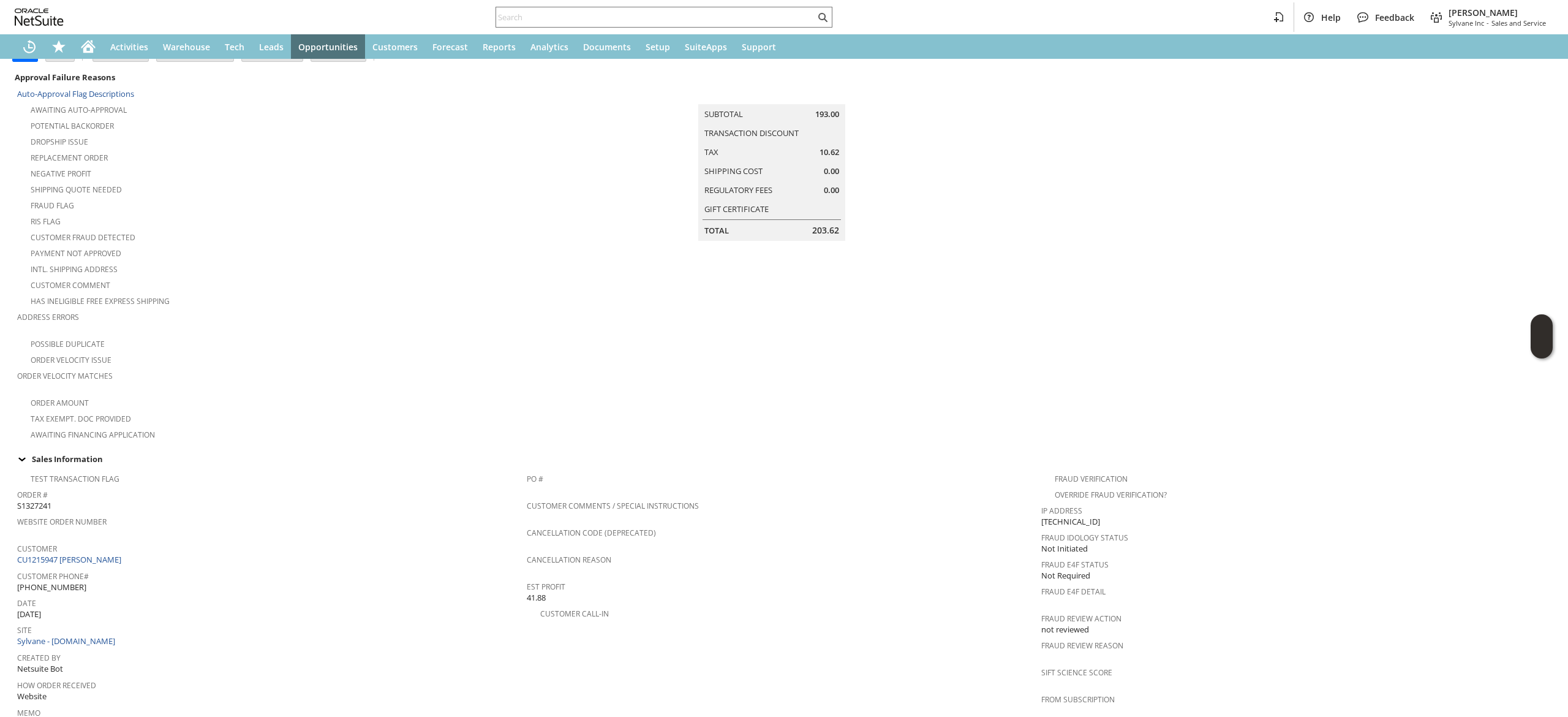
click at [126, 542] on div "Customer CU1215947 Paul Gross" at bounding box center [268, 553] width 503 height 26
click at [132, 546] on div "Customer CU1215947 Paul Gross" at bounding box center [268, 553] width 503 height 26
copy tbody "CU1215947 [PERSON_NAME]"
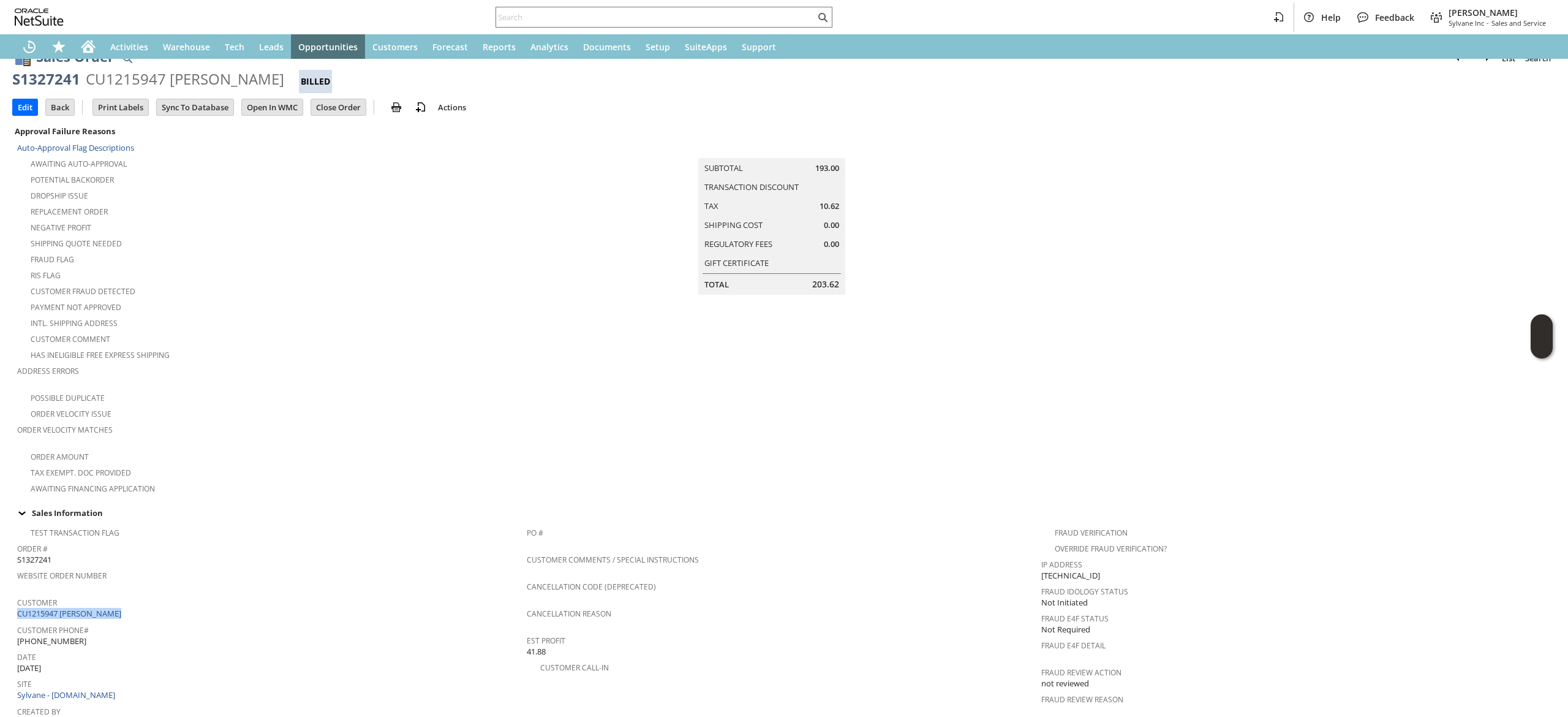
scroll to position [0, 0]
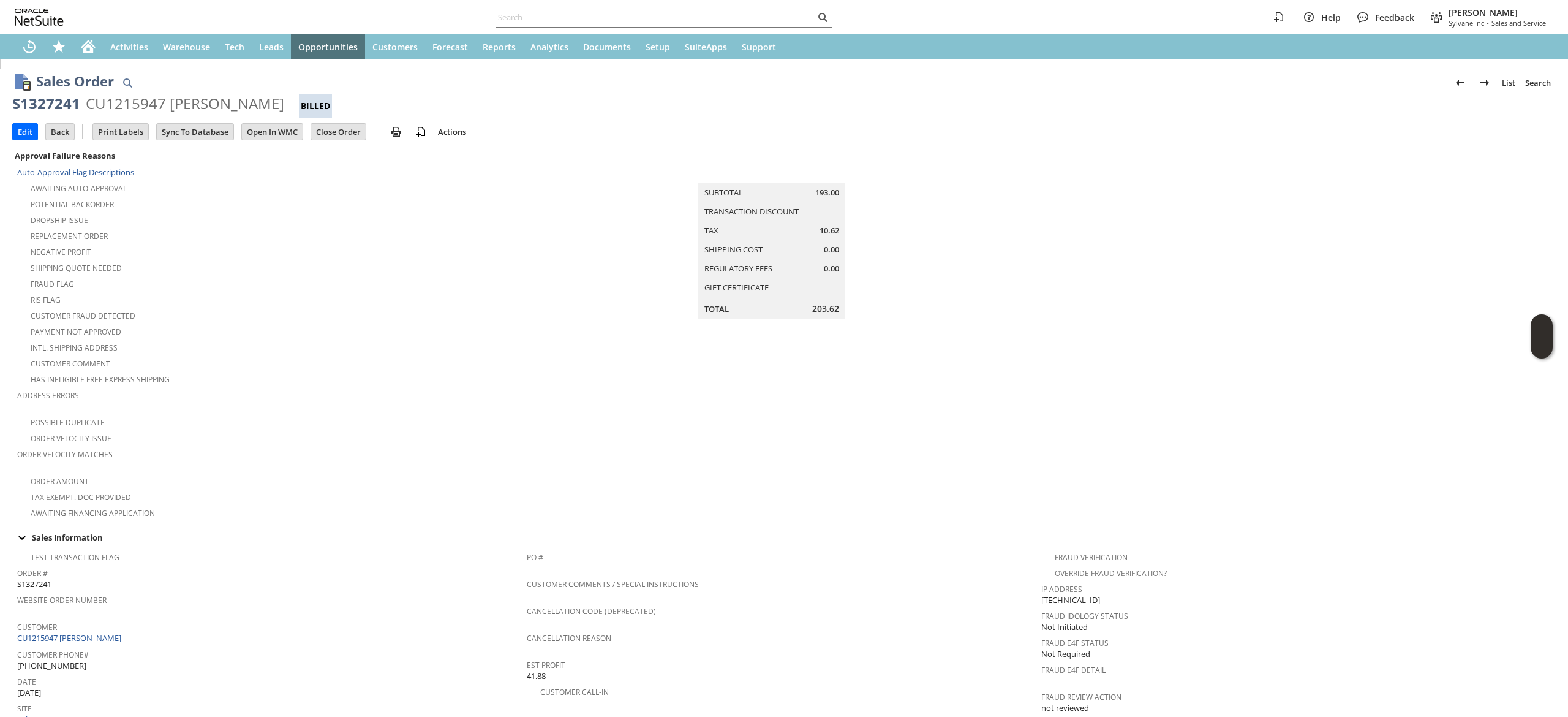
click at [81, 619] on span "Customer" at bounding box center [268, 625] width 503 height 14
click at [82, 632] on link "CU1215947 [PERSON_NAME]" at bounding box center [70, 638] width 107 height 11
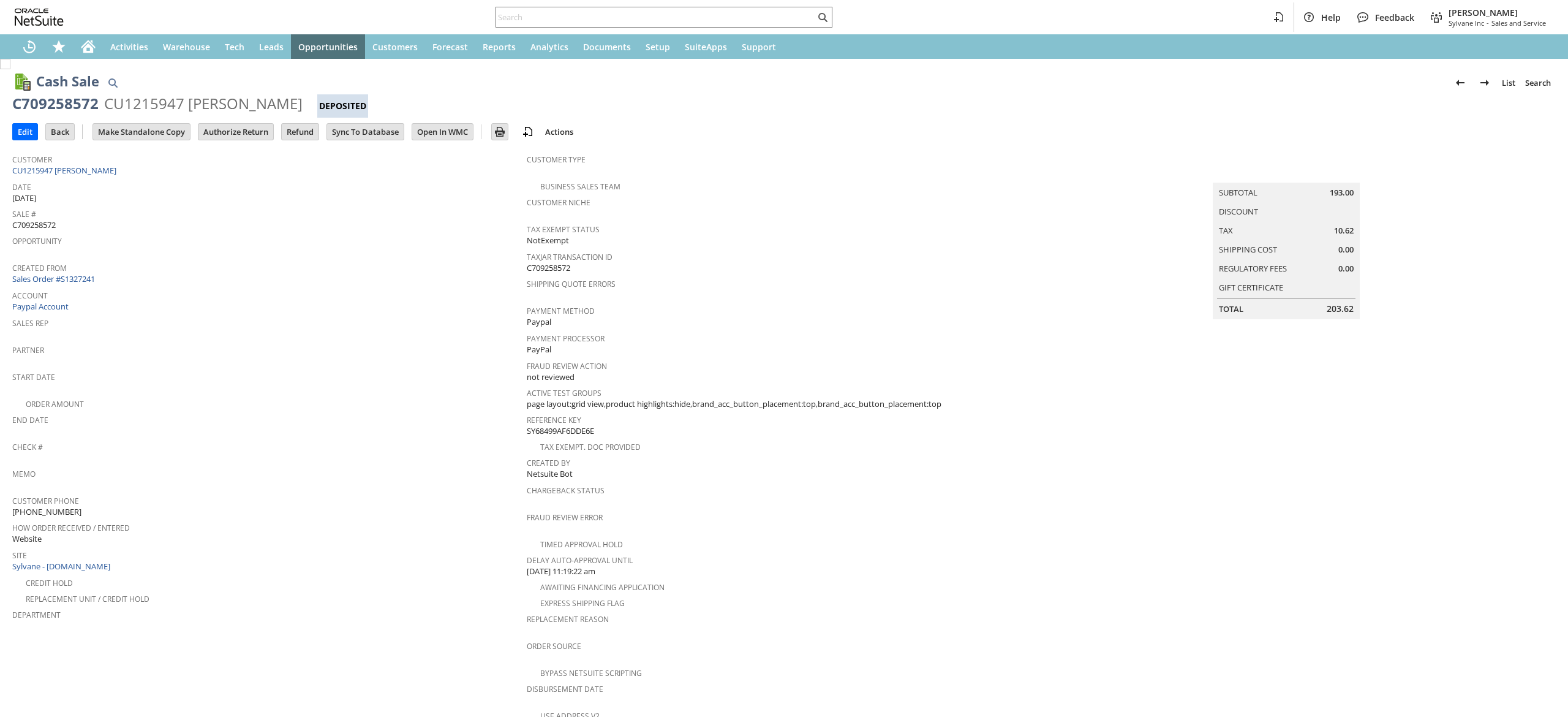
click at [256, 121] on td "Authorize Return" at bounding box center [239, 131] width 83 height 23
click at [256, 124] on input "Authorize Return" at bounding box center [236, 132] width 75 height 16
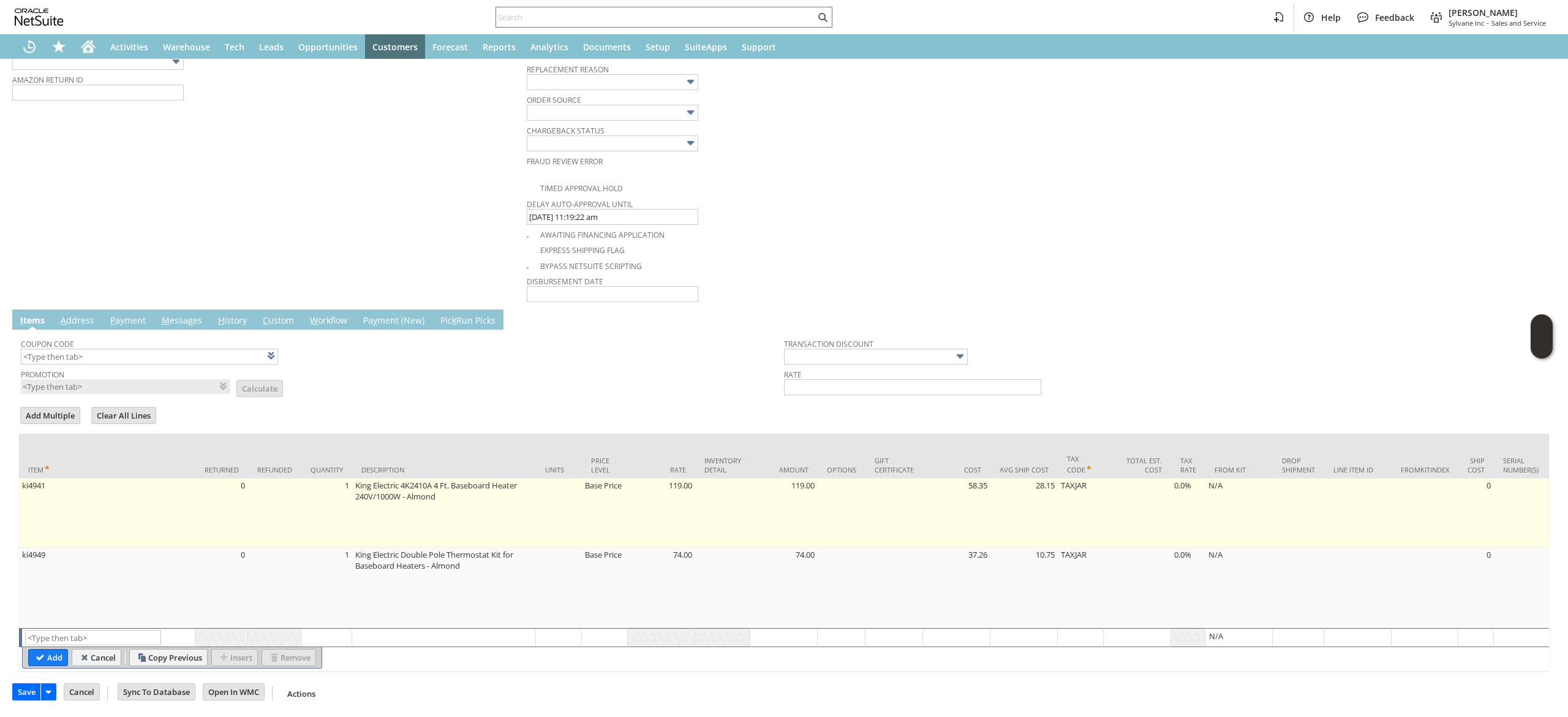
click at [211, 494] on td "0" at bounding box center [222, 513] width 53 height 69
type input "ki4941"
type input "OK"
type input "Make Copy"
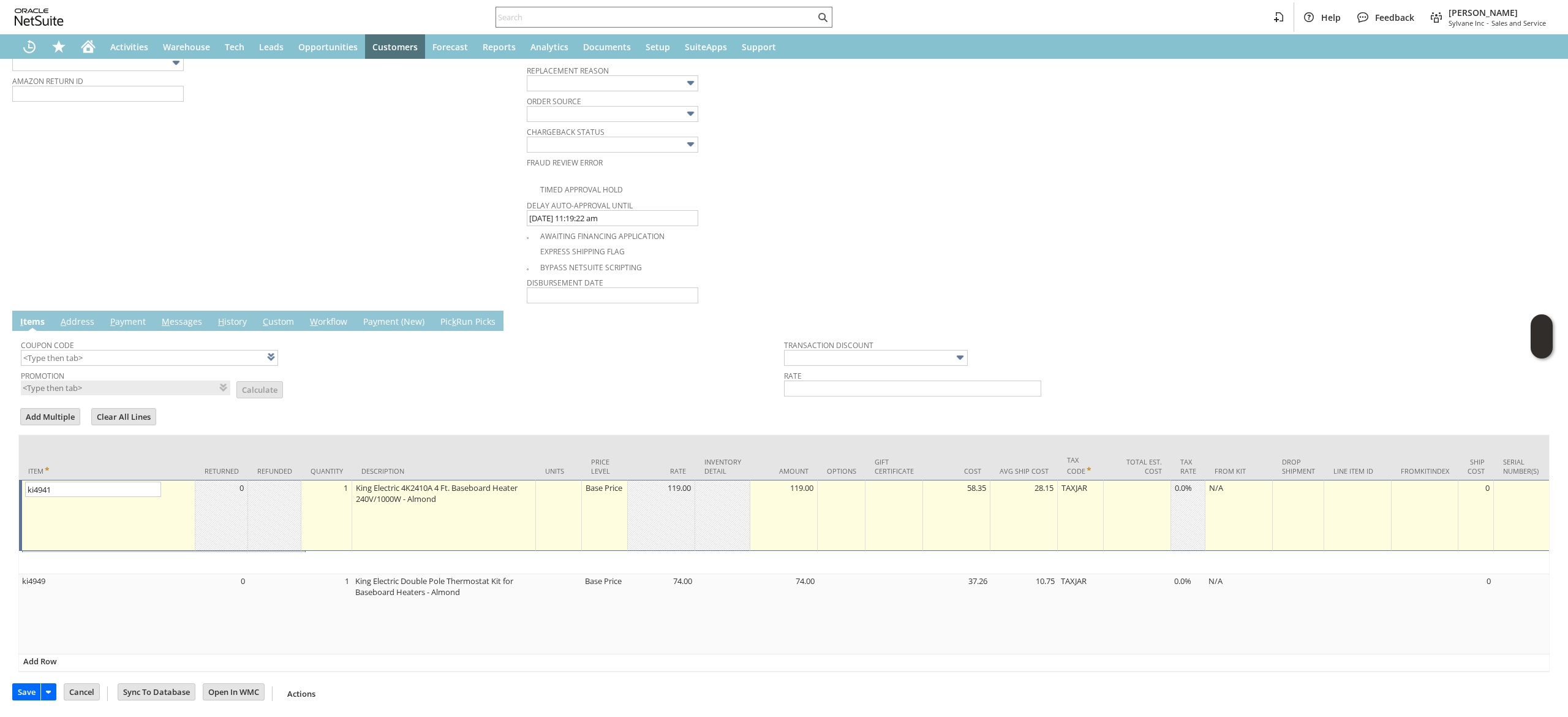
scroll to position [604, 0]
click at [604, 487] on div "Base Price" at bounding box center [605, 486] width 39 height 12
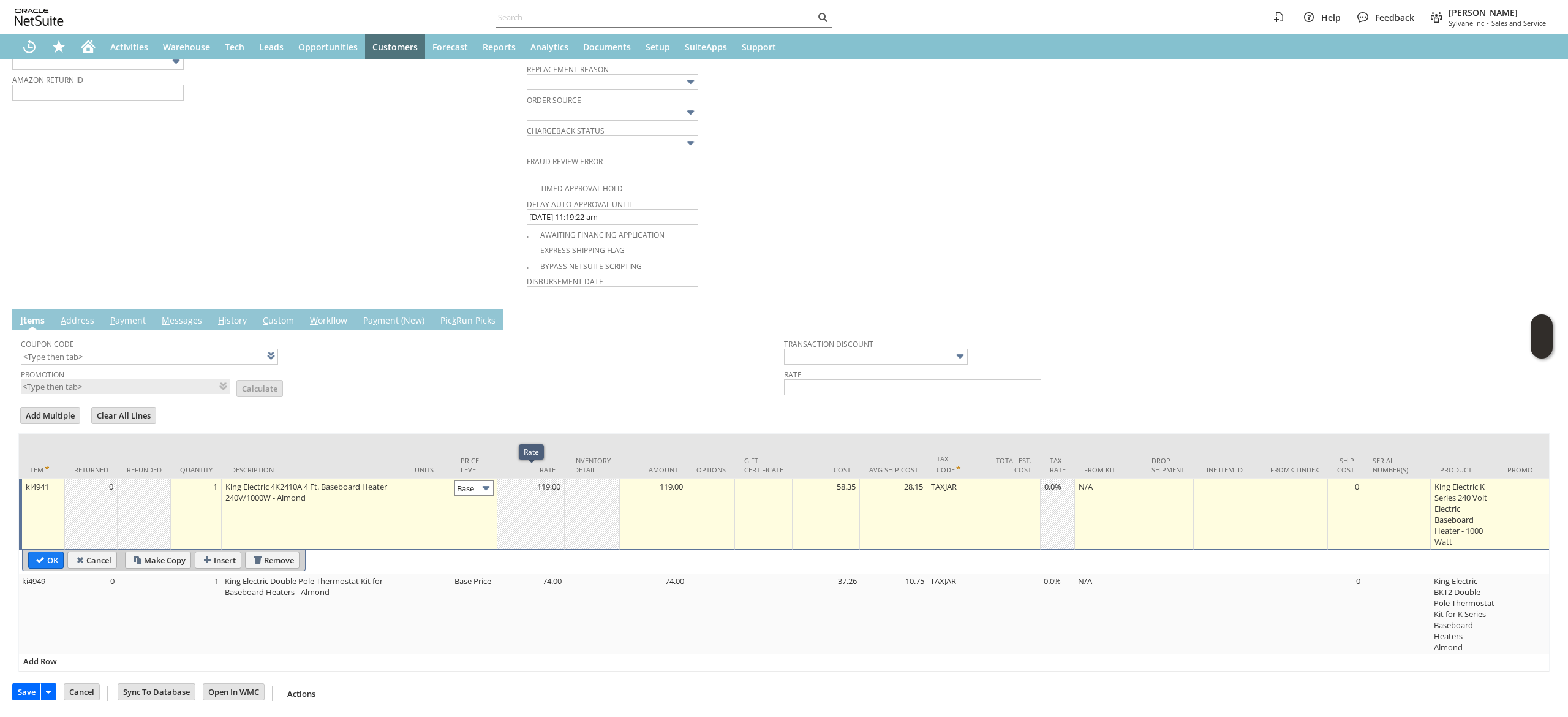
scroll to position [0, 18]
click at [474, 480] on input "Base Price" at bounding box center [474, 488] width 39 height 16
type input "Custom"
click at [525, 501] on td at bounding box center [531, 514] width 68 height 71
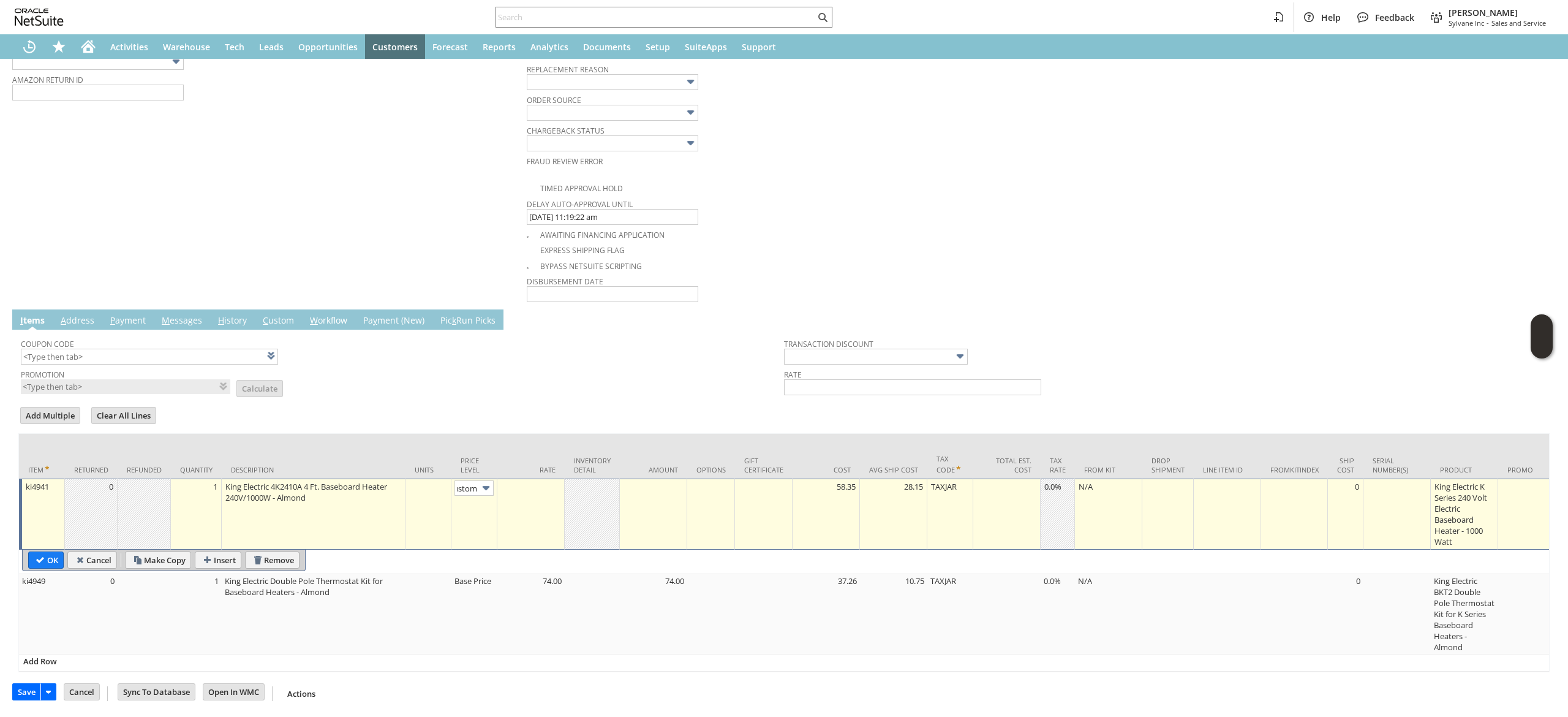
scroll to position [0, 0]
type input "0.00"
click at [27, 552] on td "OK" at bounding box center [44, 560] width 39 height 17
click at [55, 552] on input "OK" at bounding box center [47, 559] width 35 height 16
type input "Add"
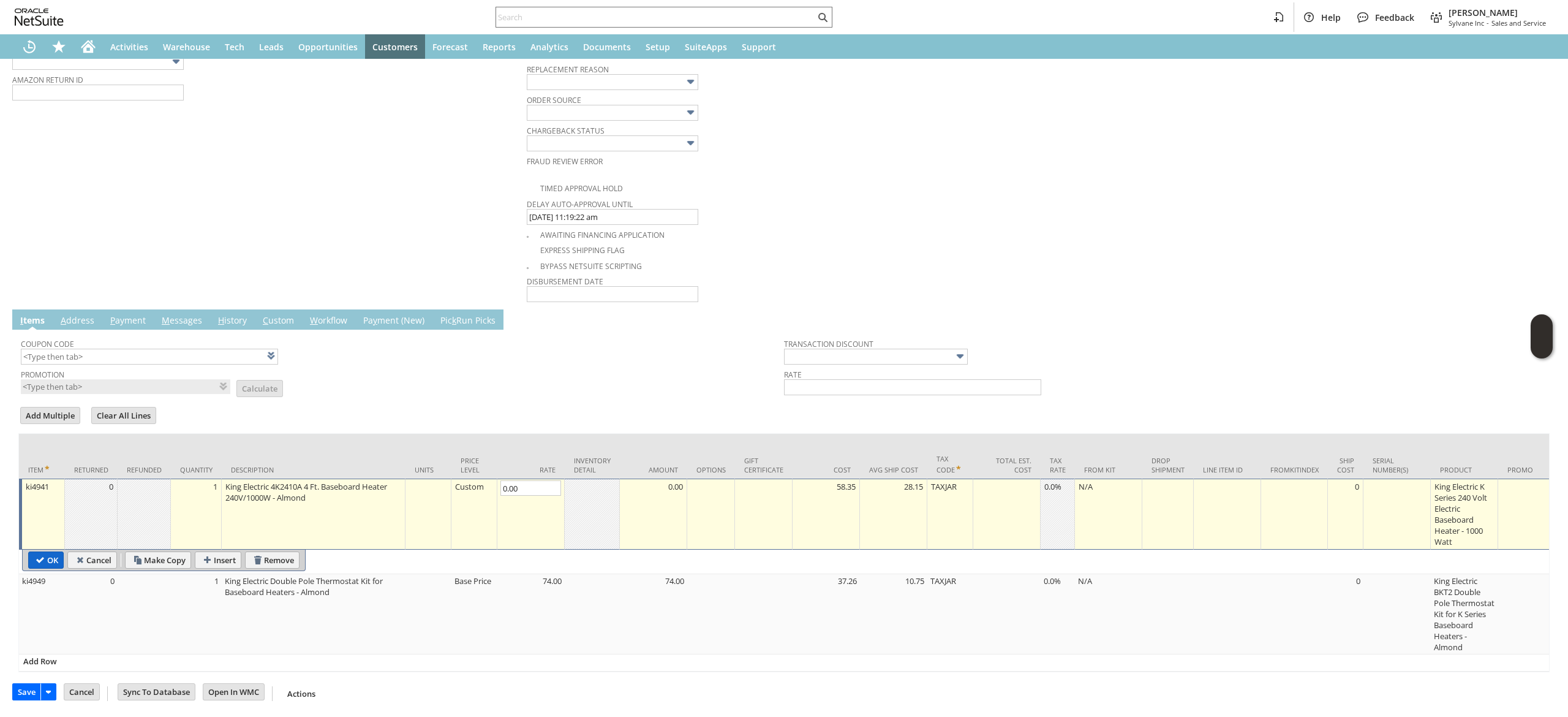
type input "Copy Previous"
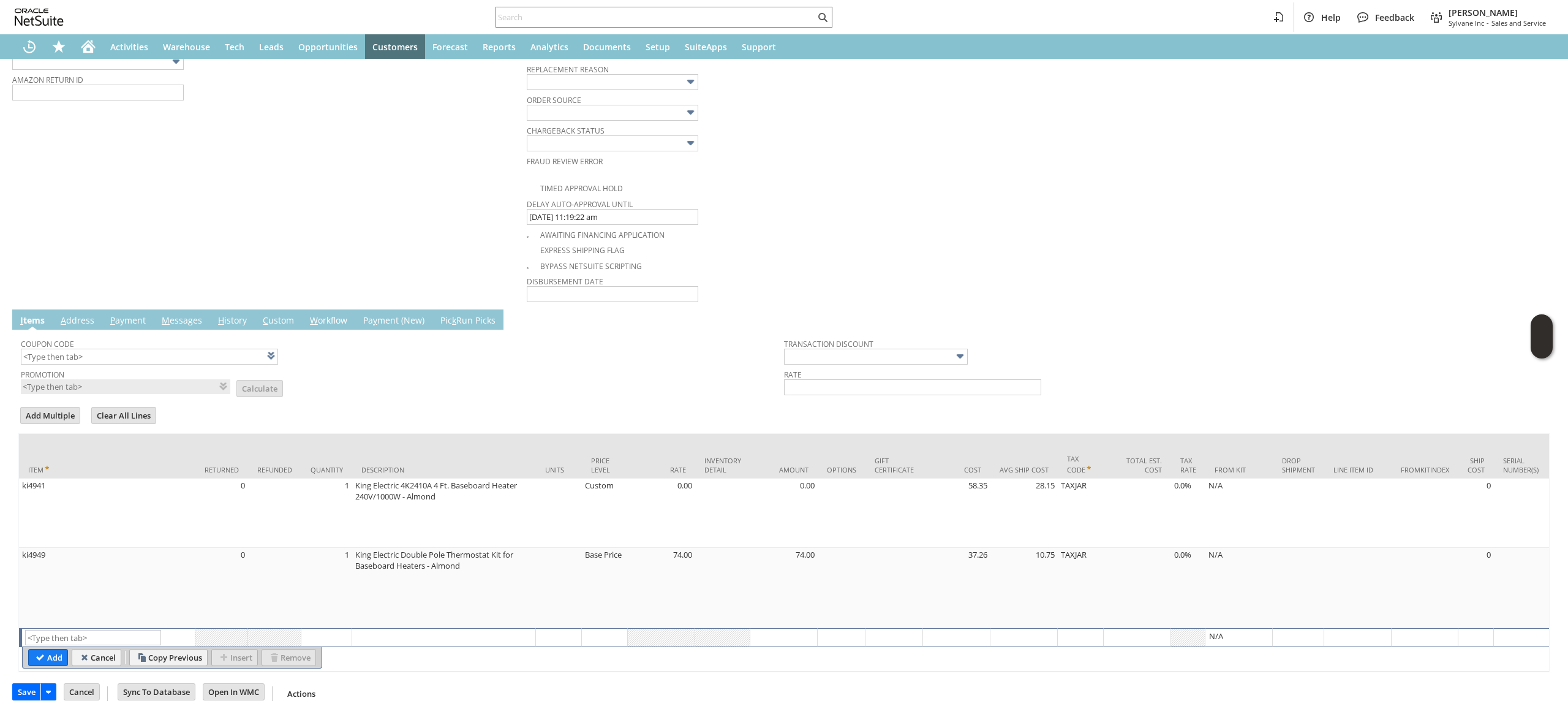
click at [301, 628] on td at bounding box center [275, 638] width 53 height 19
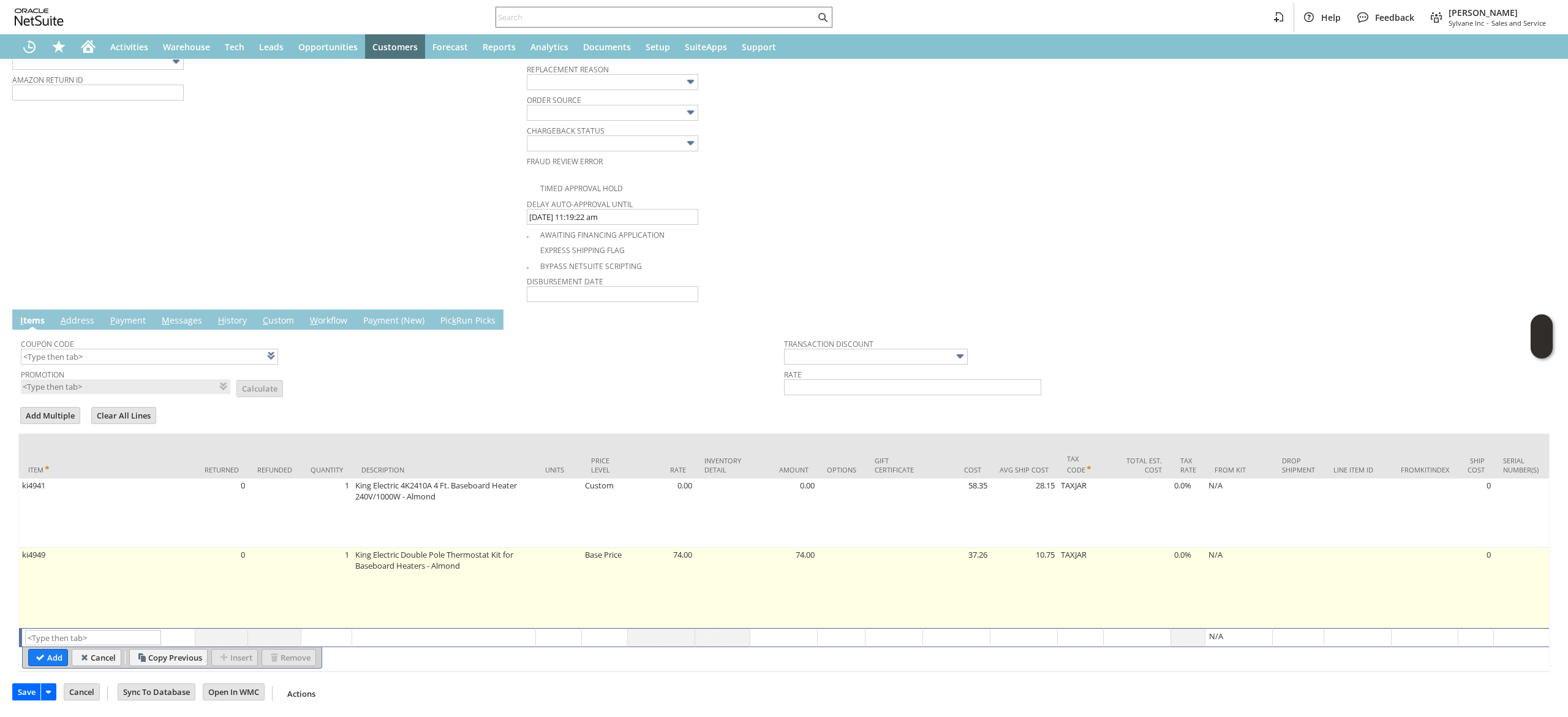
click at [320, 587] on td "1" at bounding box center [327, 588] width 51 height 80
type input "1"
type input "OK"
type input "Make Copy"
type input "ki4949"
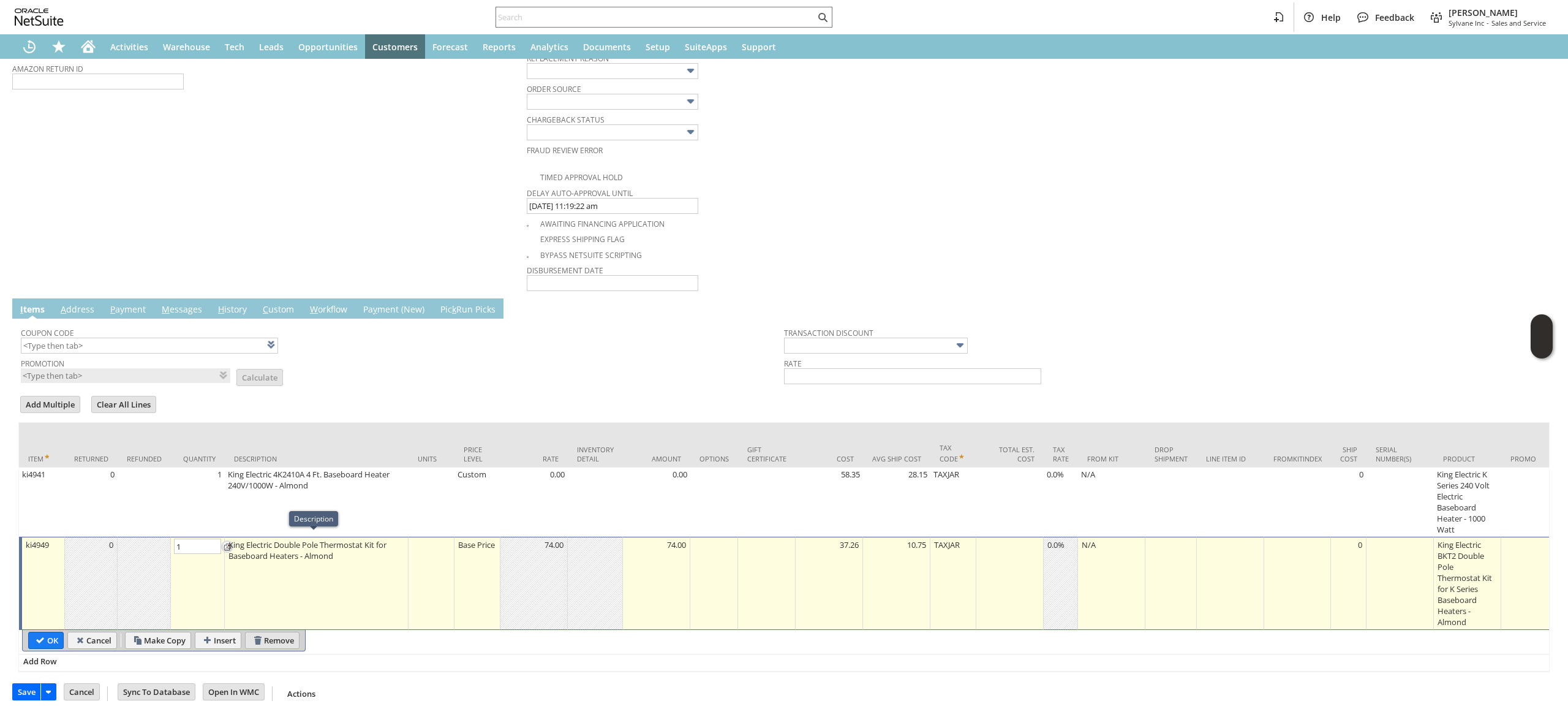
click at [282, 632] on input "Remove" at bounding box center [272, 639] width 53 height 16
type input "Add"
type input "Copy Previous"
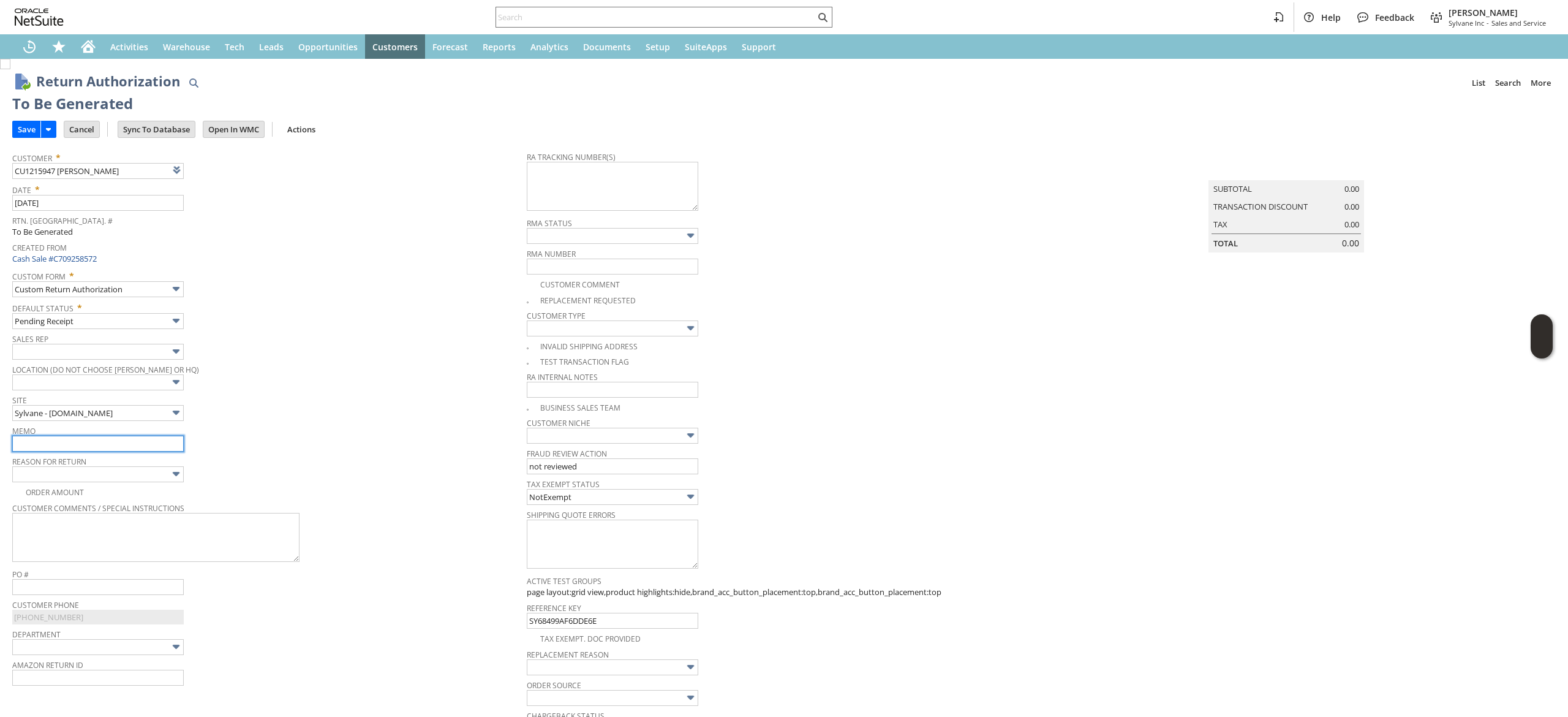
click at [120, 438] on input "text" at bounding box center [98, 443] width 172 height 16
click at [520, 302] on tr "Customer * CU1215947 Paul Gross List Search Date * 8/13/2025 Rtn. Auth. # To Be…" at bounding box center [784, 517] width 1543 height 743
click at [118, 448] on input "customer missing part for unit. was told that they were to receive a replacement" at bounding box center [98, 443] width 172 height 16
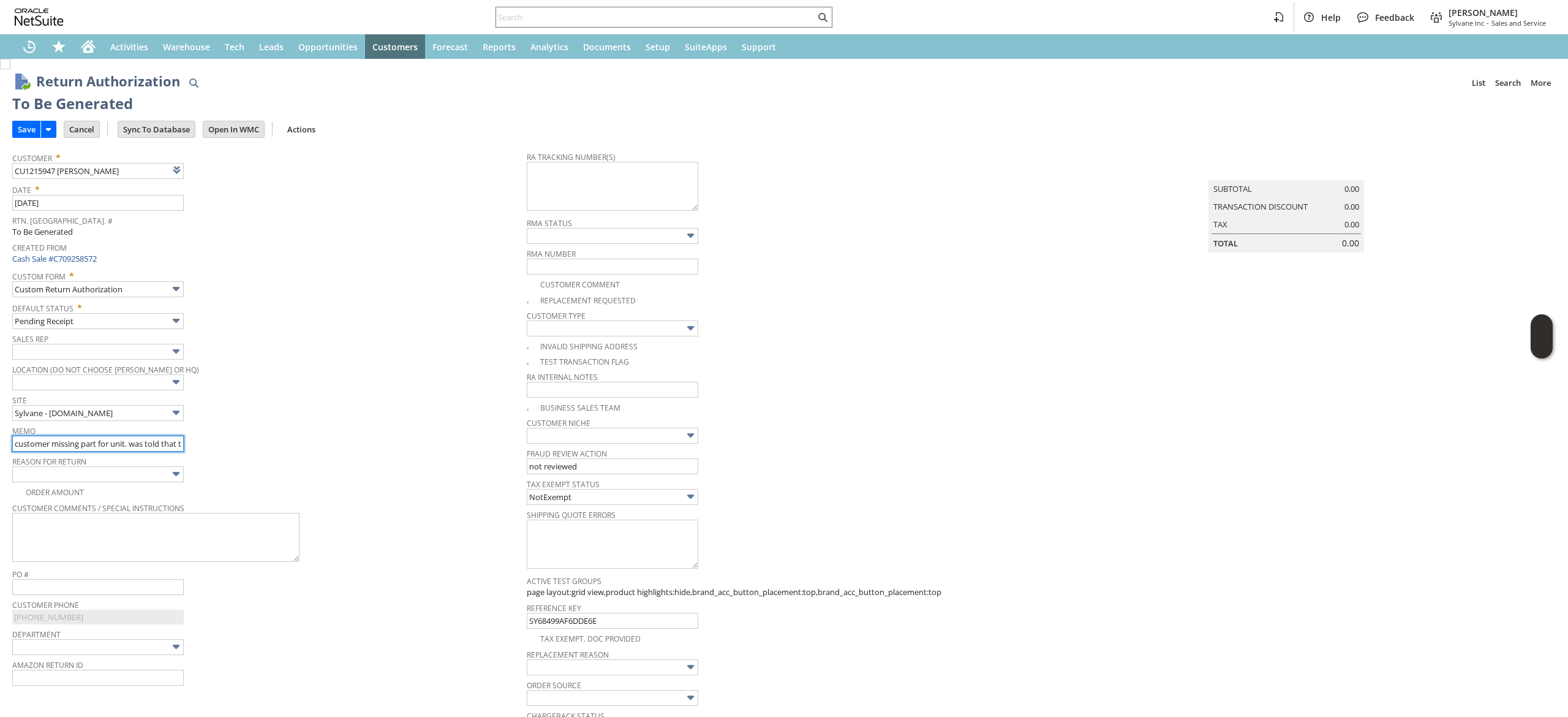
click at [170, 449] on input "customer missing part for unit. was told that they were to receive a replacement" at bounding box center [98, 443] width 172 height 16
click at [182, 446] on input "customer missing part for unit. was told that they were to receive a replacement" at bounding box center [98, 443] width 172 height 16
click at [118, 448] on input "customer missing part for unit. was told that they were to receive a replacement" at bounding box center [98, 443] width 172 height 16
click at [71, 444] on input "customer missing part for unit. was told that they were to receive a replacement" at bounding box center [98, 443] width 172 height 16
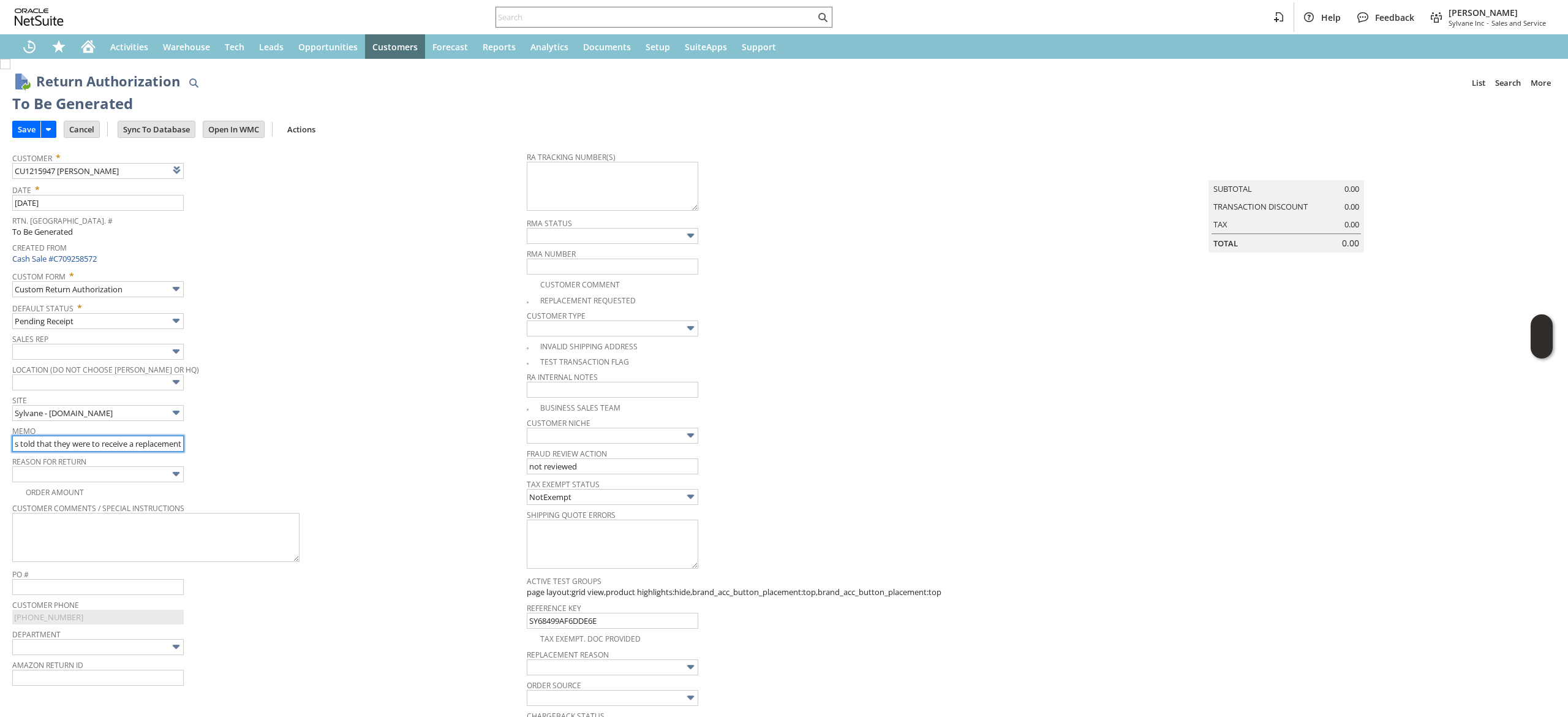
click at [73, 444] on input "customer missing part for unit. was told that they were to receive a replacement" at bounding box center [98, 443] width 172 height 16
click at [83, 448] on input "customer missing part for unit. was told that they were to receive a replacement" at bounding box center [98, 443] width 172 height 16
click at [97, 445] on input "customer missing part for unit. was told that they were to receive a replacement" at bounding box center [98, 443] width 172 height 16
click at [85, 446] on input "customer missing part for unit. was told that they were to receive a replacement" at bounding box center [98, 443] width 172 height 16
click at [89, 446] on input "customer missing part for unit. was told that they were to receive a replacement" at bounding box center [98, 443] width 172 height 16
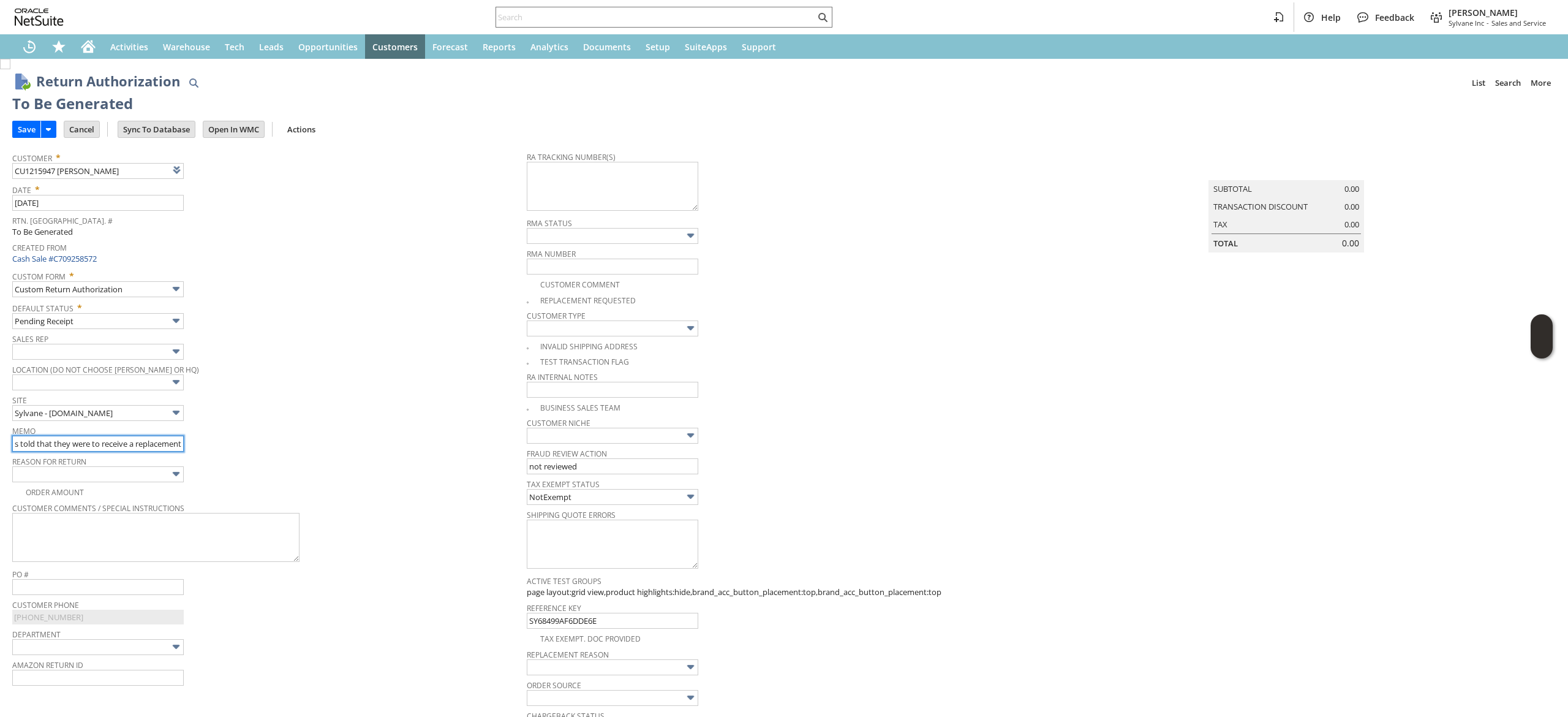
drag, startPoint x: 94, startPoint y: 446, endPoint x: 65, endPoint y: 452, distance: 29.6
click at [65, 451] on input "customer missing part for unit. was told that they were to receive a replacement" at bounding box center [98, 443] width 172 height 16
type input "customer missing part for unit. was told that they could receive a replacement"
click at [334, 445] on div "Memo customer missing part for unit. was told that they could receive a replace…" at bounding box center [266, 437] width 509 height 29
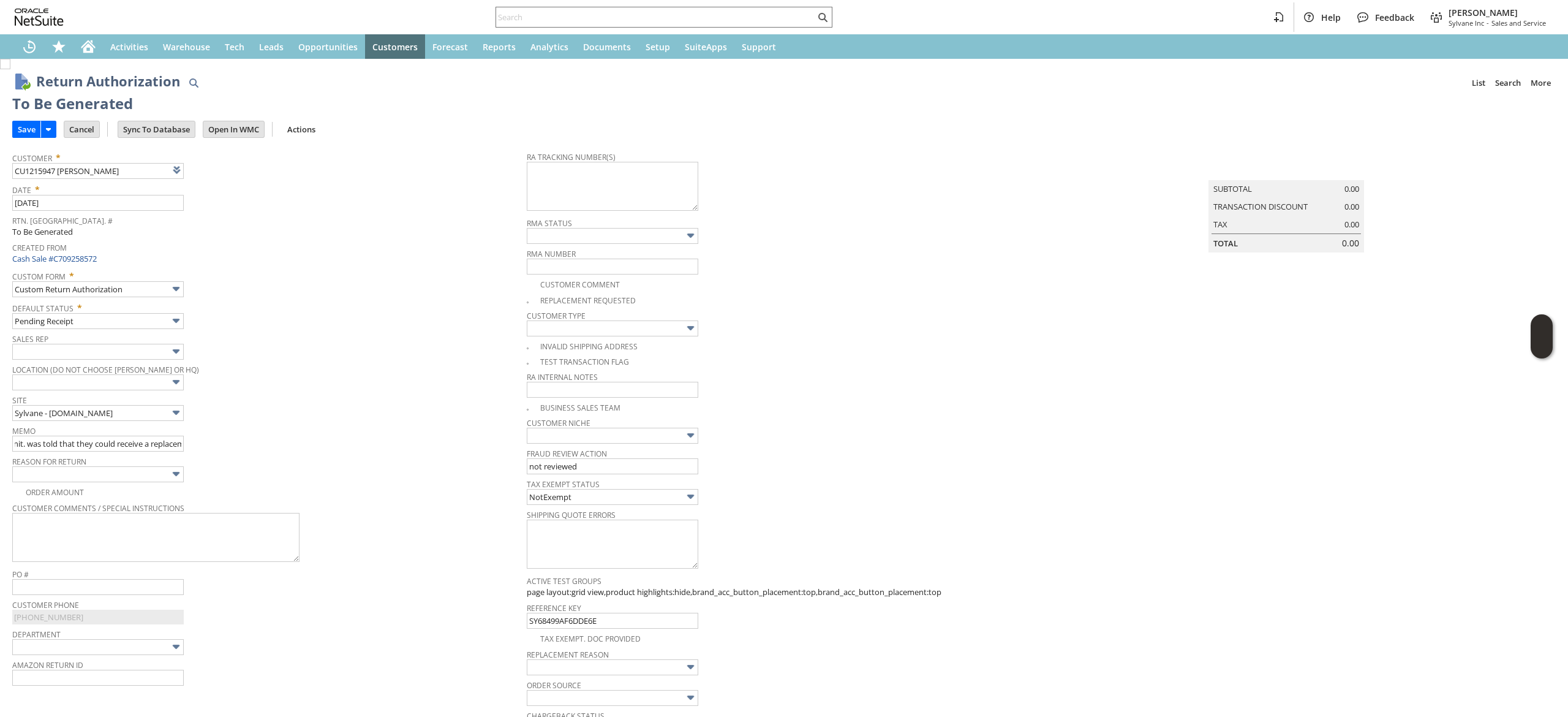
scroll to position [0, 0]
click at [23, 133] on input "Save" at bounding box center [26, 129] width 27 height 16
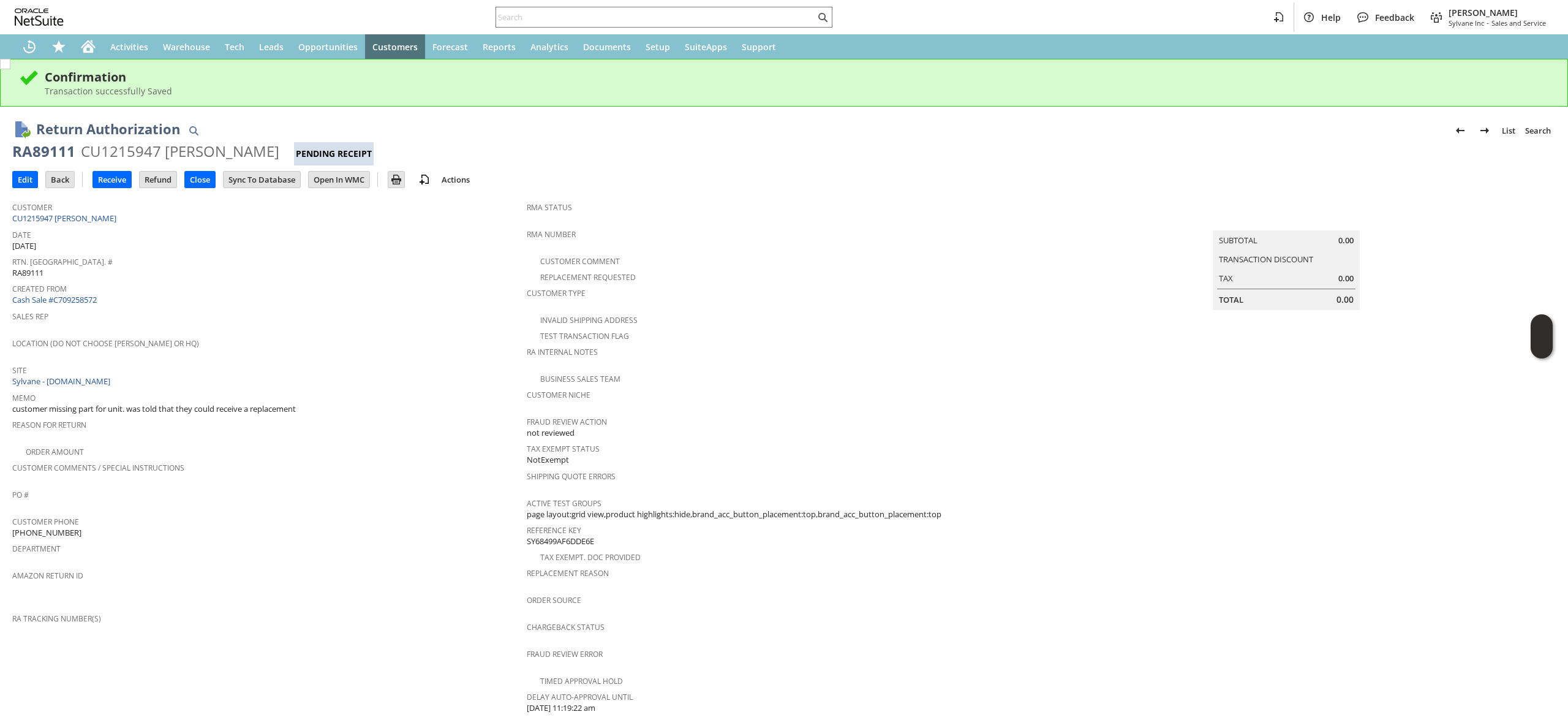
click at [37, 151] on div "RA89111" at bounding box center [43, 151] width 63 height 19
copy div "RA89111"
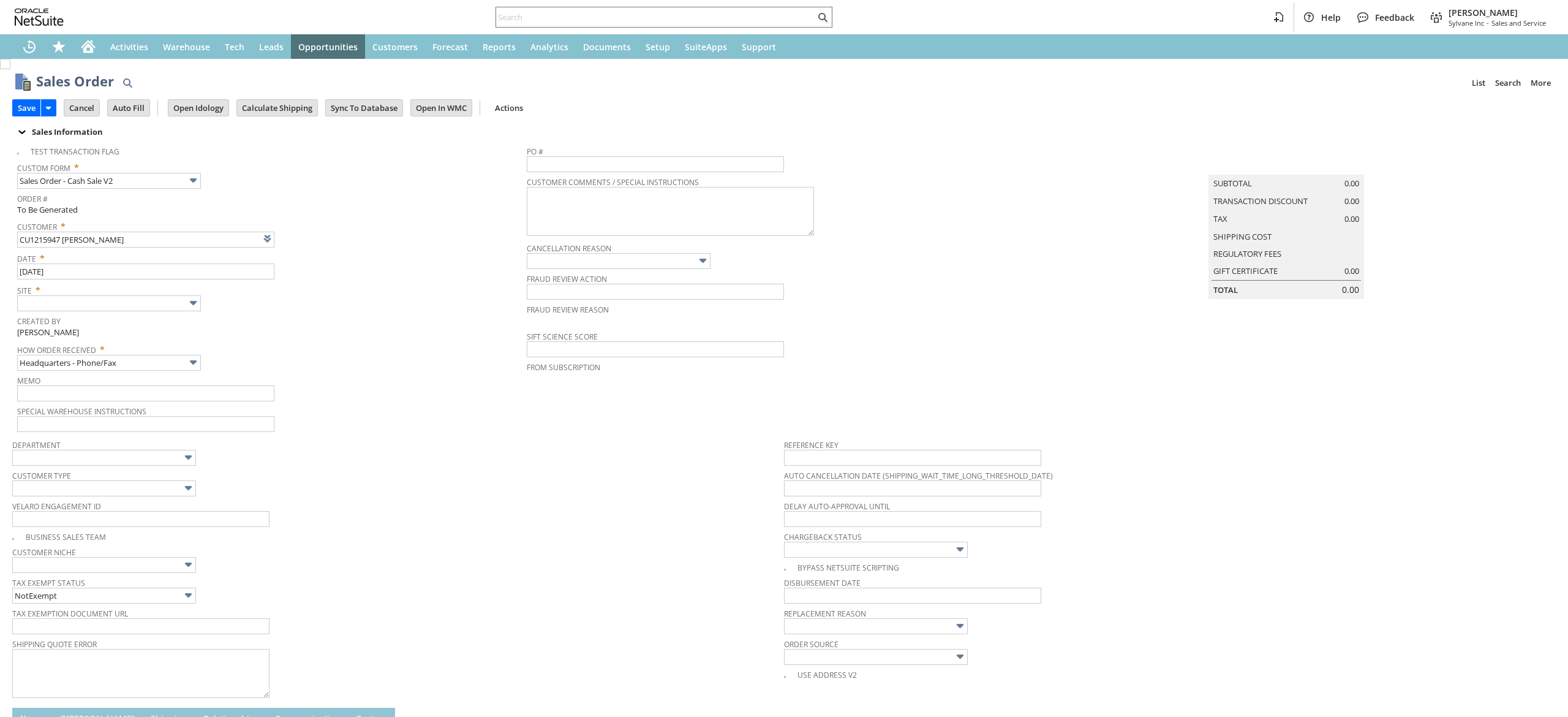
type input "Intelligent Recommendations ⁰"
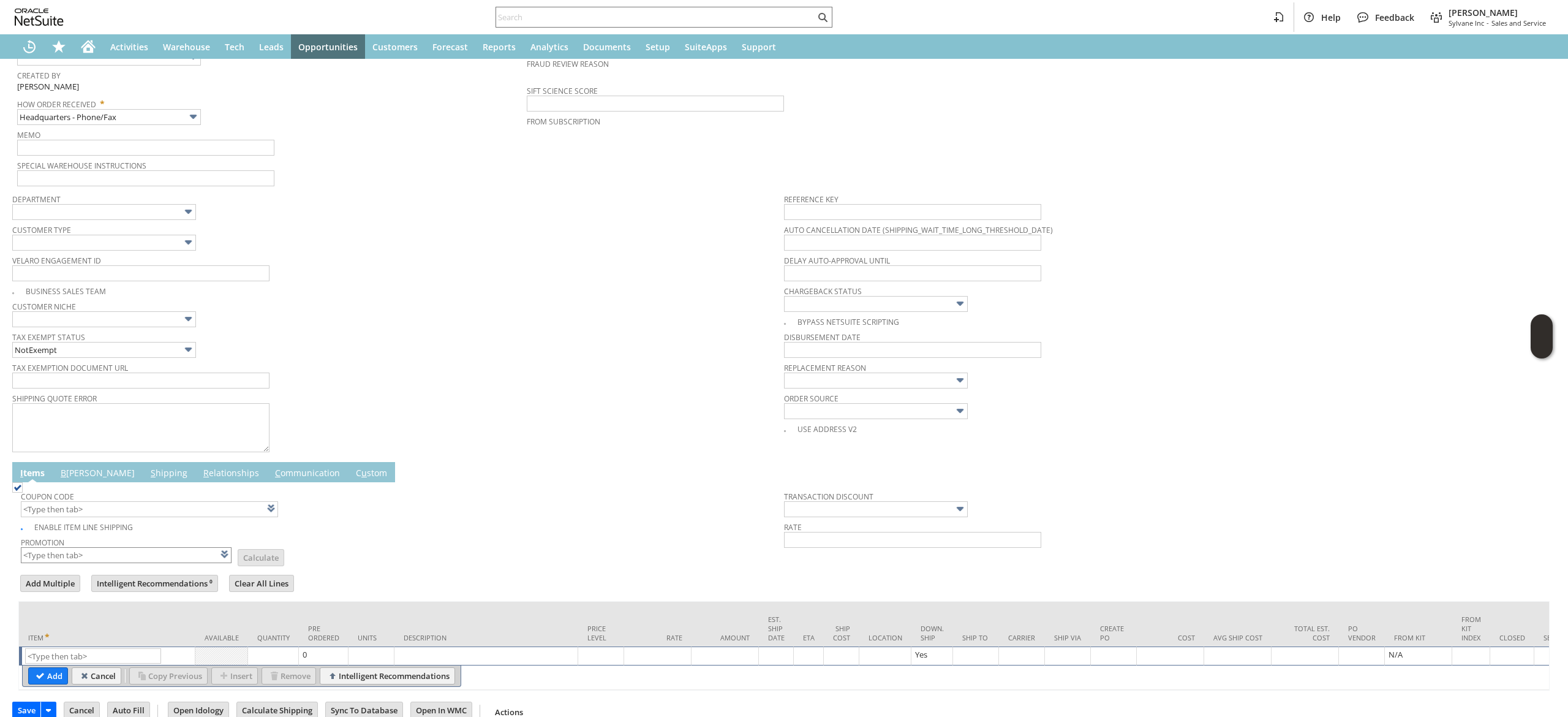
scroll to position [287, 0]
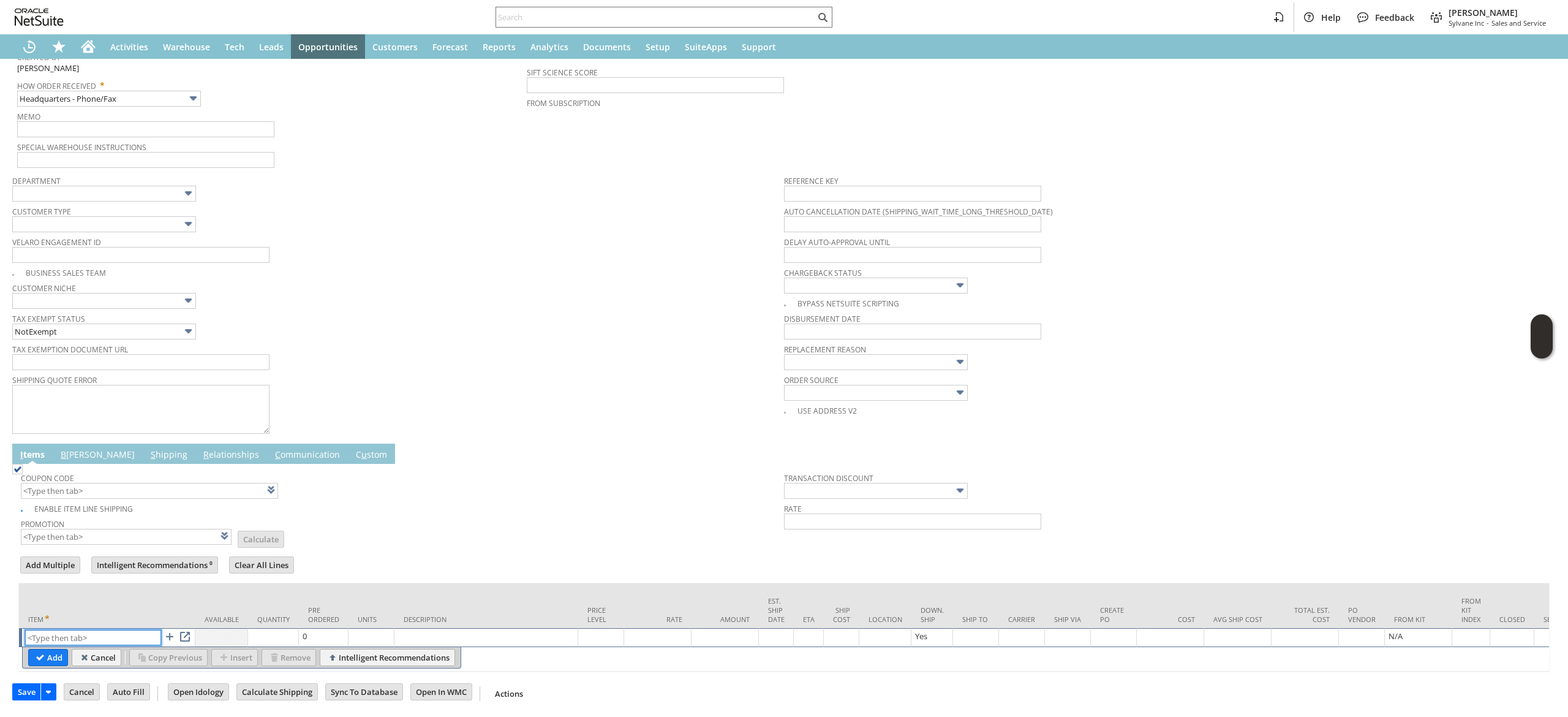
click at [98, 630] on input "text" at bounding box center [93, 638] width 136 height 16
paste input "ki4941"
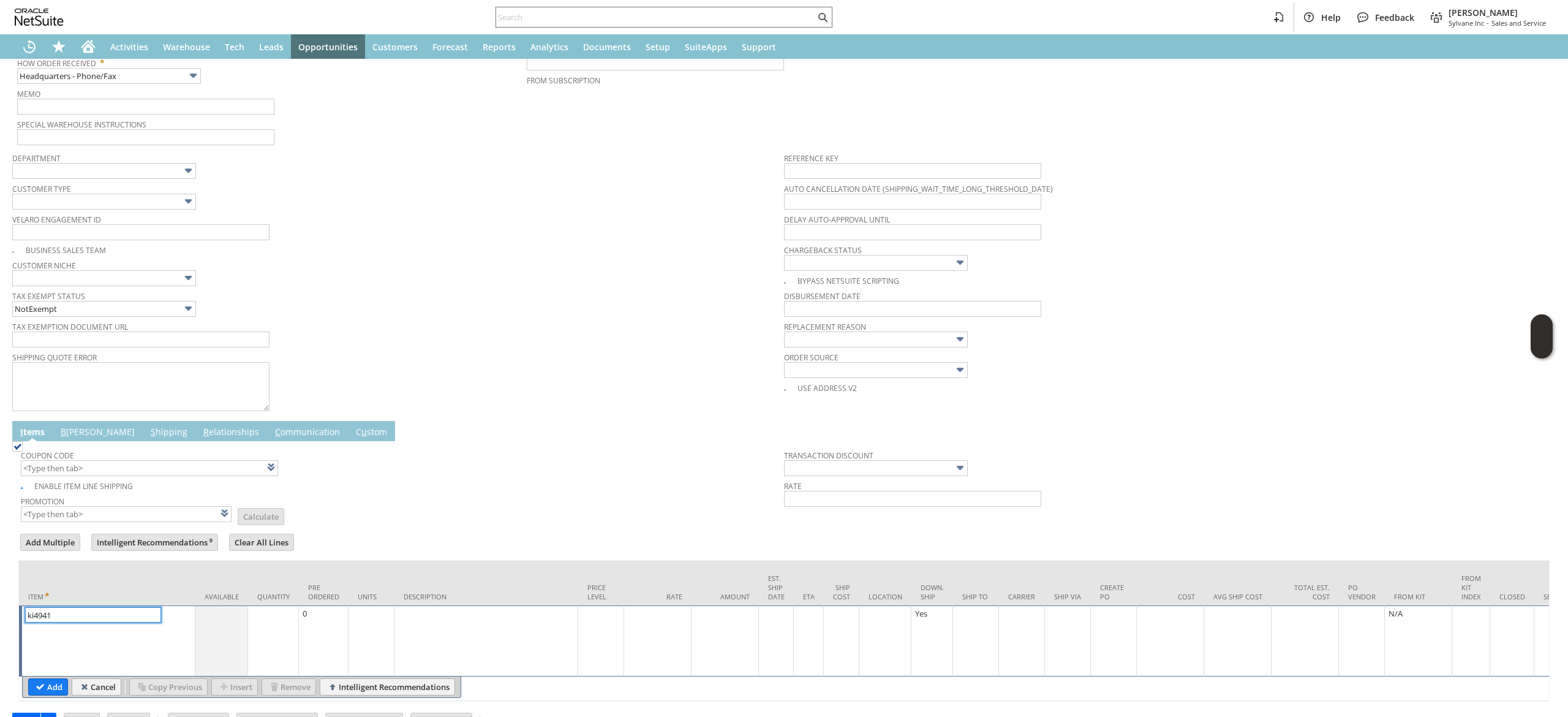
type input "ki4941"
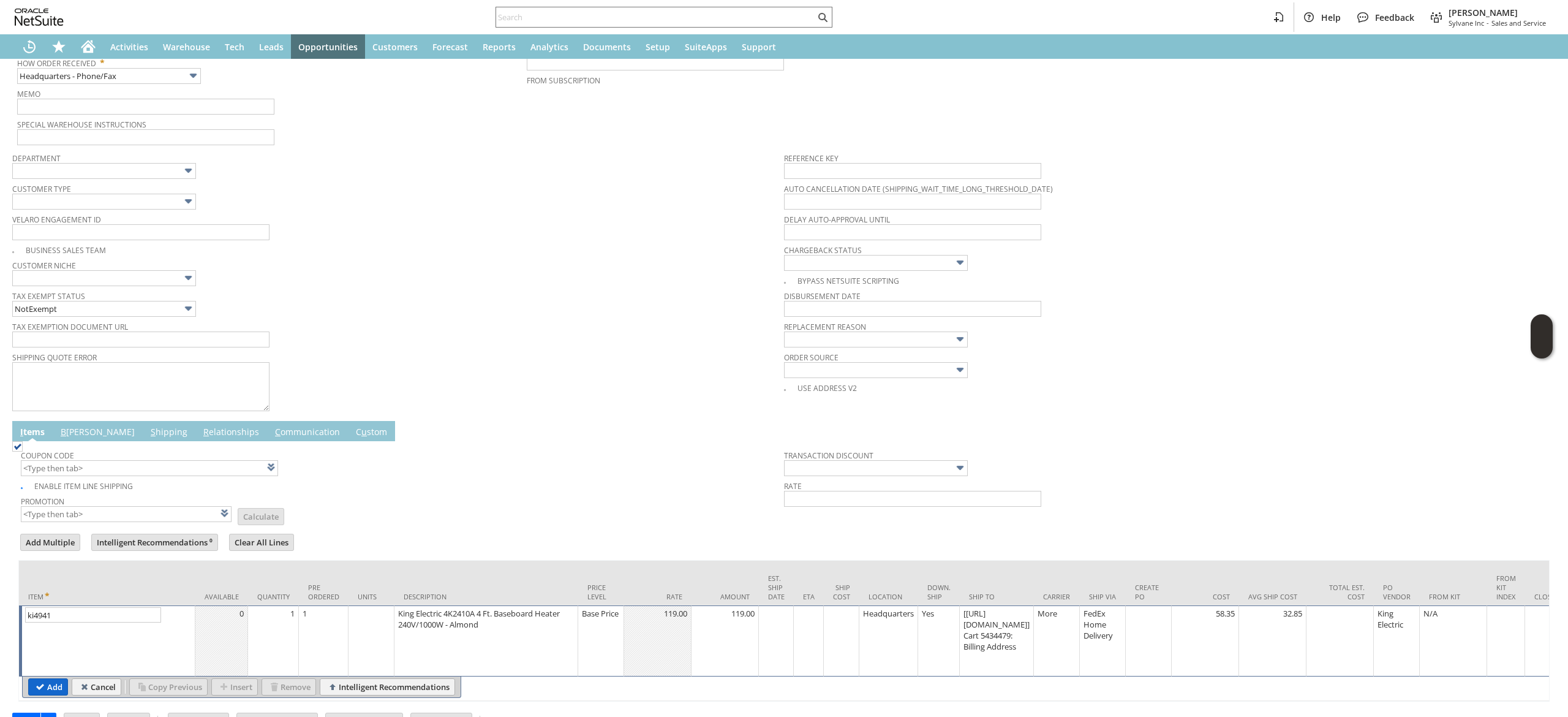
click at [30, 691] on td "Add" at bounding box center [48, 687] width 40 height 17
click at [47, 682] on input "Add" at bounding box center [48, 686] width 38 height 16
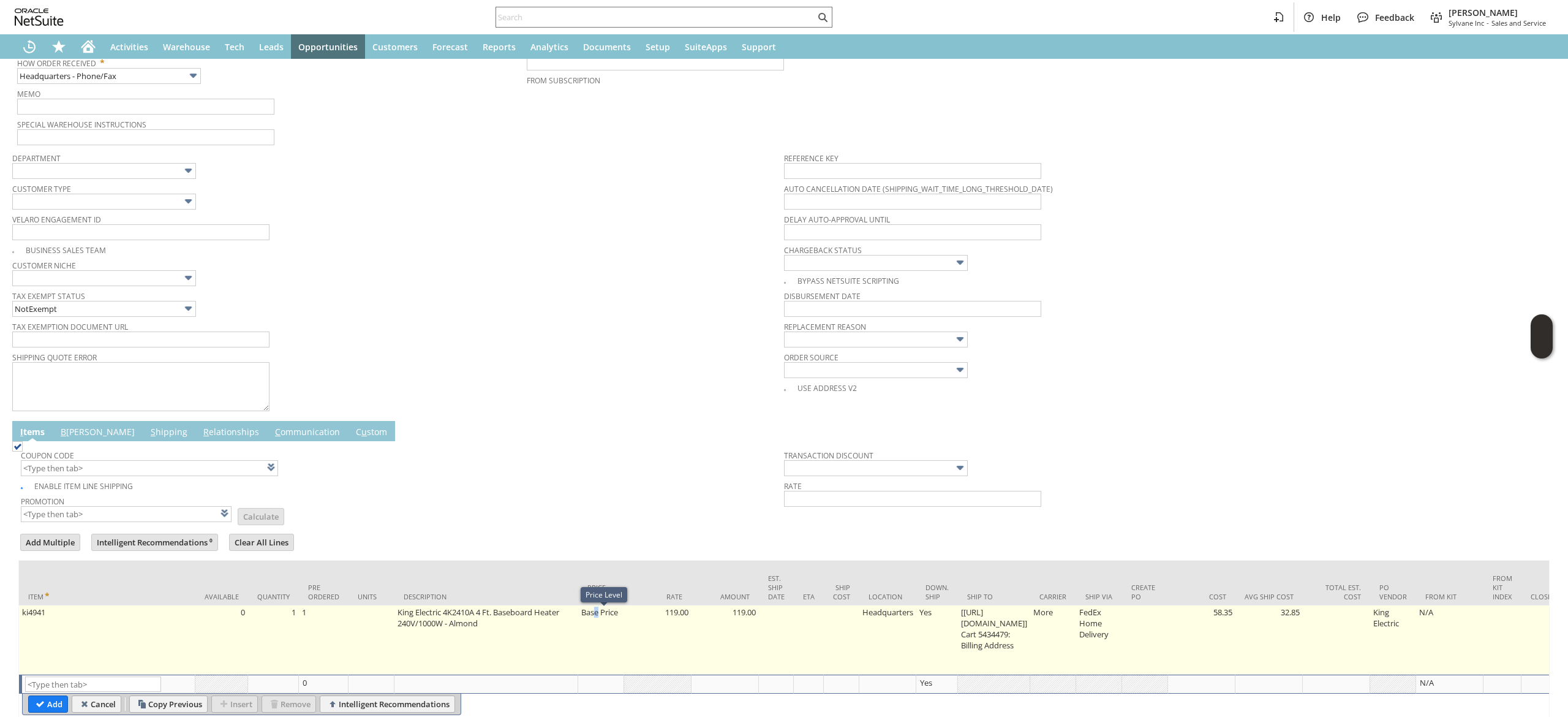
click at [600, 637] on td "Base Price" at bounding box center [601, 640] width 46 height 69
type input "Base Price"
type input "119.00"
type input "OK"
type input "Make Copy"
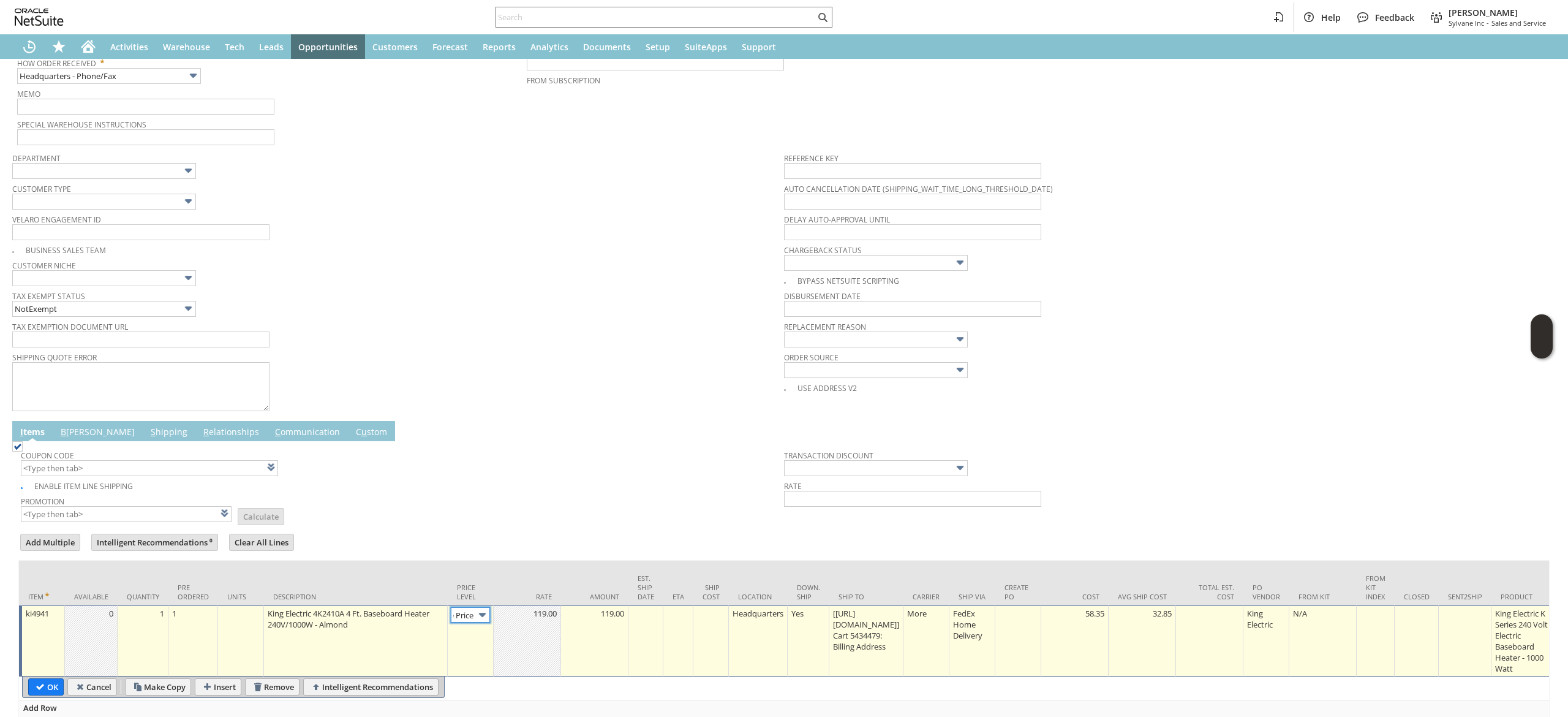
scroll to position [0, 18]
click at [473, 617] on input "Base Price" at bounding box center [470, 615] width 39 height 16
type input "Custom"
click at [522, 657] on td at bounding box center [528, 641] width 68 height 71
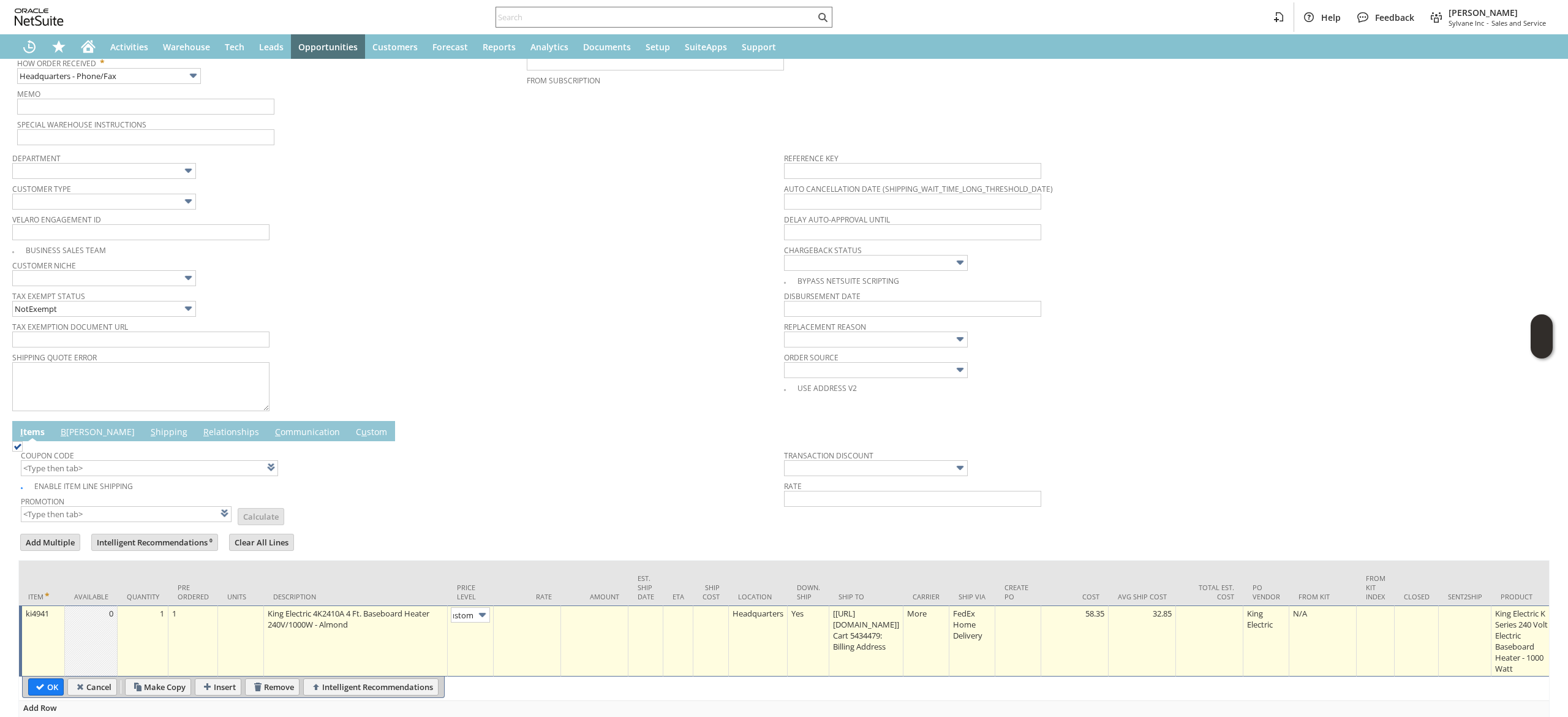
scroll to position [0, 0]
type input "0.00"
click at [45, 688] on input "OK" at bounding box center [47, 686] width 35 height 16
type input "Add"
type input "Copy Previous"
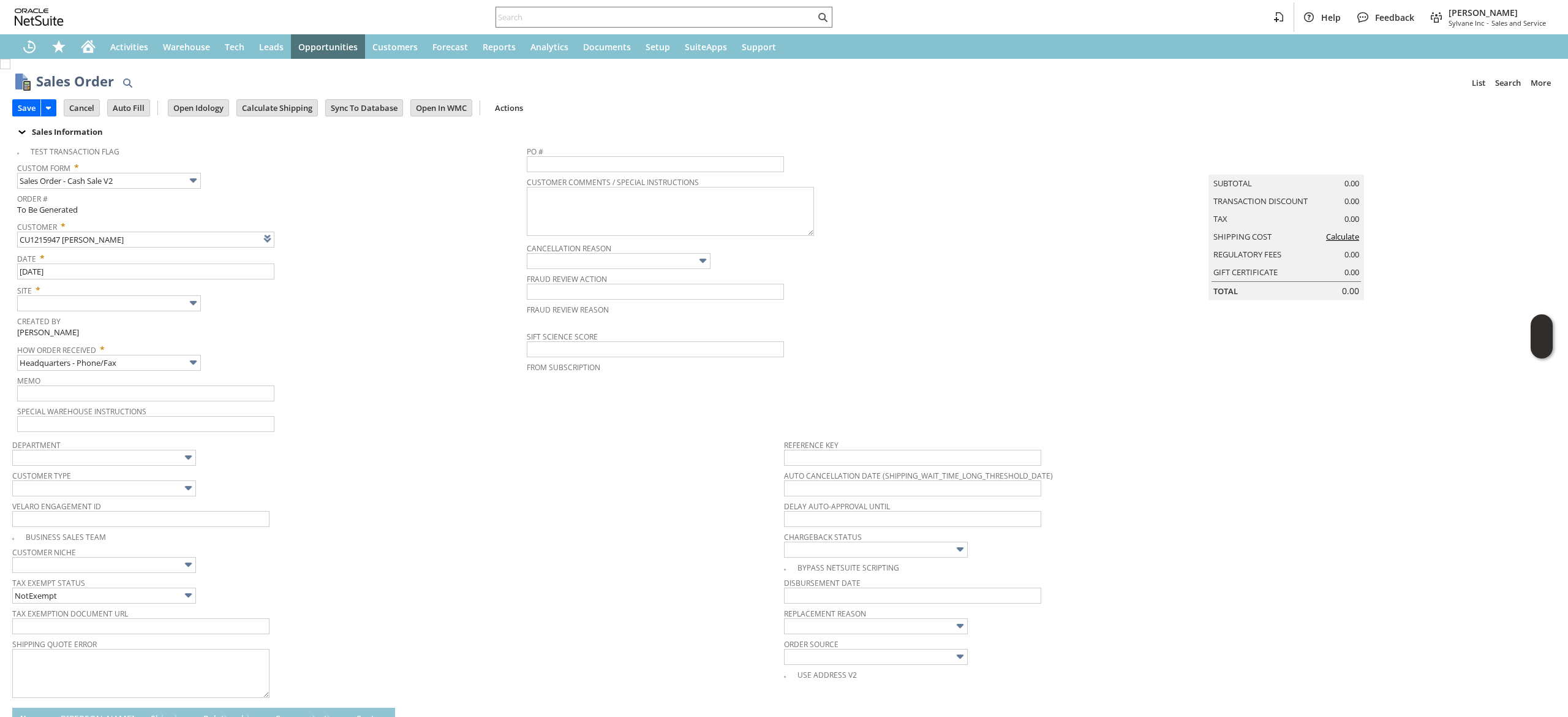
click at [223, 124] on div "Sales Information" at bounding box center [524, 132] width 1025 height 16
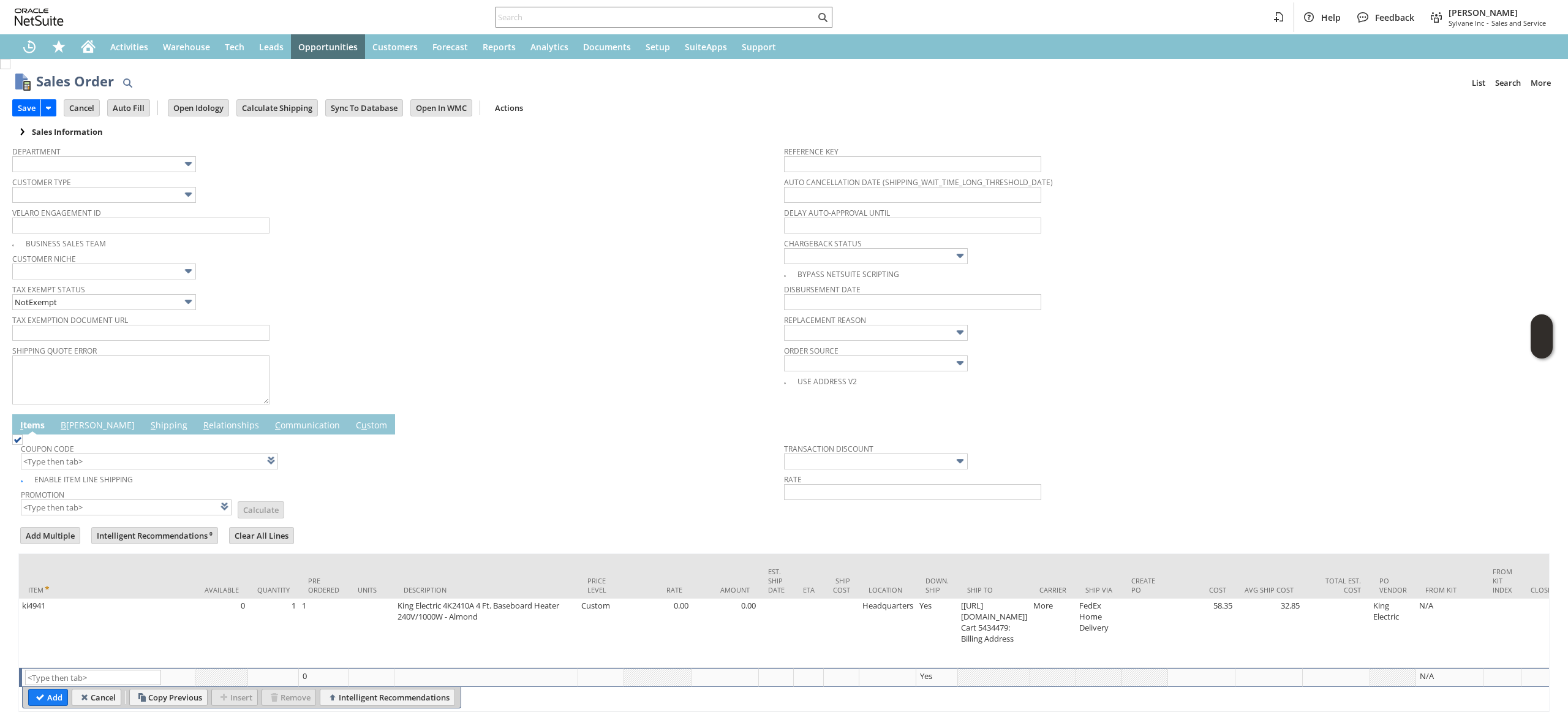
click at [250, 120] on div "Save Save Save & Fulfill Save & New Save & Print Cancel Auto Fill" at bounding box center [784, 109] width 1543 height 30
click at [267, 104] on input "Calculate Shipping" at bounding box center [278, 107] width 80 height 16
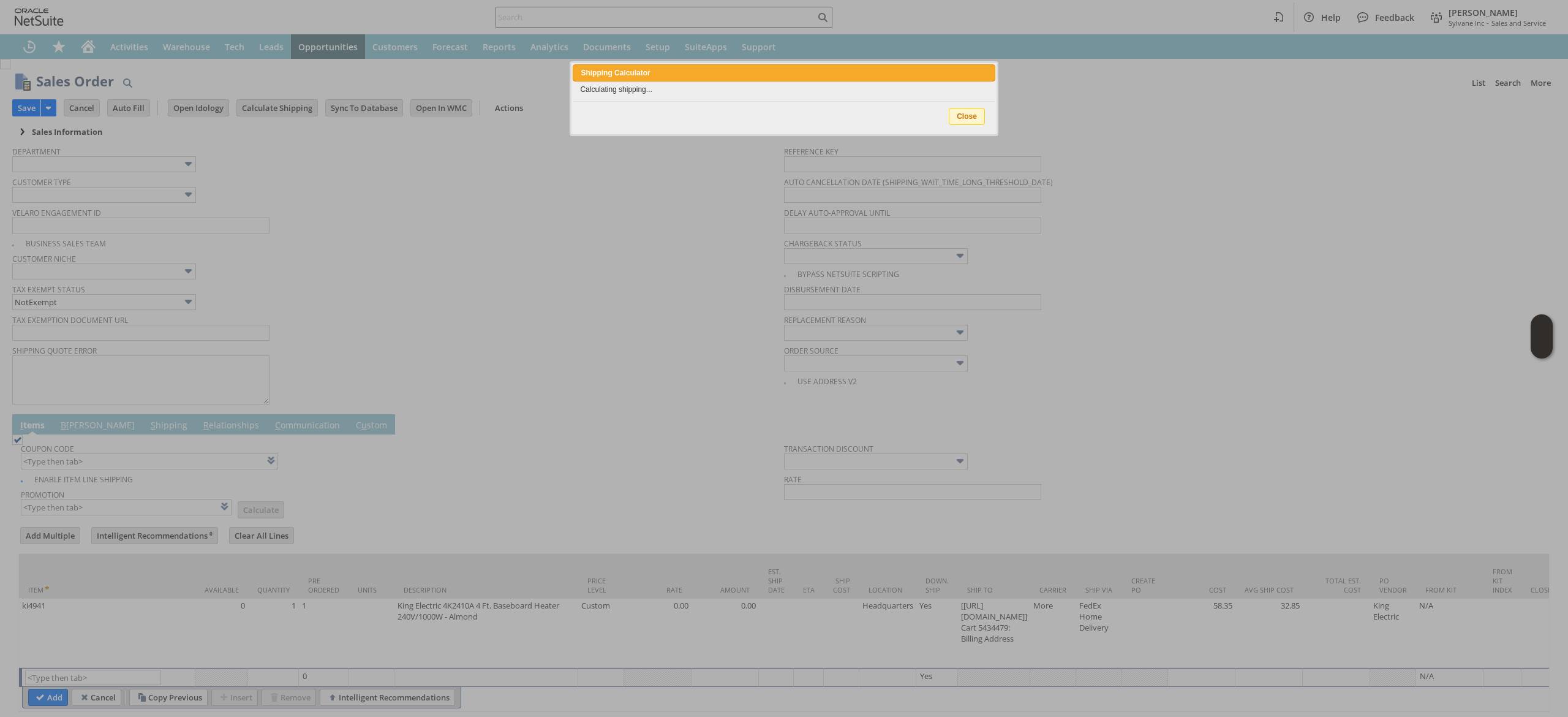
click at [64, 132] on div at bounding box center [784, 359] width 1568 height 718
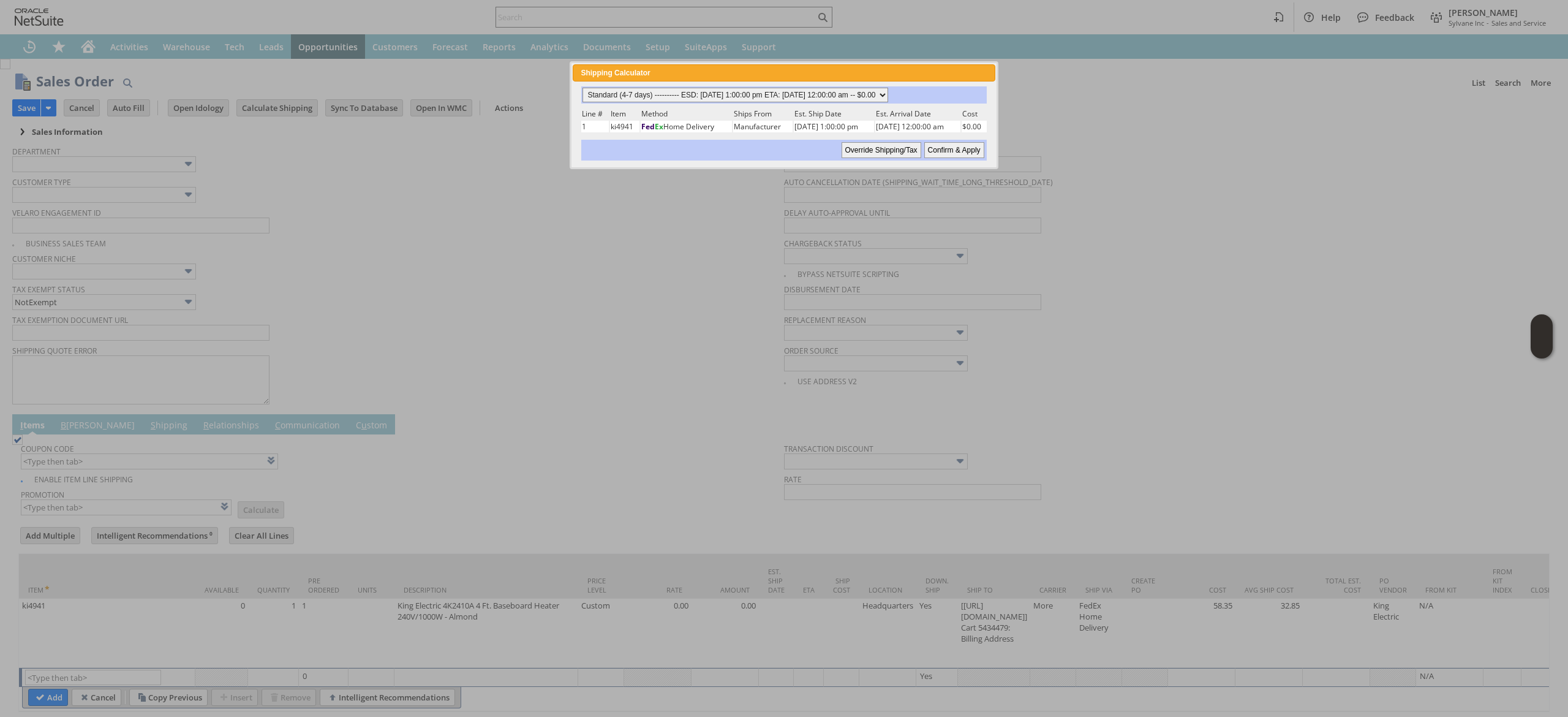
click at [844, 92] on select "Standard (4-7 days) ---------- ESD: 08/19/2025 1:00:00 pm ETA: 08/26/2025 12:00…" at bounding box center [735, 95] width 306 height 15
click at [583, 88] on select "Standard (4-7 days) ---------- ESD: 08/19/2025 1:00:00 pm ETA: 08/26/2025 12:00…" at bounding box center [735, 95] width 306 height 15
click at [928, 151] on input "Confirm & Apply" at bounding box center [954, 150] width 60 height 16
type input "Add"
type input "Copy Previous"
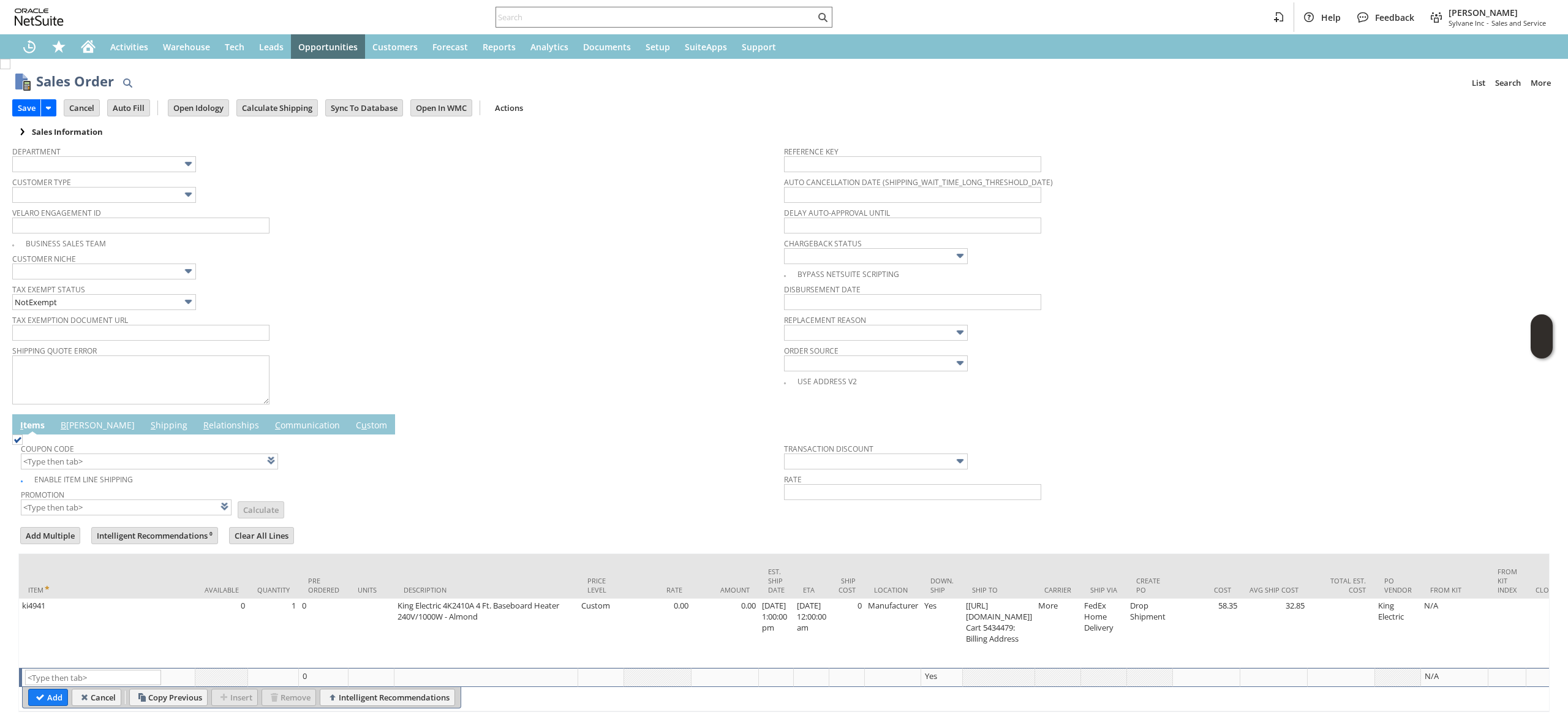
click at [89, 134] on div "Sales Information" at bounding box center [781, 132] width 1539 height 16
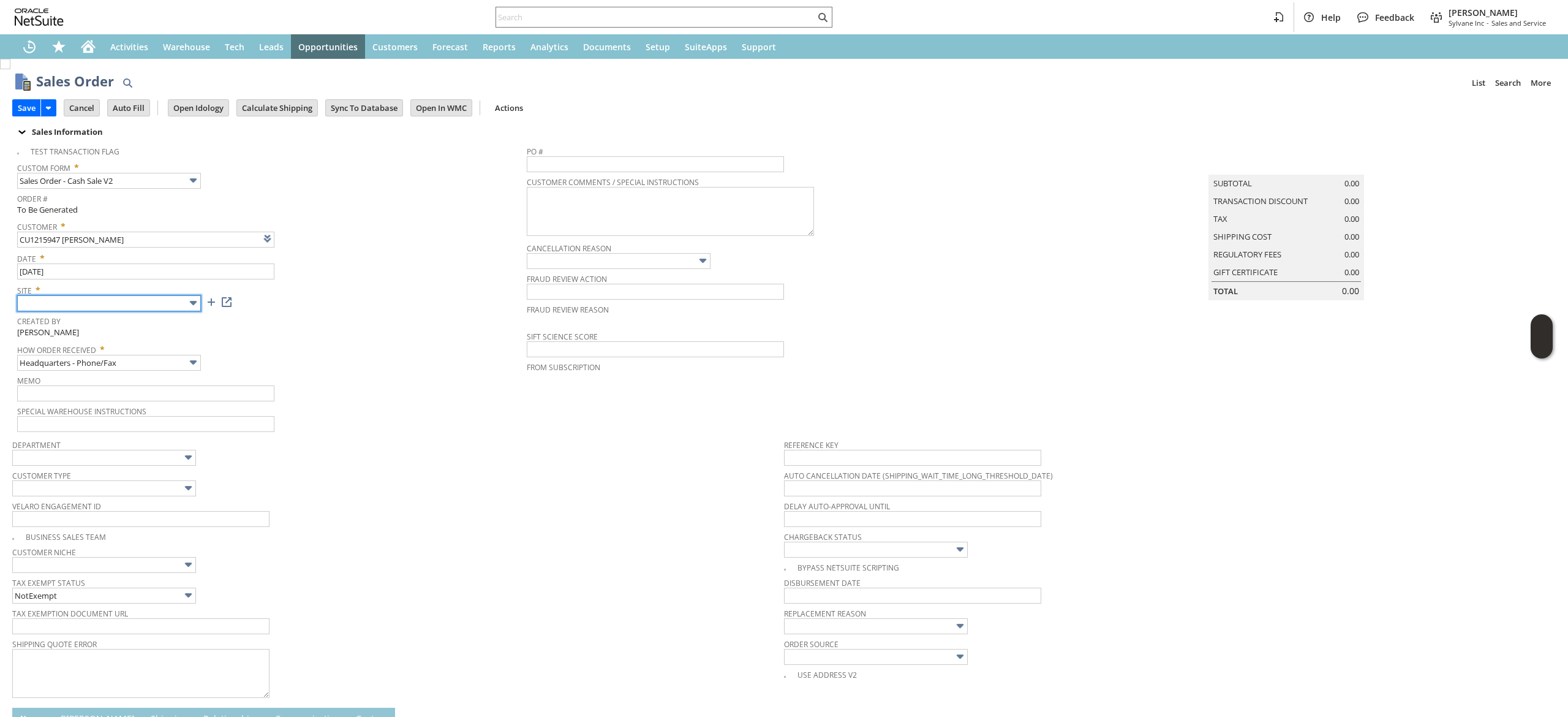
click at [153, 297] on input "text" at bounding box center [109, 302] width 184 height 16
type input "Sylvane - [DOMAIN_NAME]"
click at [155, 363] on input "Headquarters - Phone/Fax" at bounding box center [109, 362] width 184 height 16
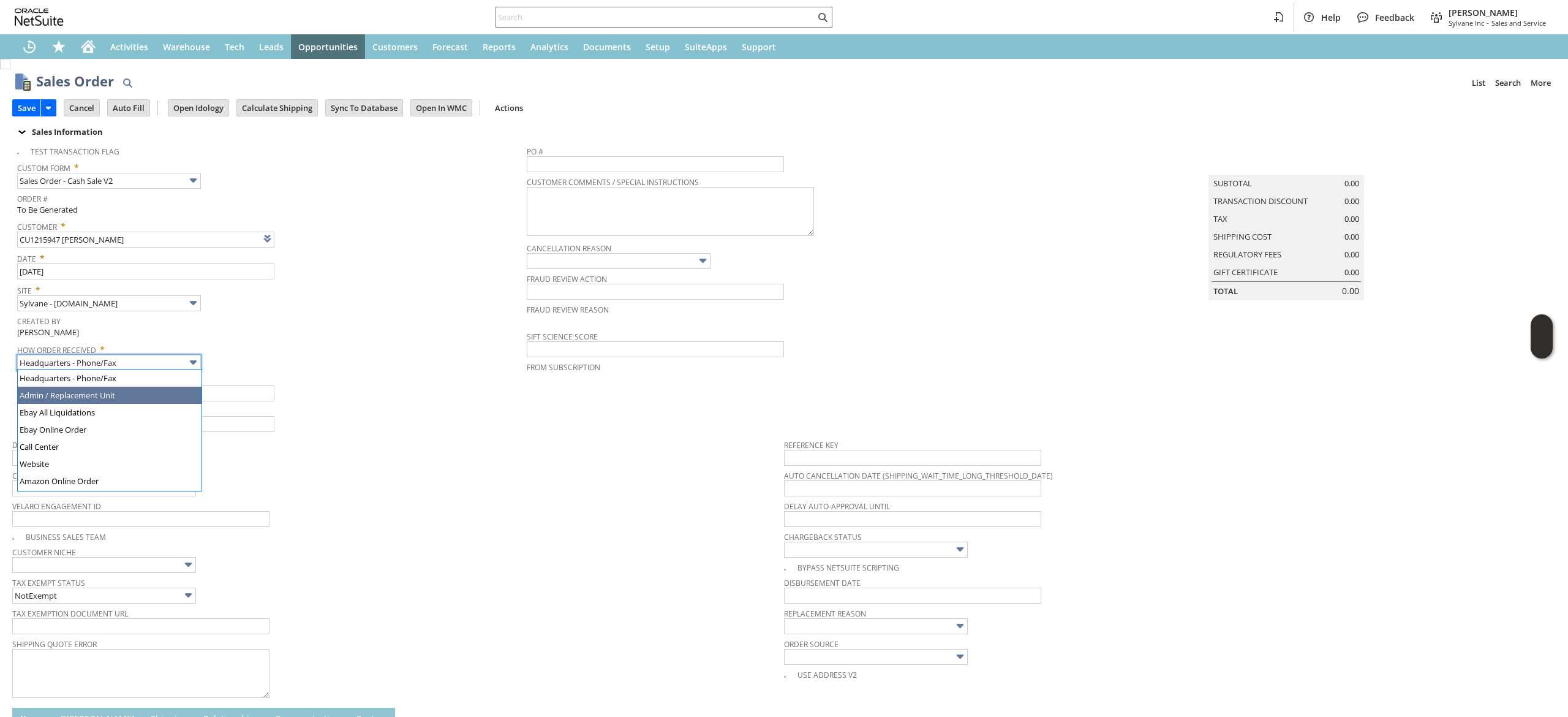
type input "Admin / Replacement Unit"
type input "ki4941"
type input "OK"
type input "Make Copy"
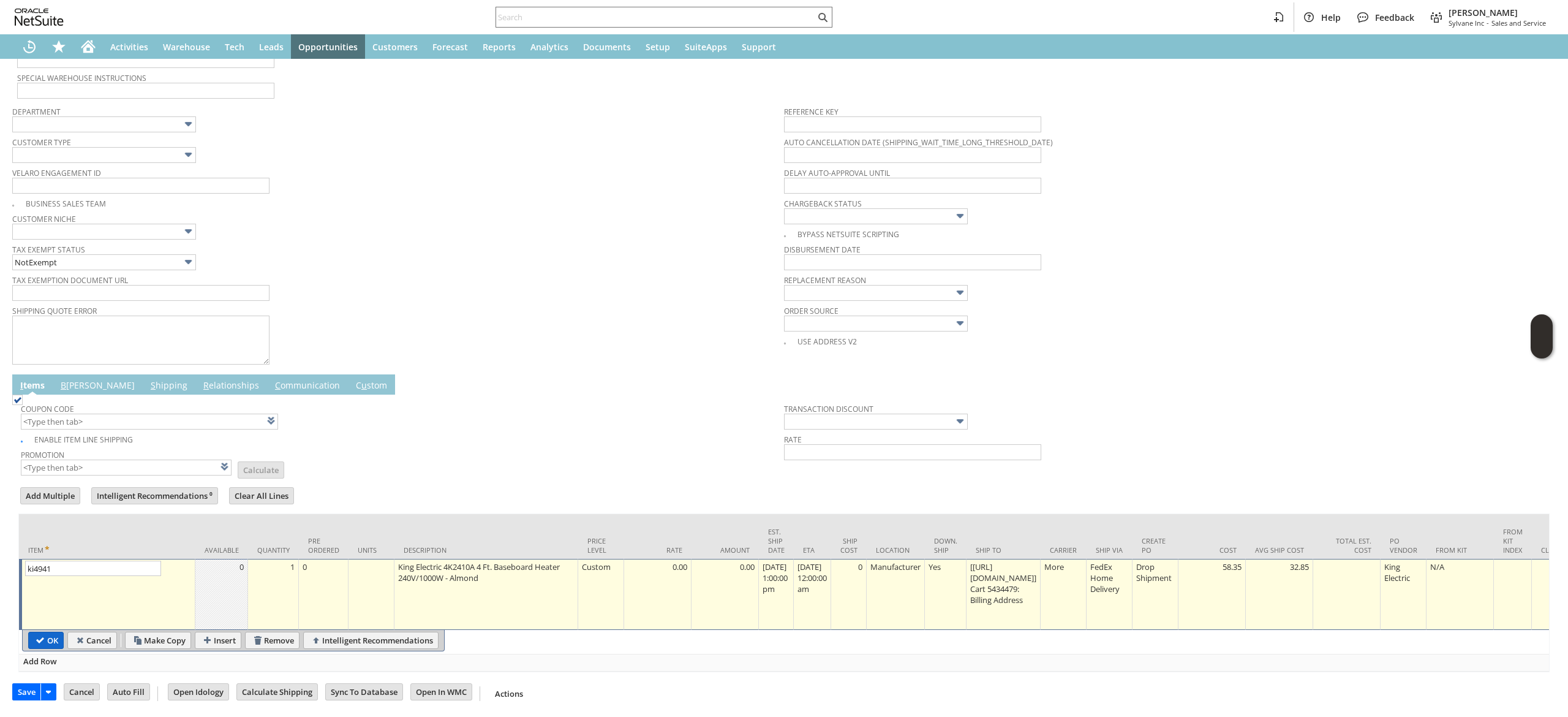
click at [32, 632] on input "OK" at bounding box center [47, 639] width 35 height 16
type input "Add"
type input "Copy Previous"
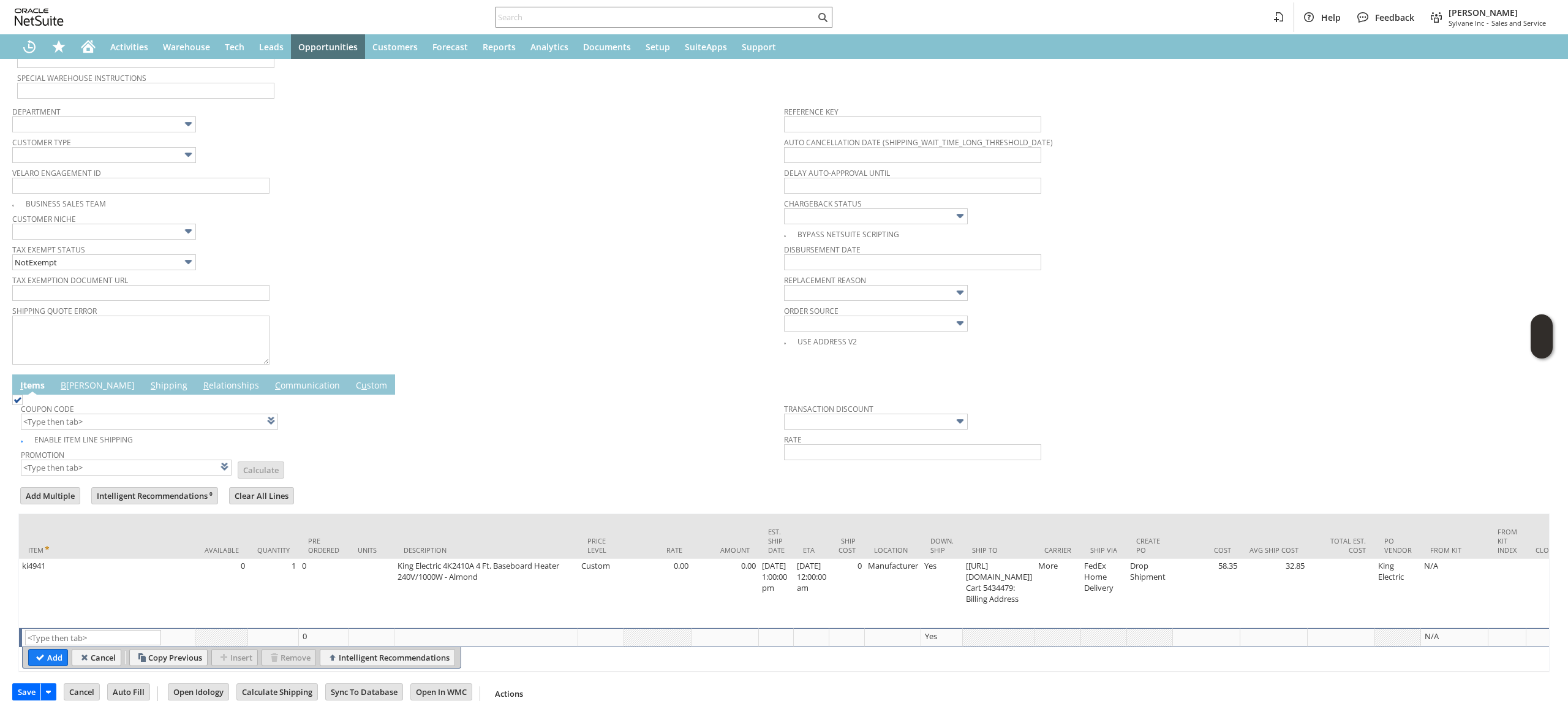
drag, startPoint x: 570, startPoint y: 681, endPoint x: 799, endPoint y: 679, distance: 229.0
click at [799, 679] on div "Save Save Cancel Auto Fill Open Idology Calculate Shipping Go To Register" at bounding box center [784, 689] width 1543 height 33
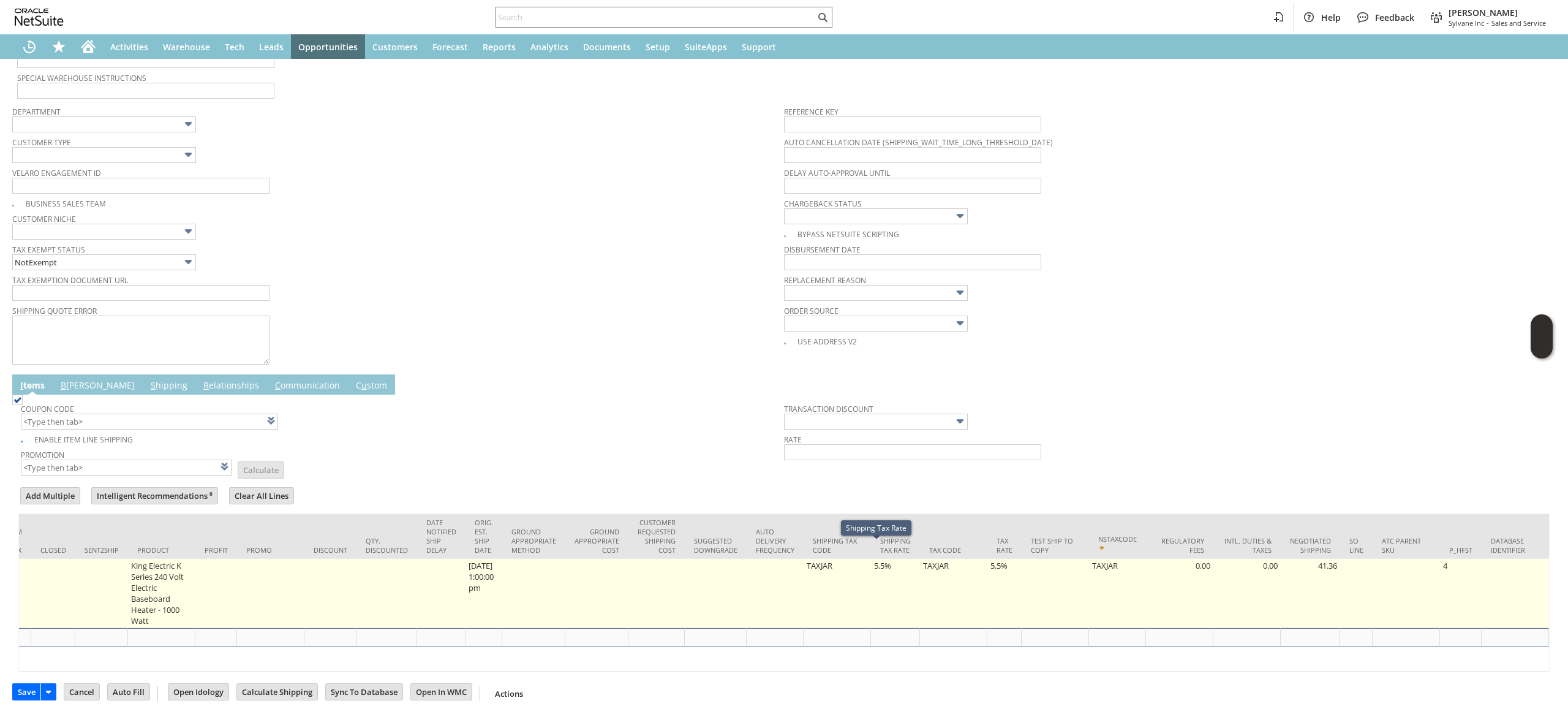
click at [871, 578] on td "5.5%" at bounding box center [896, 594] width 49 height 69
type input "5.5%"
type input "OK"
type input "Make Copy"
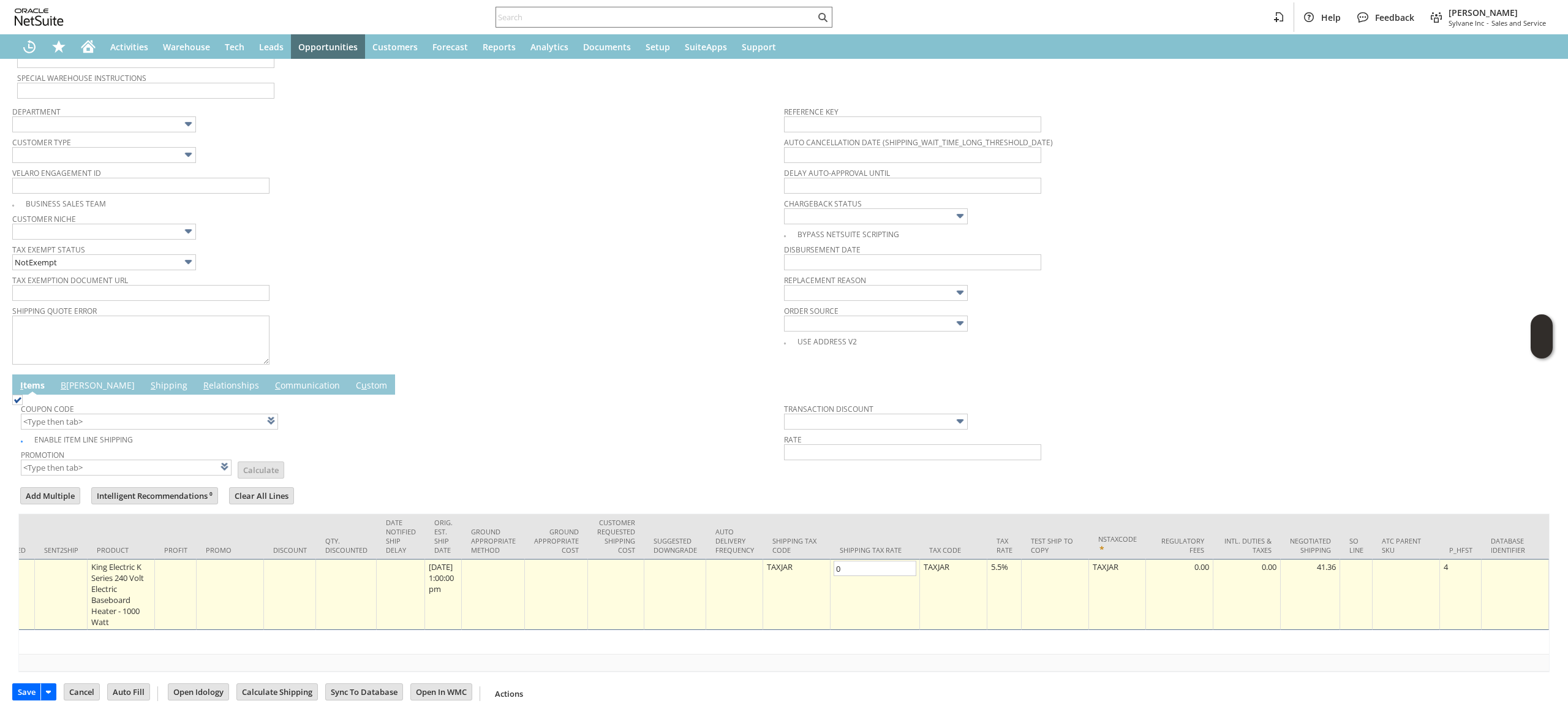
type input "0.0%"
click at [994, 561] on div "5.5%" at bounding box center [1005, 566] width 27 height 12
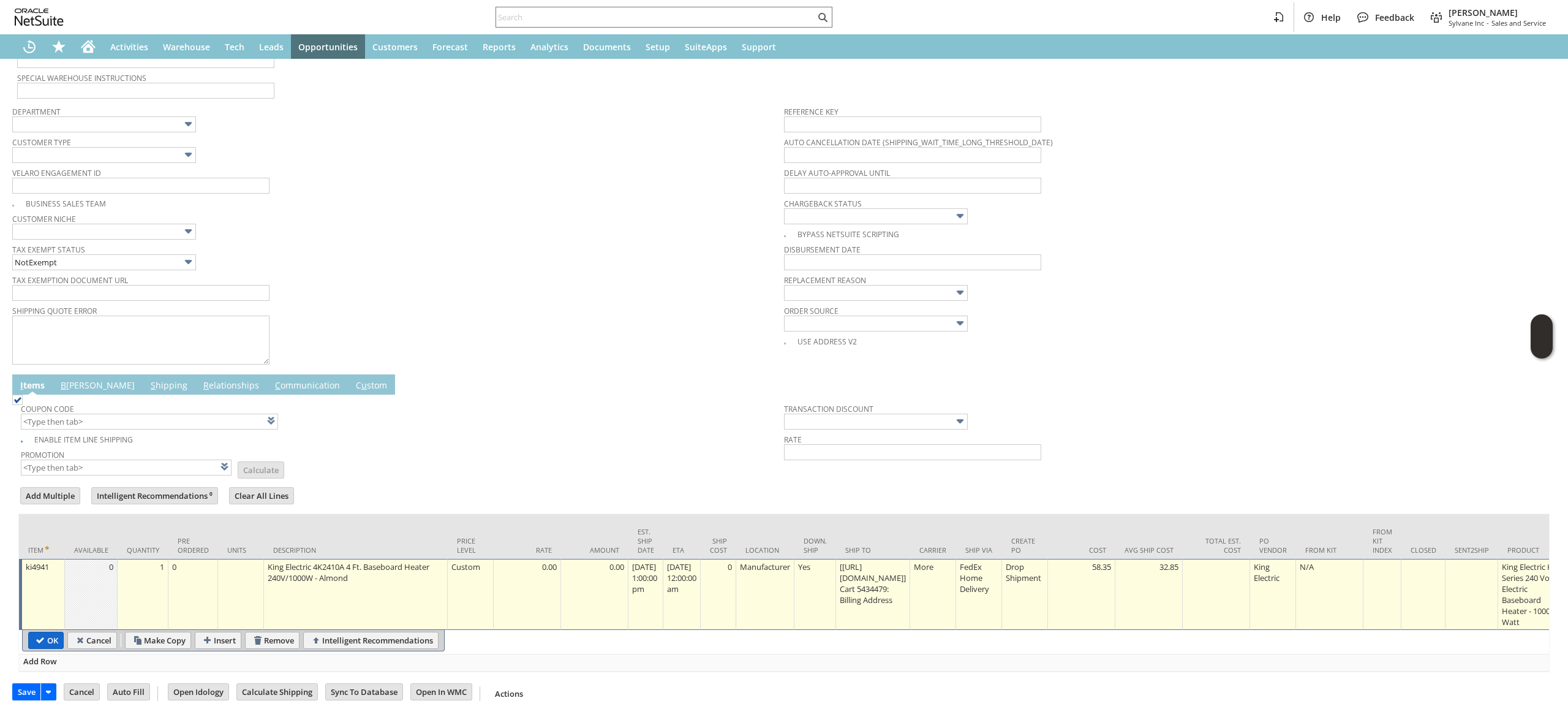
type input "0.0%"
click at [60, 632] on input "OK" at bounding box center [47, 639] width 35 height 16
type input "Add"
type input "Copy Previous"
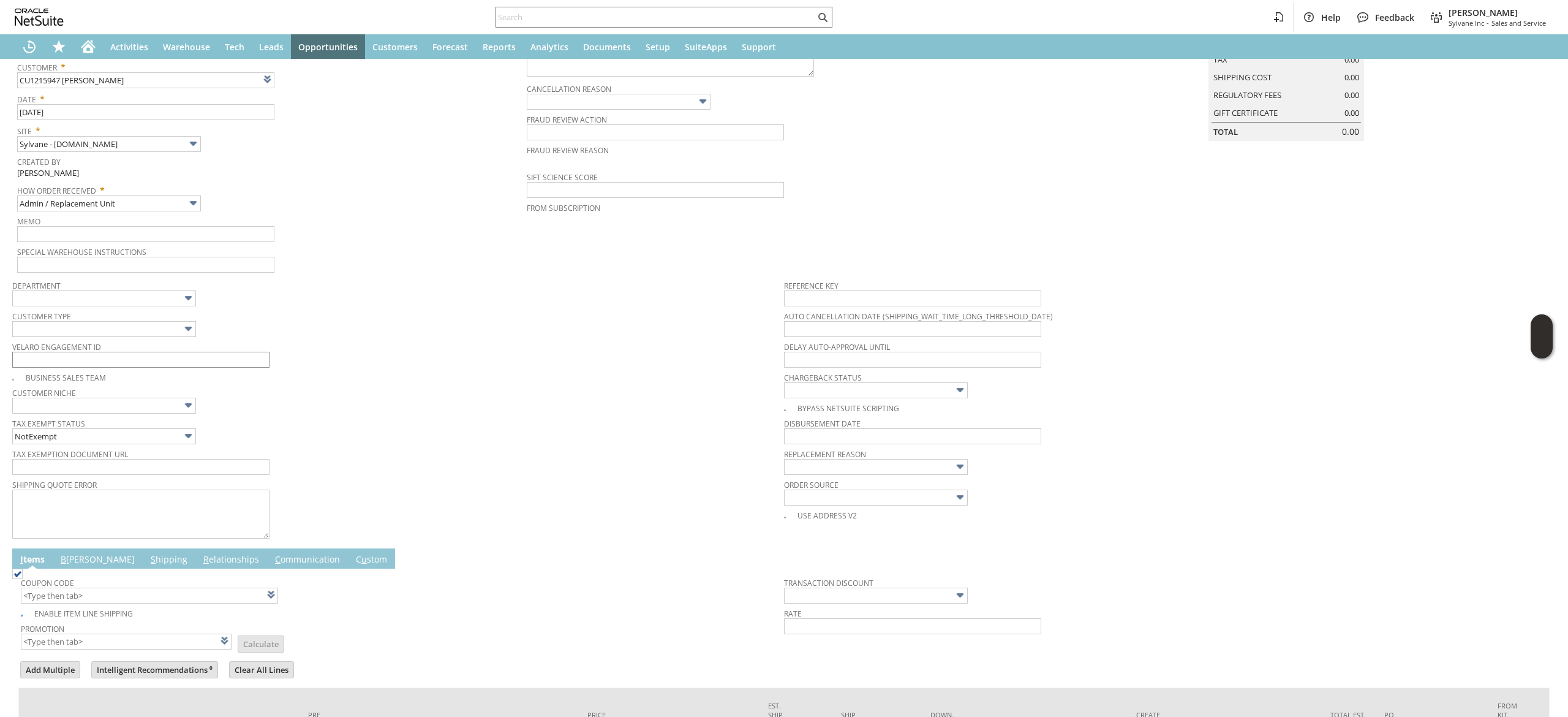
scroll to position [107, 0]
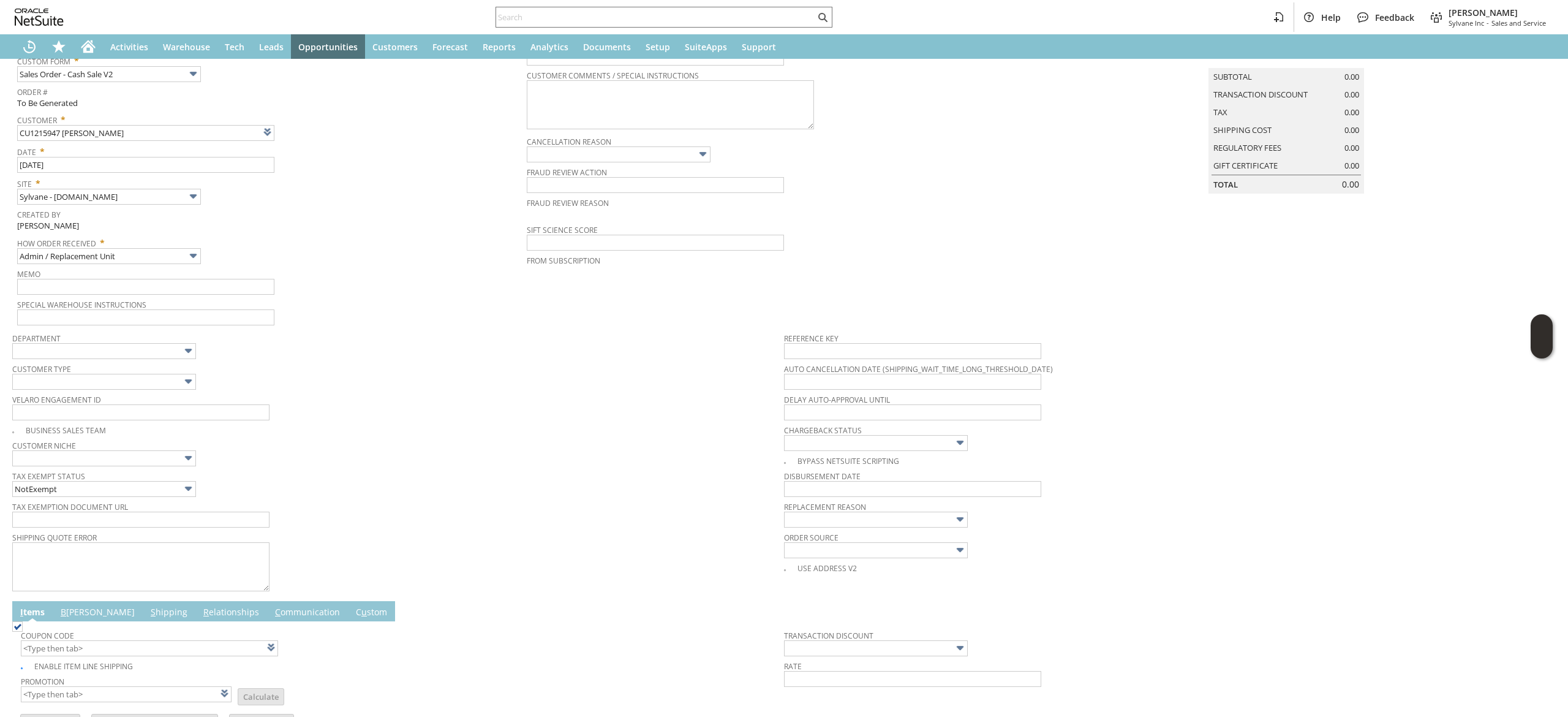
click at [175, 293] on td "Memo" at bounding box center [272, 280] width 510 height 31
click at [174, 289] on input "text" at bounding box center [146, 286] width 258 height 16
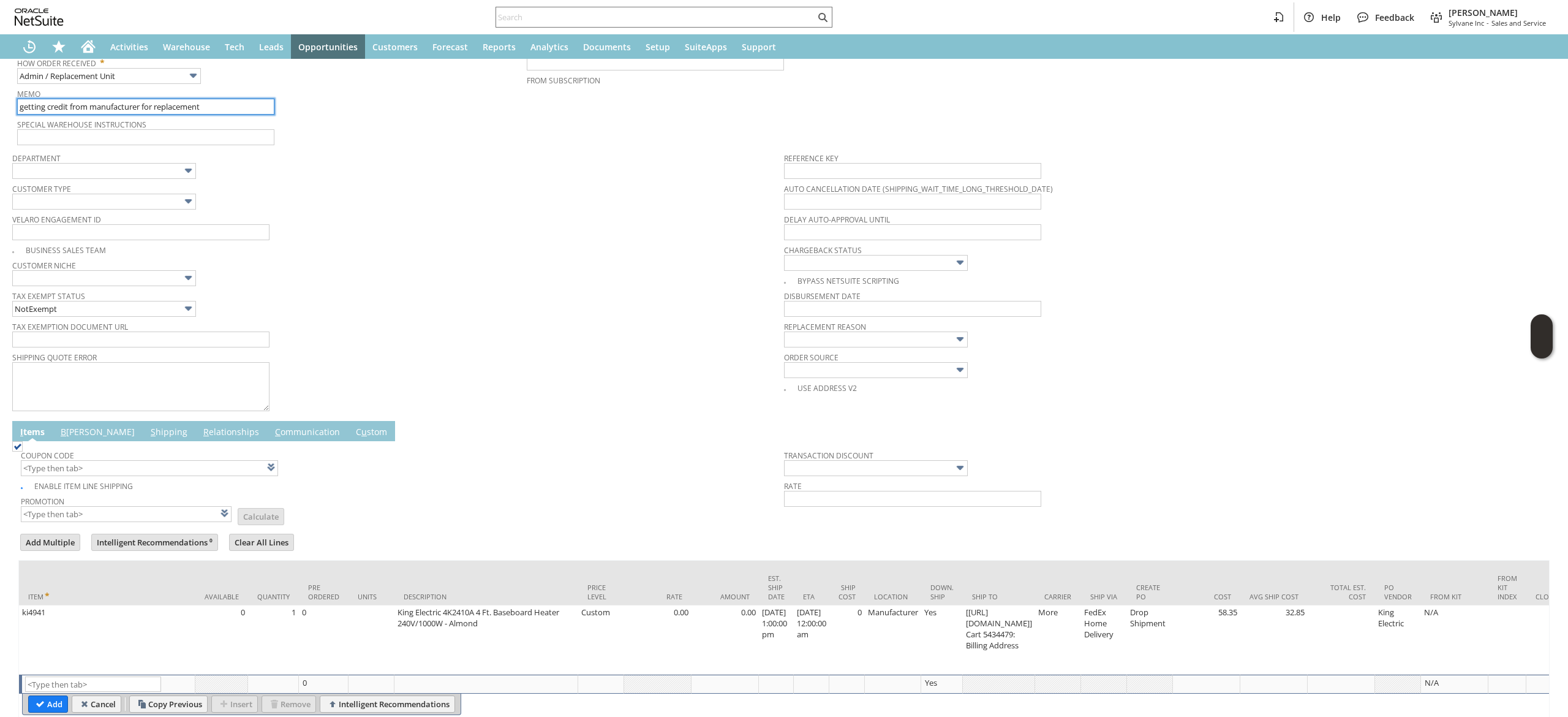
scroll to position [352, 0]
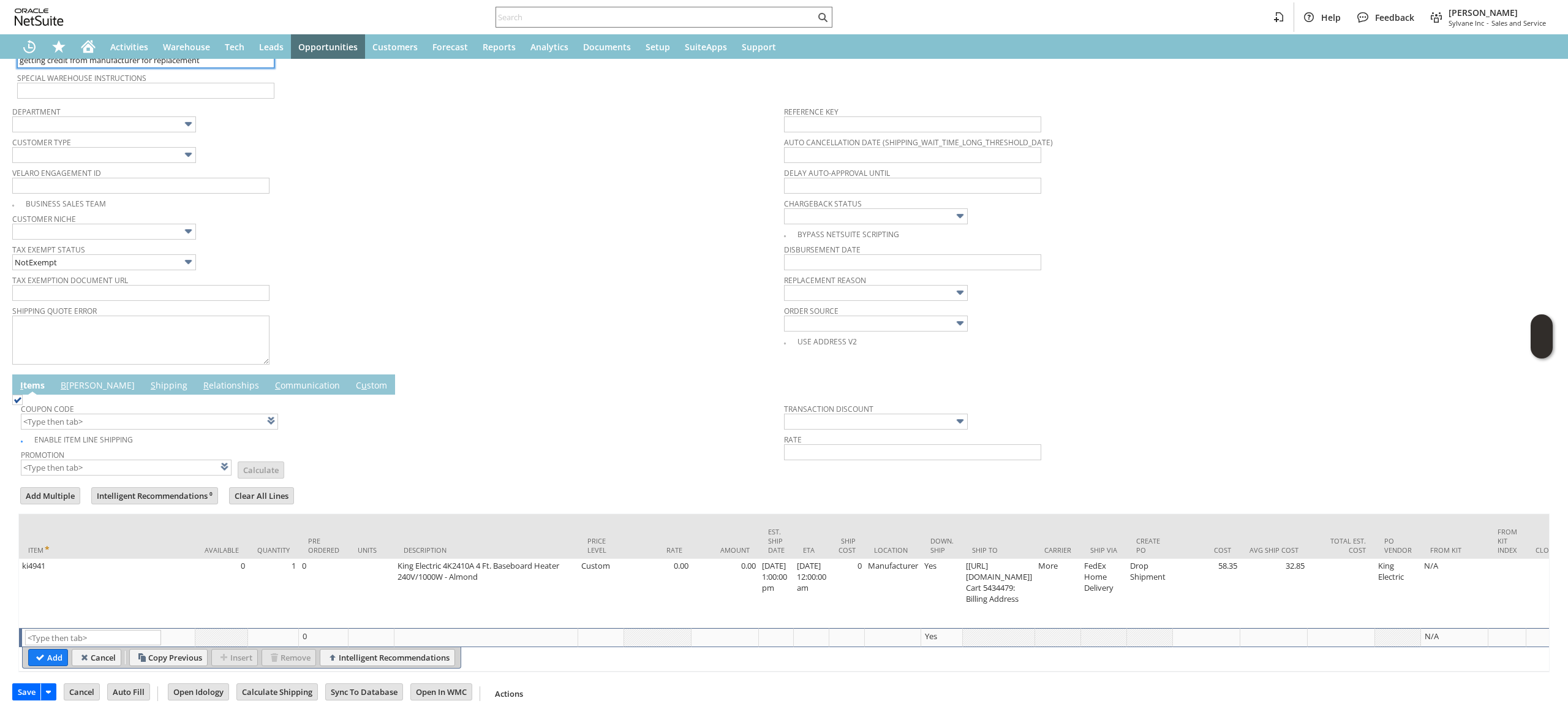
type input "getting credit from manufacturer for replacement"
click at [64, 379] on span "B" at bounding box center [63, 385] width 5 height 12
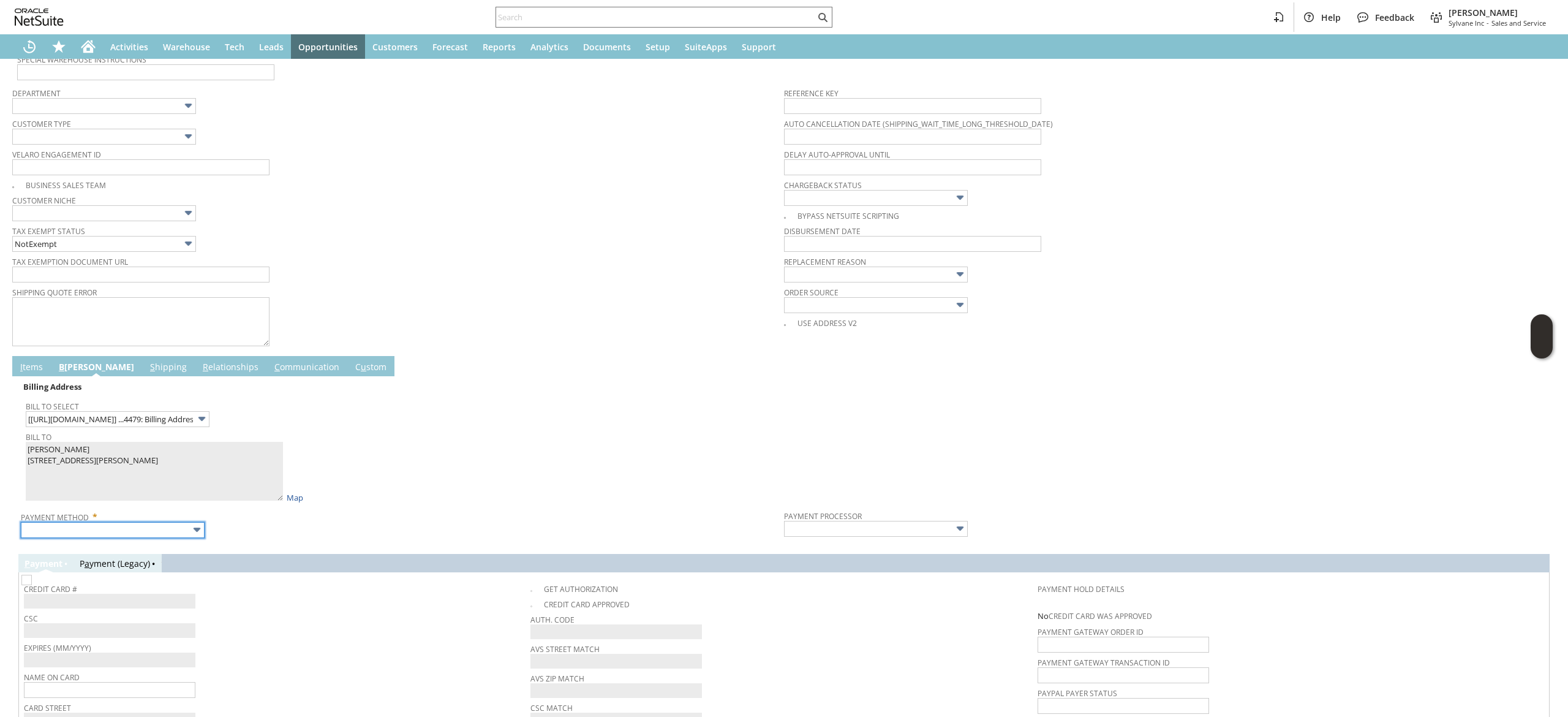
click at [126, 539] on body "Help Feedback Devin Carswell Sylvane Inc - Sales and Service Activities Warehou…" at bounding box center [784, 358] width 1568 height 717
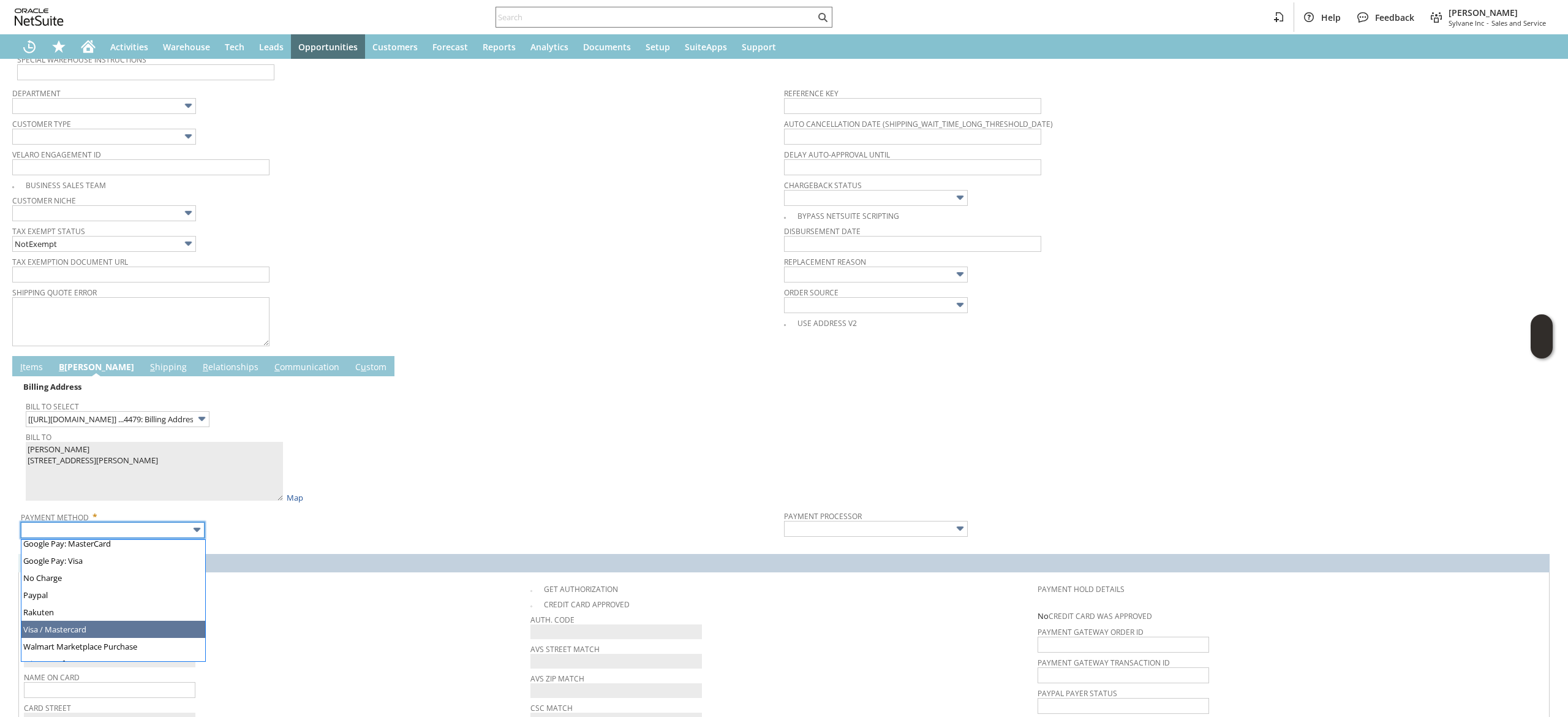
type input "Visa / Mastercard"
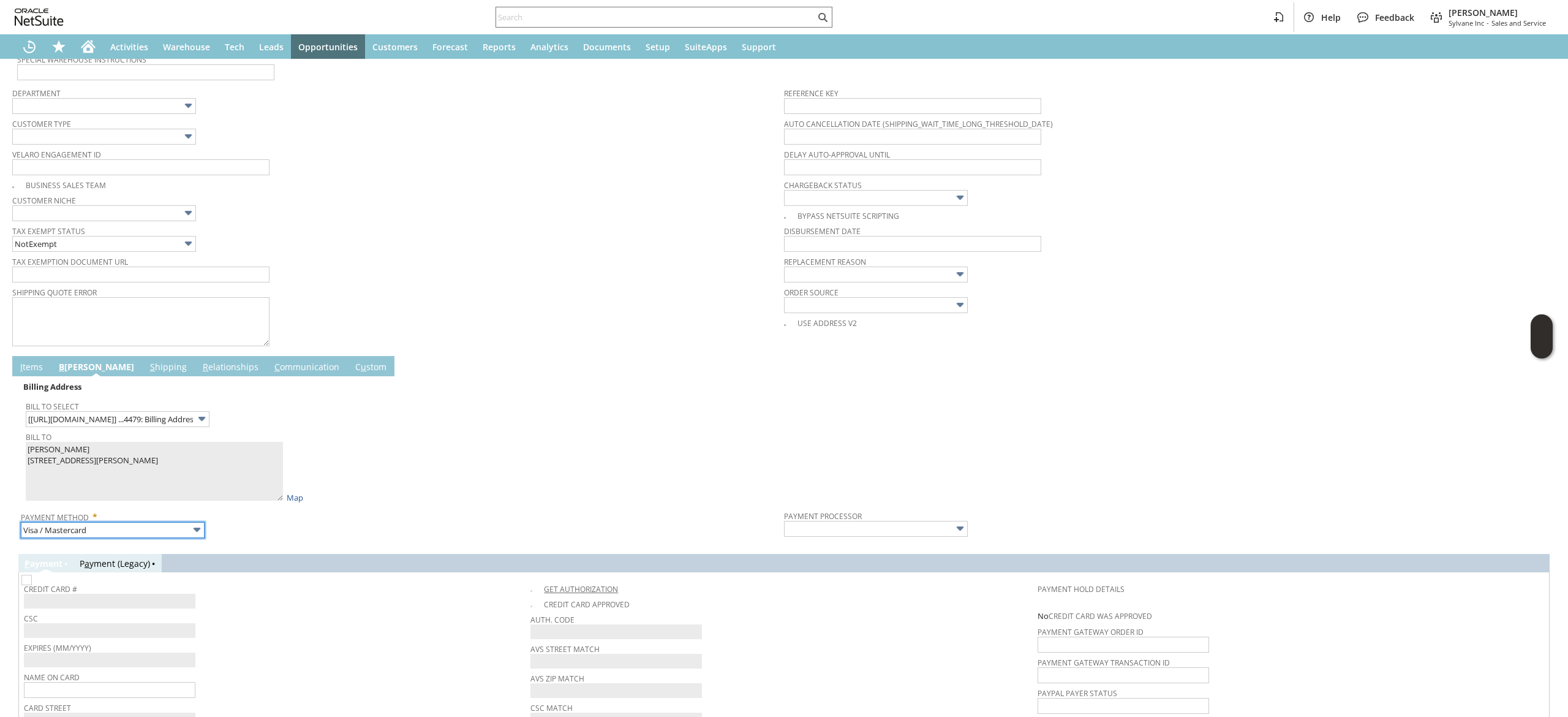
type input "Braintree"
click at [32, 584] on img at bounding box center [26, 579] width 10 height 10
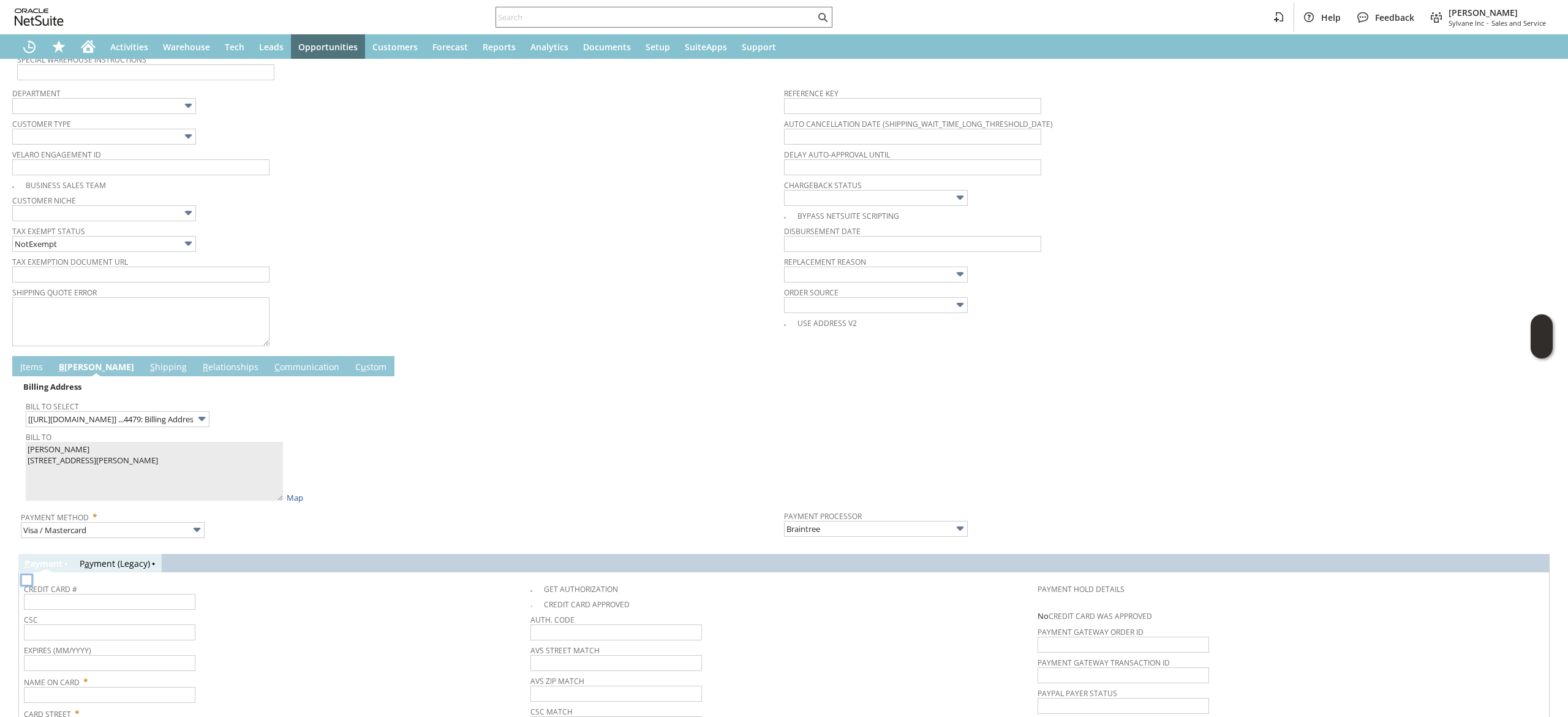
checkbox input "false"
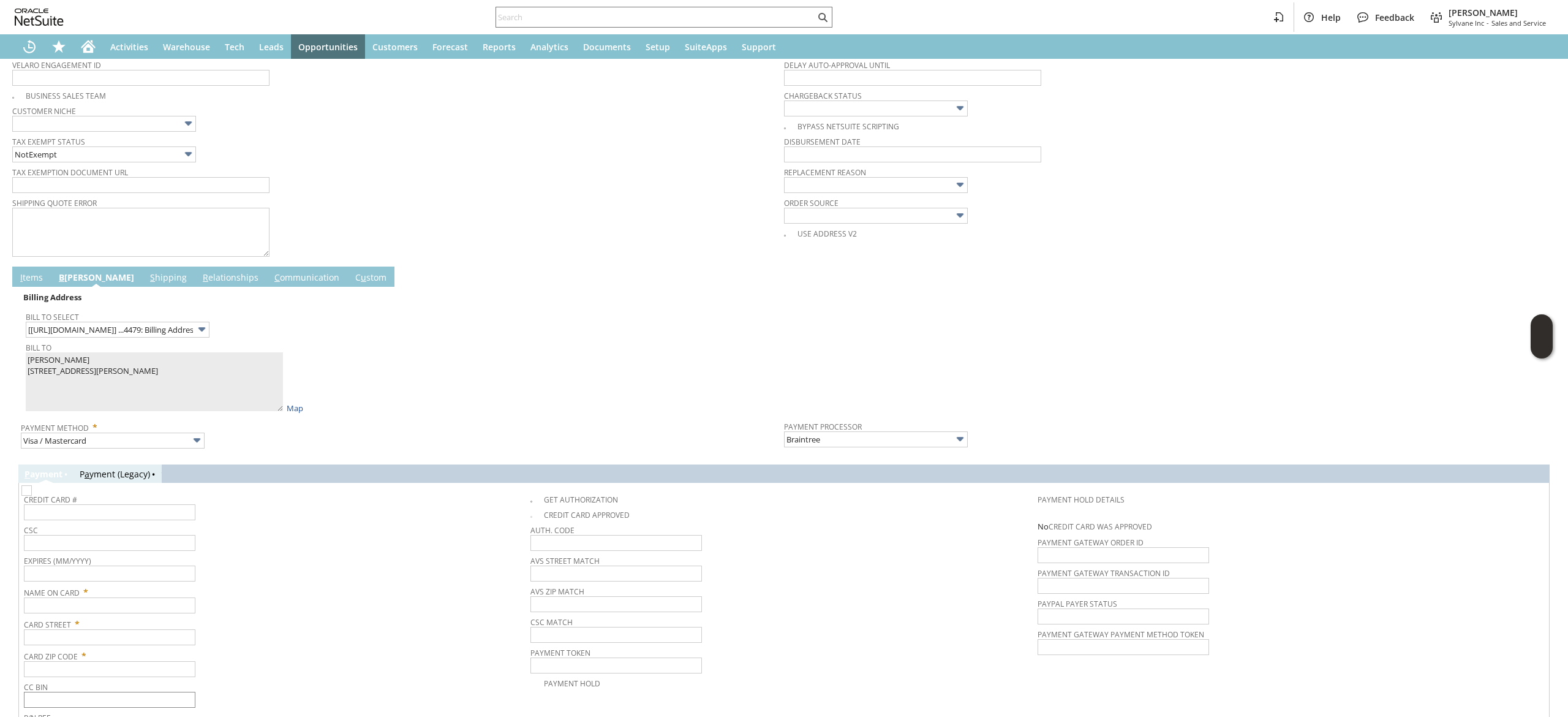
scroll to position [474, 0]
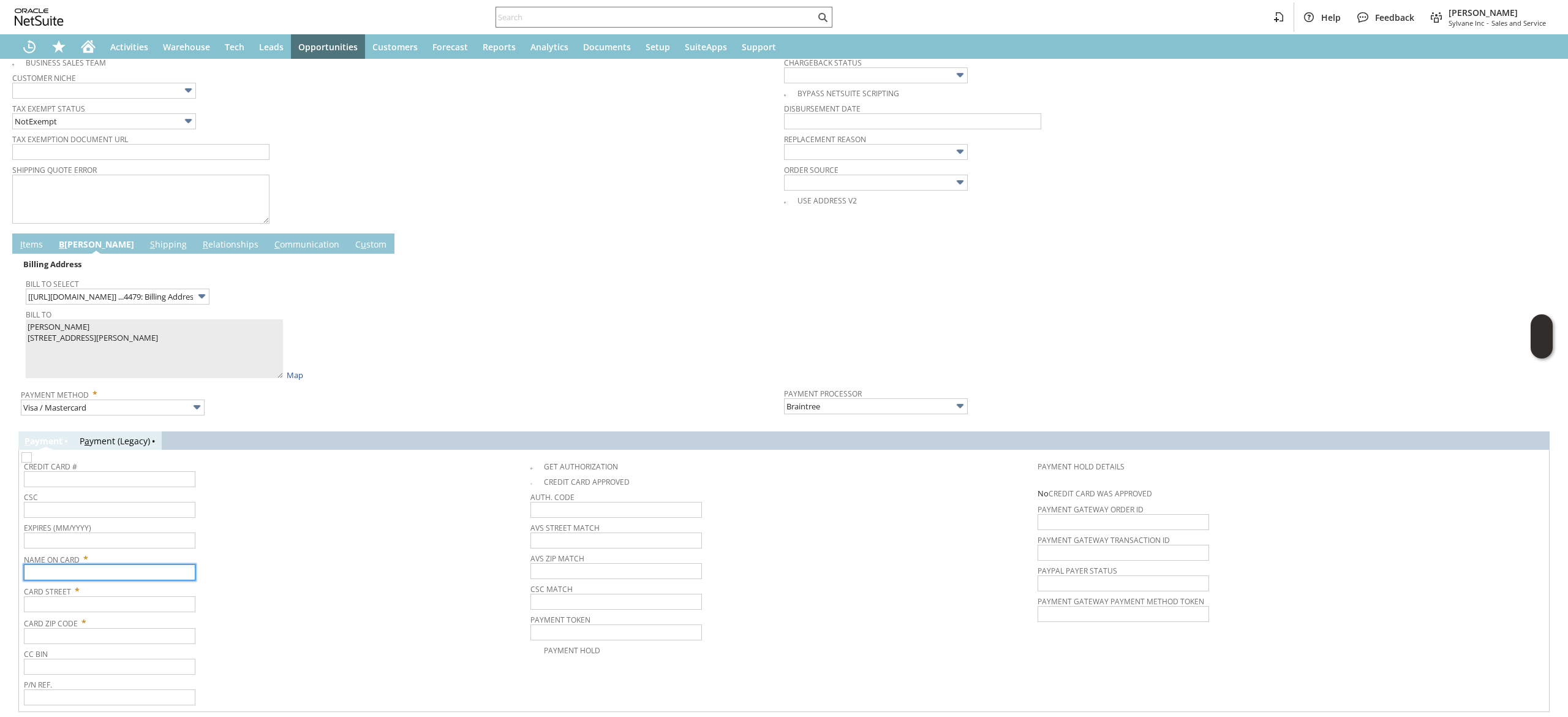
drag, startPoint x: 144, startPoint y: 580, endPoint x: 139, endPoint y: 575, distance: 7.1
click at [144, 580] on input "text" at bounding box center [110, 572] width 172 height 16
paste input "[PERSON_NAME]"
type input "[PERSON_NAME]"
click at [148, 578] on input "[PERSON_NAME]" at bounding box center [110, 572] width 172 height 16
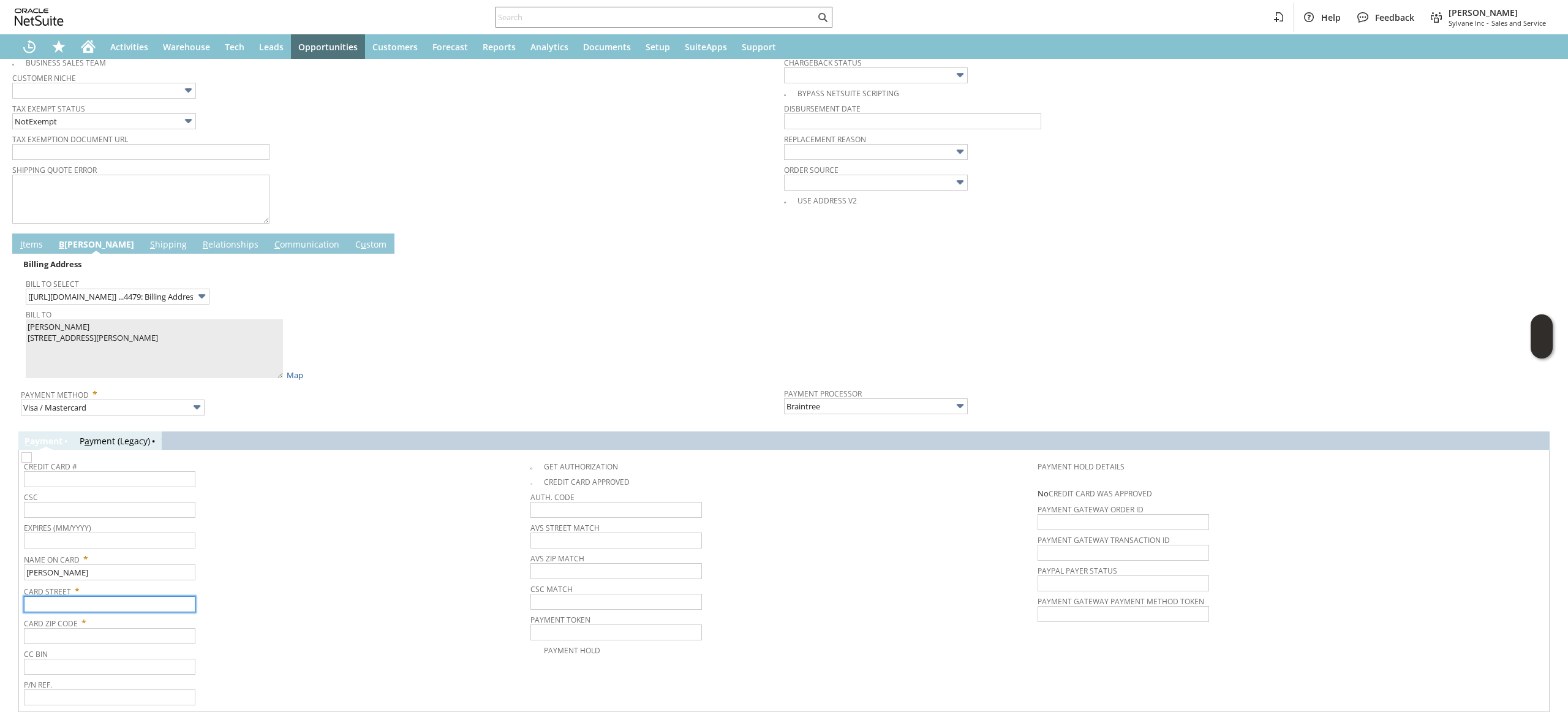
click at [143, 606] on input "text" at bounding box center [110, 604] width 172 height 16
paste input "[STREET_ADDRESS][PERSON_NAME]"
type input "[STREET_ADDRESS][PERSON_NAME]"
click at [114, 634] on input "text" at bounding box center [110, 636] width 172 height 16
paste input "54521"
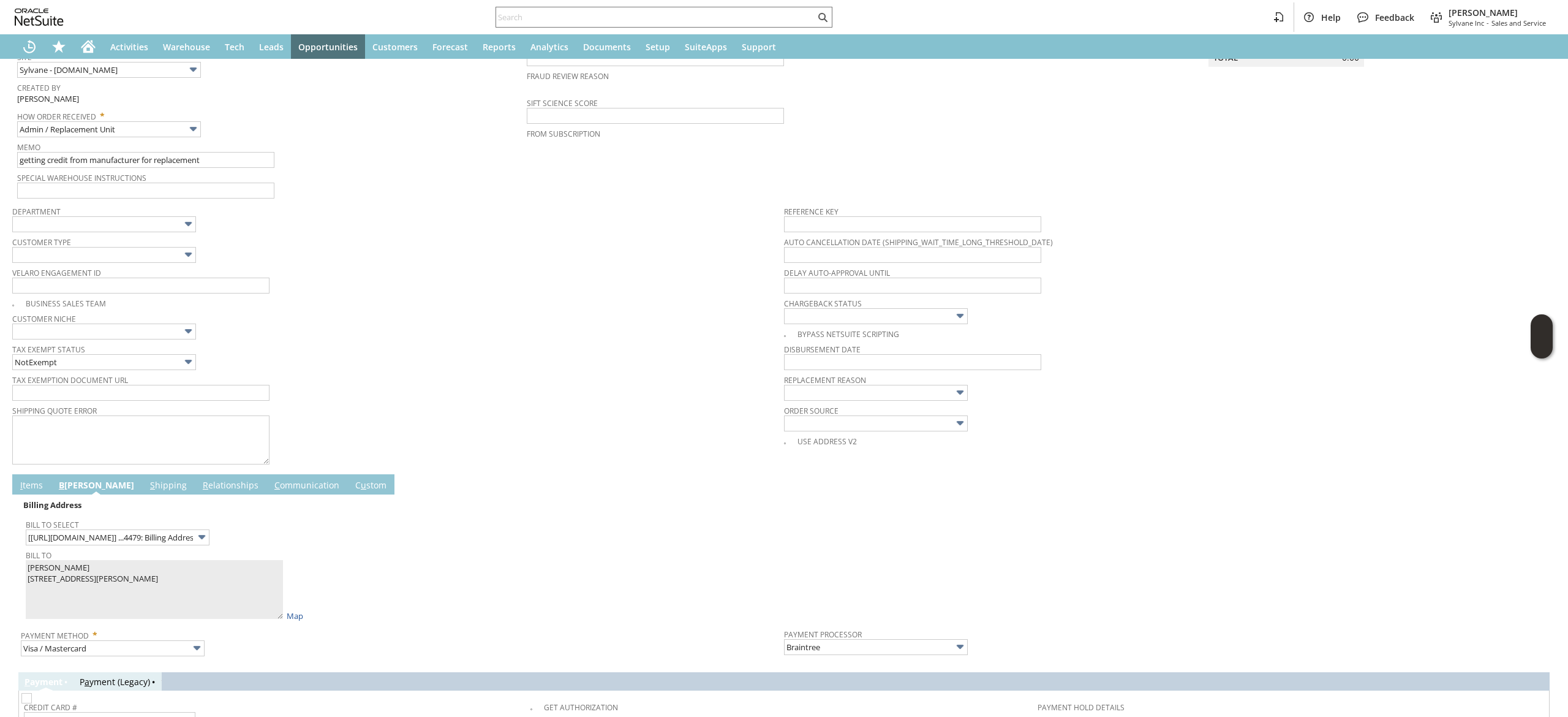
scroll to position [0, 0]
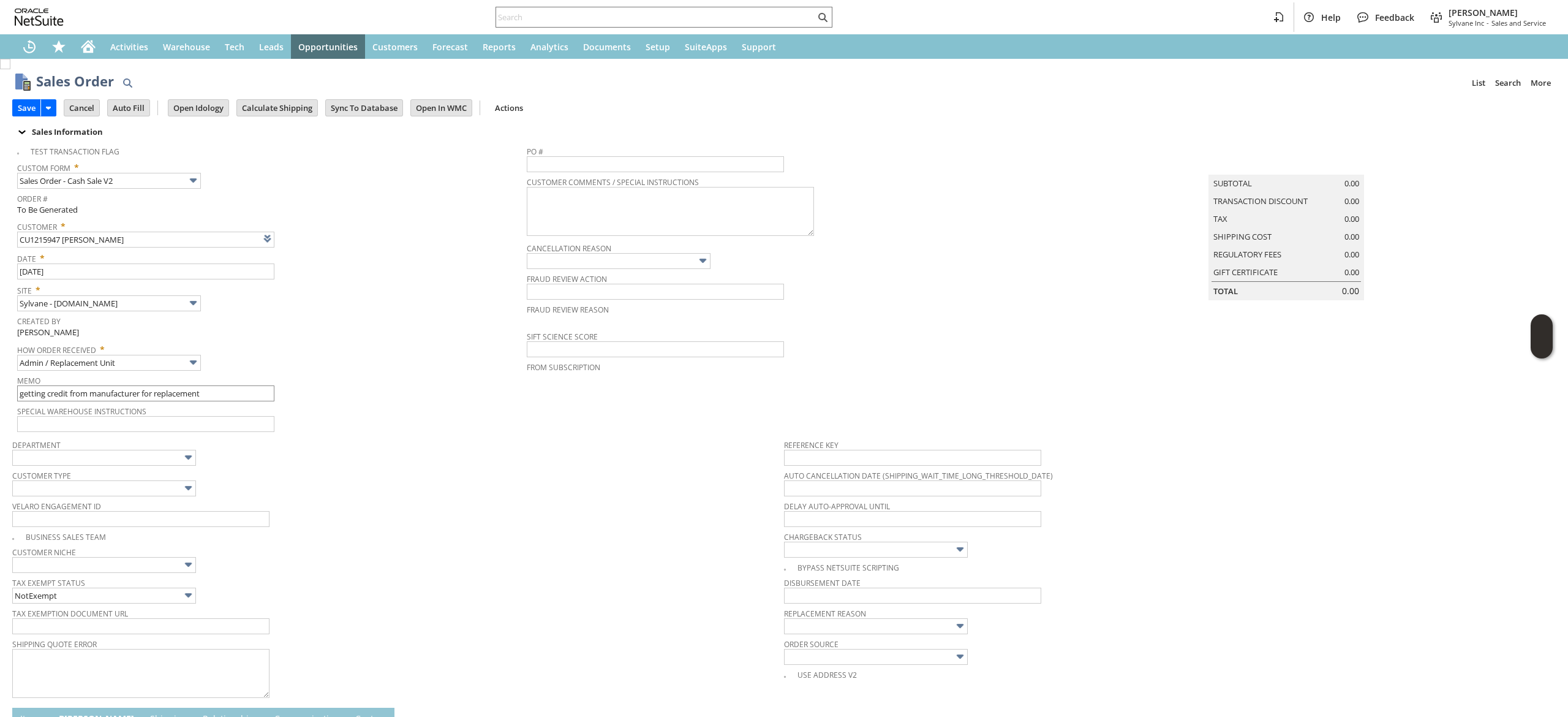
type input "54521"
click at [229, 394] on input "getting credit from manufacturer for replacement" at bounding box center [146, 393] width 258 height 16
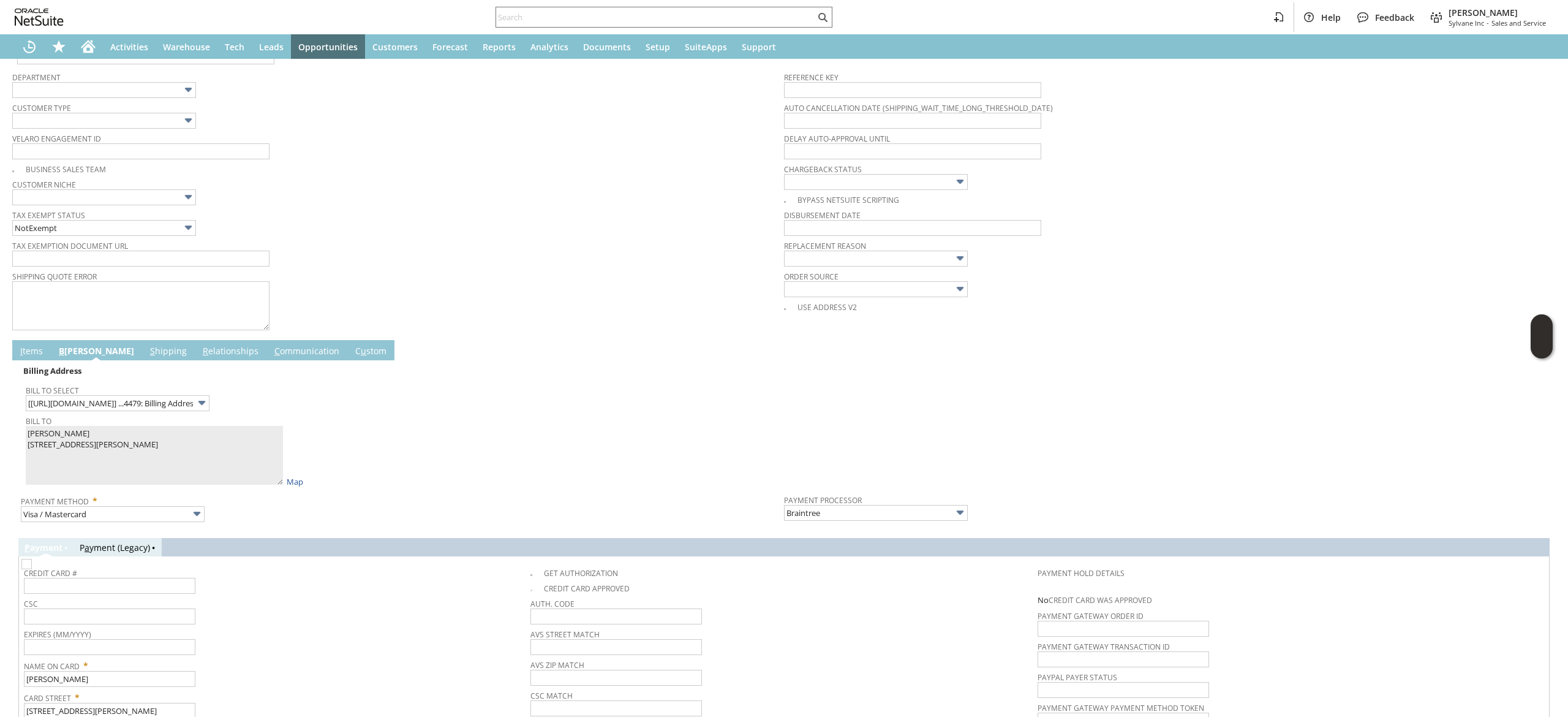
type input "getting credit from manufacturer for replacement - missing parts"
click at [27, 352] on link "I tems" at bounding box center [32, 352] width 29 height 14
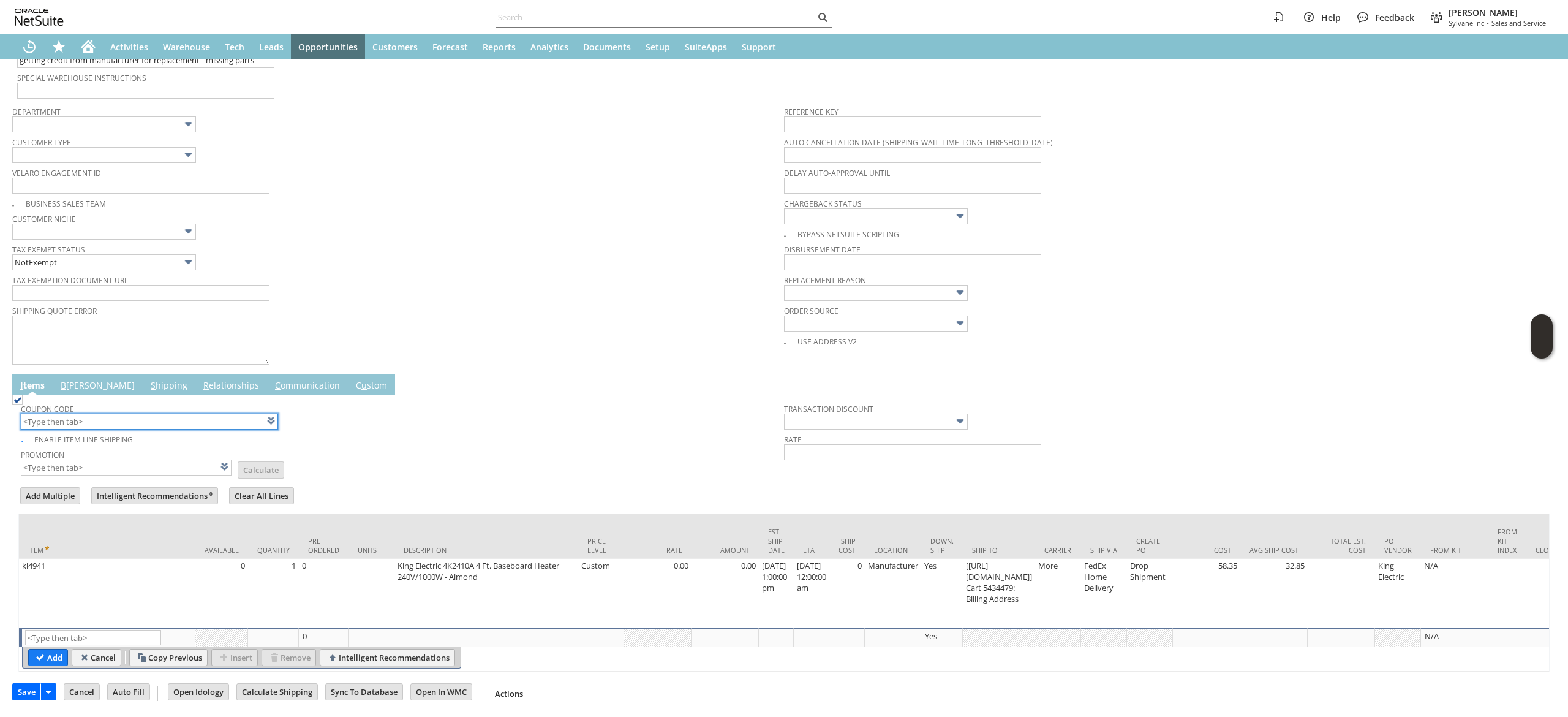
scroll to position [353, 0]
click at [148, 379] on link "S hipping" at bounding box center [169, 385] width 43 height 14
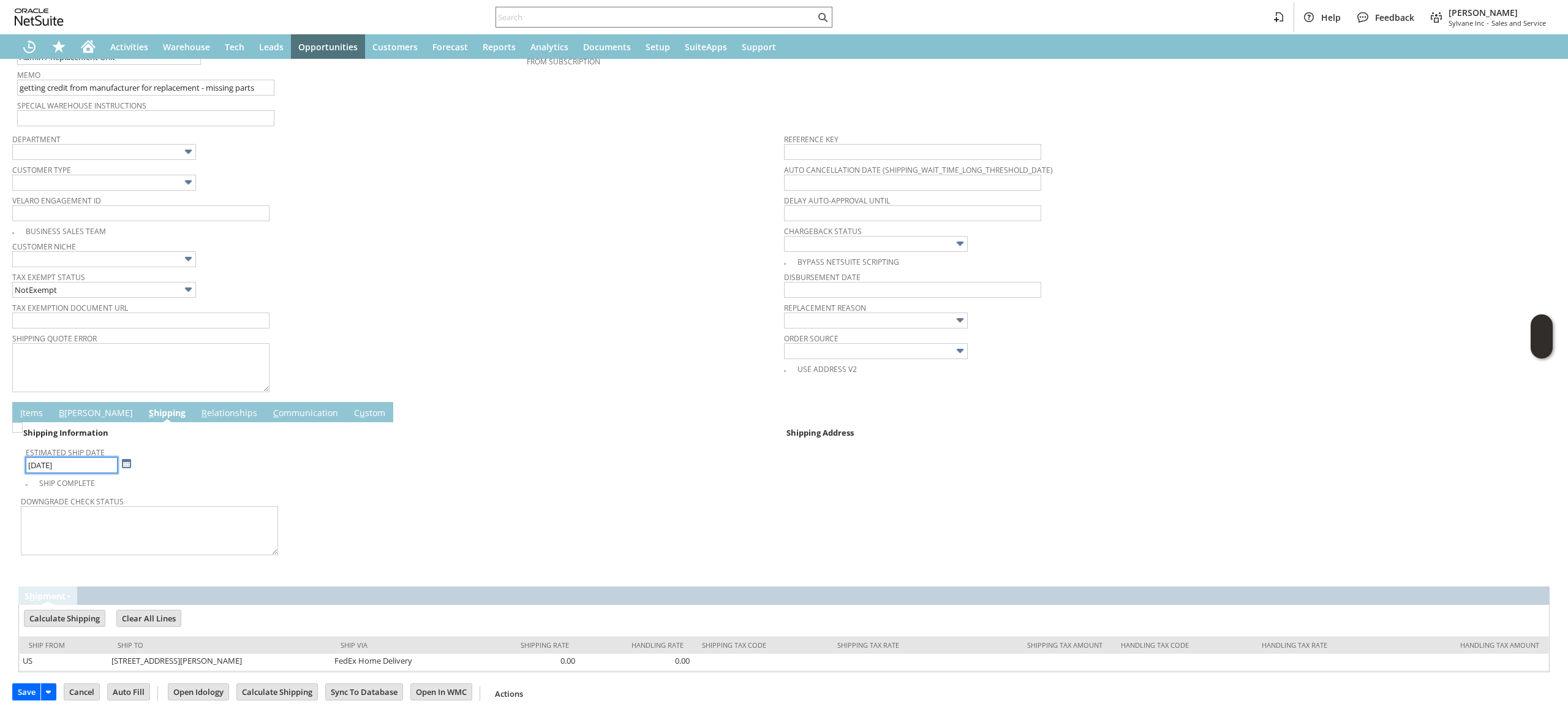
scroll to position [309, 0]
click at [279, 412] on link "C ommunication" at bounding box center [306, 413] width 71 height 14
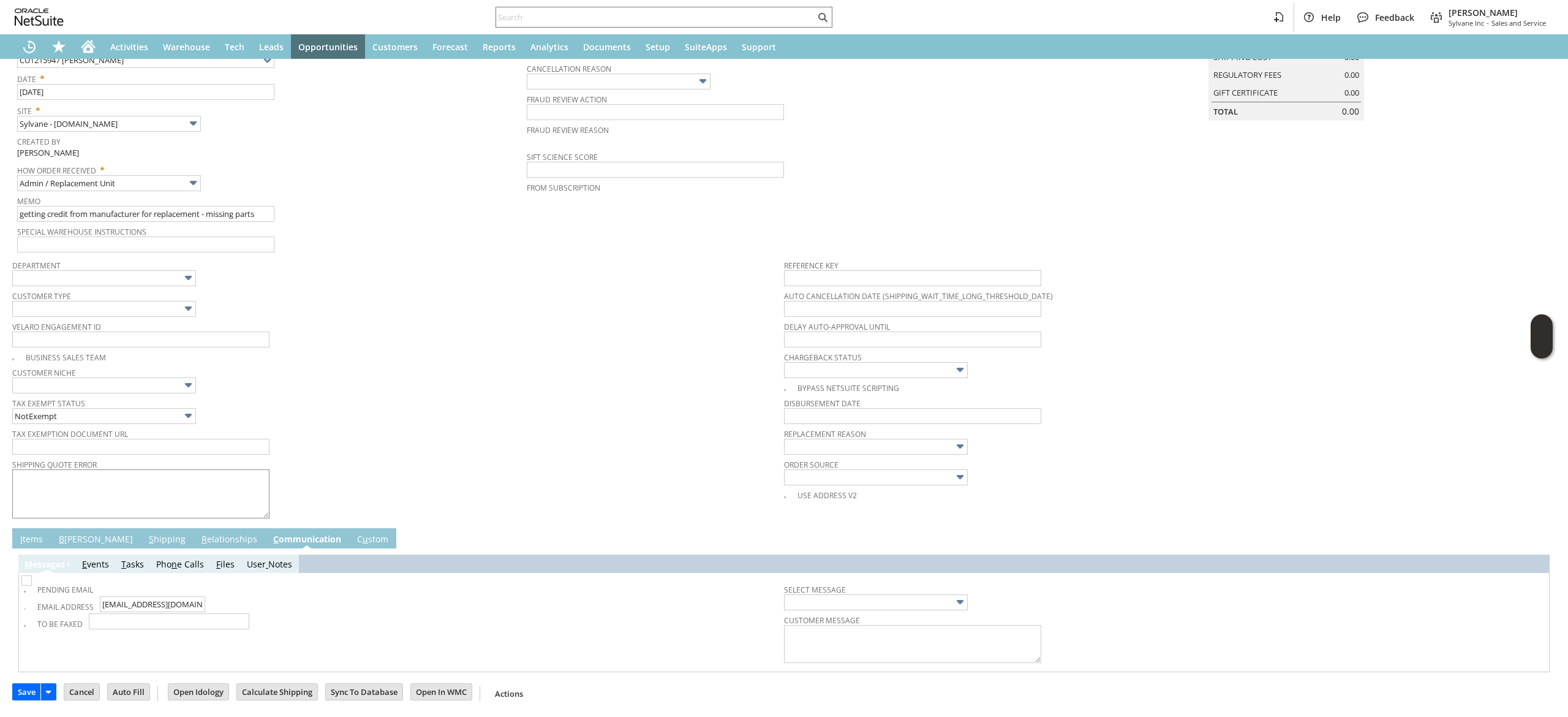
scroll to position [184, 0]
click at [27, 585] on img at bounding box center [26, 580] width 10 height 10
checkbox input "true"
click at [71, 528] on td "B illing" at bounding box center [96, 538] width 90 height 20
click at [68, 533] on link "B illing" at bounding box center [96, 540] width 80 height 14
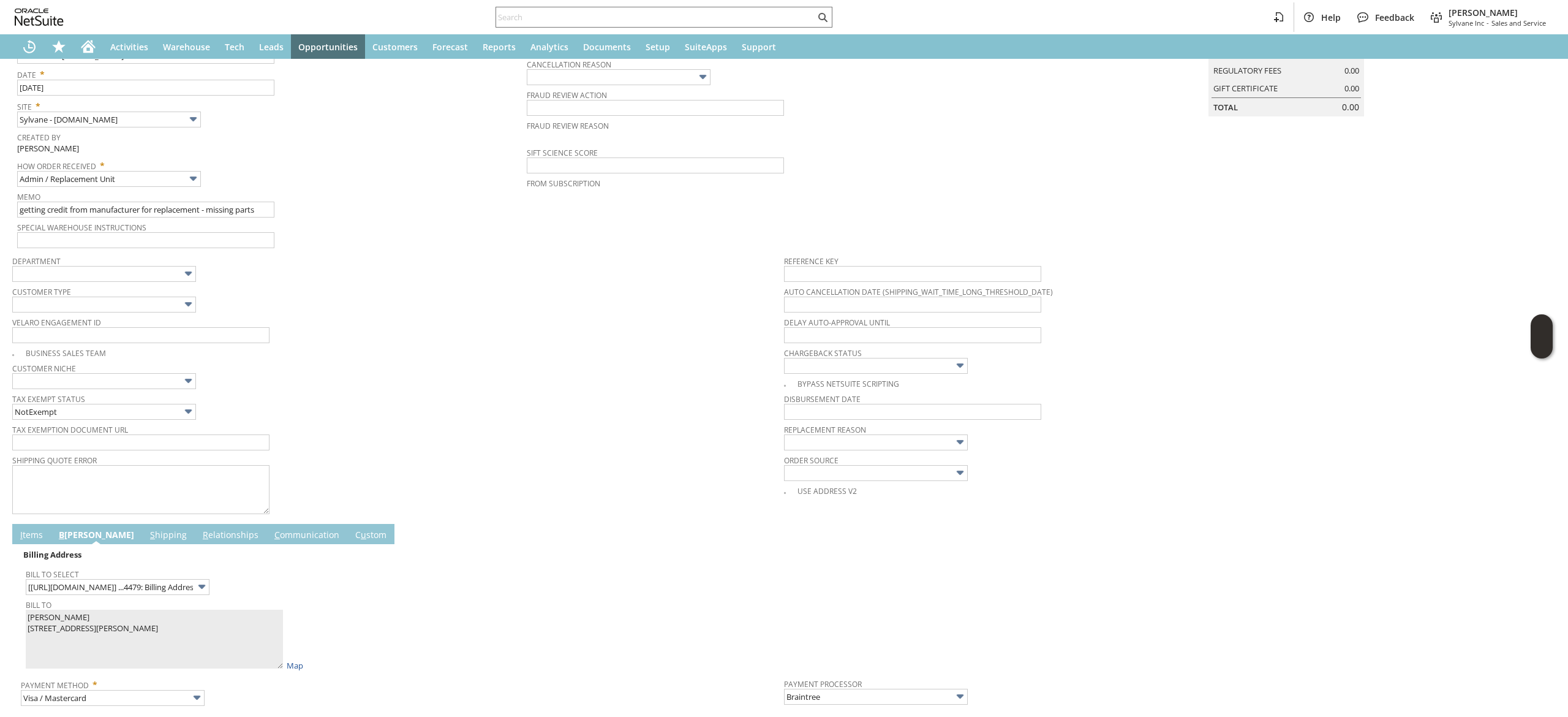
click at [35, 529] on td "I tems" at bounding box center [31, 534] width 38 height 20
click at [792, 448] on input "text" at bounding box center [876, 442] width 184 height 16
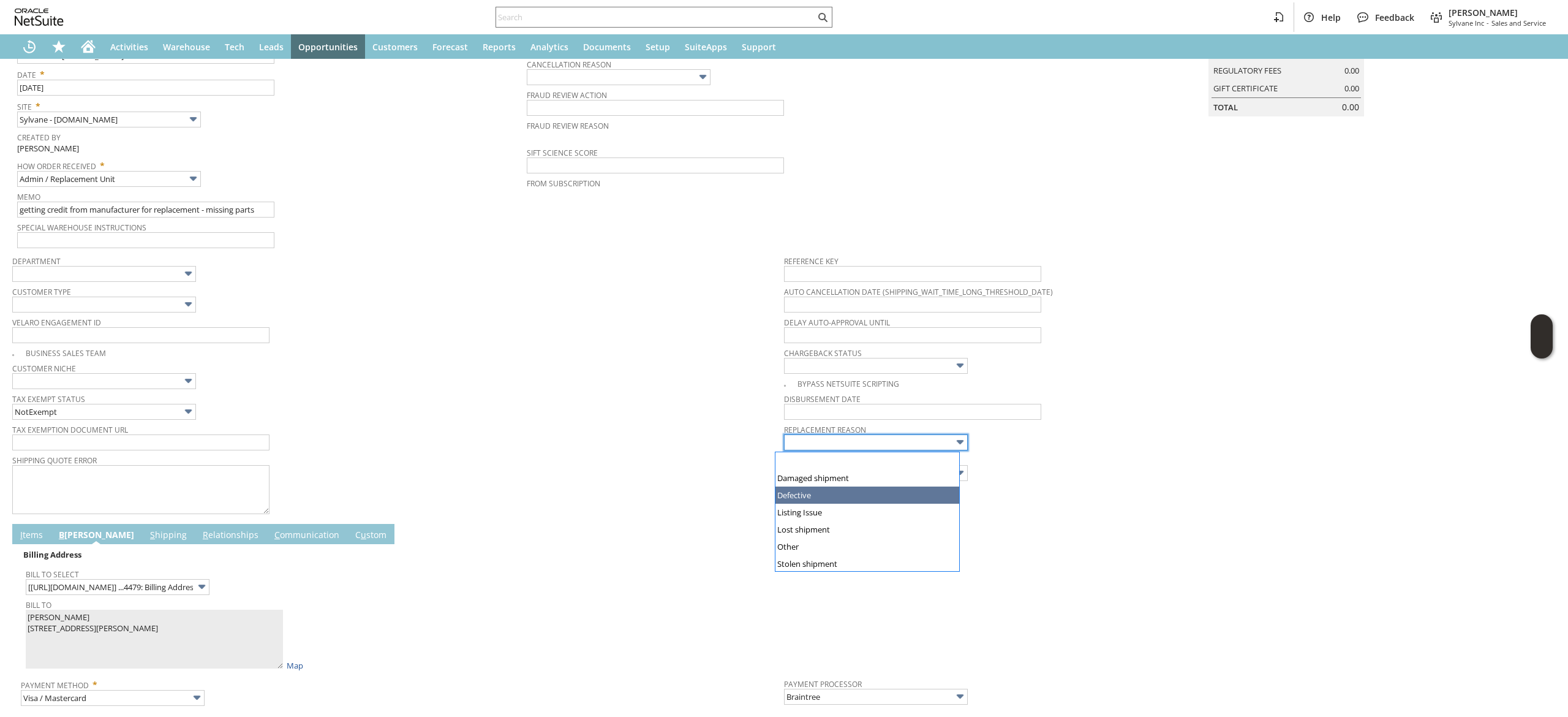
type input "Defective"
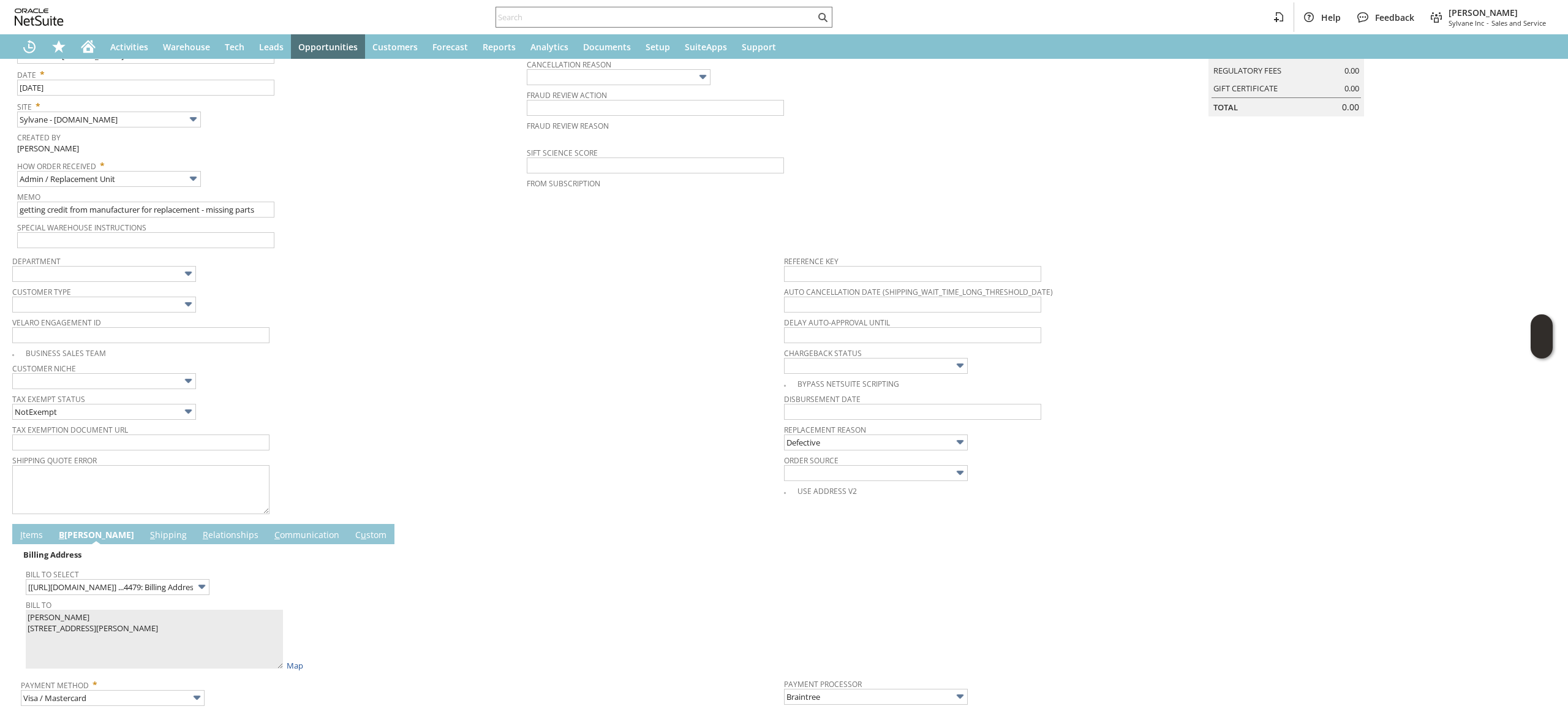
click at [490, 533] on div "I tems B illing S hipping R elationships C ommunication C u stom" at bounding box center [770, 534] width 1517 height 20
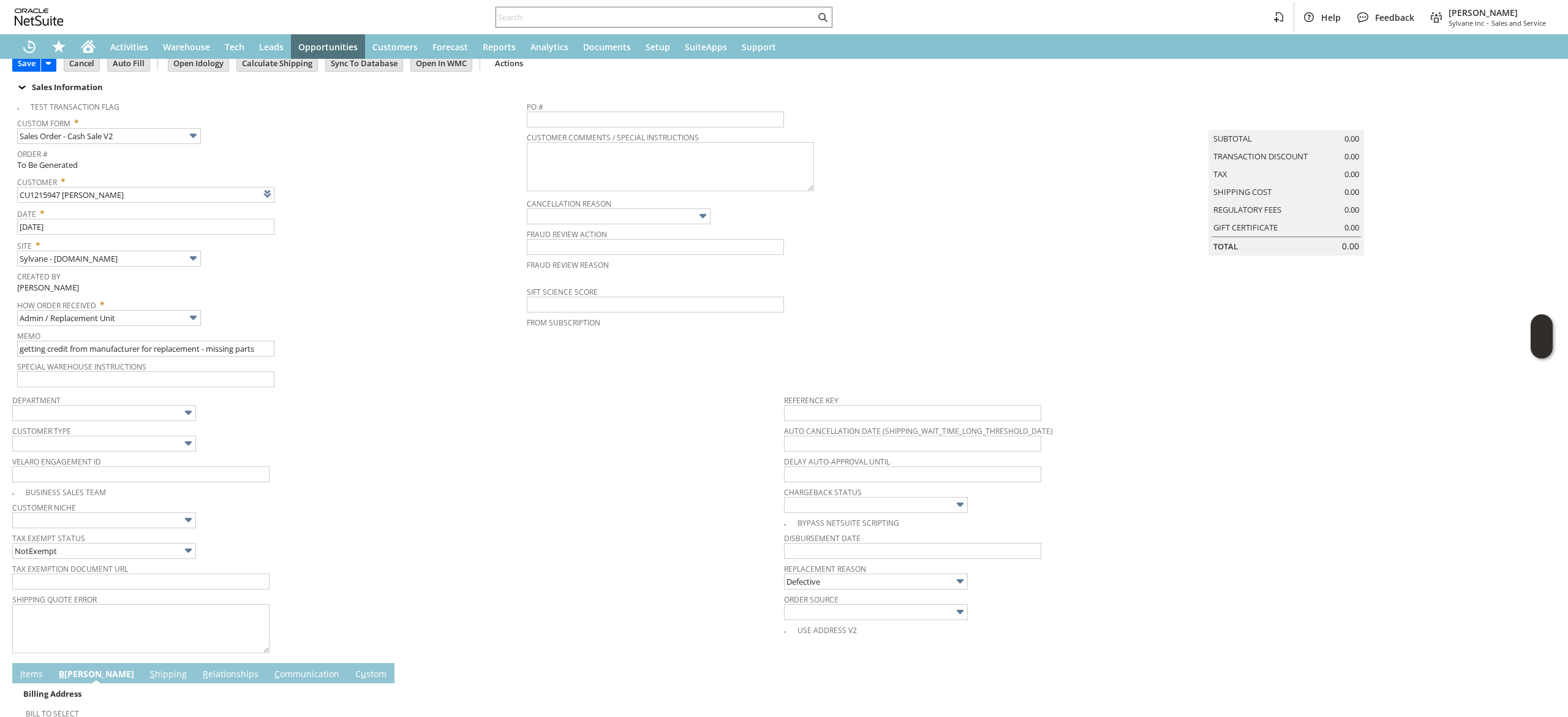
scroll to position [0, 0]
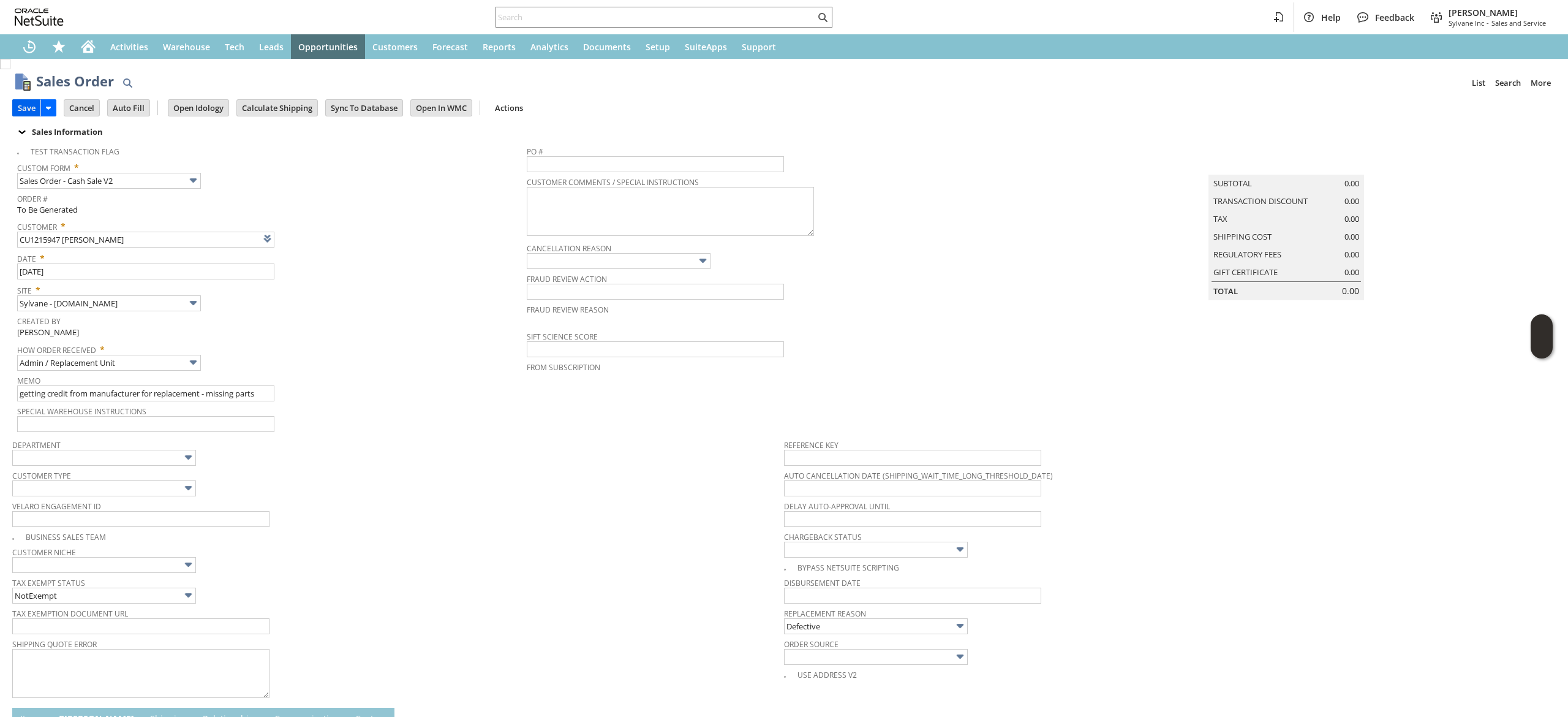
click at [29, 115] on td "Save" at bounding box center [26, 108] width 28 height 17
click at [30, 110] on input "Save" at bounding box center [26, 107] width 27 height 16
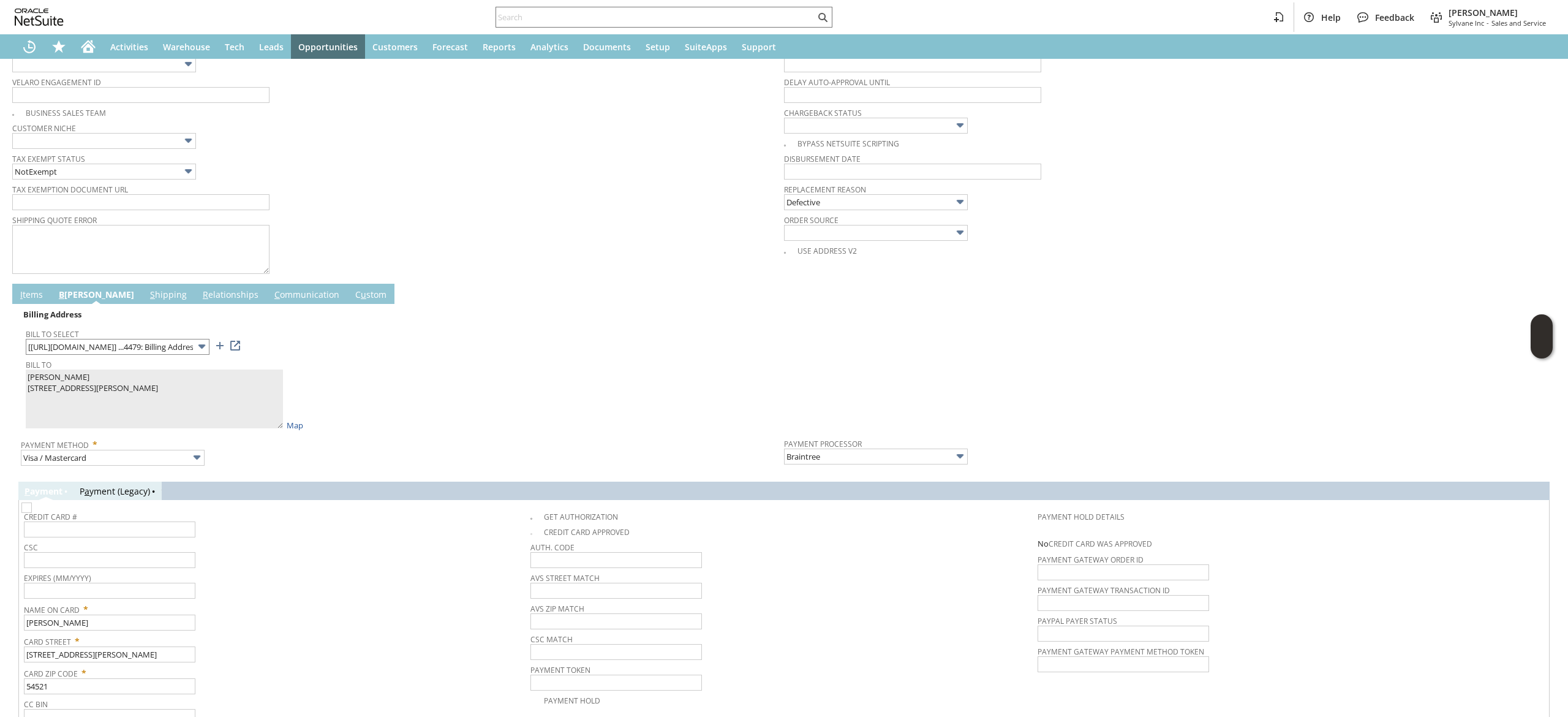
scroll to position [395, 0]
